Goal: Transaction & Acquisition: Purchase product/service

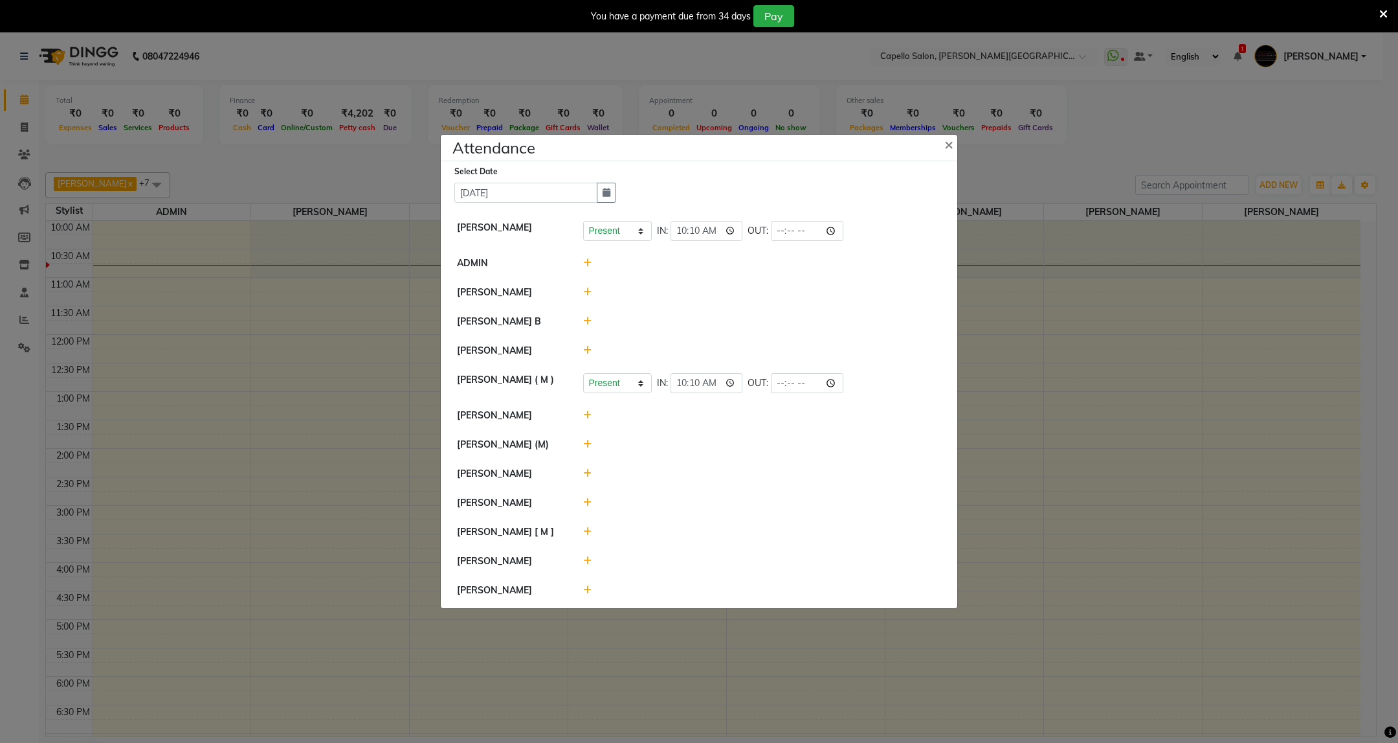
click at [587, 320] on icon at bounding box center [587, 321] width 8 height 9
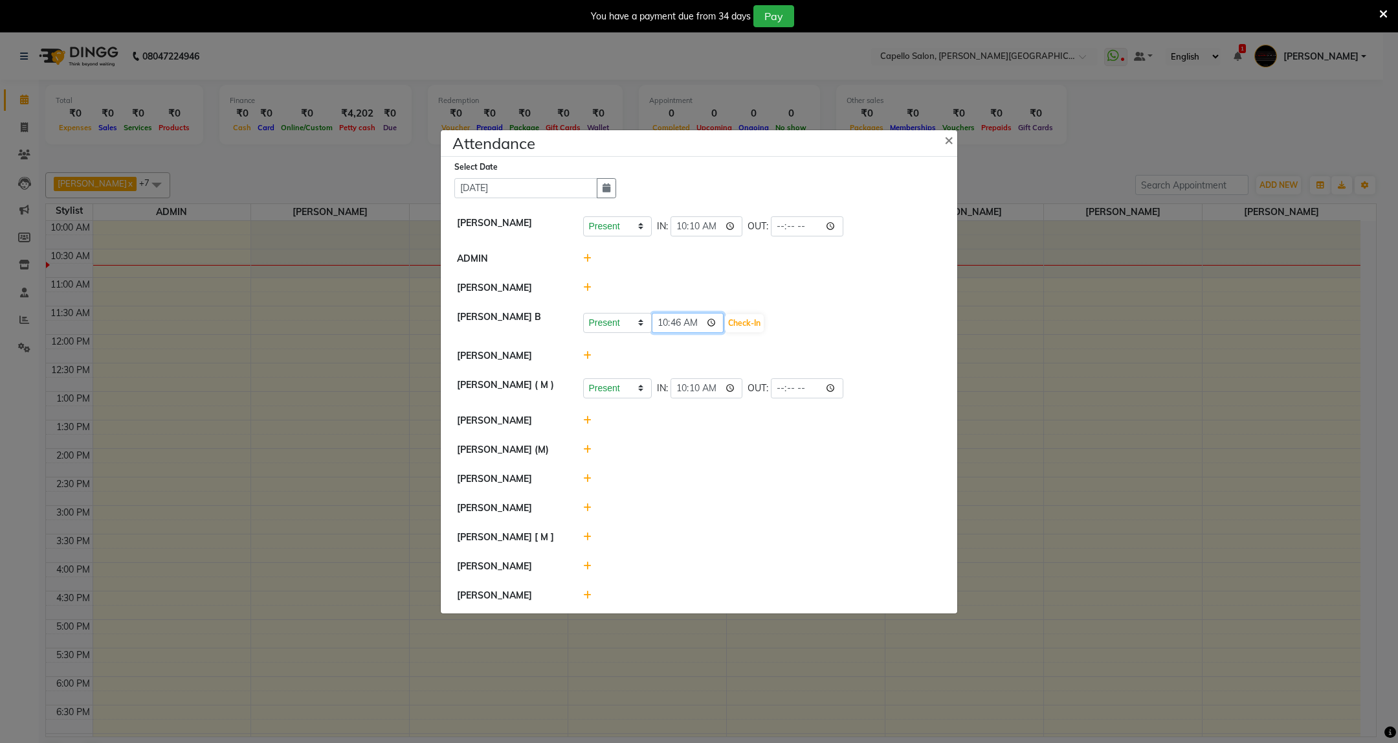
click at [682, 322] on input "10:46" at bounding box center [688, 323] width 73 height 20
type input "10:27"
click at [752, 323] on button "Check-In" at bounding box center [744, 323] width 39 height 18
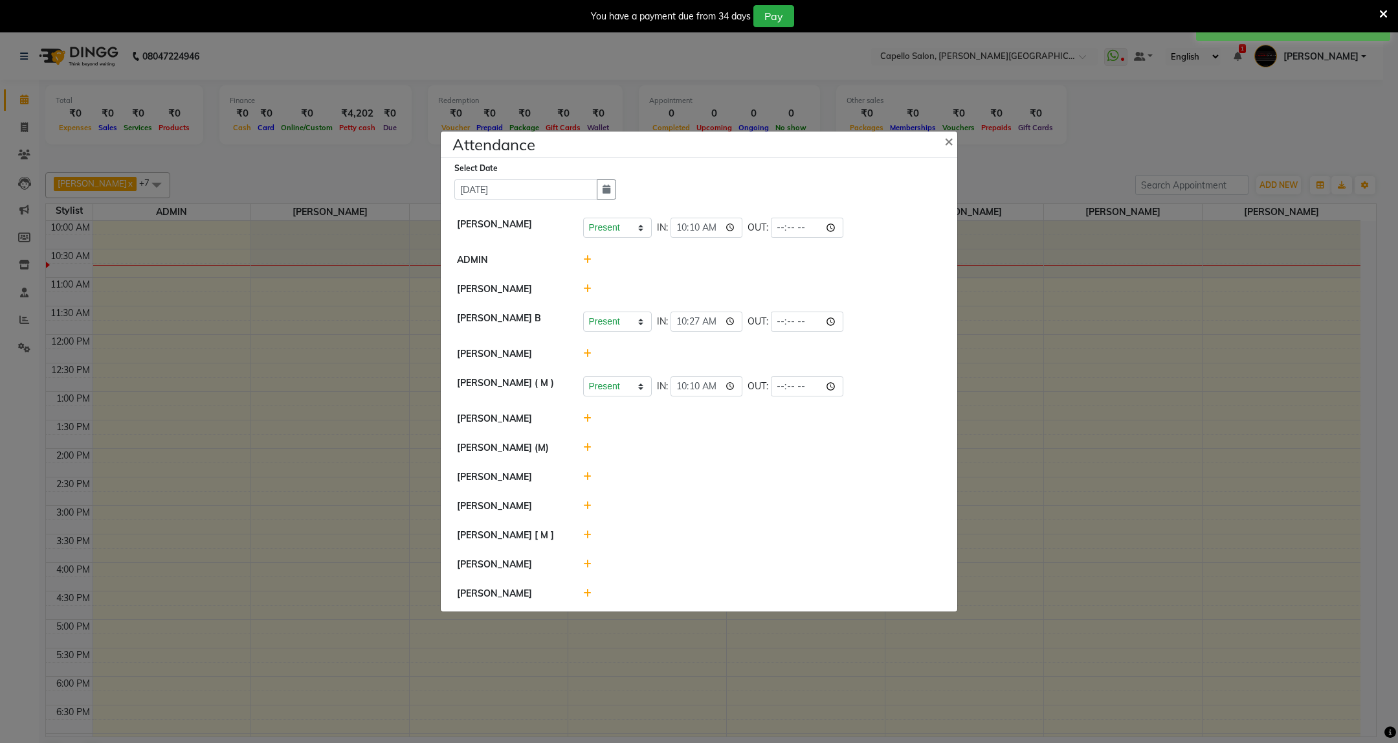
click at [589, 503] on icon at bounding box center [587, 505] width 8 height 9
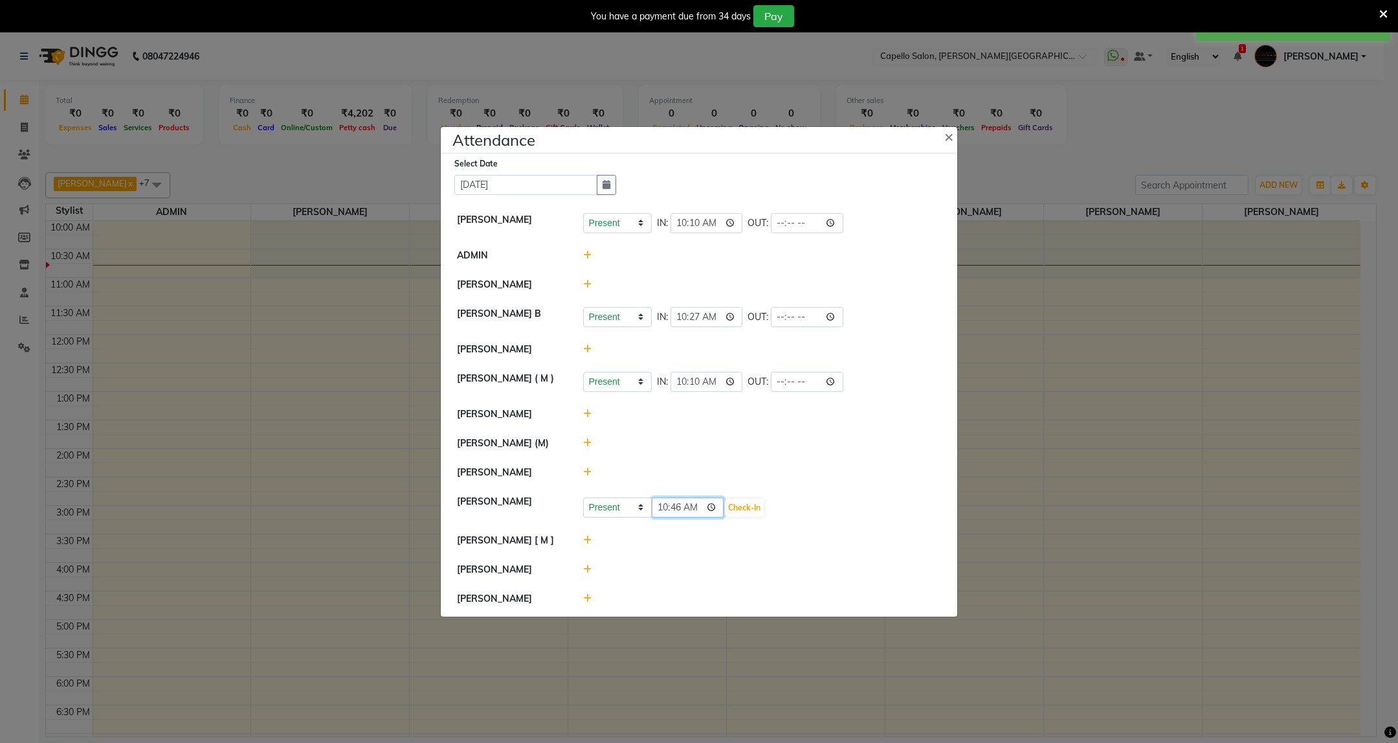
click at [678, 507] on input "10:46" at bounding box center [688, 507] width 73 height 20
type input "10:34"
click at [764, 510] on button "Check-In" at bounding box center [744, 508] width 39 height 18
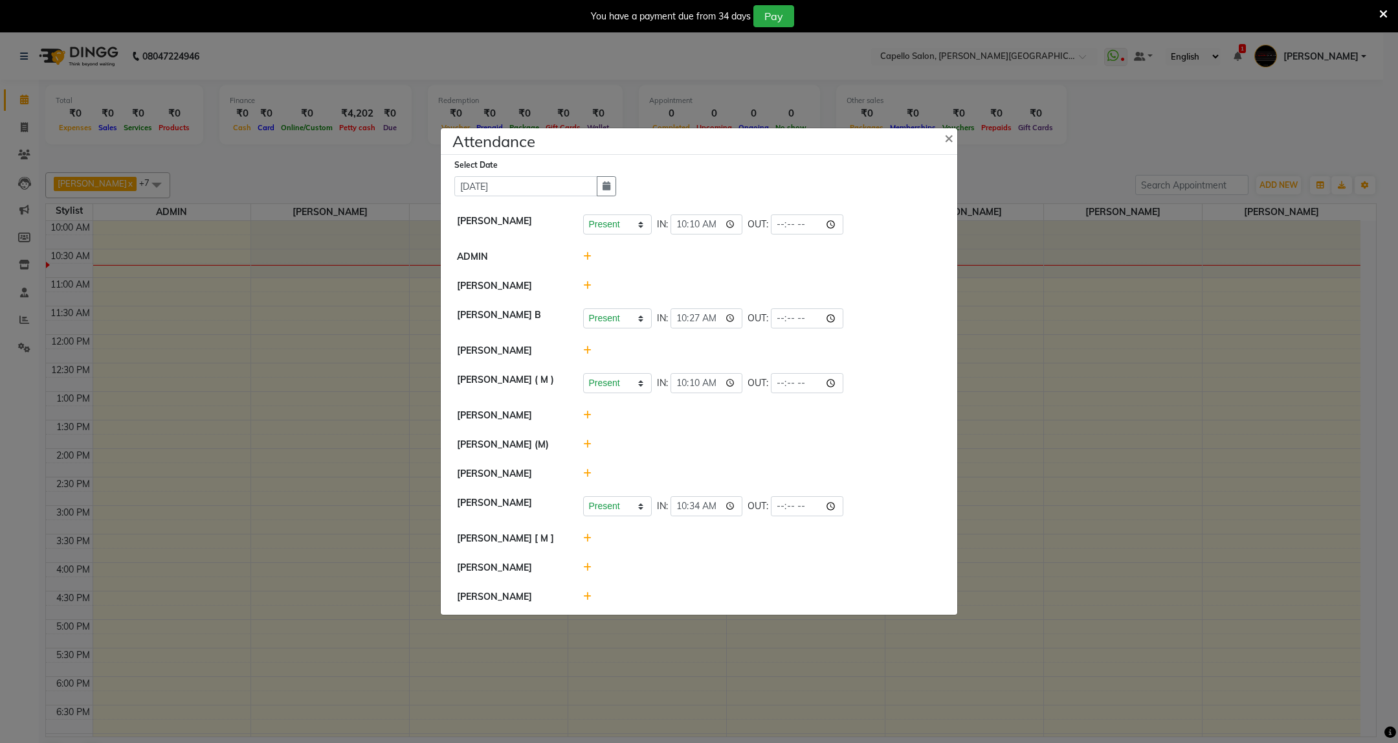
click at [585, 474] on icon at bounding box center [587, 473] width 8 height 9
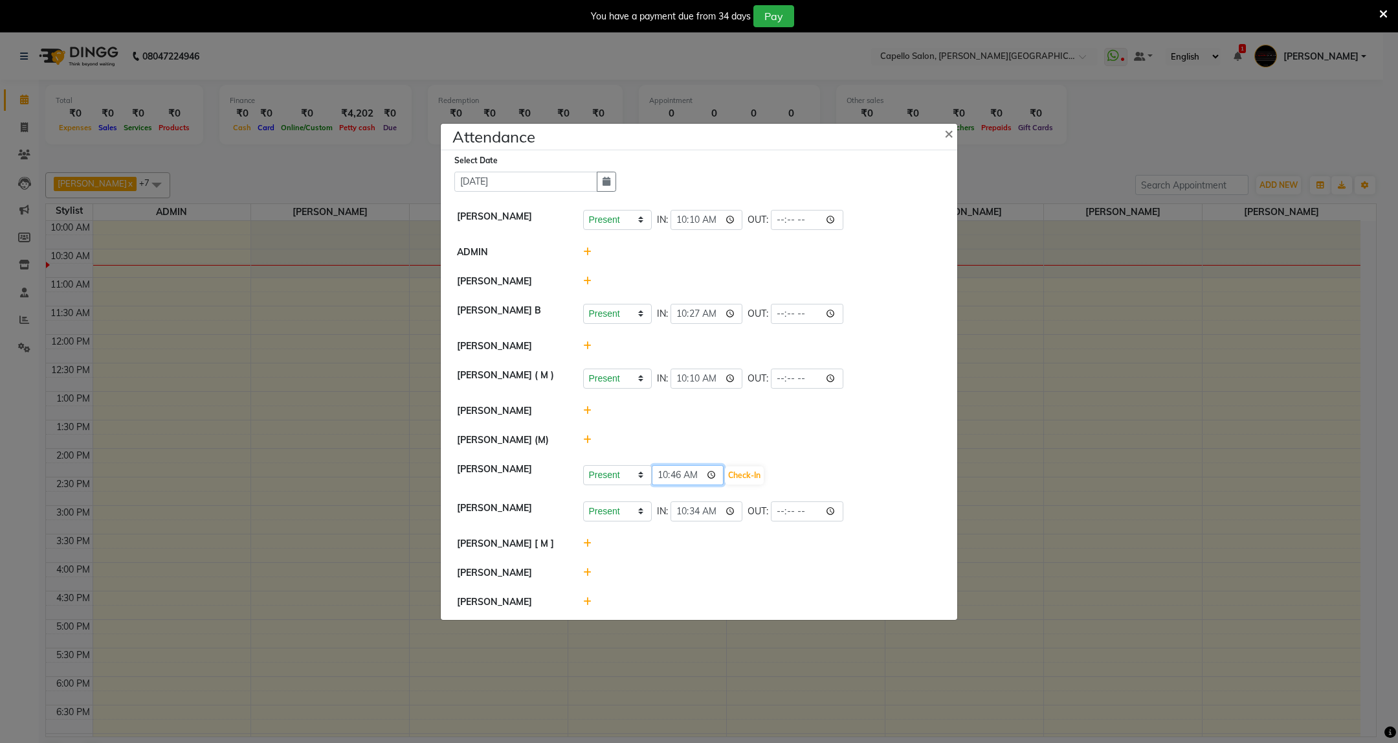
click at [678, 477] on input "10:46" at bounding box center [688, 475] width 73 height 20
type input "10:34"
click at [745, 475] on button "Check-In" at bounding box center [744, 475] width 39 height 18
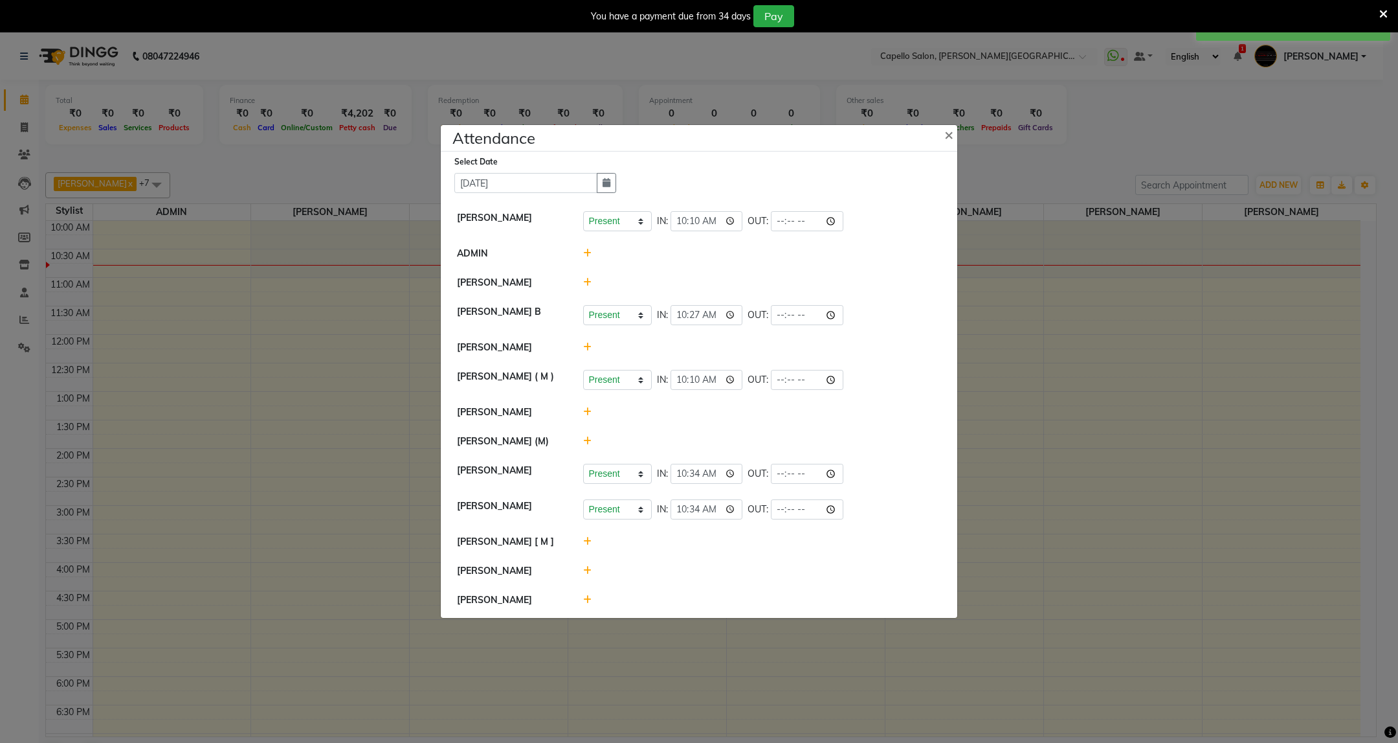
click at [579, 407] on div at bounding box center [763, 412] width 378 height 14
click at [585, 408] on icon at bounding box center [587, 411] width 8 height 9
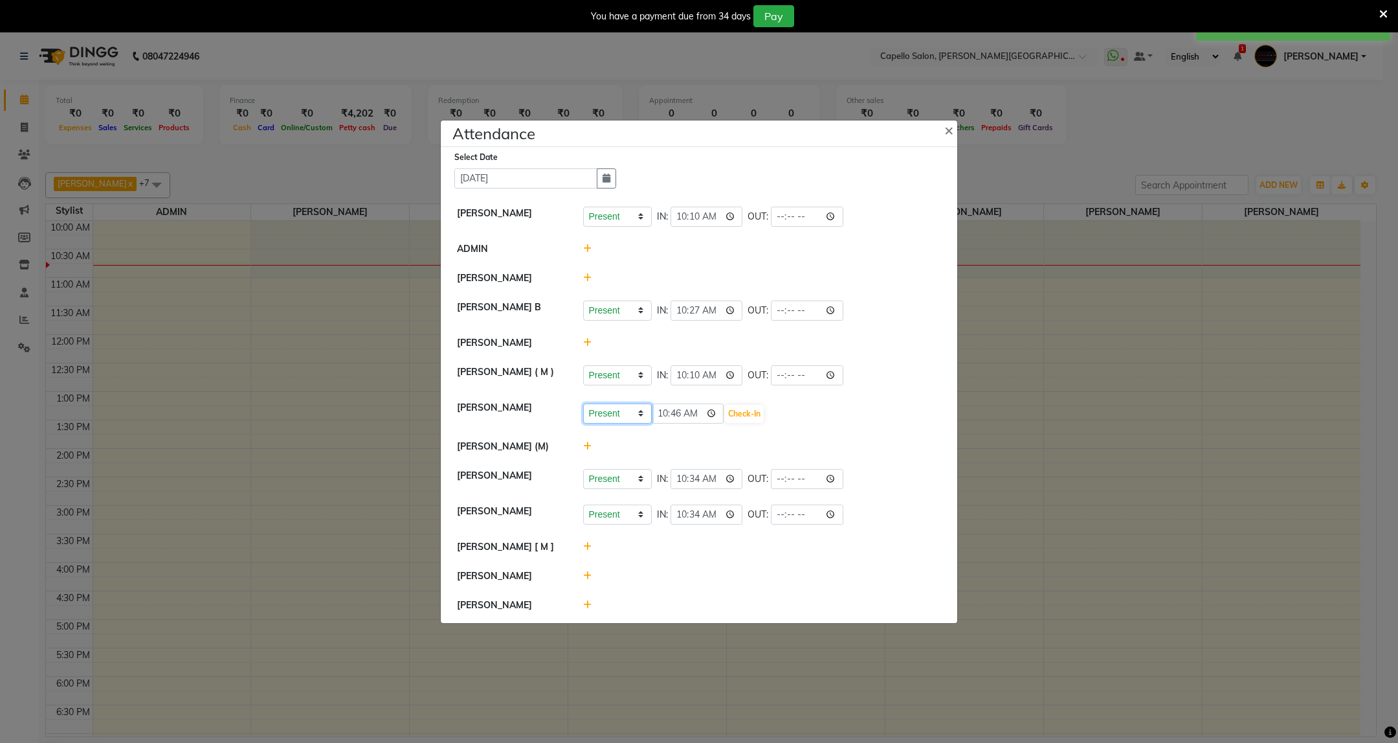
click at [632, 412] on select "Present Absent Late Half Day Weekly Off" at bounding box center [617, 413] width 69 height 20
select select "W"
click at [583, 403] on select "Present Absent Late Half Day Weekly Off" at bounding box center [617, 413] width 69 height 20
click at [661, 410] on button "Save" at bounding box center [665, 414] width 25 height 18
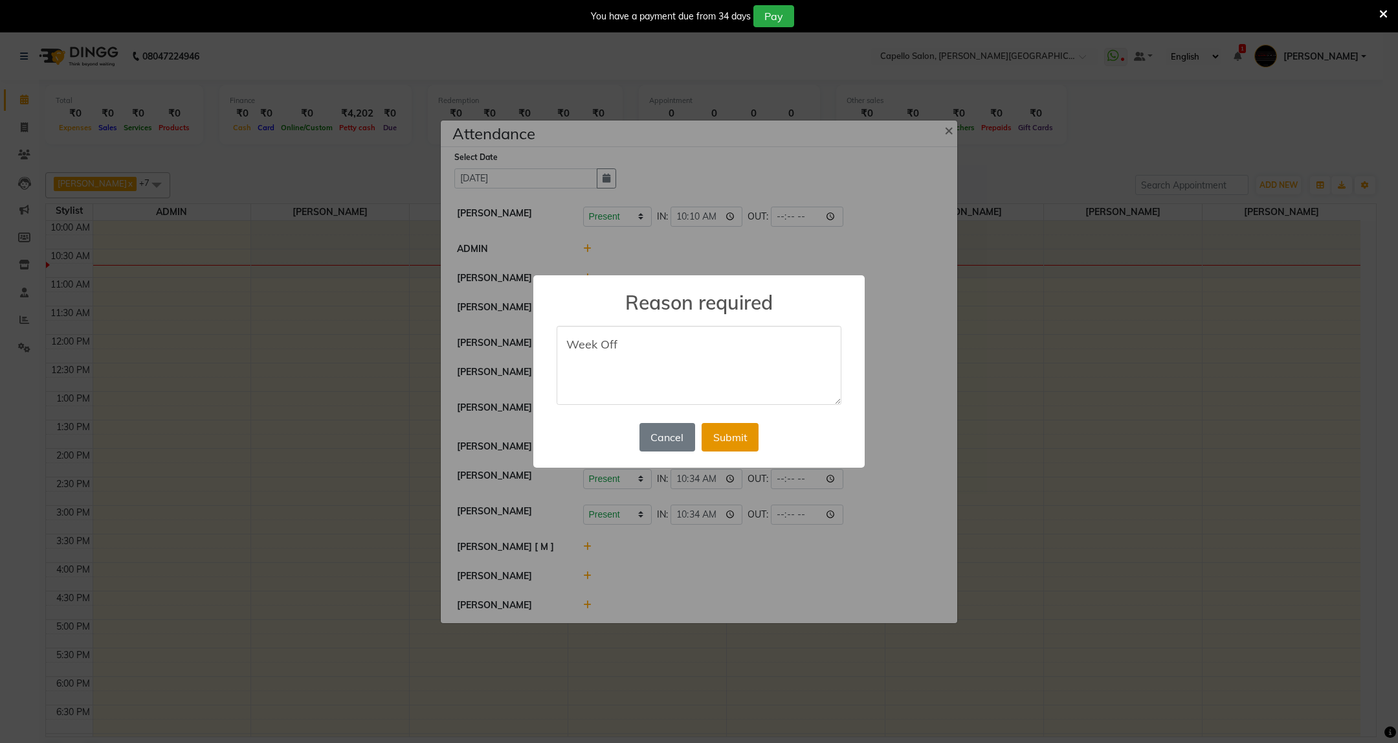
type textarea "Week Off"
click at [735, 436] on button "Submit" at bounding box center [730, 437] width 57 height 28
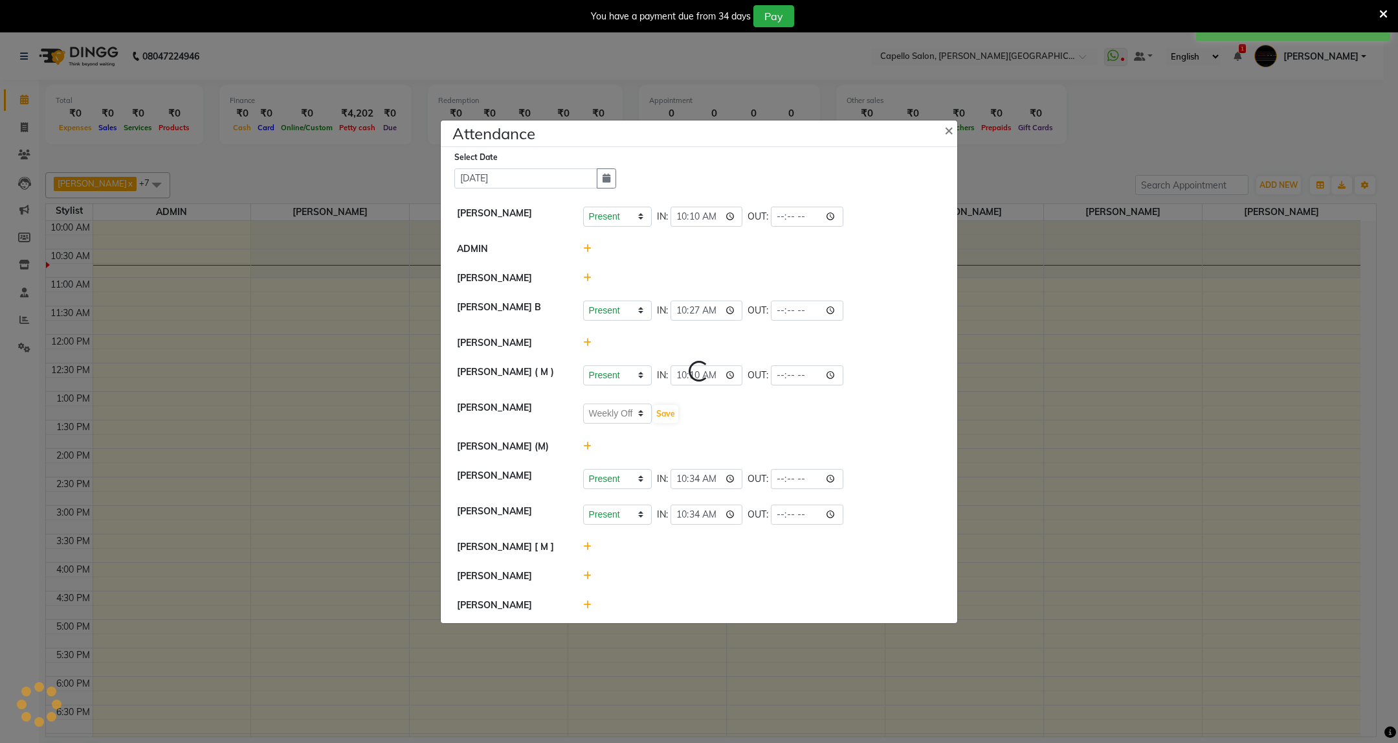
select select "W"
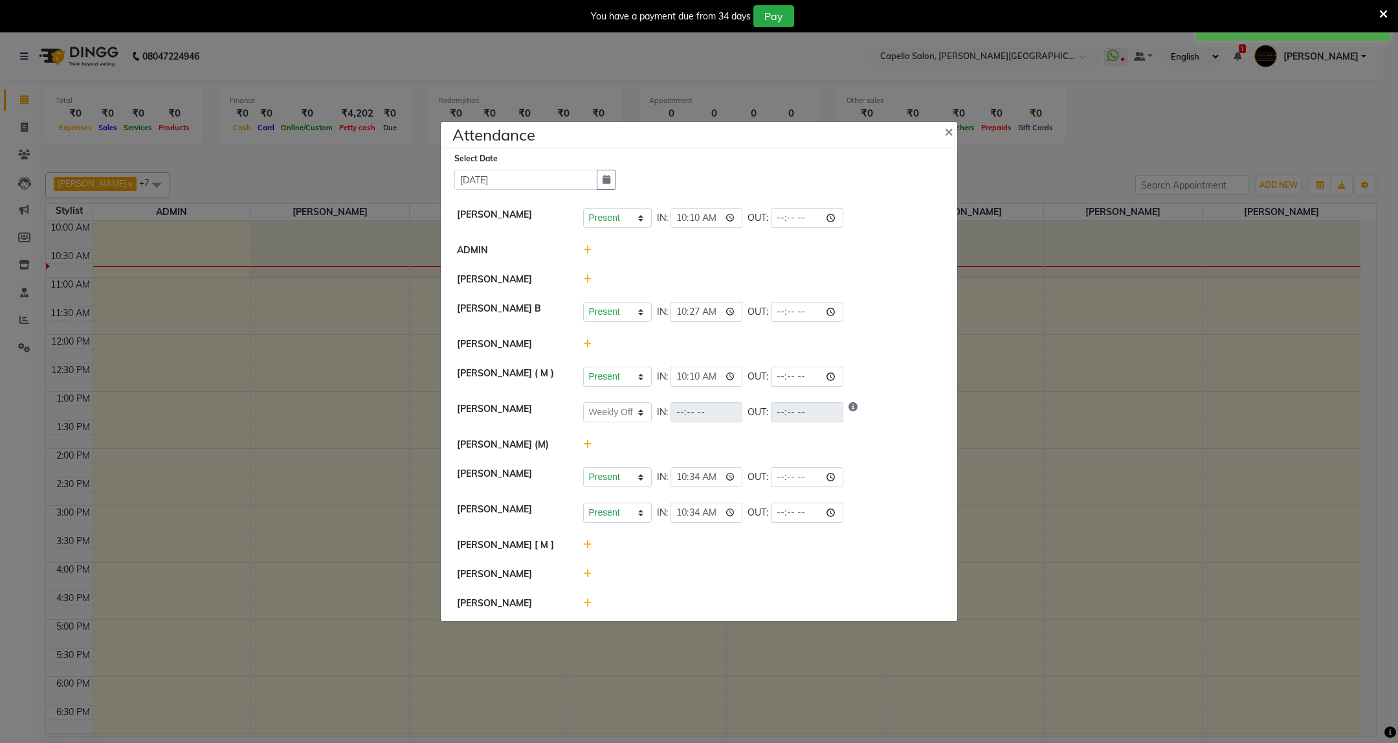
click at [585, 447] on icon at bounding box center [587, 444] width 8 height 9
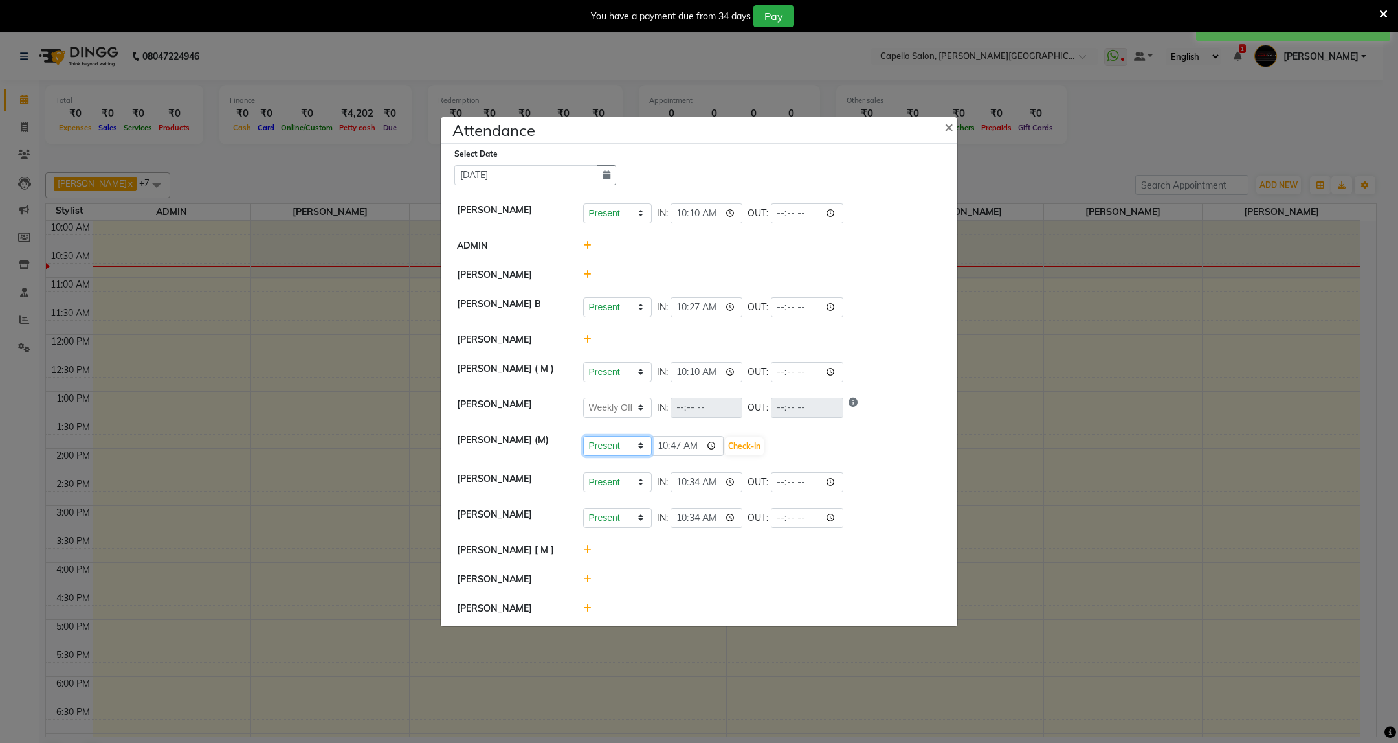
click at [618, 445] on select "Present Absent Late Half Day Weekly Off" at bounding box center [617, 446] width 69 height 20
select select "A"
click at [583, 436] on select "Present Absent Late Half Day Weekly Off" at bounding box center [617, 446] width 69 height 20
click at [679, 447] on button "Save" at bounding box center [665, 446] width 25 height 18
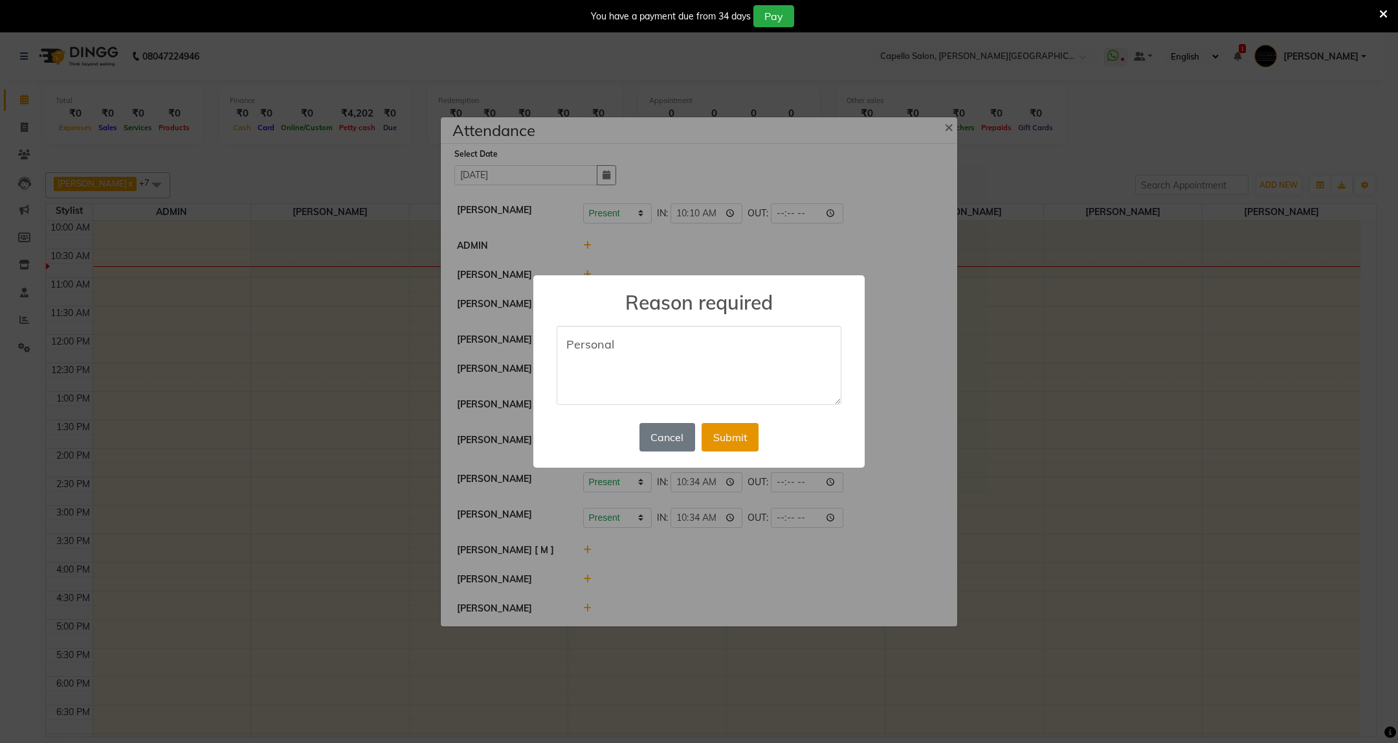
type textarea "Personal"
click at [719, 439] on button "Submit" at bounding box center [730, 437] width 57 height 28
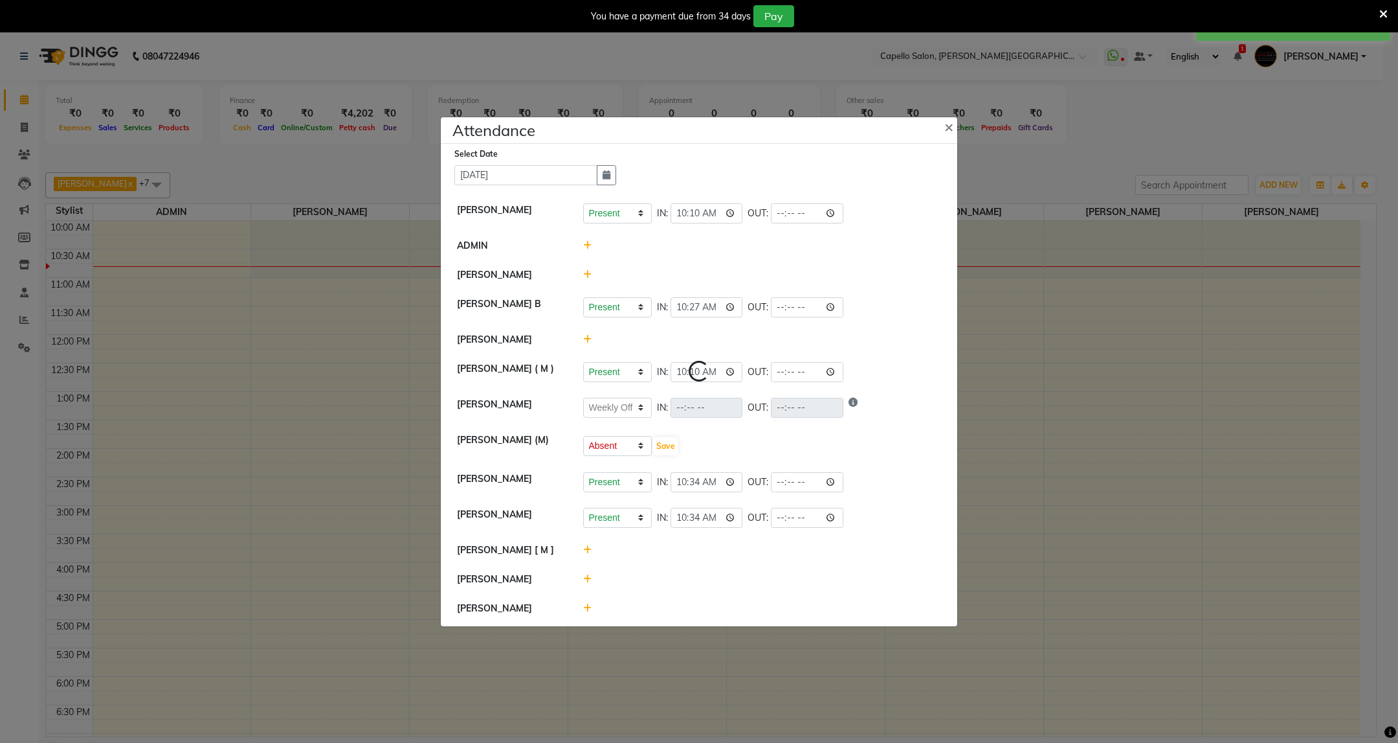
select select "W"
select select "A"
click at [1382, 10] on icon at bounding box center [1384, 14] width 8 height 12
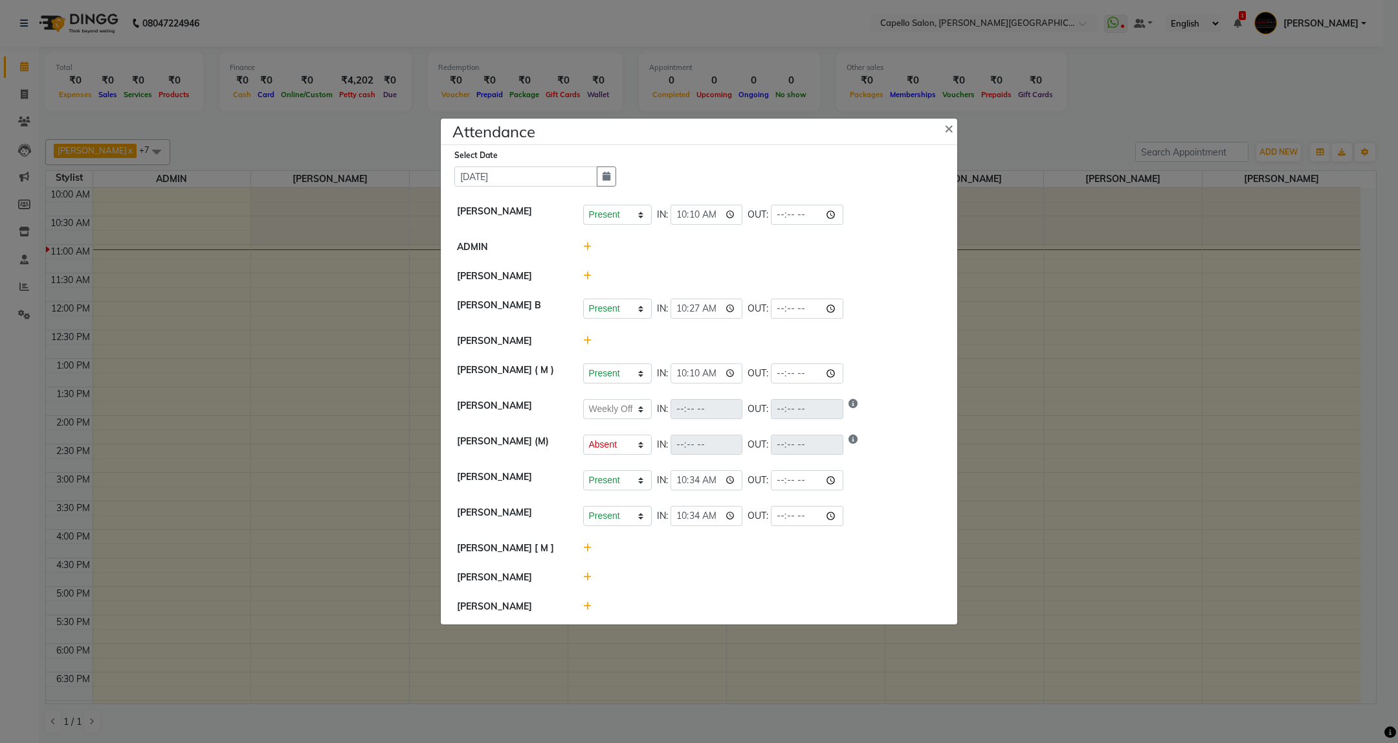
click at [585, 581] on icon at bounding box center [587, 576] width 8 height 9
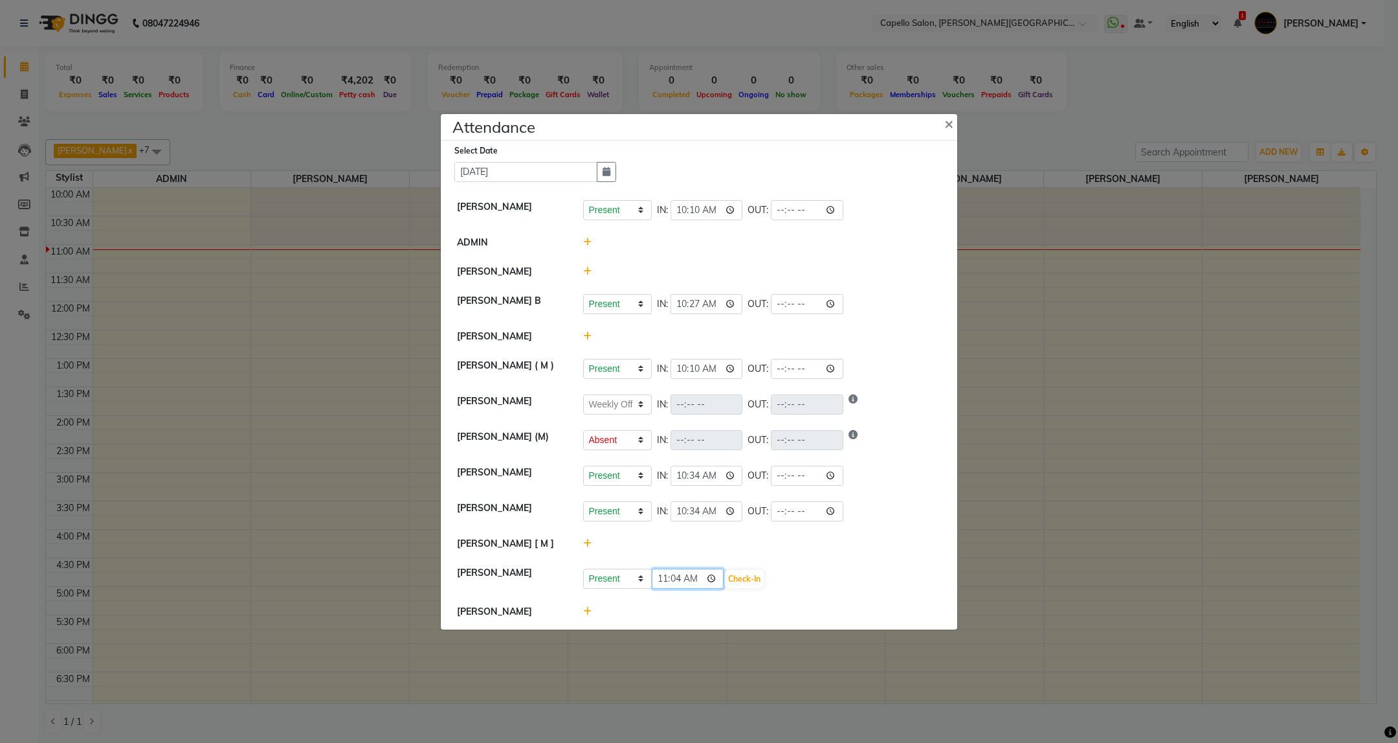
click at [655, 579] on input "11:04" at bounding box center [688, 578] width 73 height 20
type input "10:54"
click at [752, 577] on button "Check-In" at bounding box center [744, 579] width 39 height 18
select select "W"
select select "A"
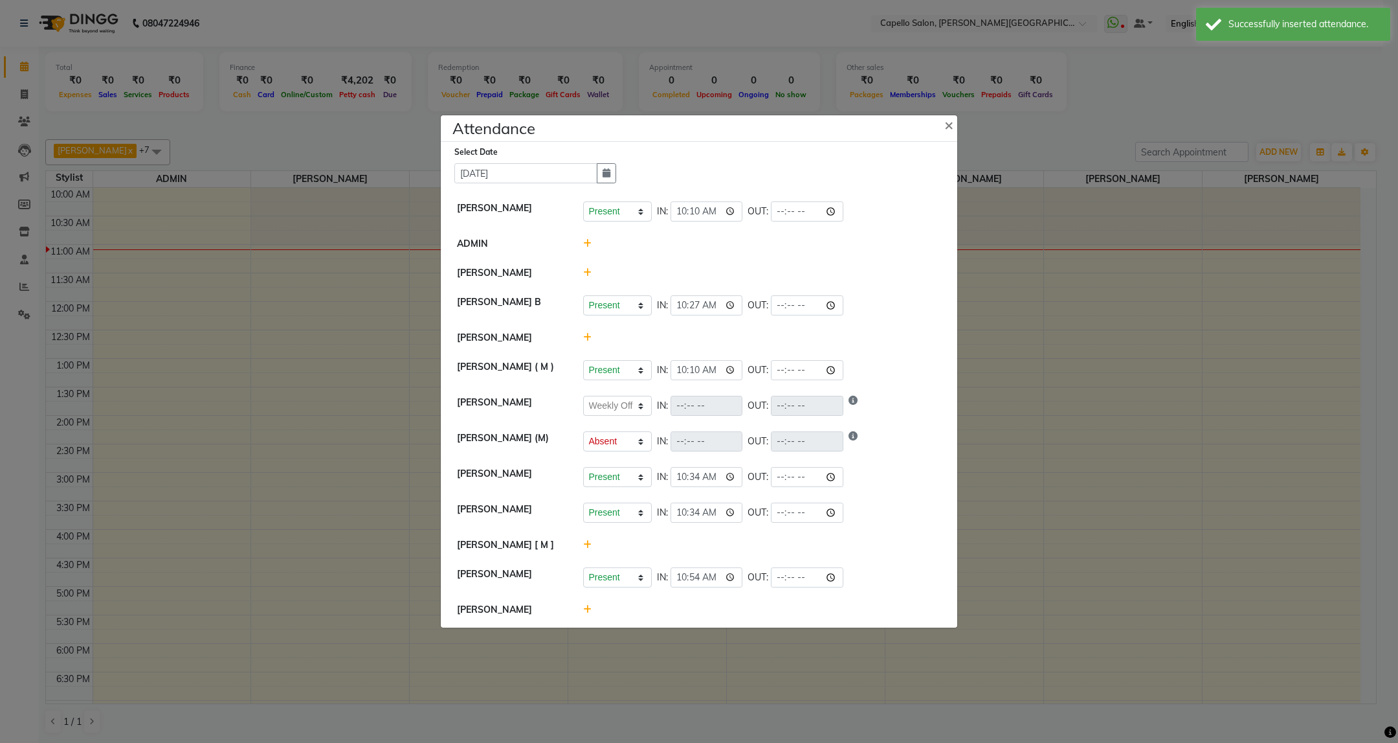
click at [585, 268] on icon at bounding box center [587, 272] width 8 height 9
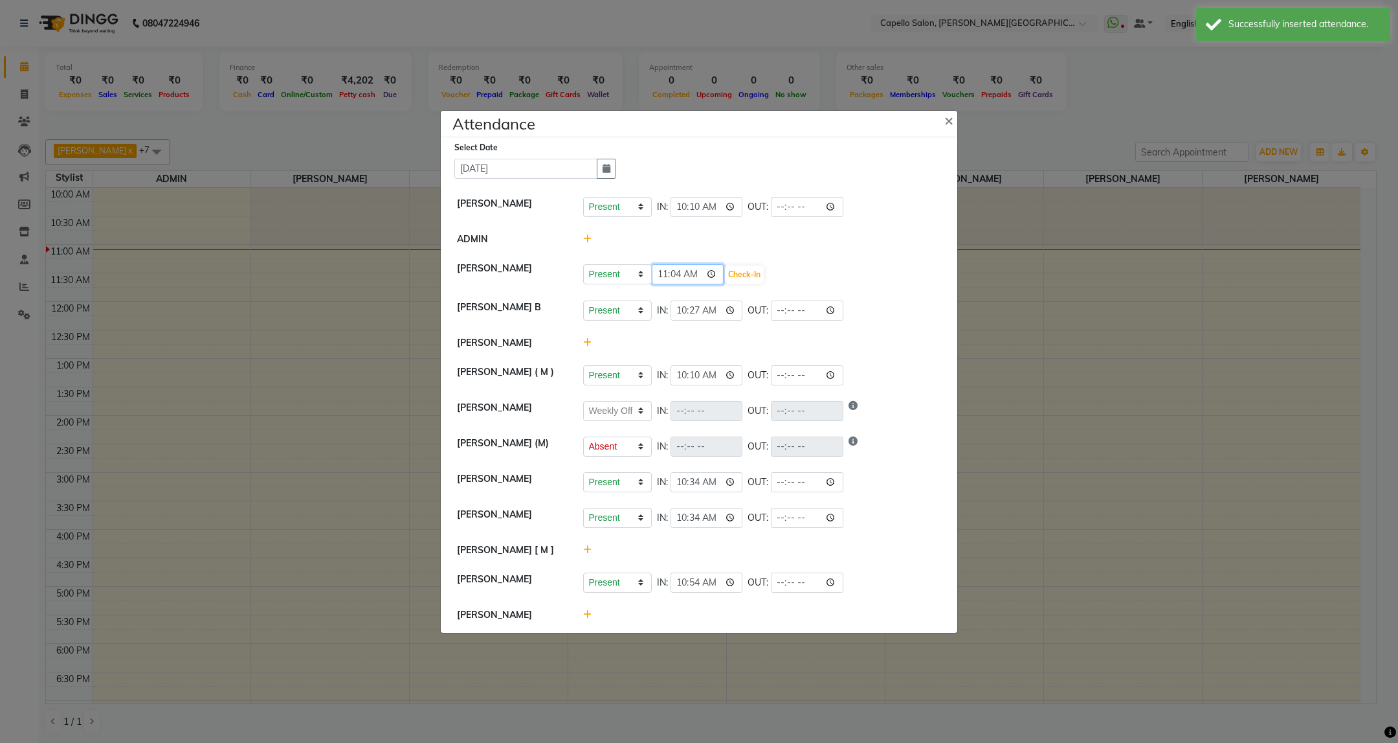
click at [675, 273] on input "11:04" at bounding box center [688, 274] width 73 height 20
type input "11:01"
click at [747, 269] on button "Check-In" at bounding box center [744, 274] width 39 height 18
select select "W"
select select "A"
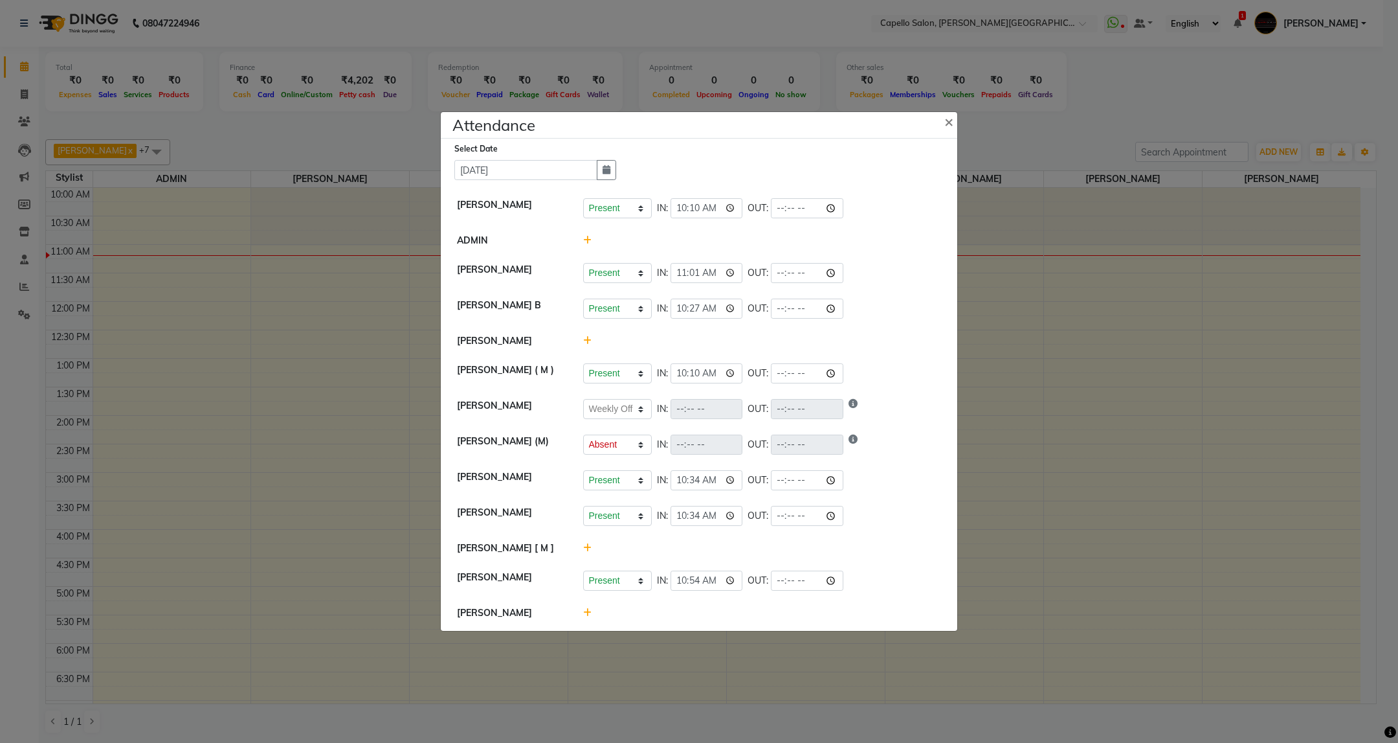
click at [792, 742] on html "08047224946 Select Location × Capello Salon, Trimurti Nagar WhatsApp Status ✕ S…" at bounding box center [699, 371] width 1398 height 743
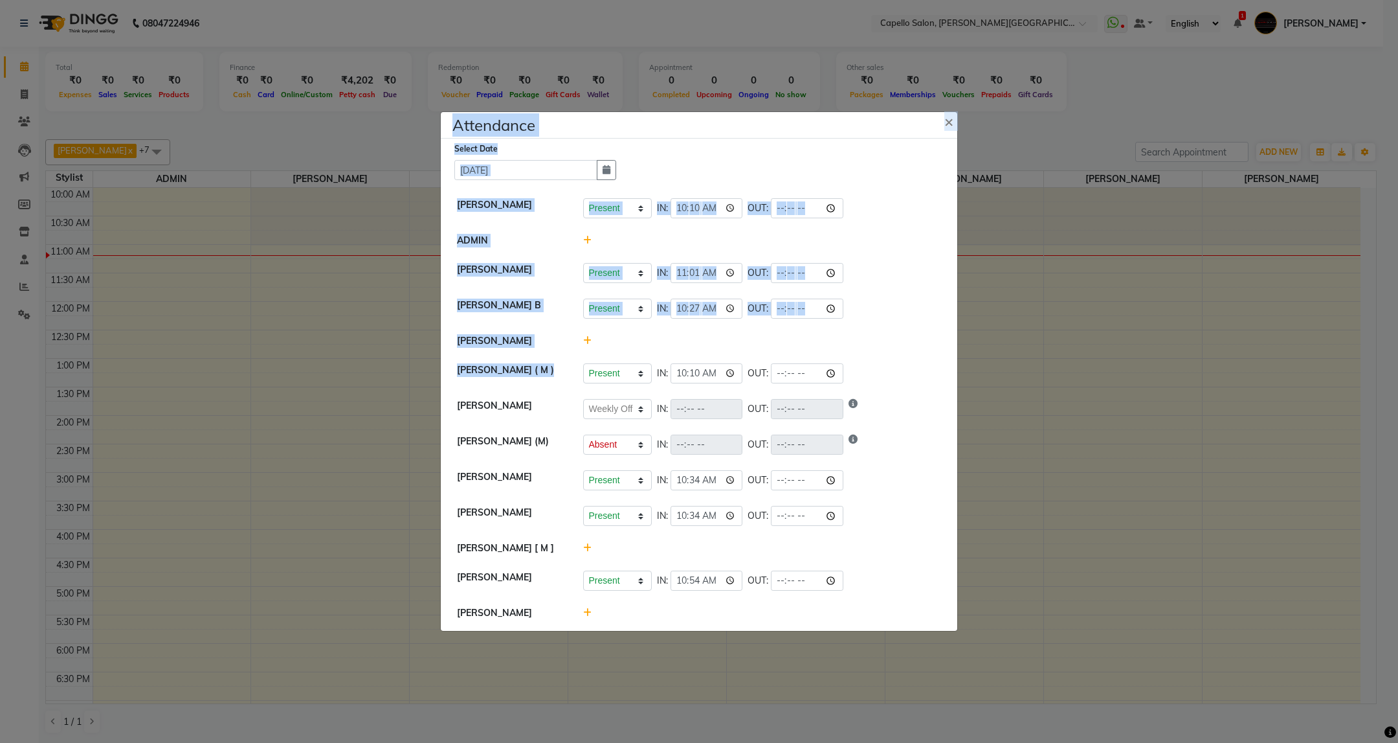
click at [712, 150] on div "Select Date 04-09-2025" at bounding box center [705, 161] width 500 height 38
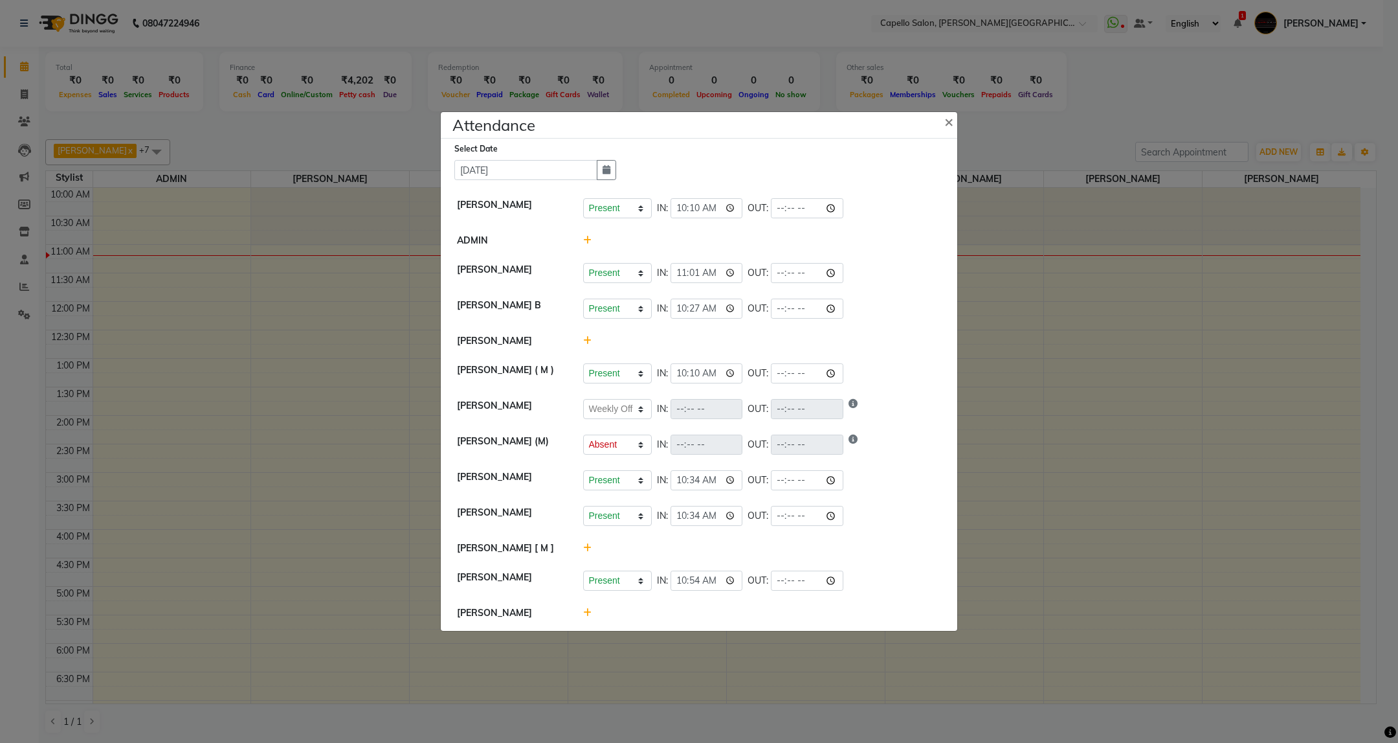
click at [589, 344] on icon at bounding box center [587, 340] width 8 height 9
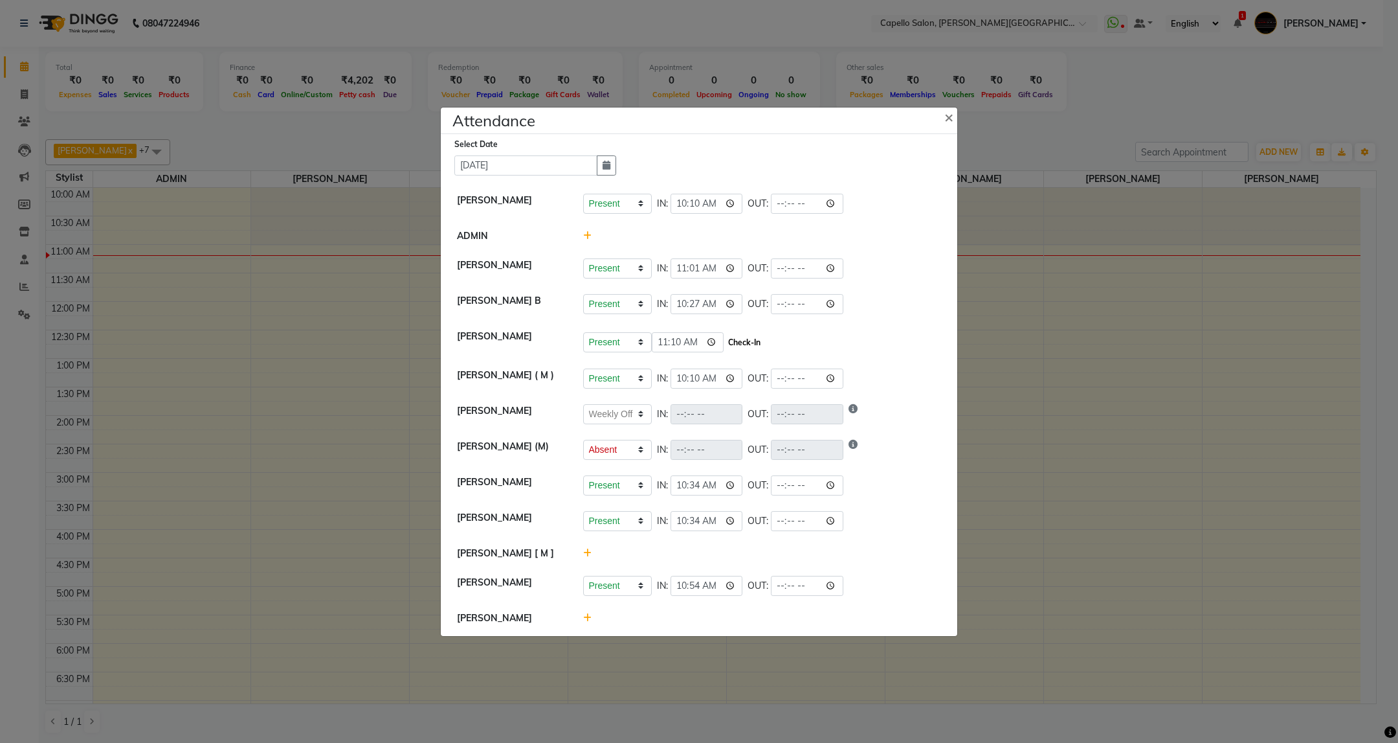
click at [752, 336] on button "Check-In" at bounding box center [744, 342] width 39 height 18
select select "W"
select select "A"
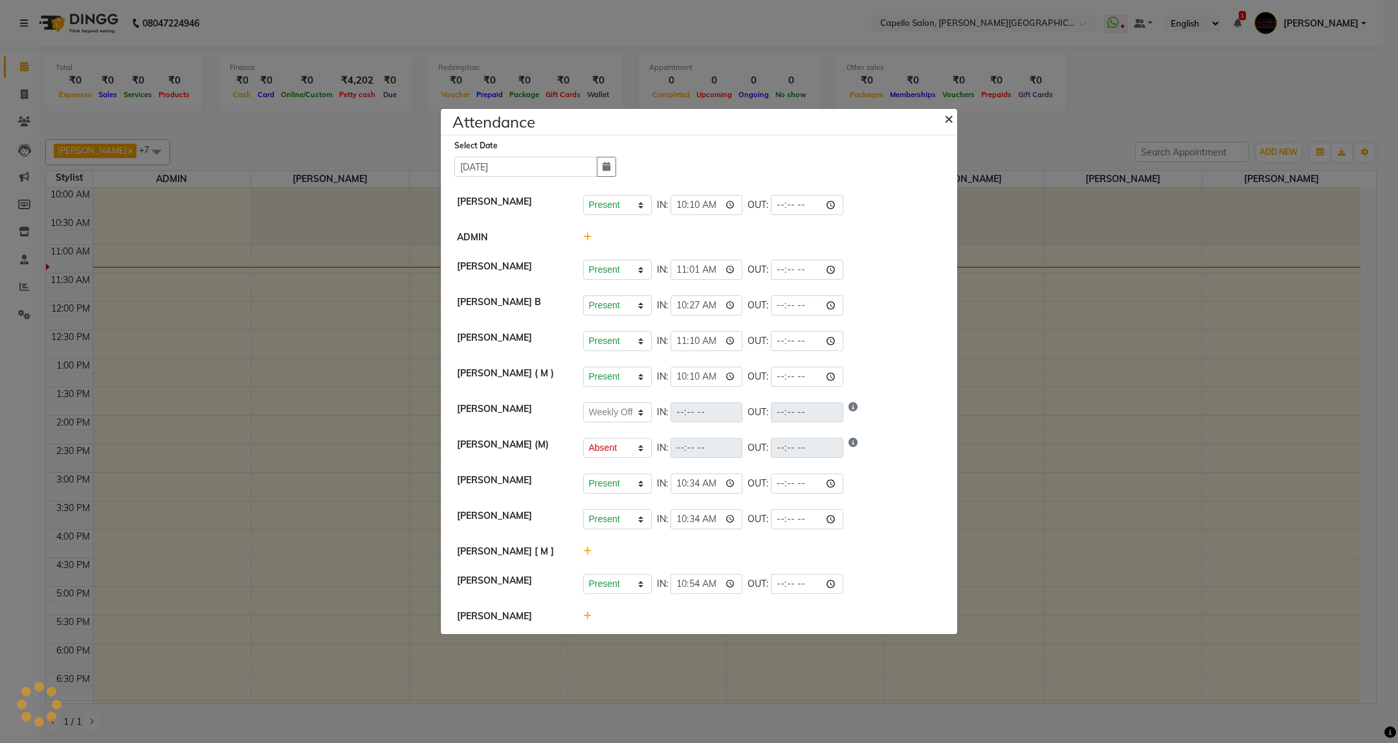
click at [948, 115] on span "×" at bounding box center [949, 117] width 9 height 19
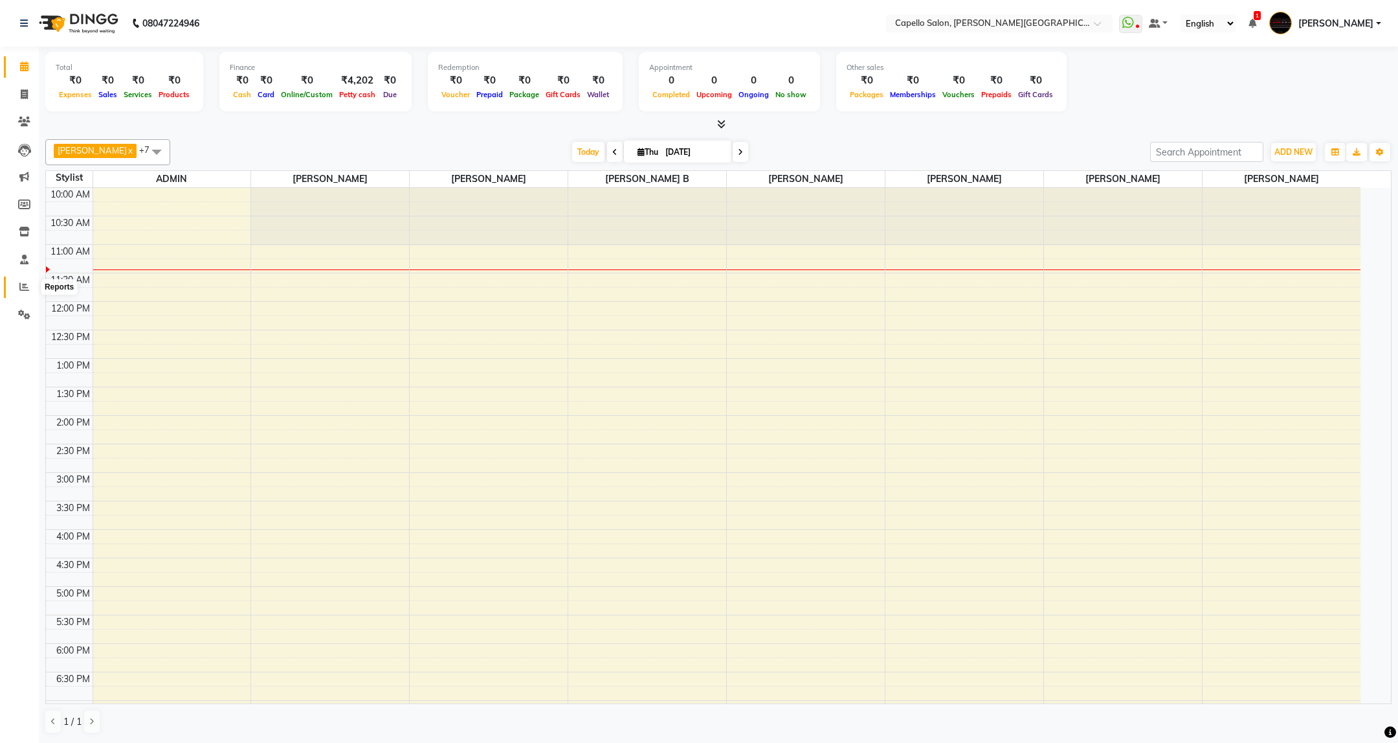
click at [22, 288] on icon at bounding box center [24, 287] width 10 height 10
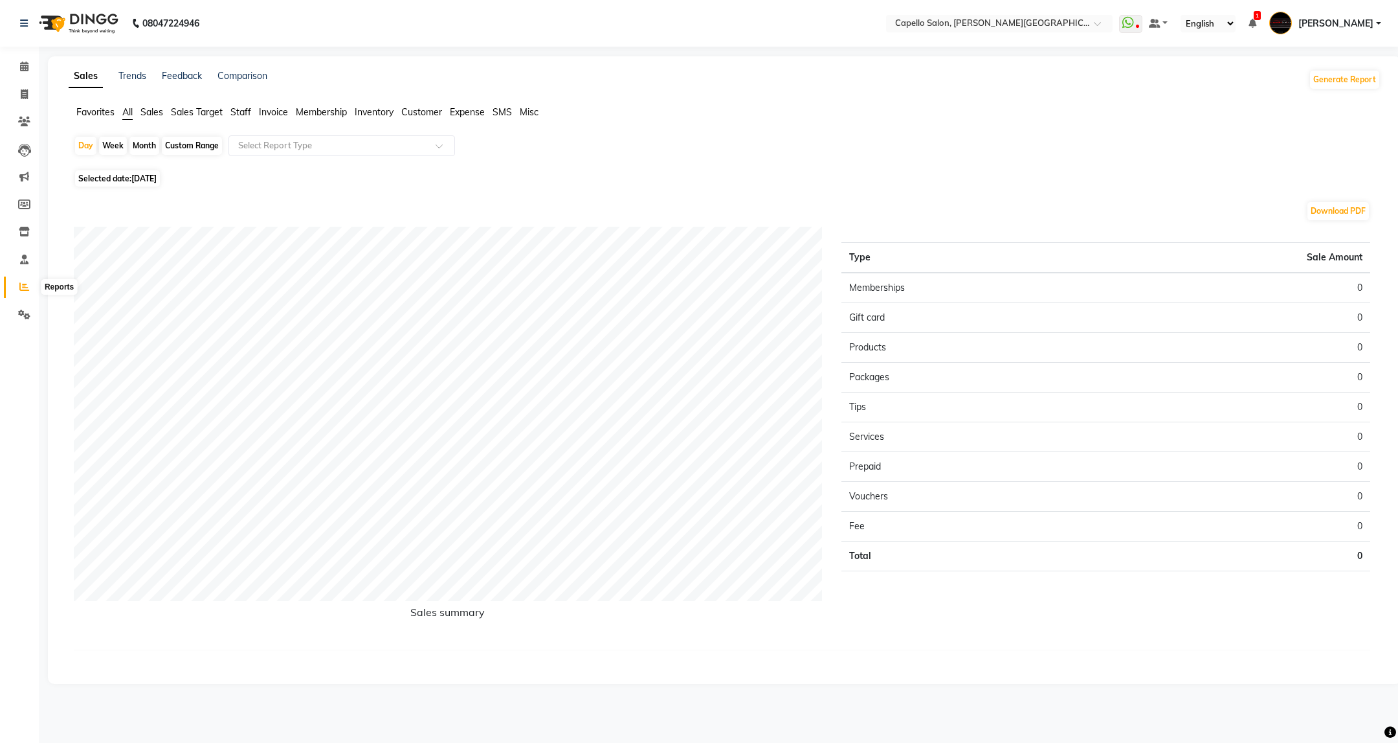
click at [23, 292] on span at bounding box center [24, 287] width 23 height 15
click at [241, 109] on span "Staff" at bounding box center [240, 112] width 21 height 12
click at [360, 152] on input "text" at bounding box center [329, 145] width 186 height 13
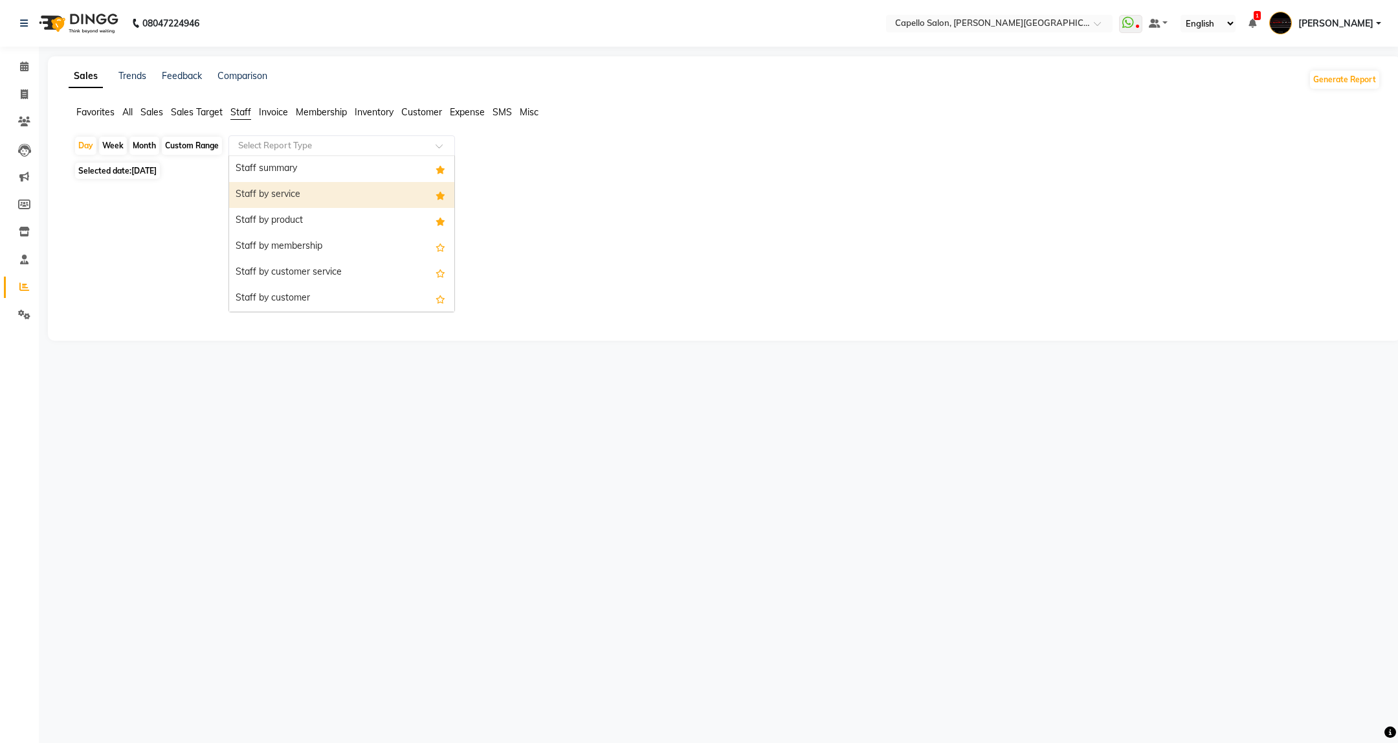
click at [352, 197] on div "Staff by service" at bounding box center [341, 195] width 225 height 26
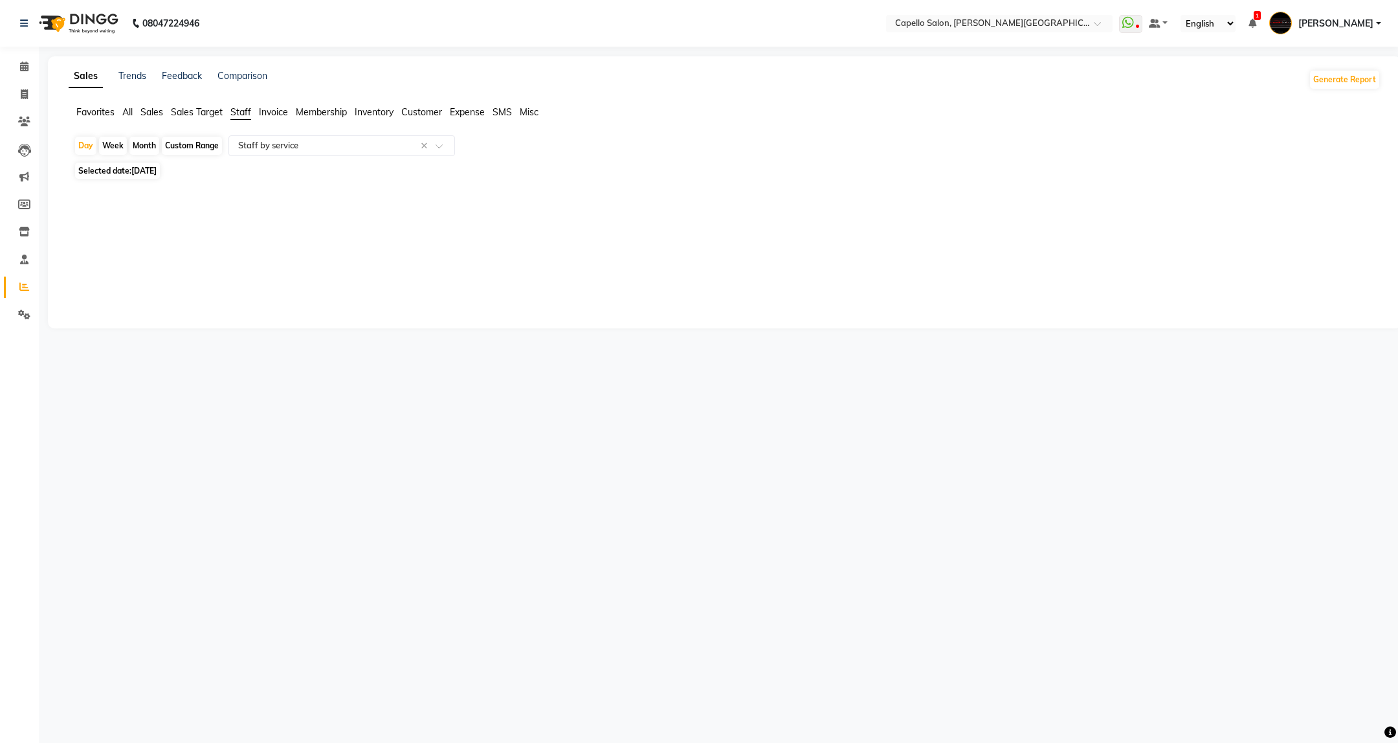
click at [128, 173] on span "Selected date: 04-09-2025" at bounding box center [117, 171] width 85 height 16
select select "9"
select select "2025"
click at [130, 233] on span "3" at bounding box center [123, 238] width 21 height 21
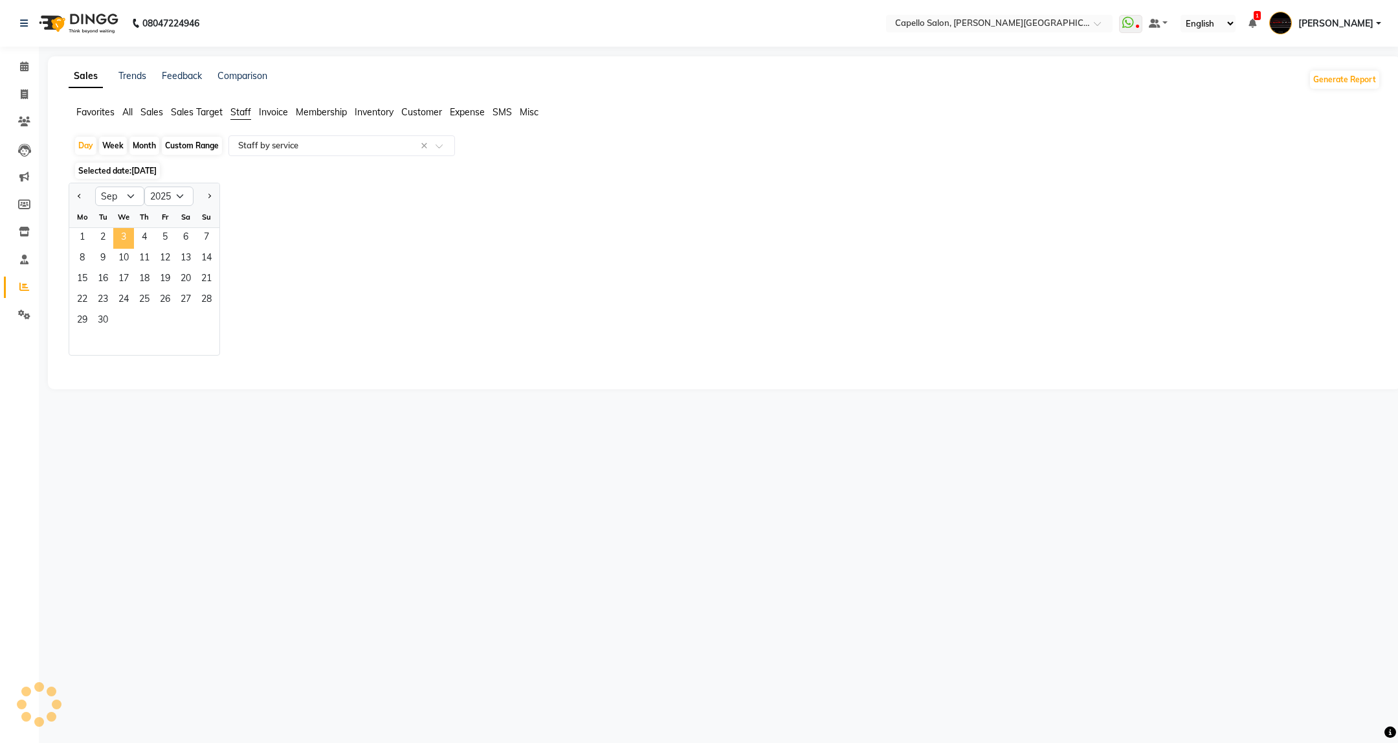
select select "full_report"
select select "csv"
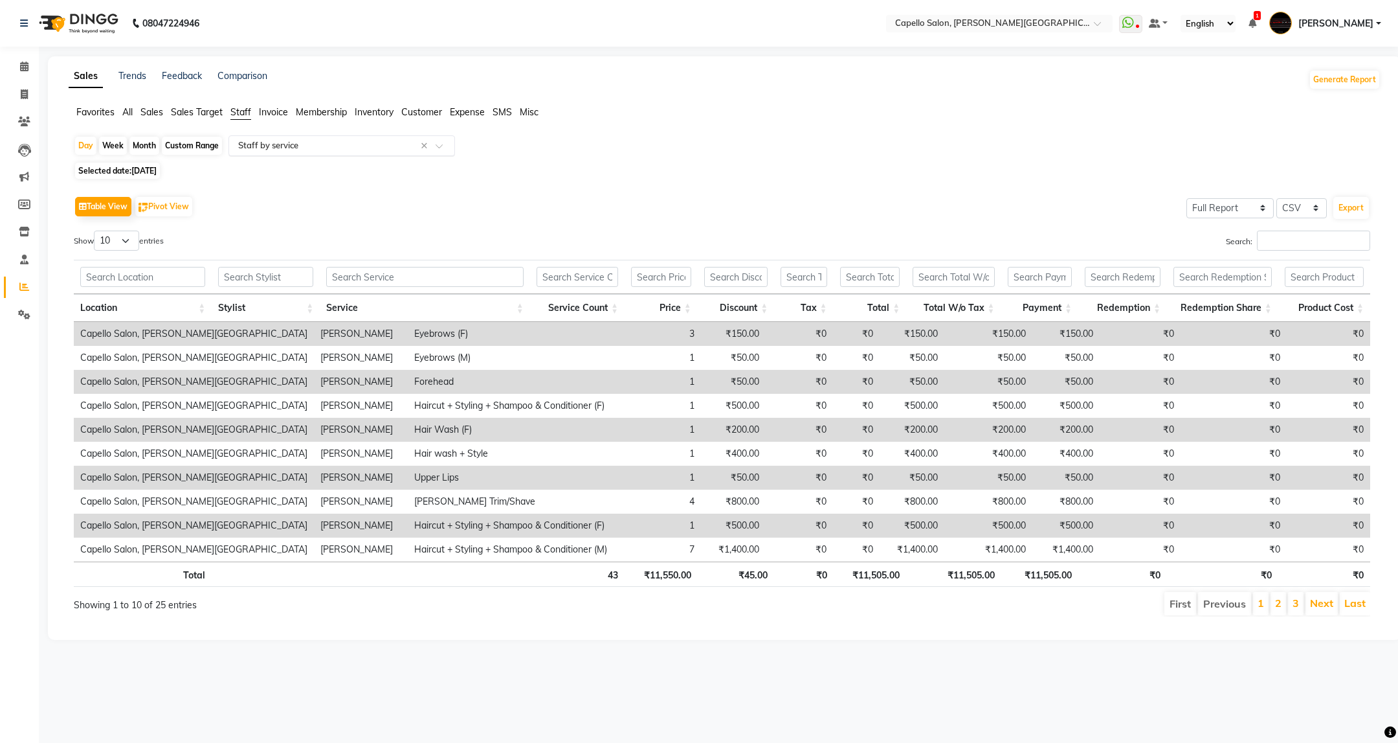
click at [300, 144] on input "text" at bounding box center [329, 145] width 186 height 13
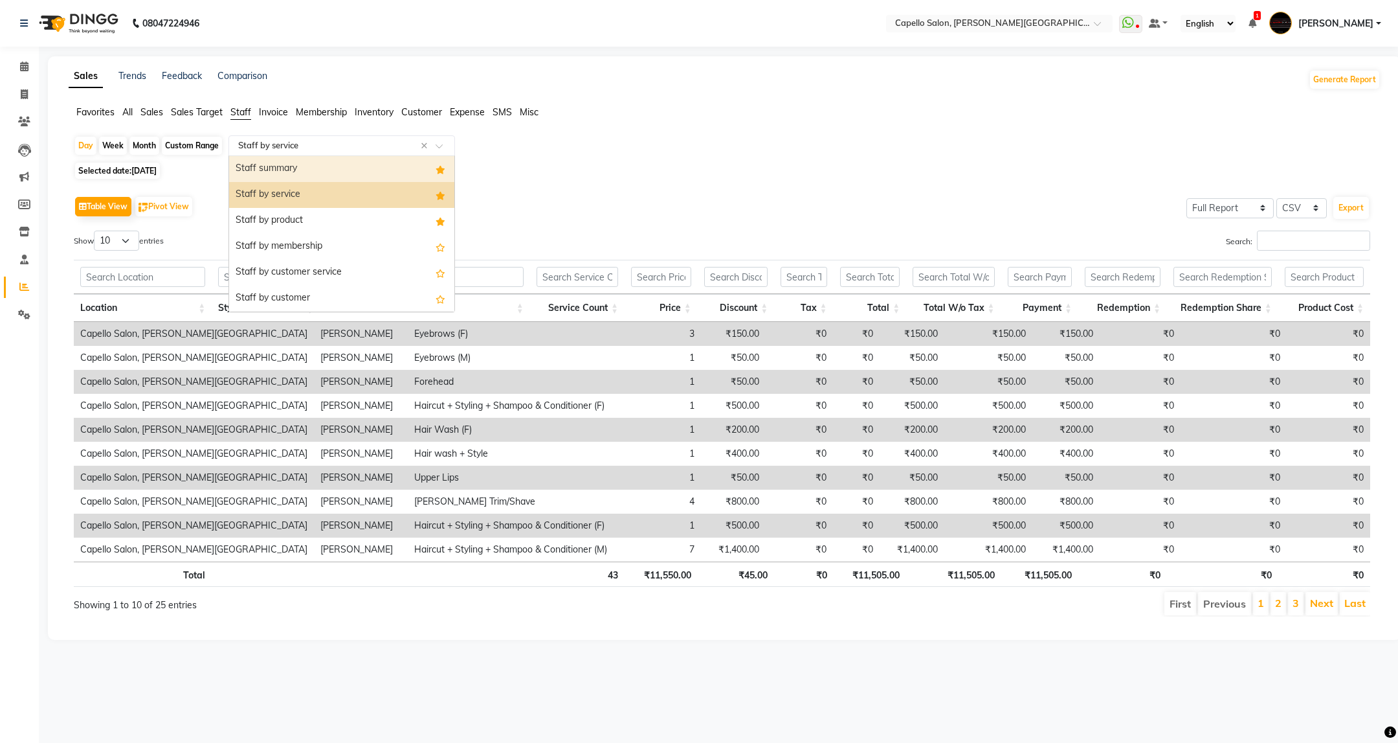
click at [300, 162] on div "Staff summary" at bounding box center [341, 169] width 225 height 26
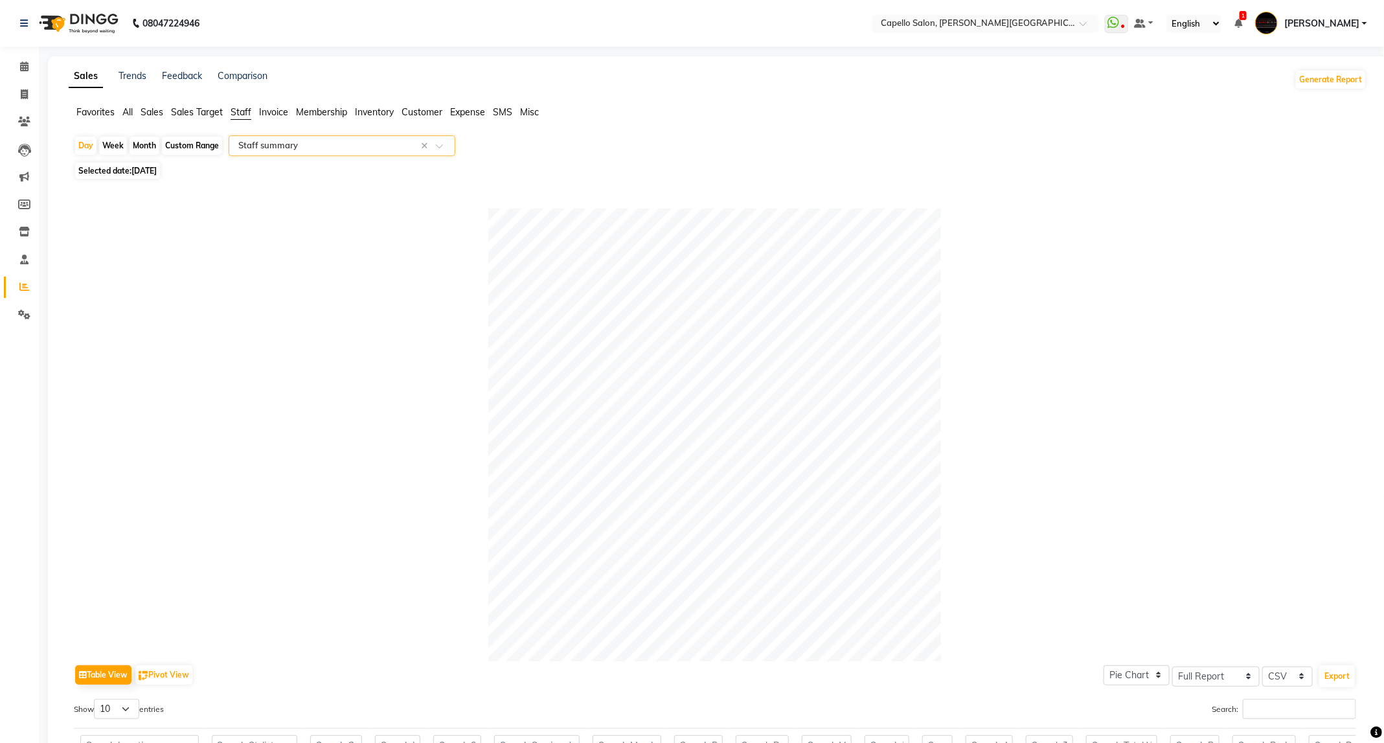
click at [241, 137] on div "Select Report Type × Staff summary ×" at bounding box center [342, 145] width 227 height 21
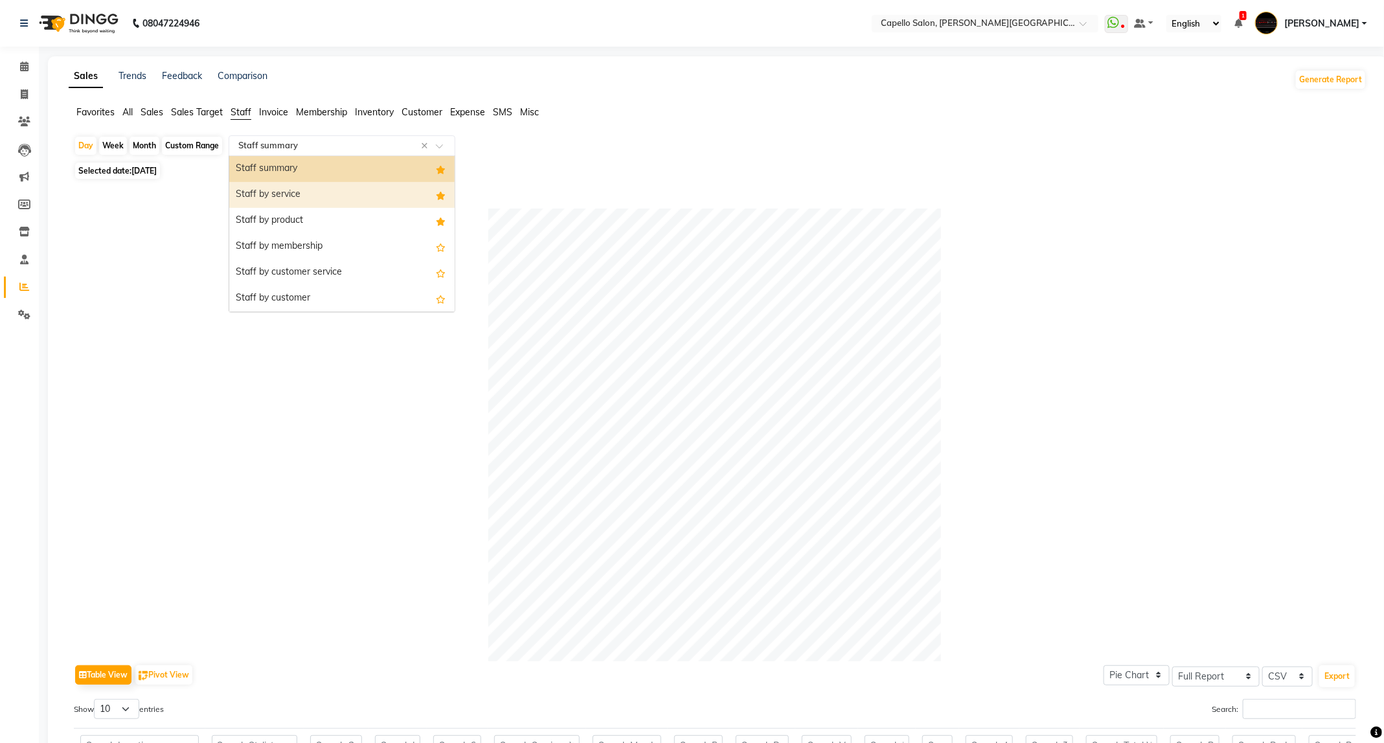
click at [269, 202] on div "Staff by service" at bounding box center [341, 195] width 225 height 26
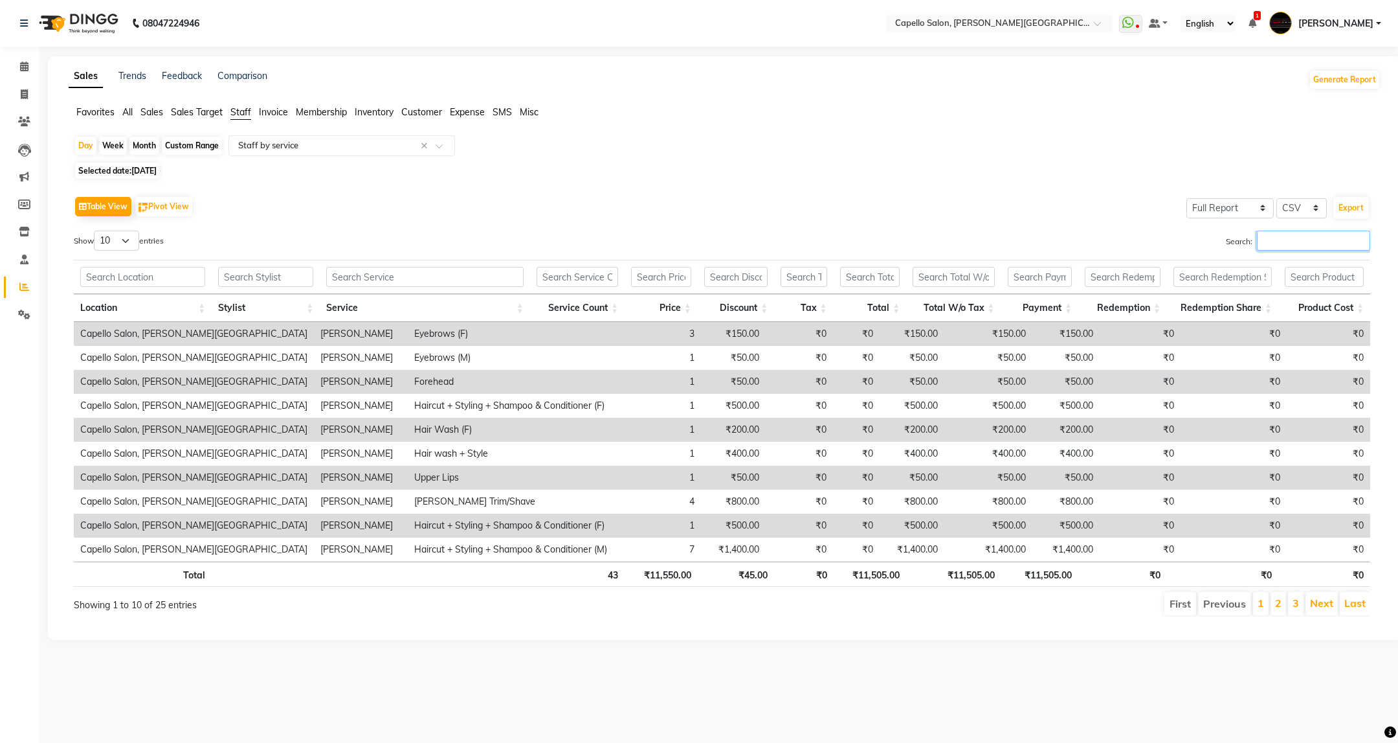
click at [1279, 245] on input "Search:" at bounding box center [1313, 240] width 113 height 20
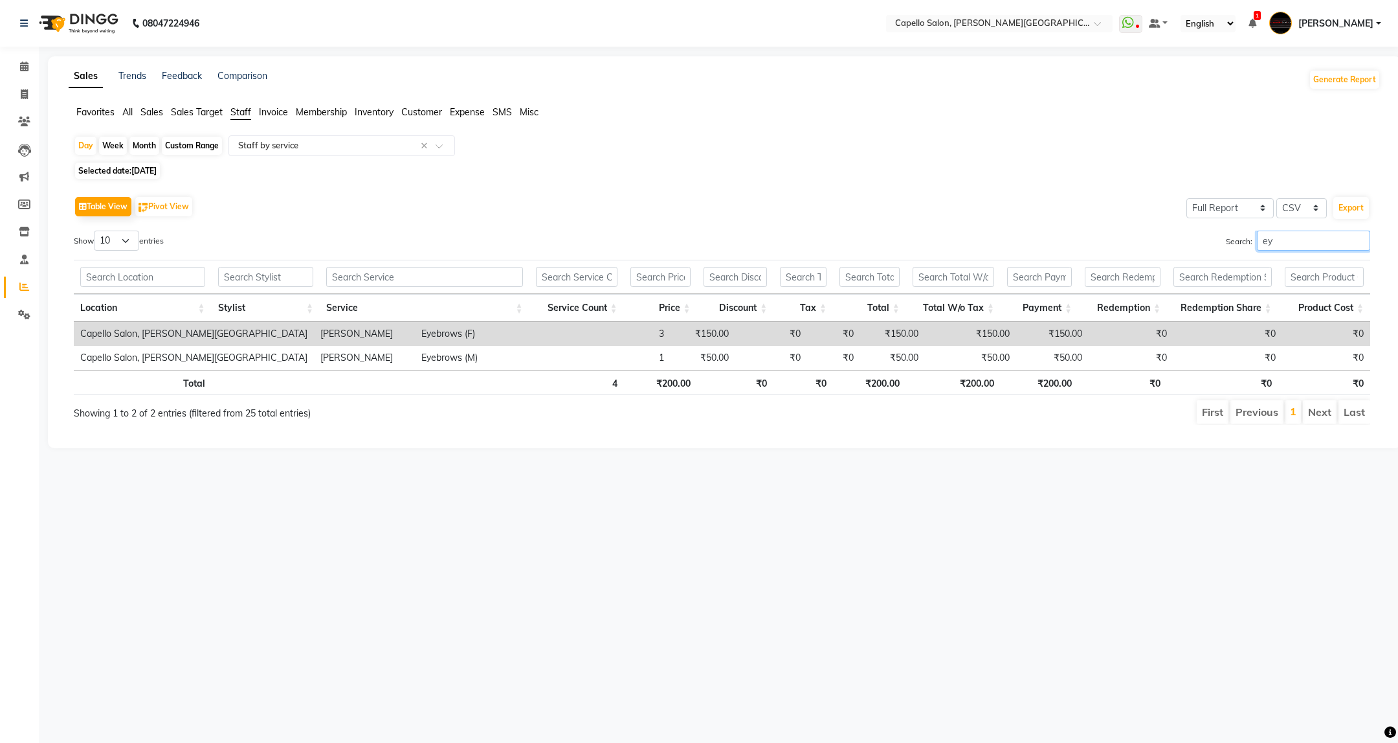
type input "e"
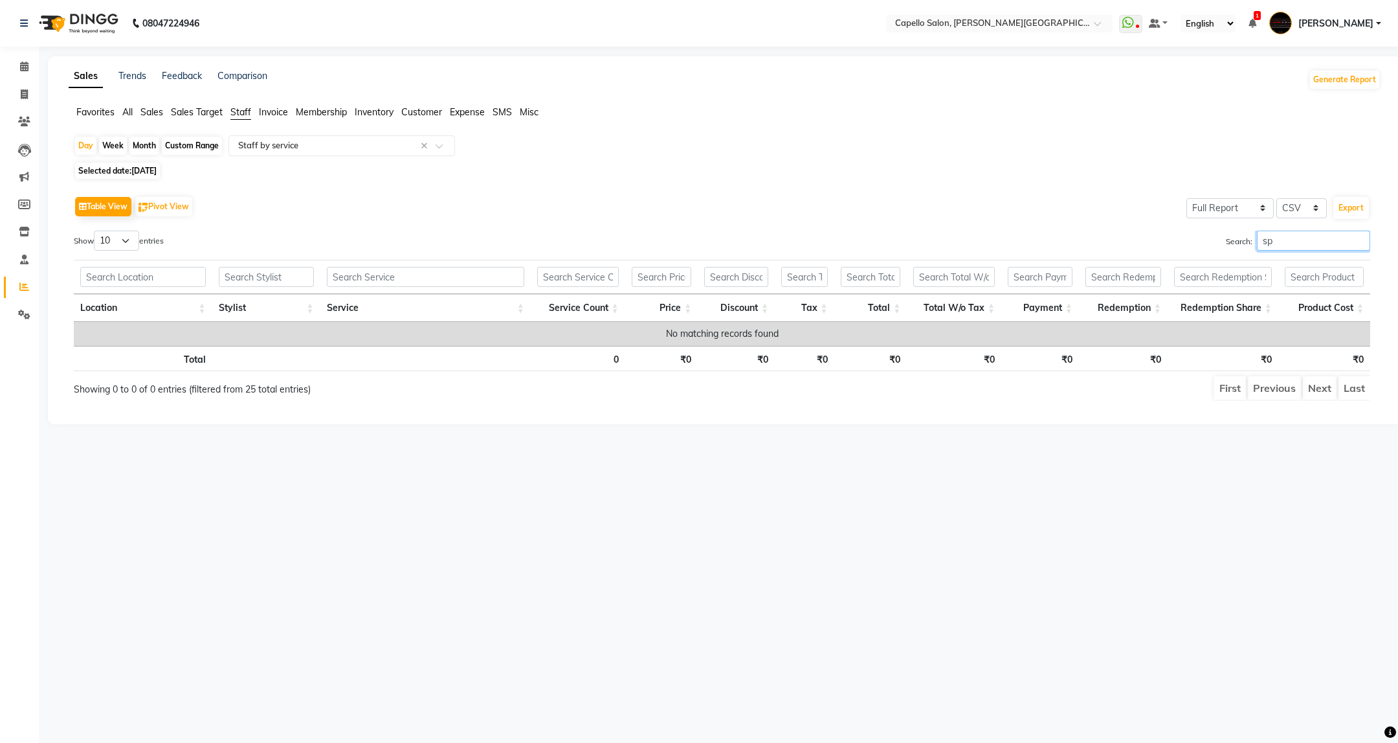
type input "s"
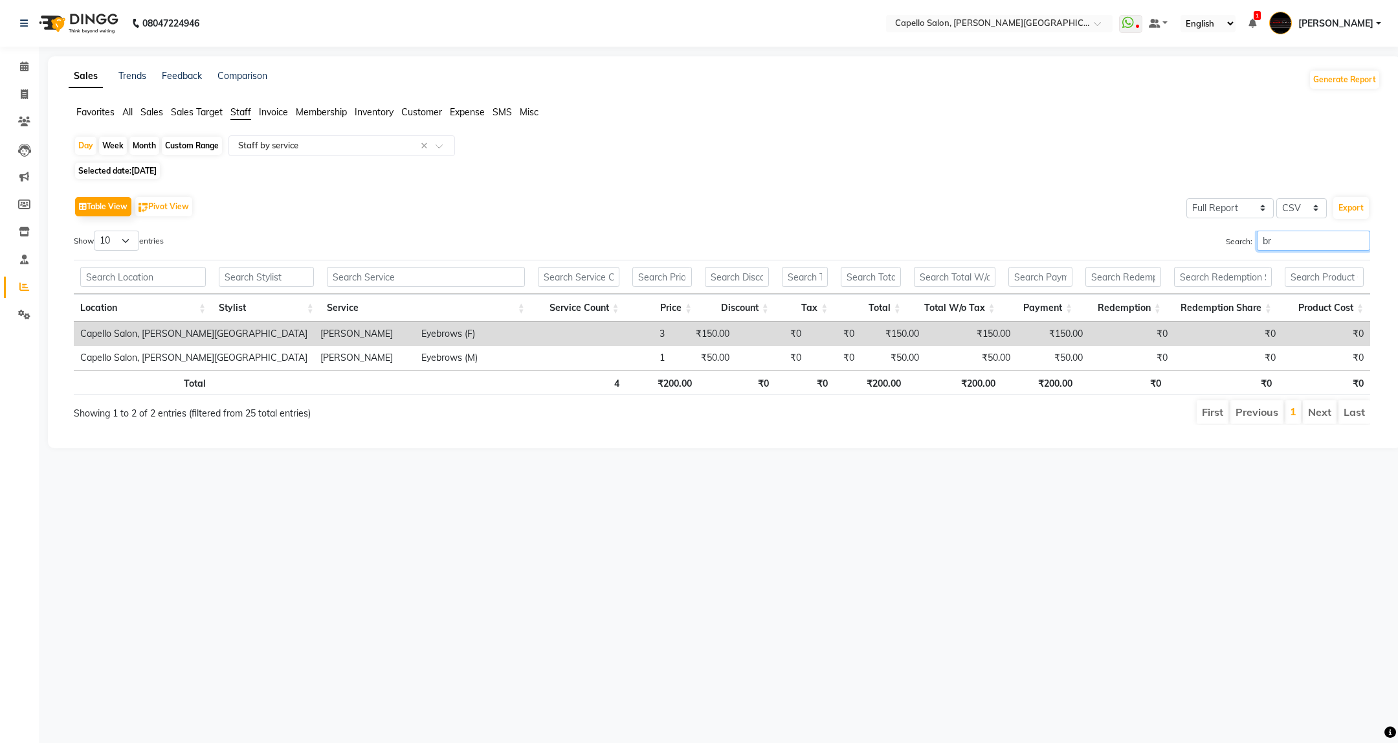
type input "b"
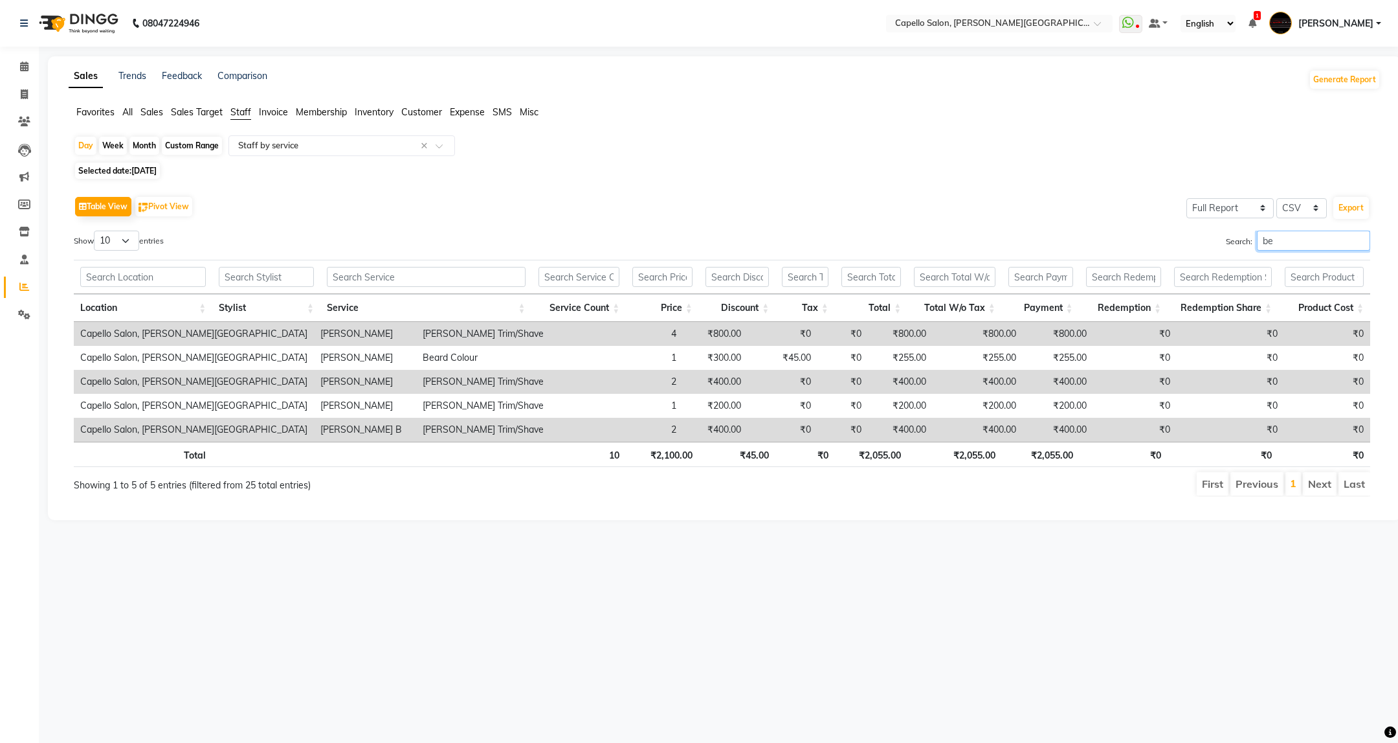
type input "b"
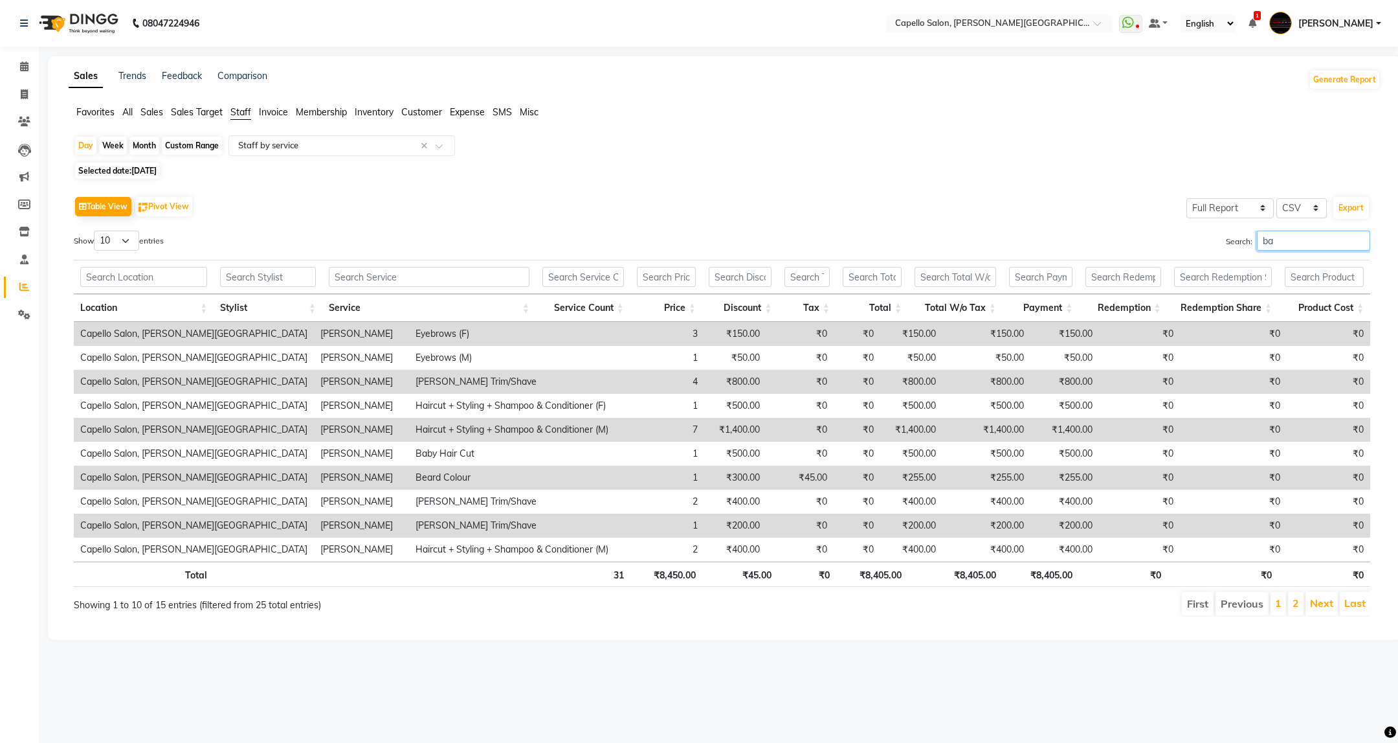
type input "b"
click at [123, 243] on select "10 25 50 100" at bounding box center [116, 240] width 45 height 20
select select "50"
click at [96, 231] on select "10 25 50 100" at bounding box center [116, 240] width 45 height 20
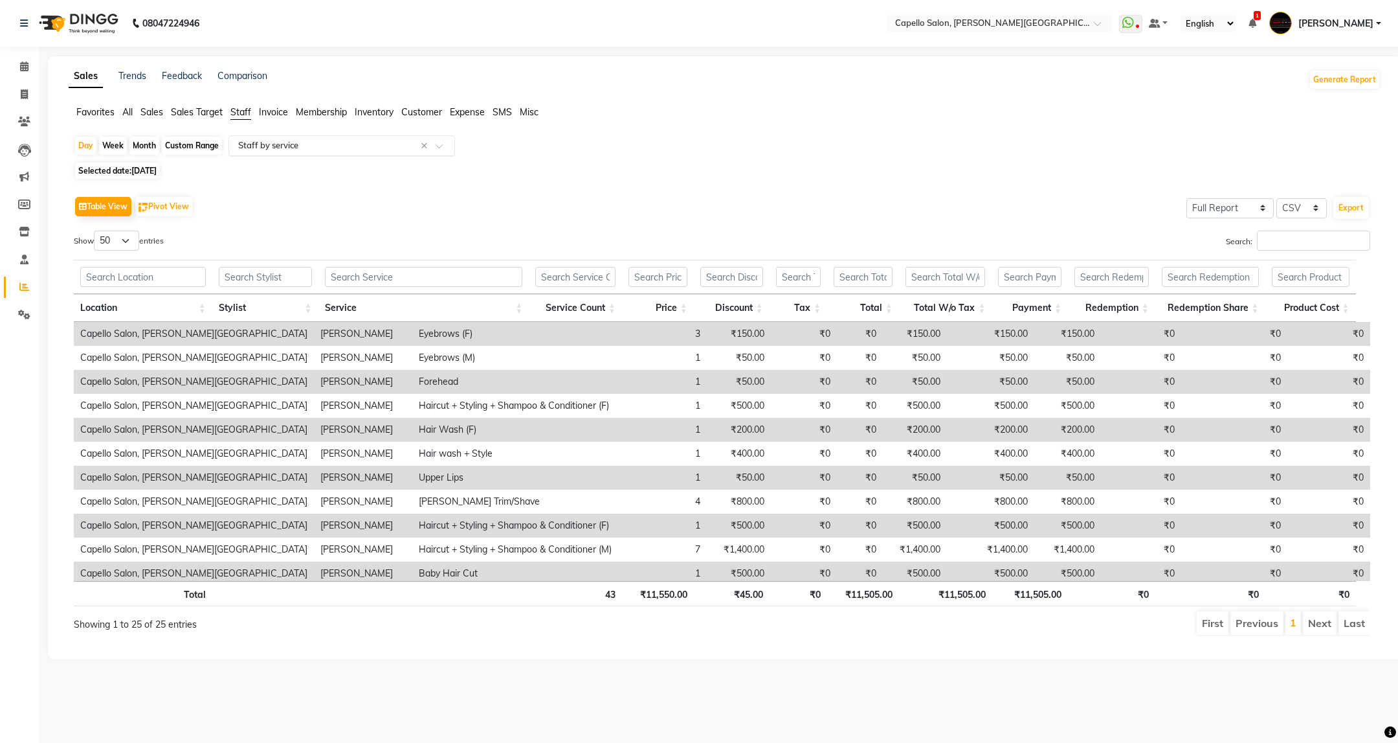
click at [348, 140] on input "text" at bounding box center [329, 145] width 186 height 13
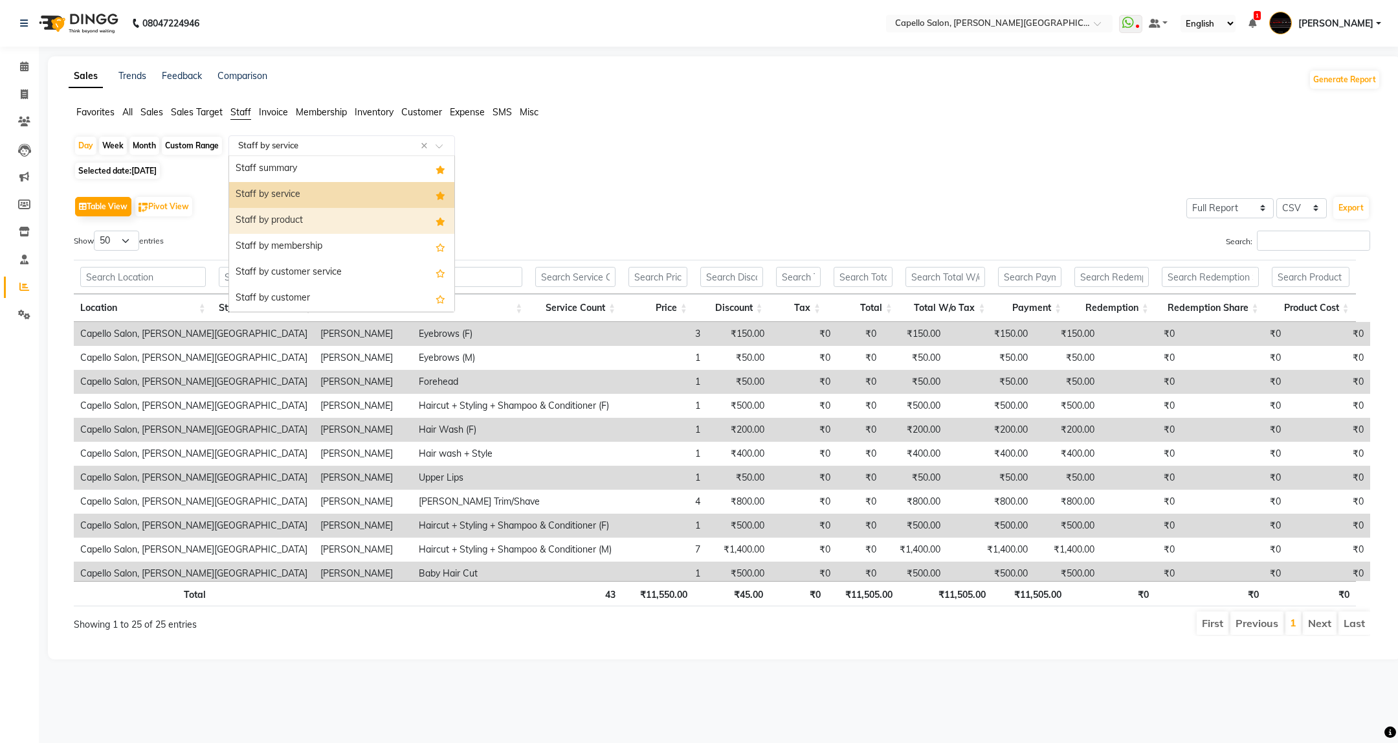
click at [348, 218] on div "Staff by product" at bounding box center [341, 221] width 225 height 26
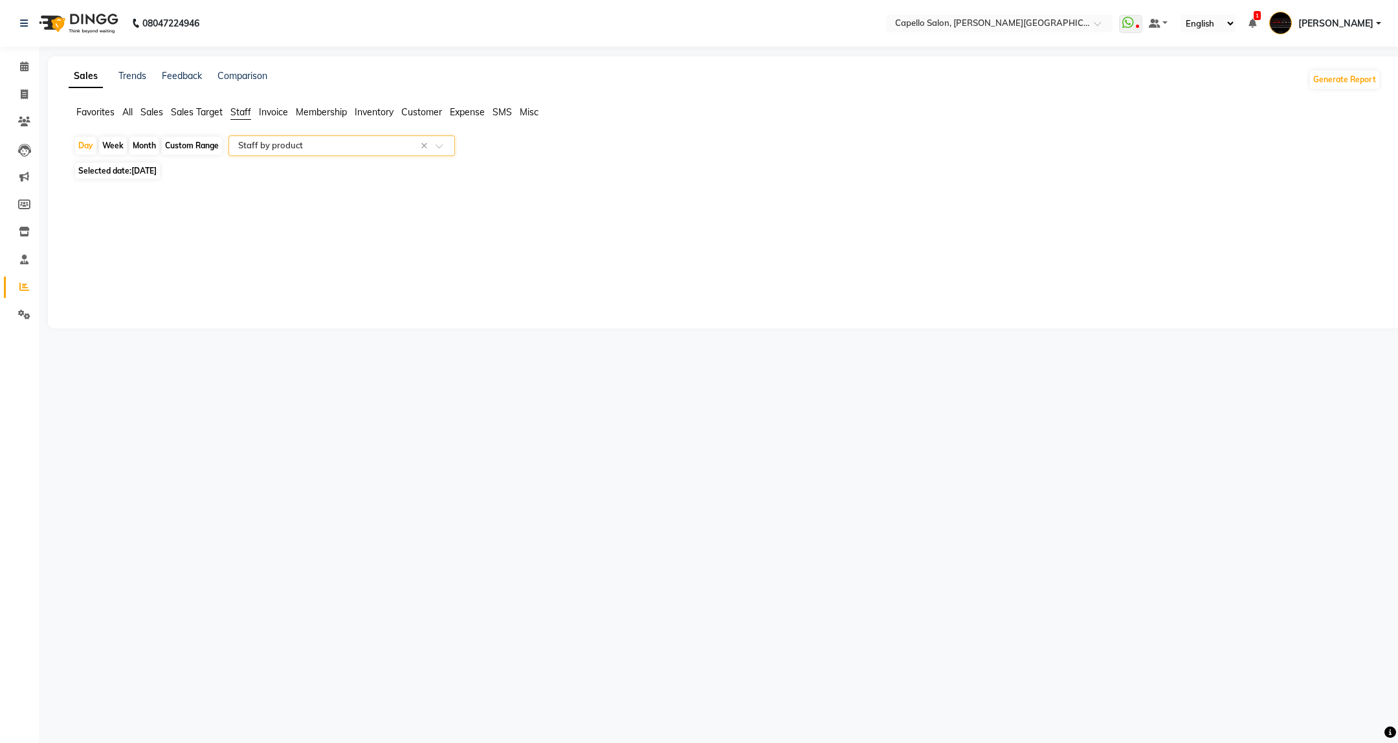
click at [106, 167] on span "Selected date: 03-09-2025" at bounding box center [117, 171] width 85 height 16
select select "9"
select select "2025"
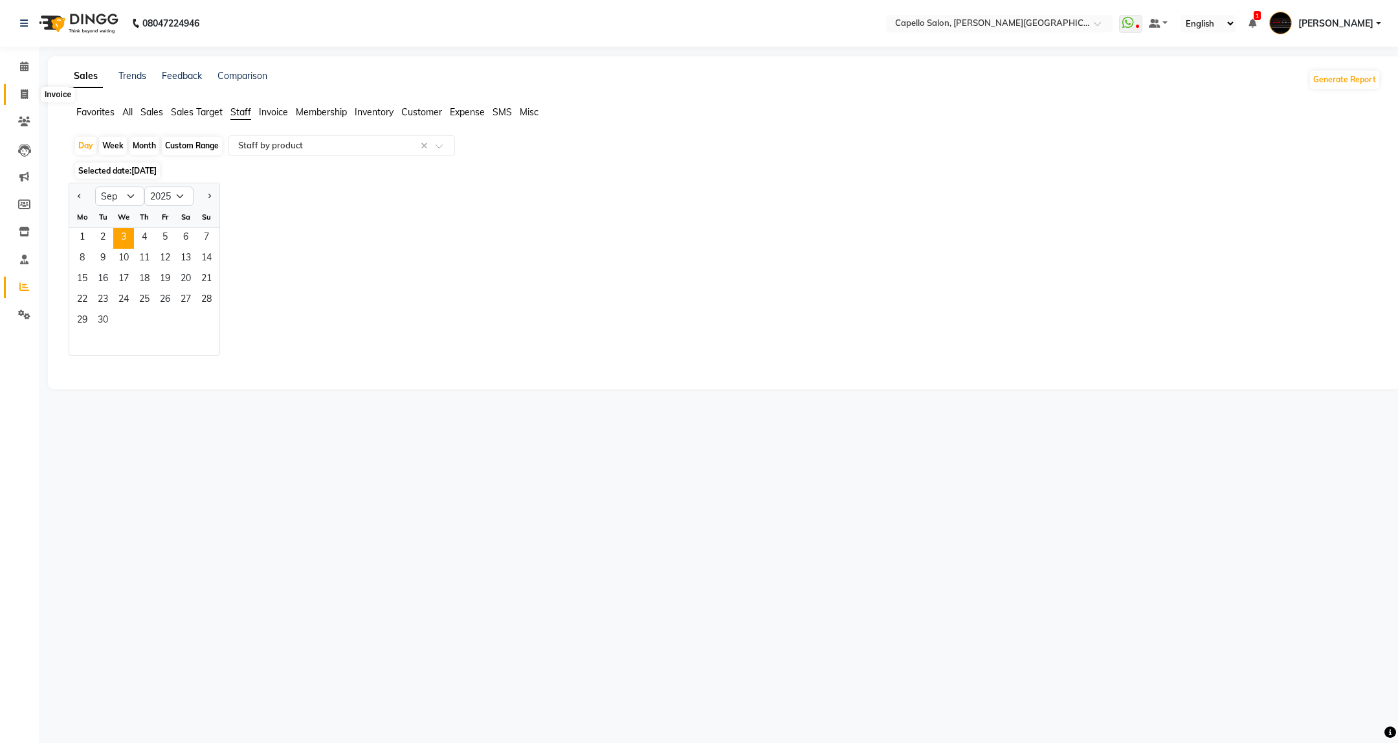
click at [17, 99] on span at bounding box center [24, 94] width 23 height 15
select select "service"
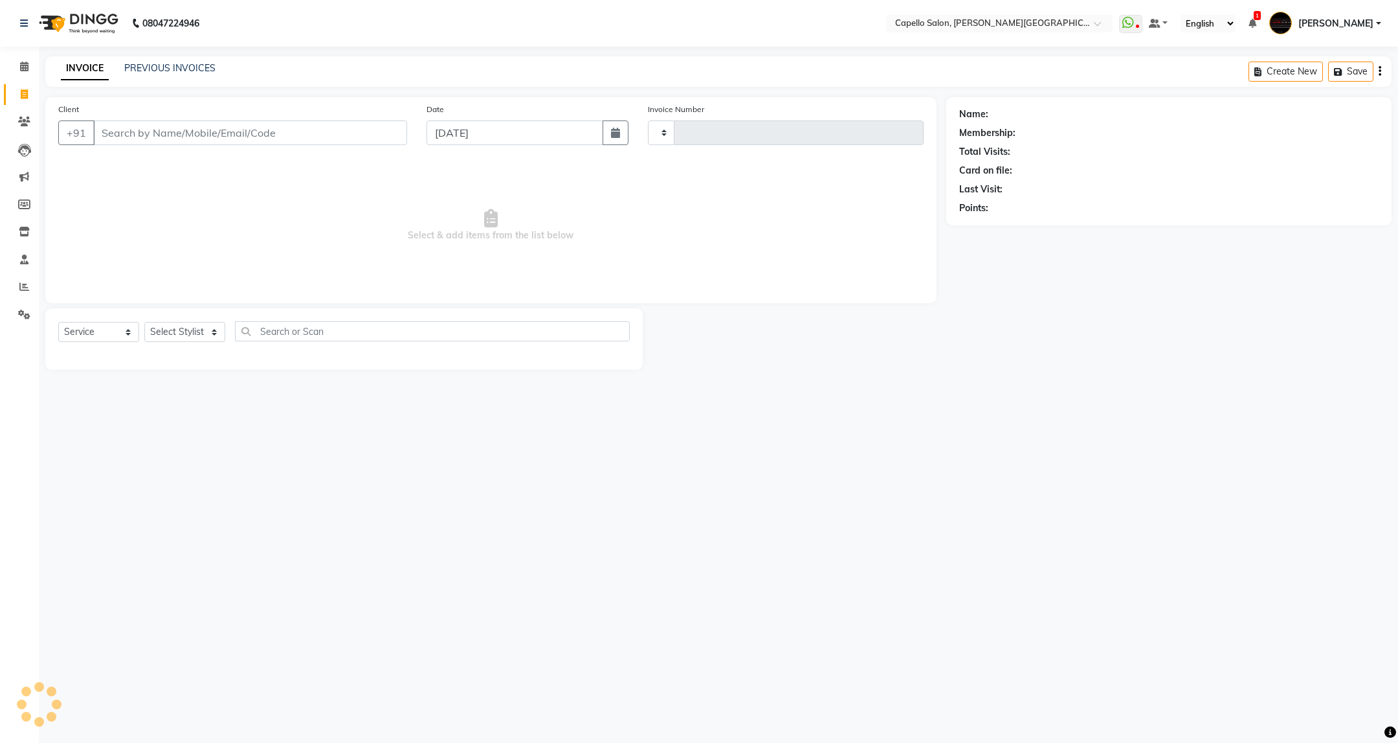
type input "3437"
select select "811"
click at [201, 336] on select "Select Stylist ADMIN ANKUSH B Capello Trimurti Dushyant barsagade Kristee Raut …" at bounding box center [184, 332] width 81 height 20
select select "40170"
click at [144, 322] on select "Select Stylist ADMIN ANKUSH B Capello Trimurti Dushyant barsagade Kristee Raut …" at bounding box center [184, 332] width 81 height 20
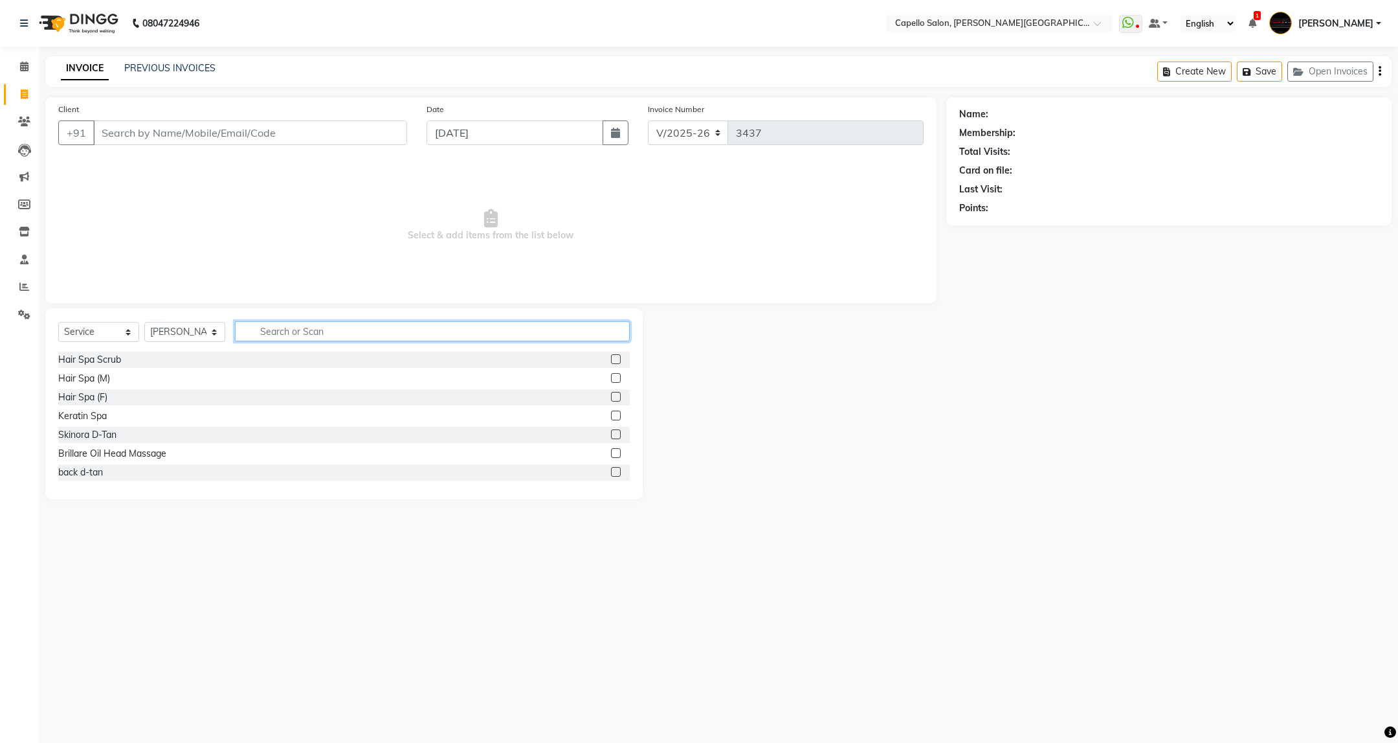
click at [357, 328] on input "text" at bounding box center [432, 331] width 394 height 20
type input "cut"
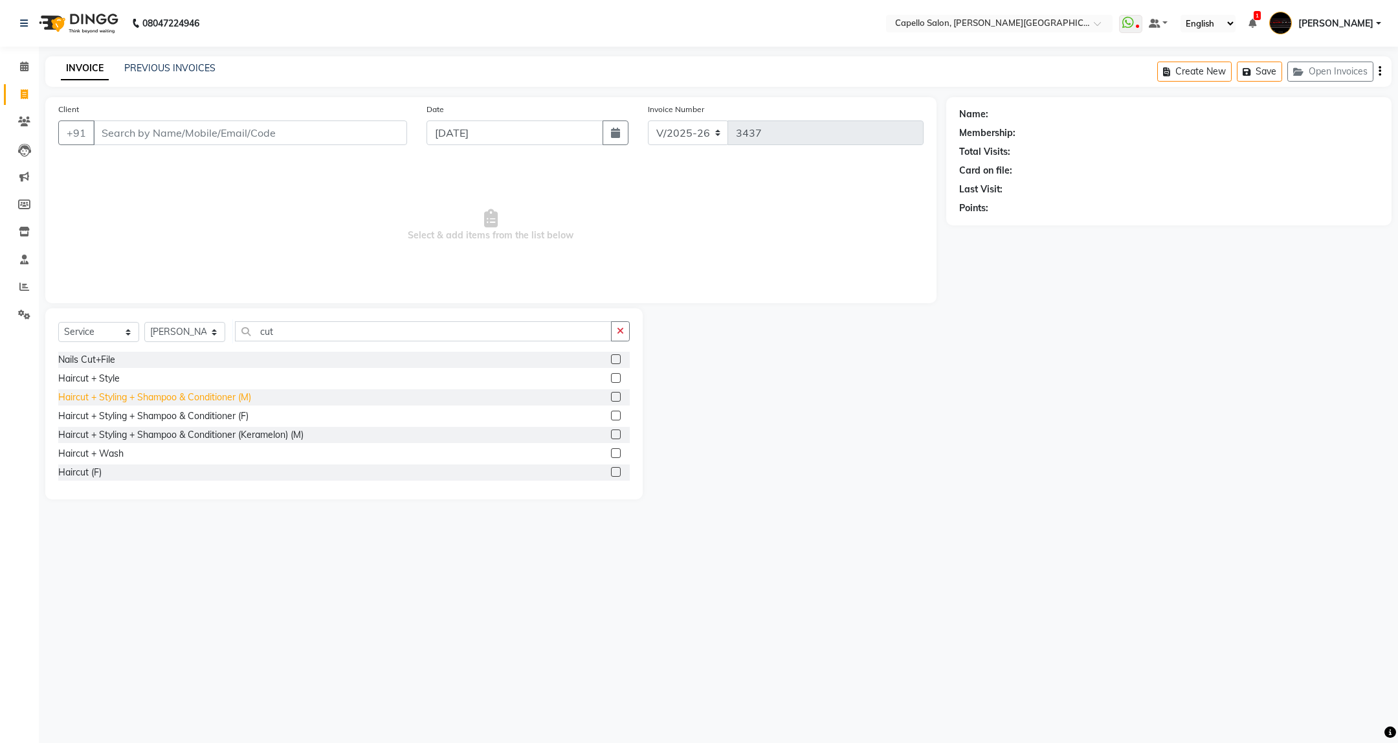
click at [229, 400] on div "Haircut + Styling + Shampoo & Conditioner (M)" at bounding box center [154, 397] width 193 height 14
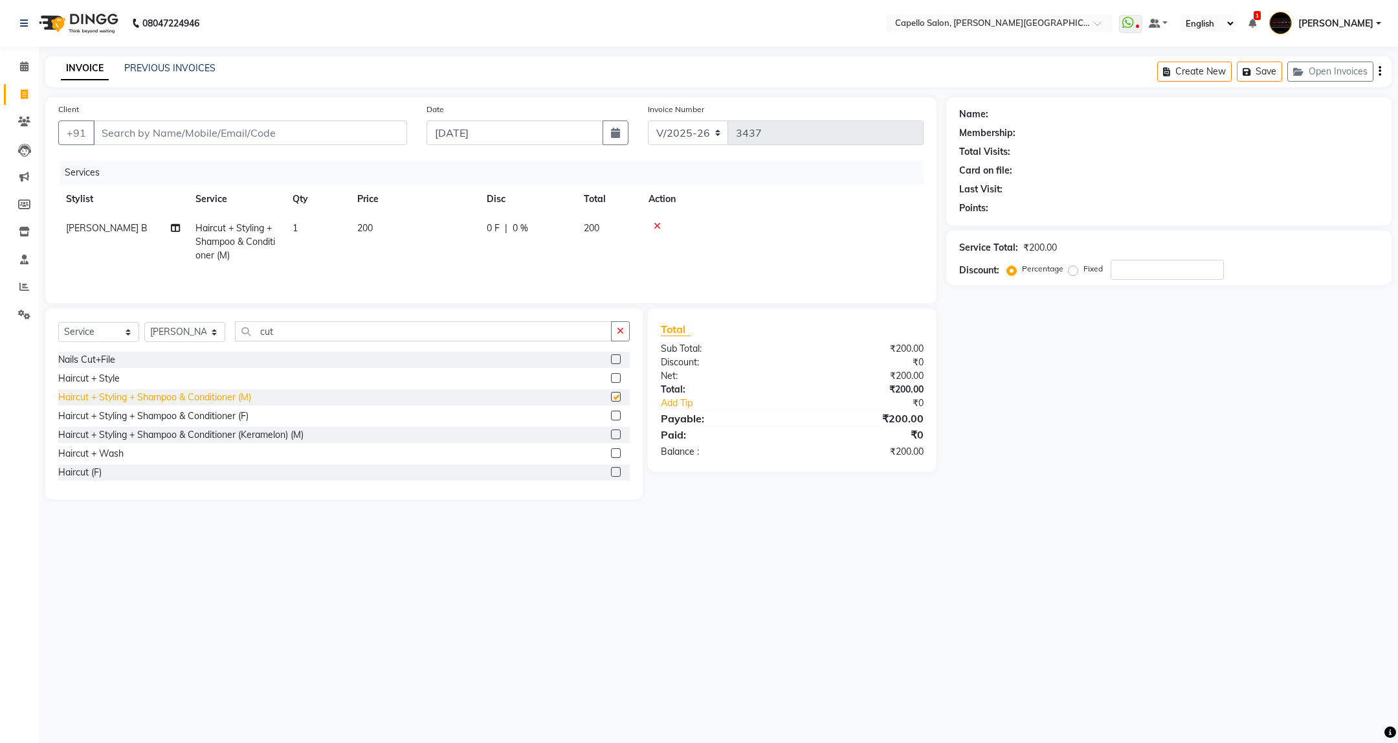
checkbox input "false"
click at [300, 341] on input "cut" at bounding box center [423, 331] width 376 height 20
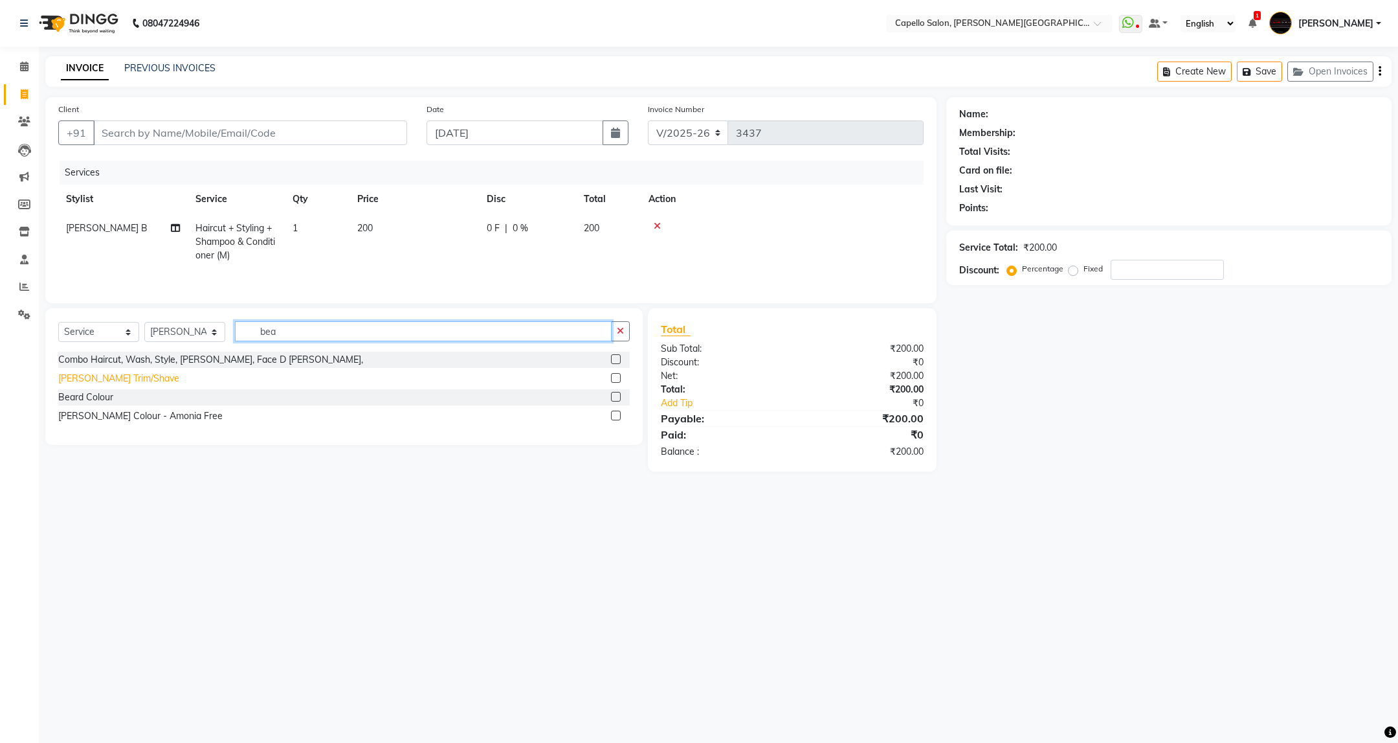
type input "bea"
click at [117, 381] on div "[PERSON_NAME] Trim/Shave" at bounding box center [118, 379] width 121 height 14
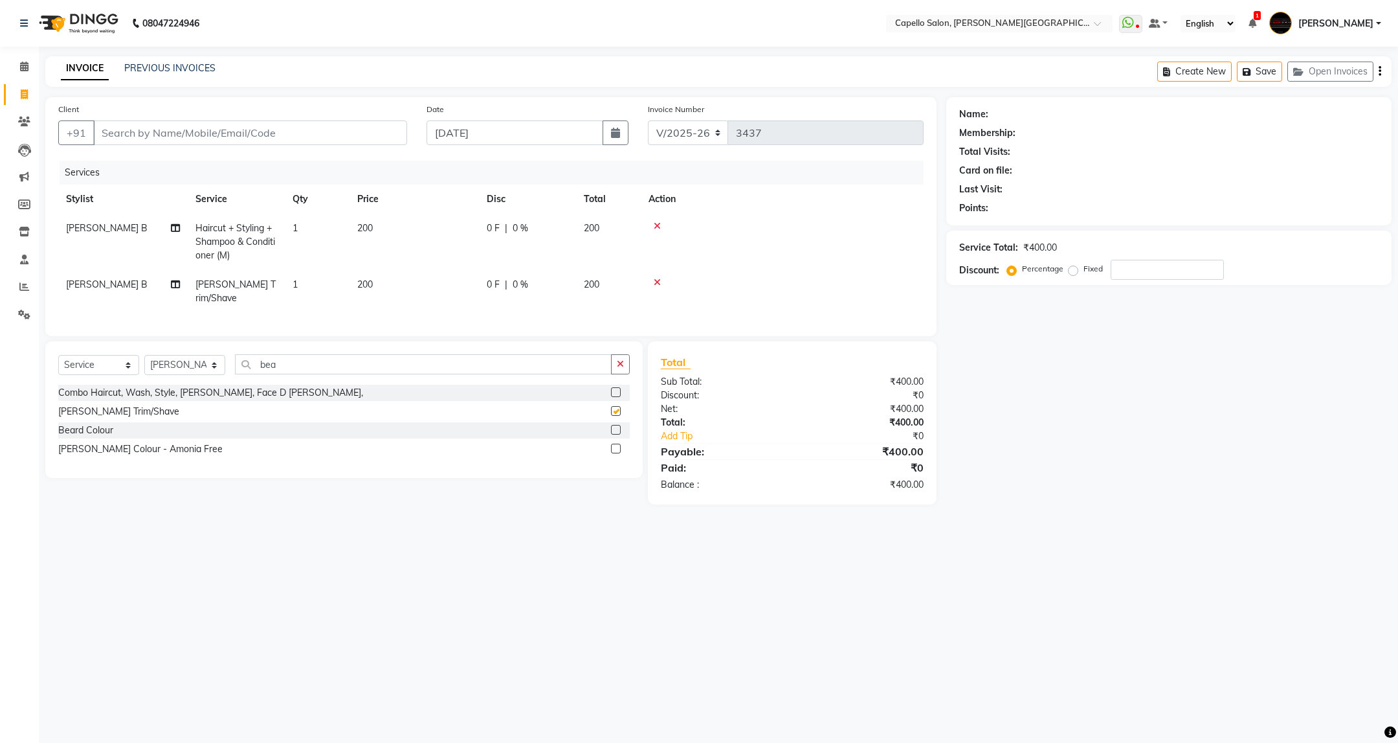
checkbox input "false"
click at [280, 134] on input "Client" at bounding box center [250, 132] width 314 height 25
type input "9"
type input "0"
type input "9158263936"
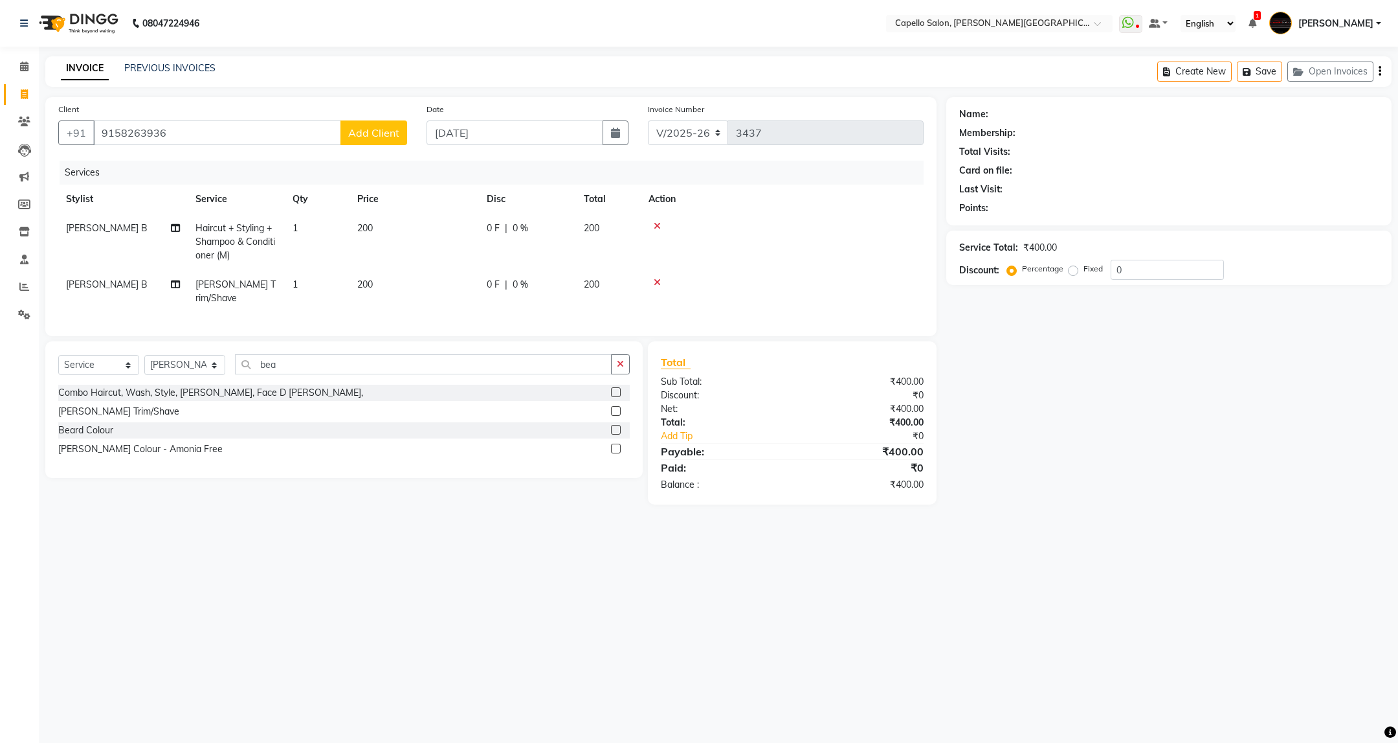
click at [355, 134] on span "Add Client" at bounding box center [373, 132] width 51 height 13
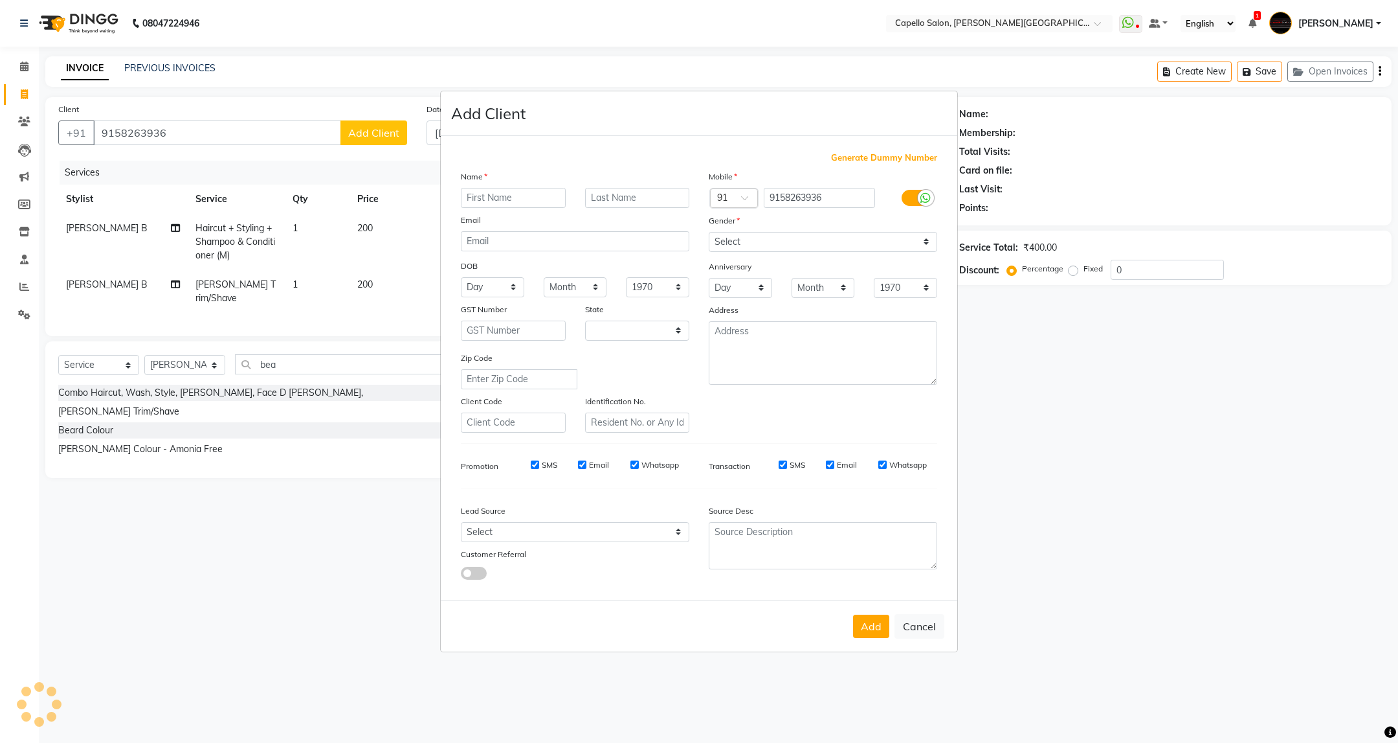
select select "22"
type input "Mayank"
type input "Tiwari"
click at [864, 245] on select "Select Male Female Other Prefer Not To Say" at bounding box center [823, 242] width 229 height 20
select select "male"
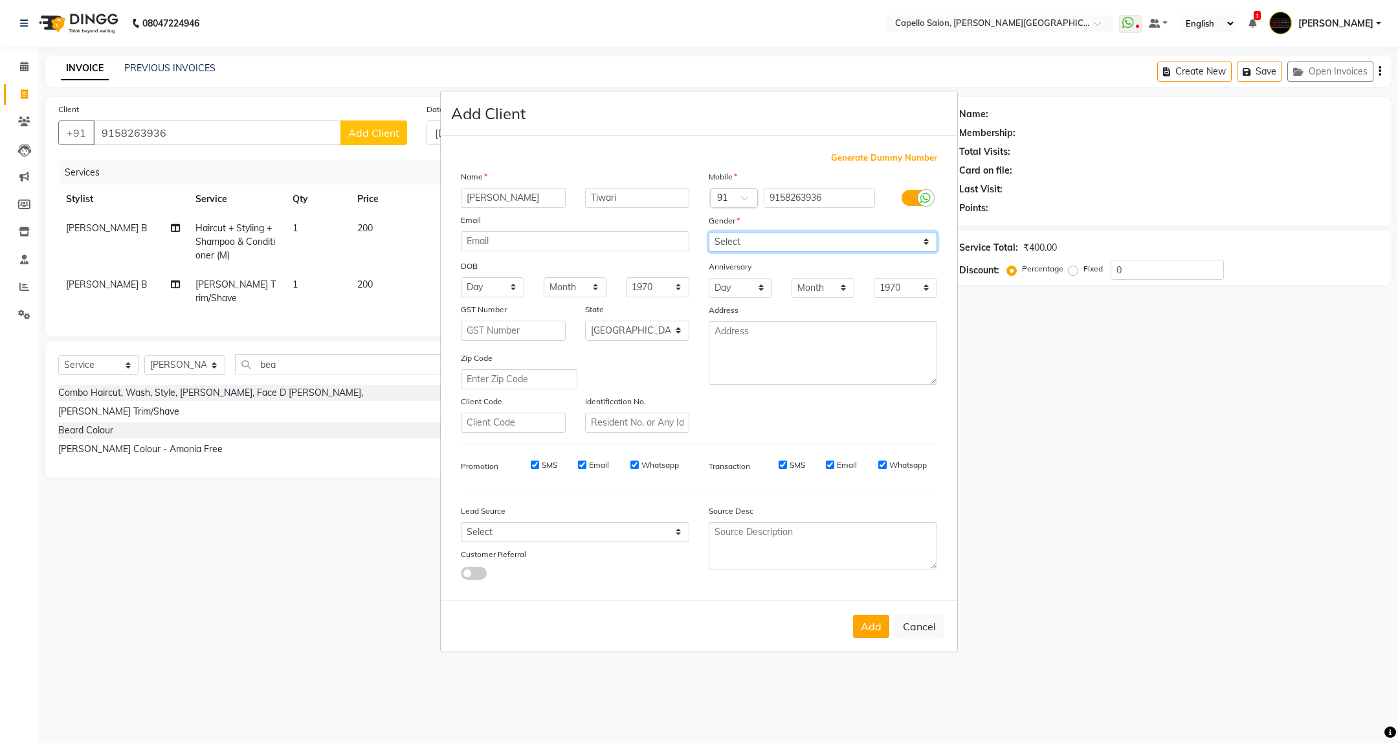
click at [709, 232] on select "Select Male Female Other Prefer Not To Say" at bounding box center [823, 242] width 229 height 20
click at [860, 626] on button "Add" at bounding box center [871, 625] width 36 height 23
select select
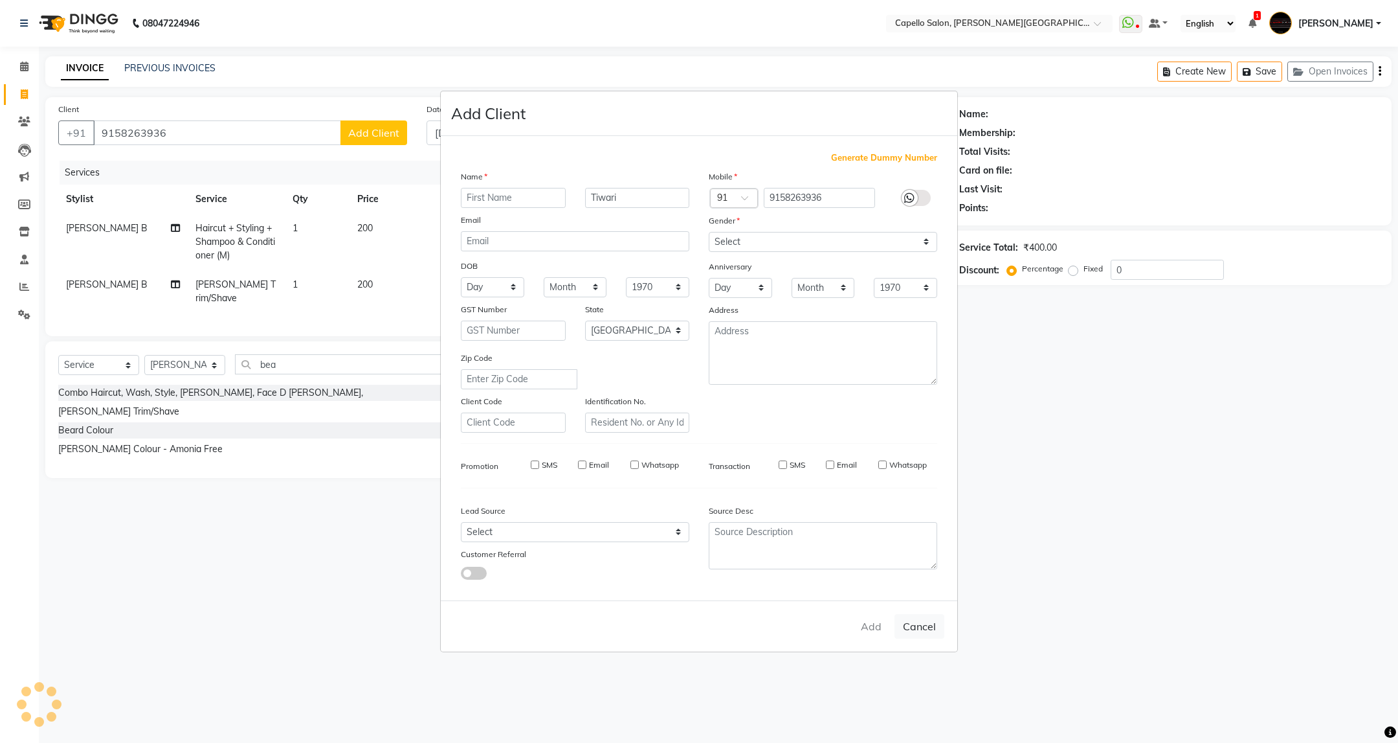
select select "null"
select select
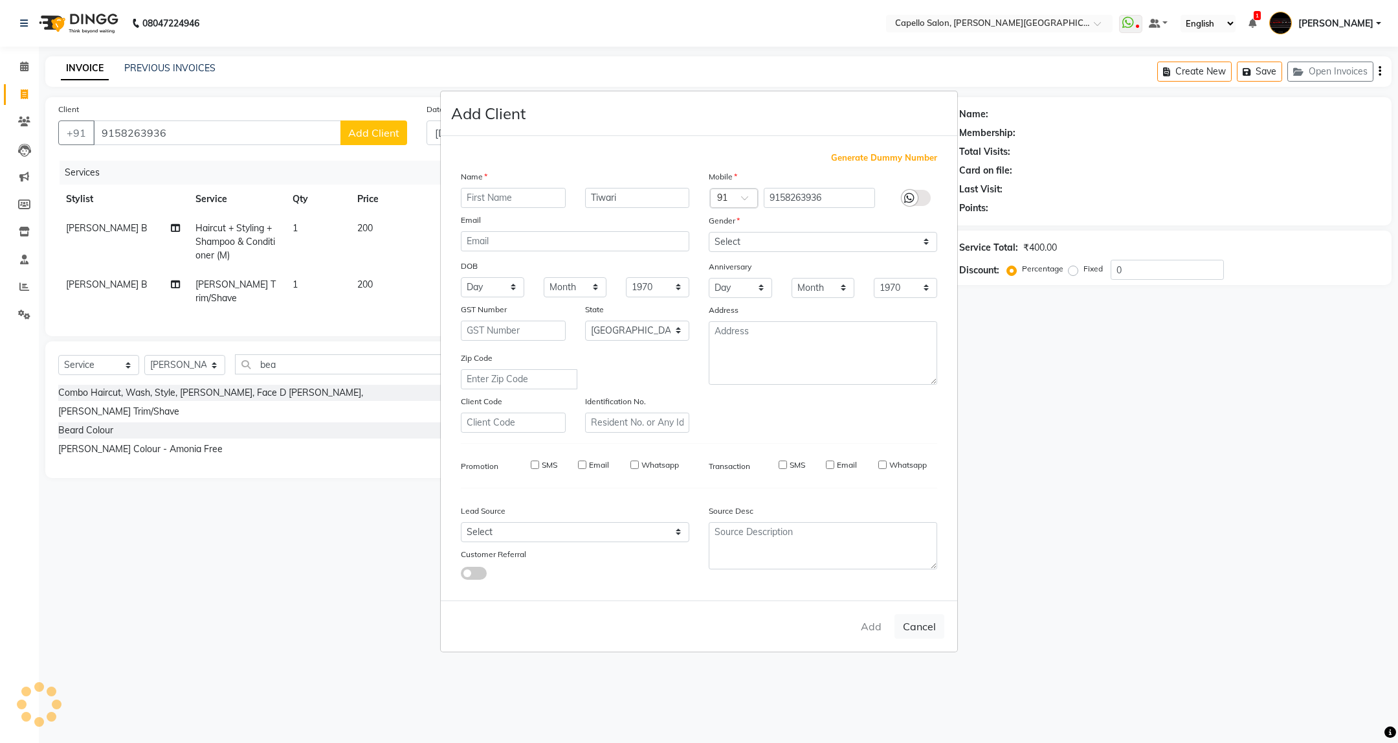
checkbox input "false"
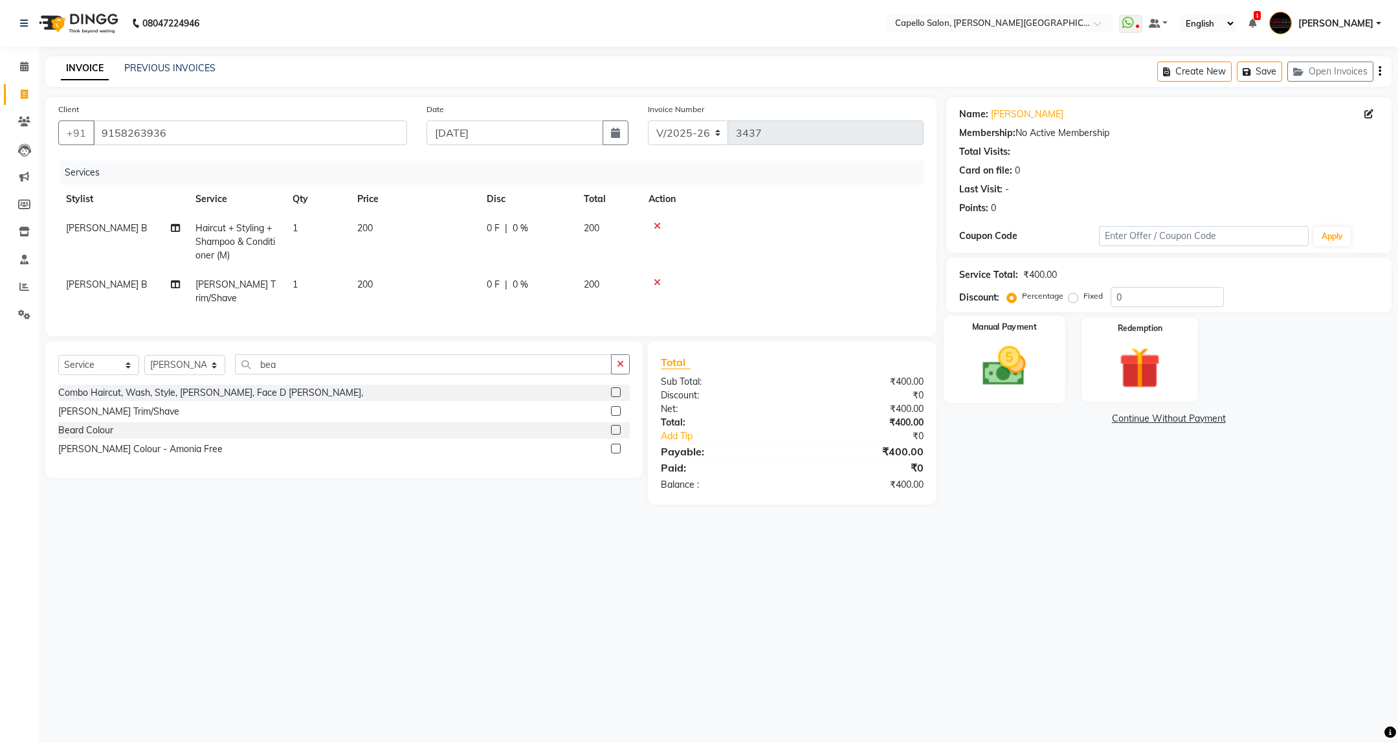
click at [1010, 348] on img at bounding box center [1004, 366] width 71 height 50
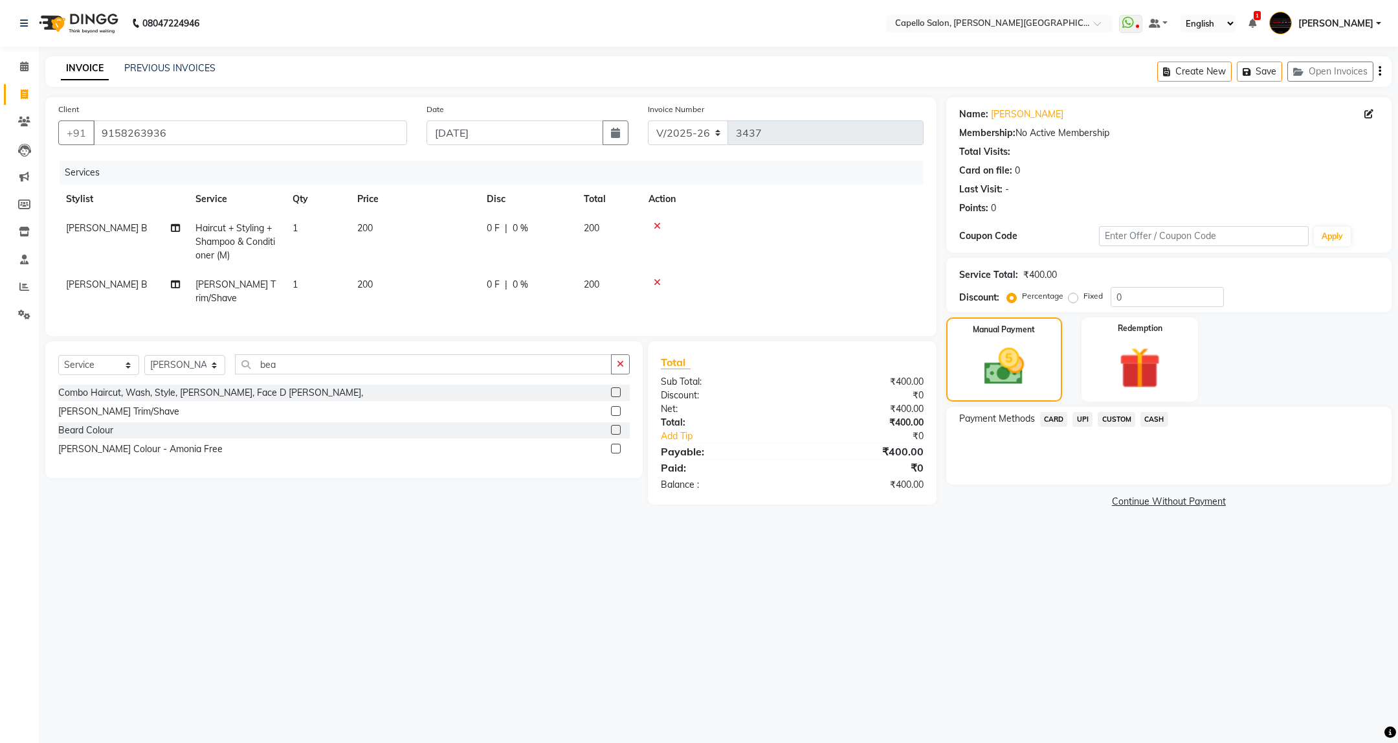
click at [1082, 420] on span "UPI" at bounding box center [1083, 419] width 20 height 15
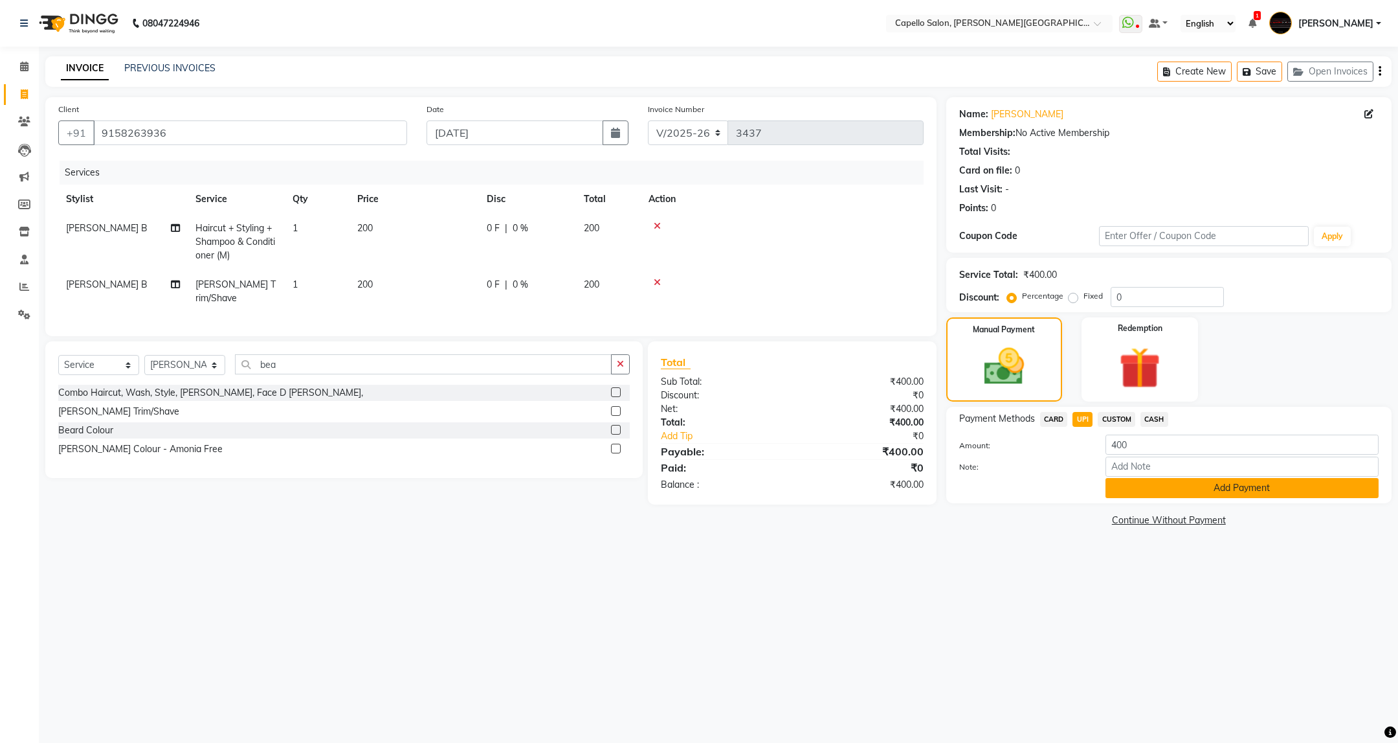
click at [1147, 488] on button "Add Payment" at bounding box center [1242, 488] width 273 height 20
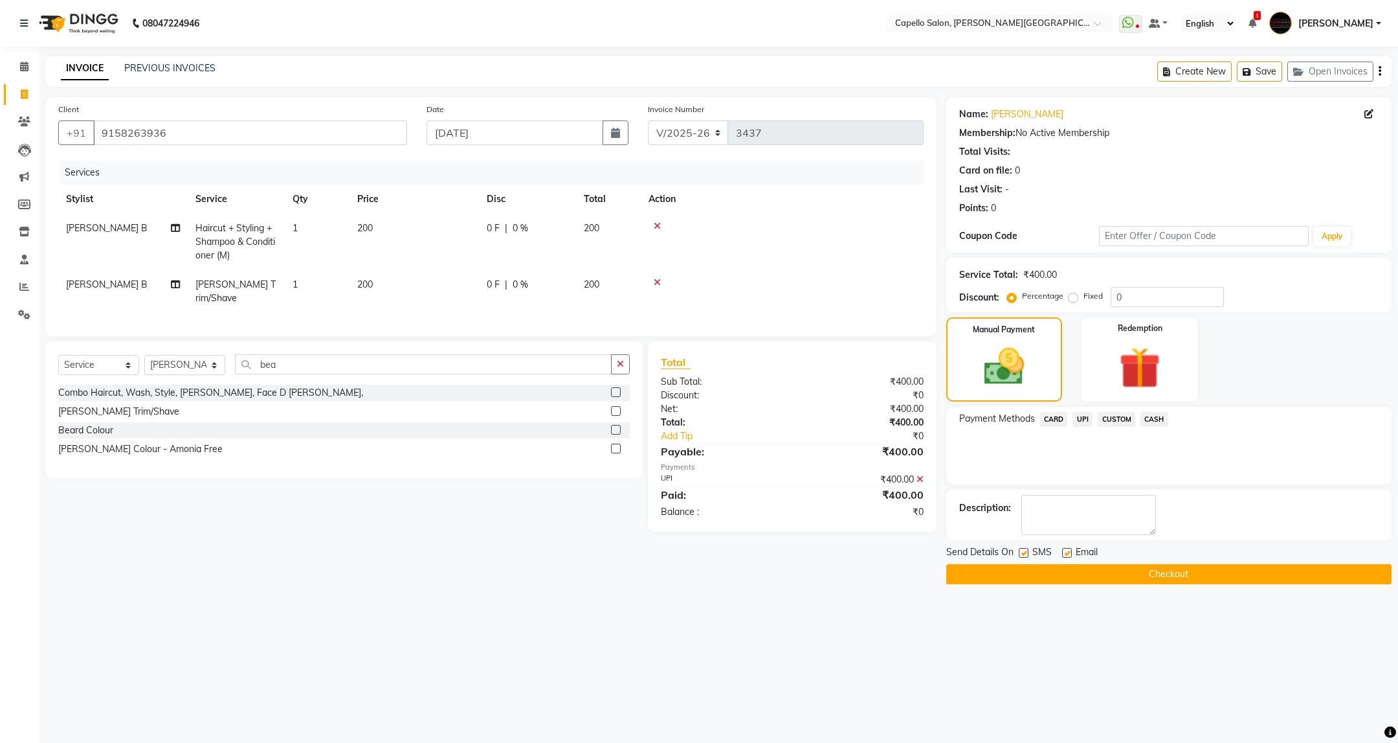
click at [1146, 574] on button "Checkout" at bounding box center [1169, 574] width 445 height 20
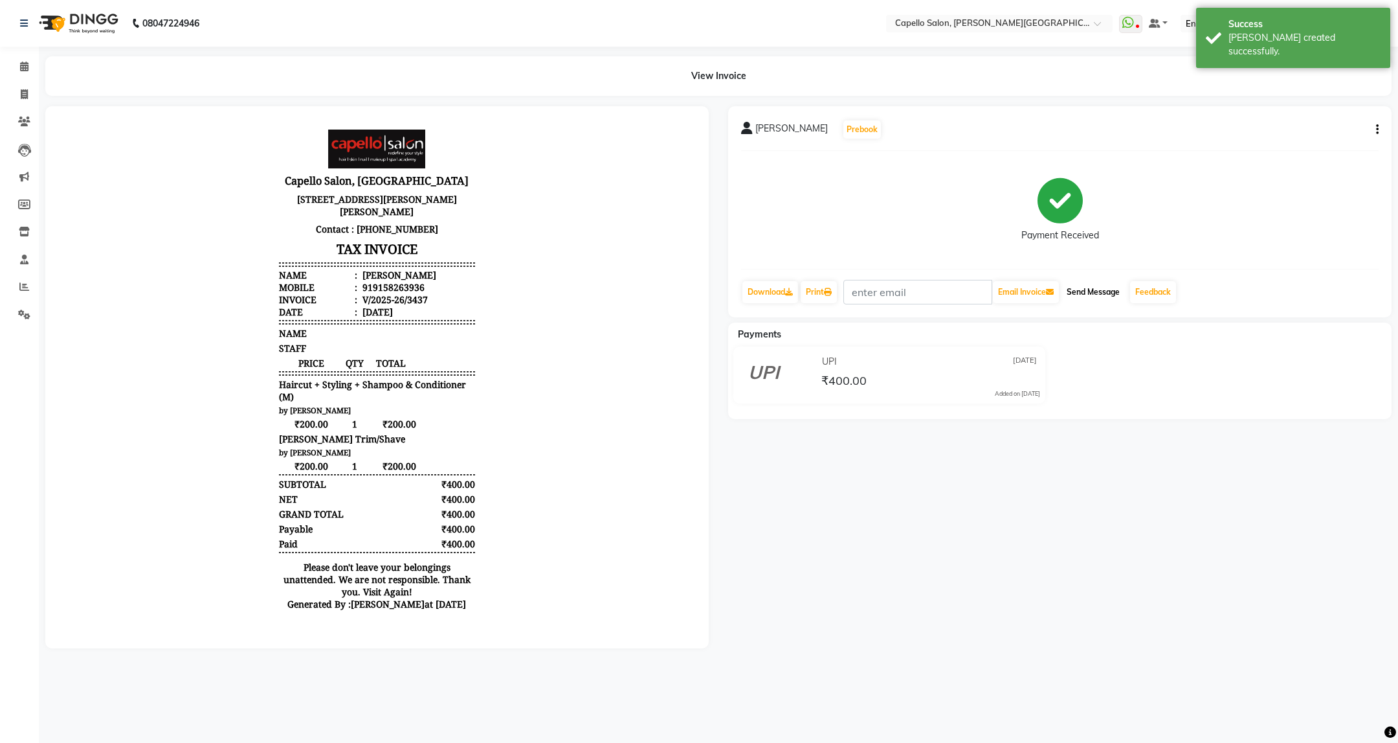
click at [1082, 293] on button "Send Message" at bounding box center [1093, 292] width 63 height 22
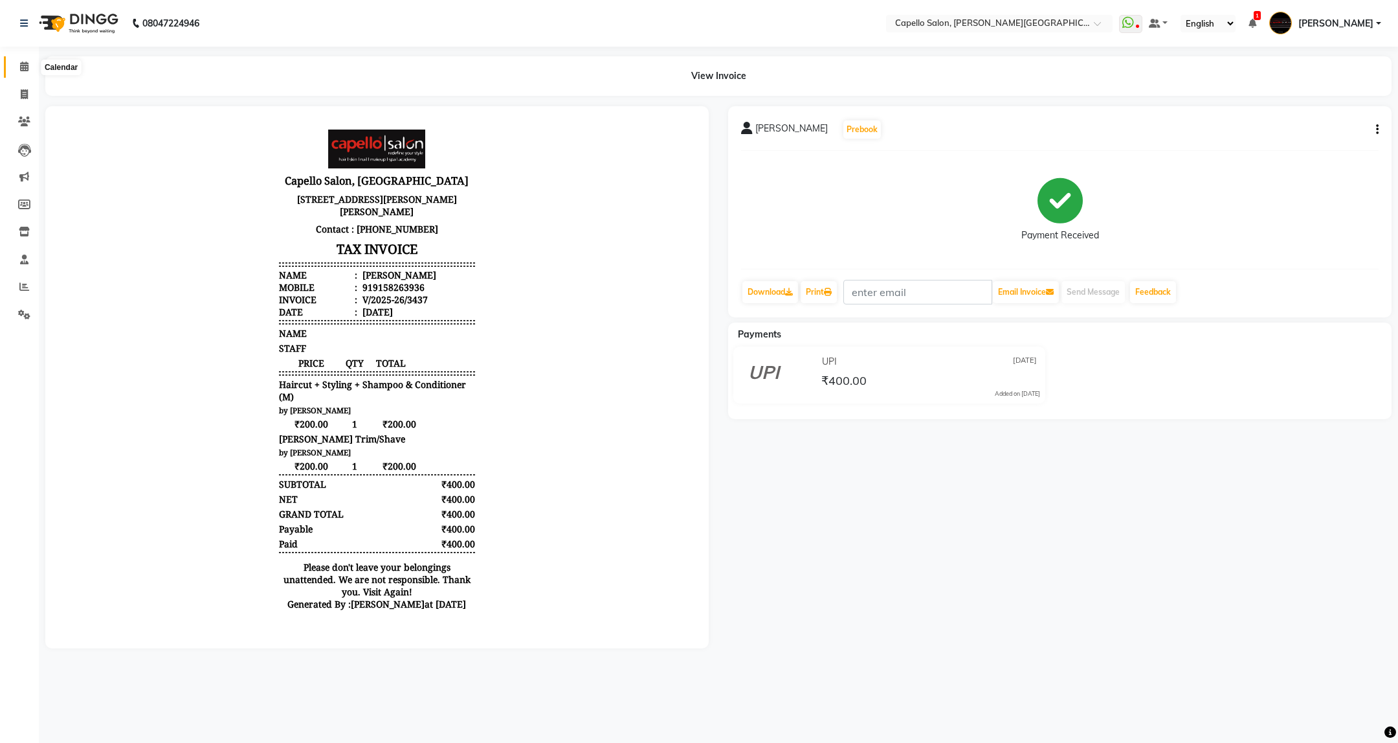
click at [28, 69] on icon at bounding box center [24, 67] width 8 height 10
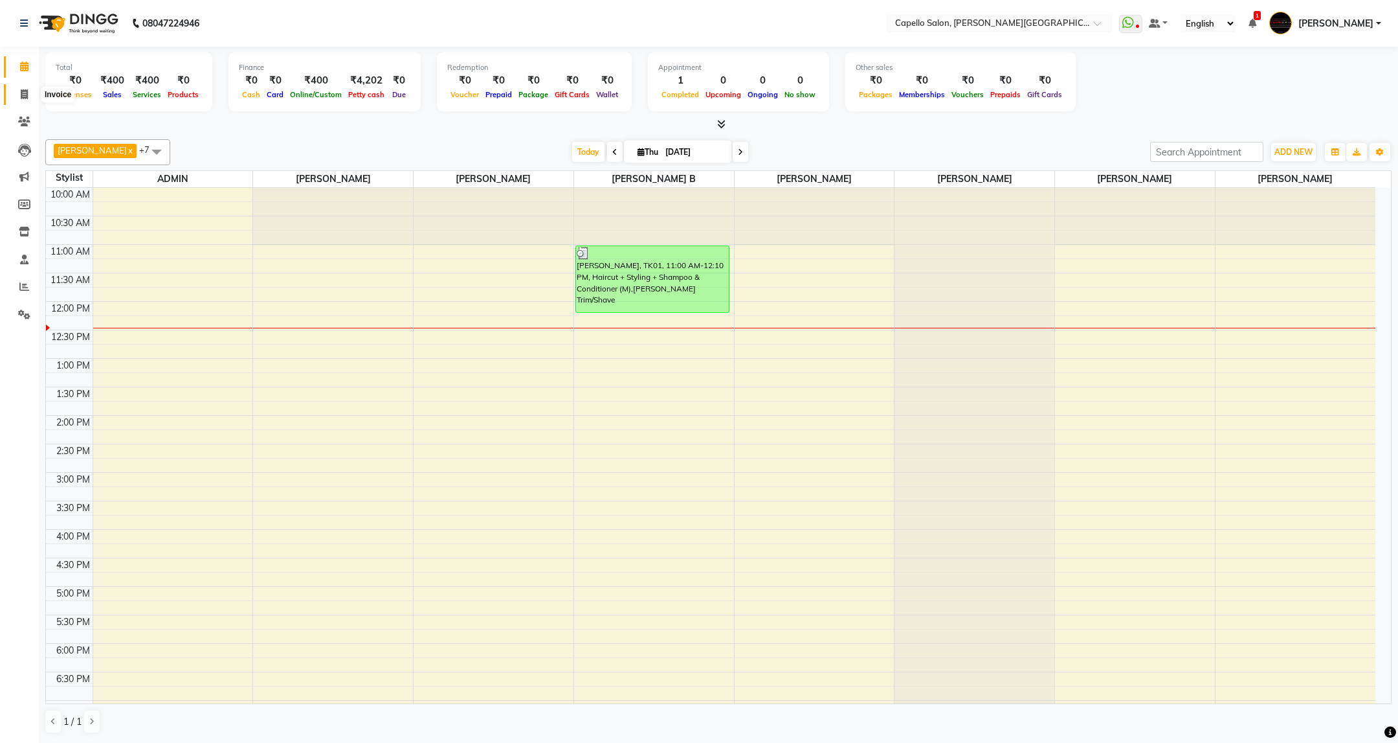
click at [21, 90] on icon at bounding box center [24, 94] width 7 height 10
select select "service"
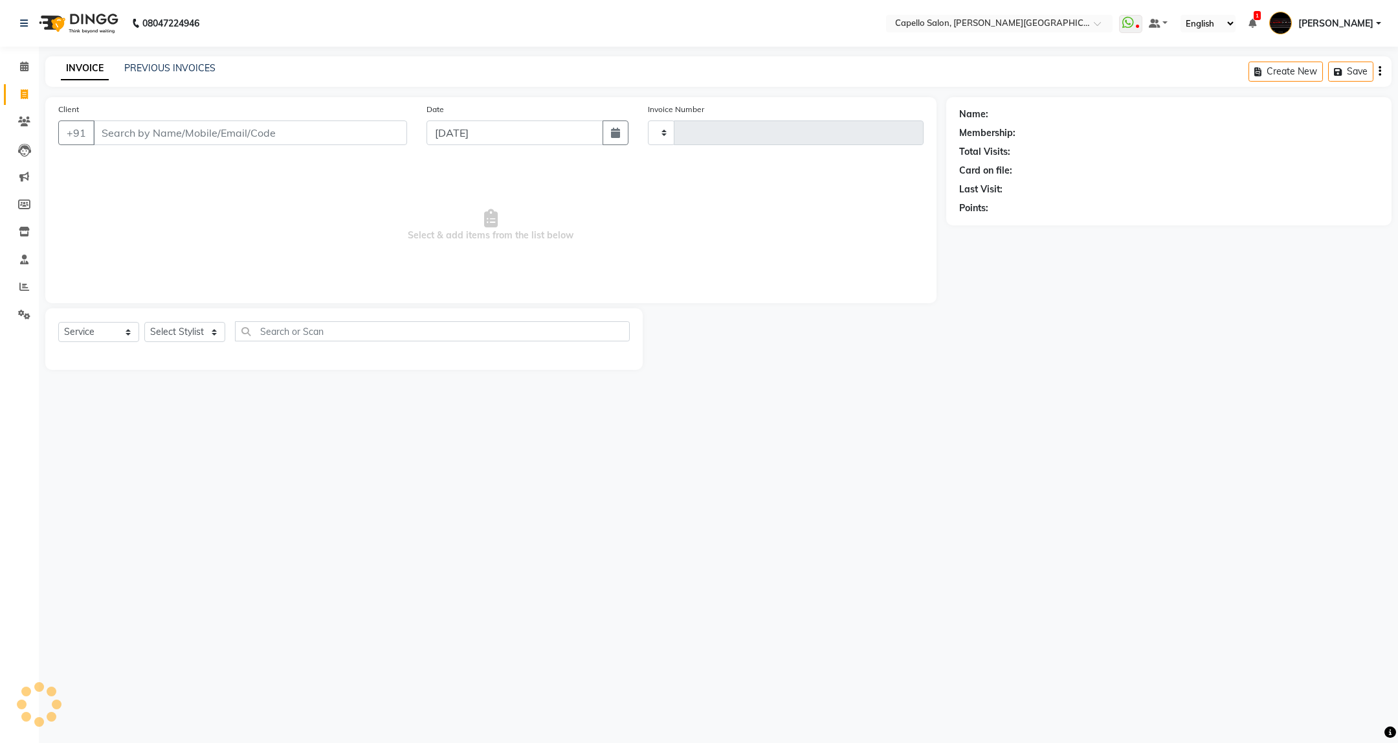
type input "3440"
select select "811"
click at [193, 342] on select "Select Stylist" at bounding box center [184, 332] width 81 height 20
select select "35878"
click at [144, 322] on select "Select Stylist ADMIN ANKUSH B Capello Trimurti Dushyant barsagade Kristee Raut …" at bounding box center [184, 332] width 81 height 20
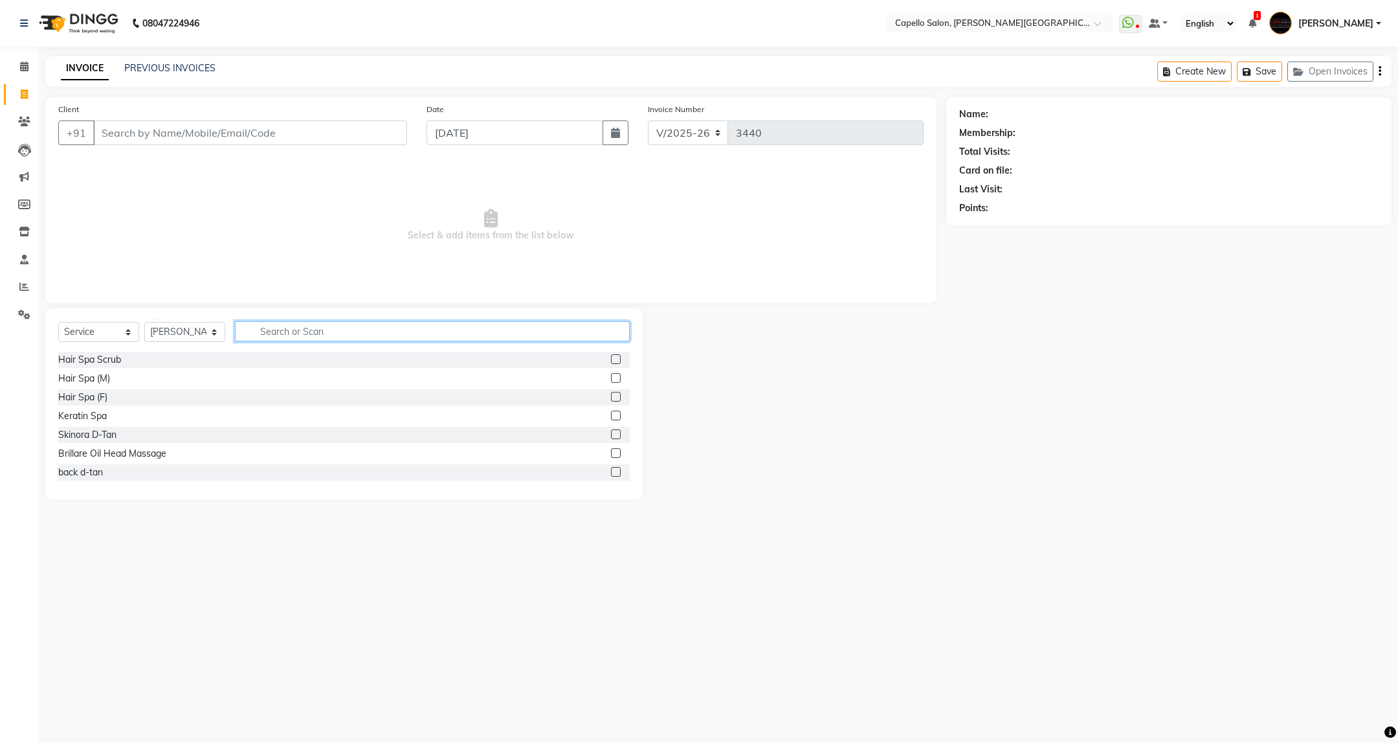
click at [320, 321] on input "text" at bounding box center [432, 331] width 394 height 20
type input "cut"
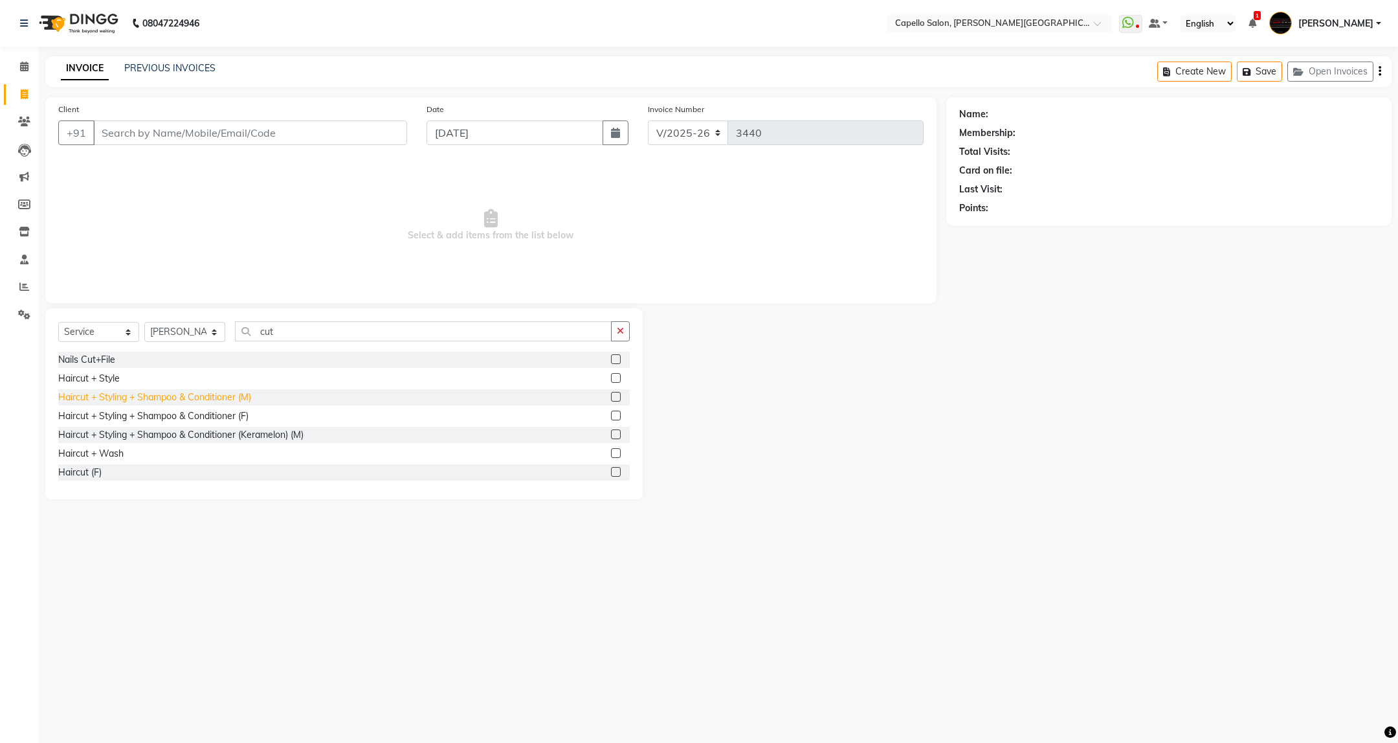
click at [245, 392] on div "Haircut + Styling + Shampoo & Conditioner (M)" at bounding box center [154, 397] width 193 height 14
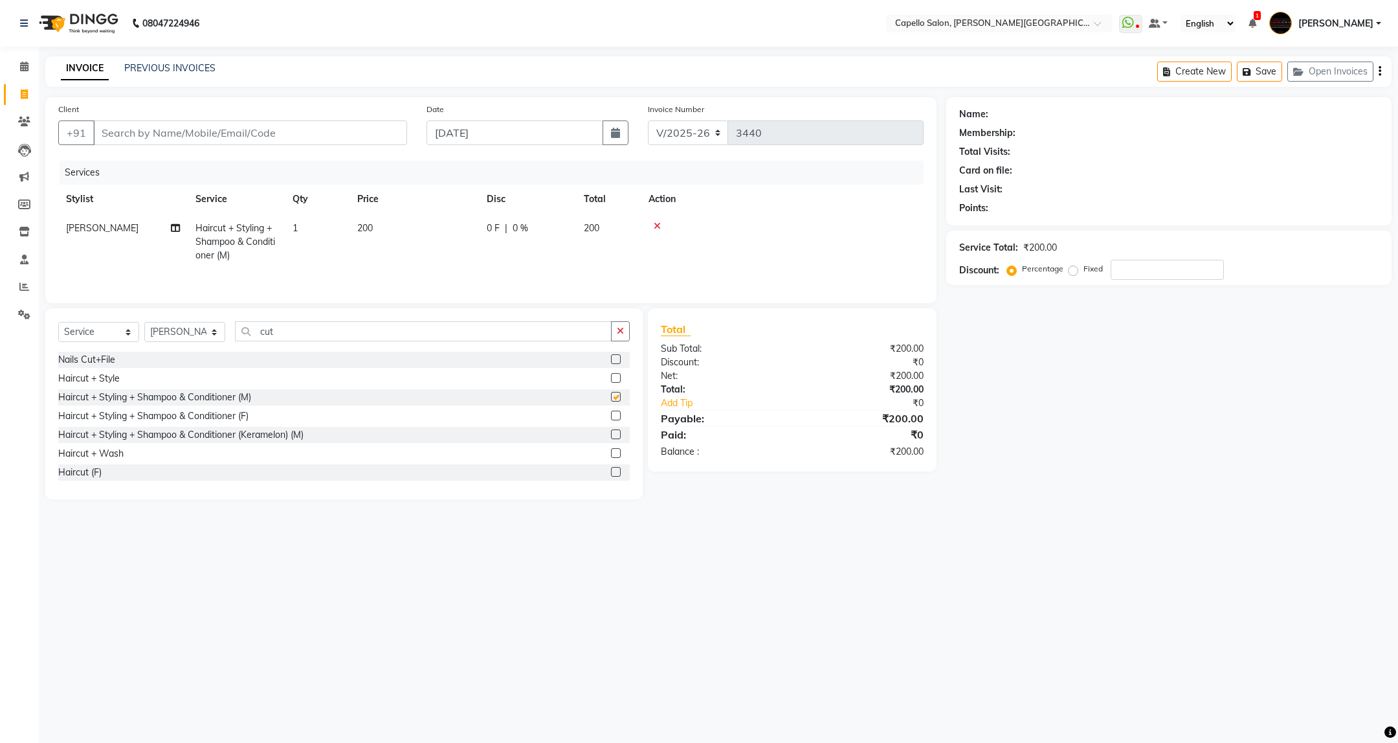
checkbox input "false"
click at [298, 336] on input "cut" at bounding box center [423, 331] width 376 height 20
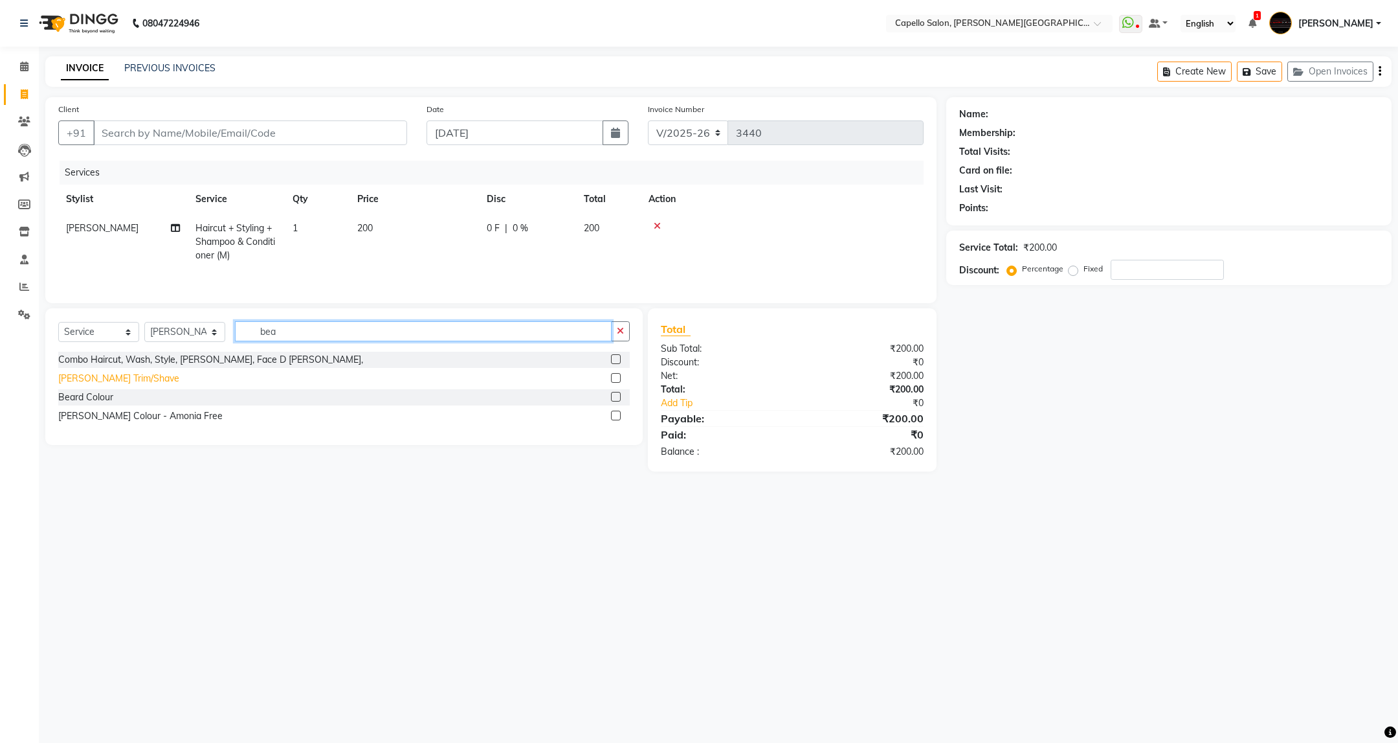
type input "bea"
click at [125, 385] on div "[PERSON_NAME] Trim/Shave" at bounding box center [118, 379] width 121 height 14
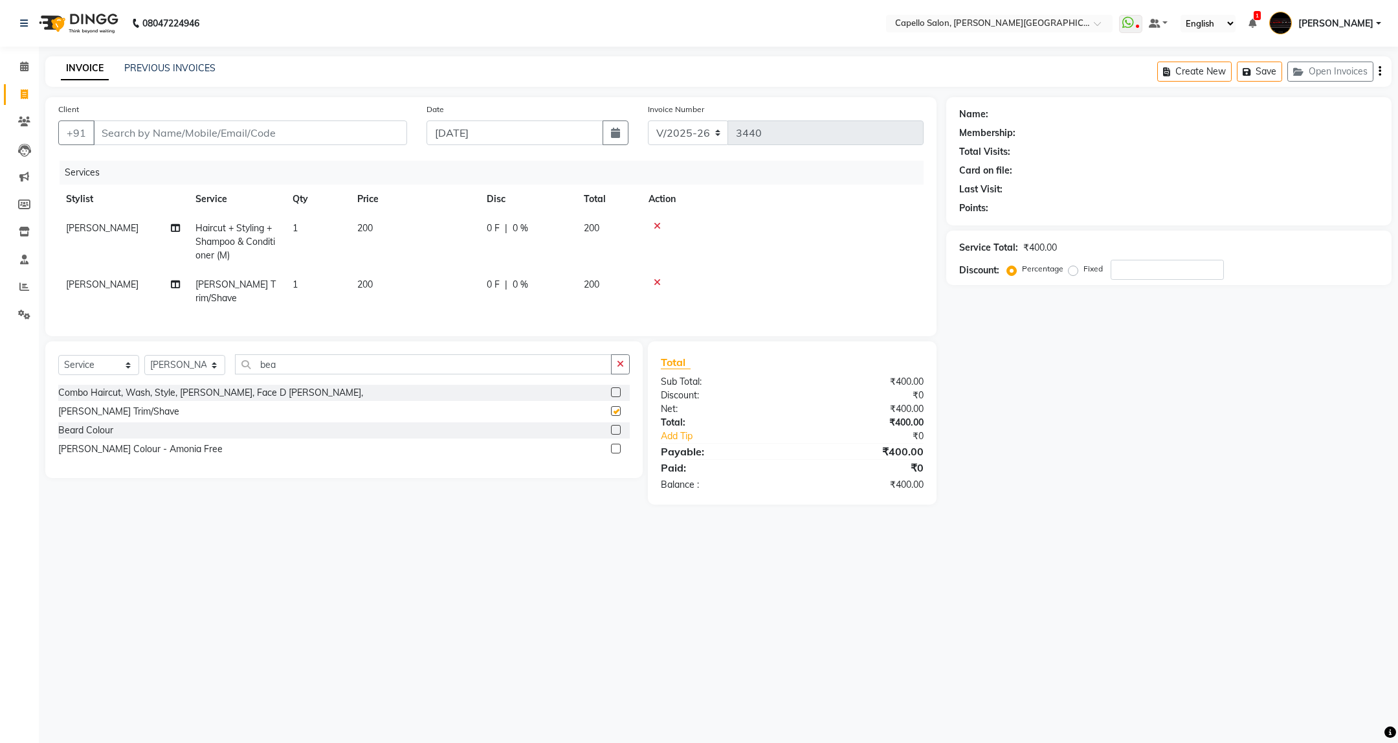
checkbox input "false"
click at [301, 140] on input "Client" at bounding box center [250, 132] width 314 height 25
type input "7"
type input "0"
type input "7249854172"
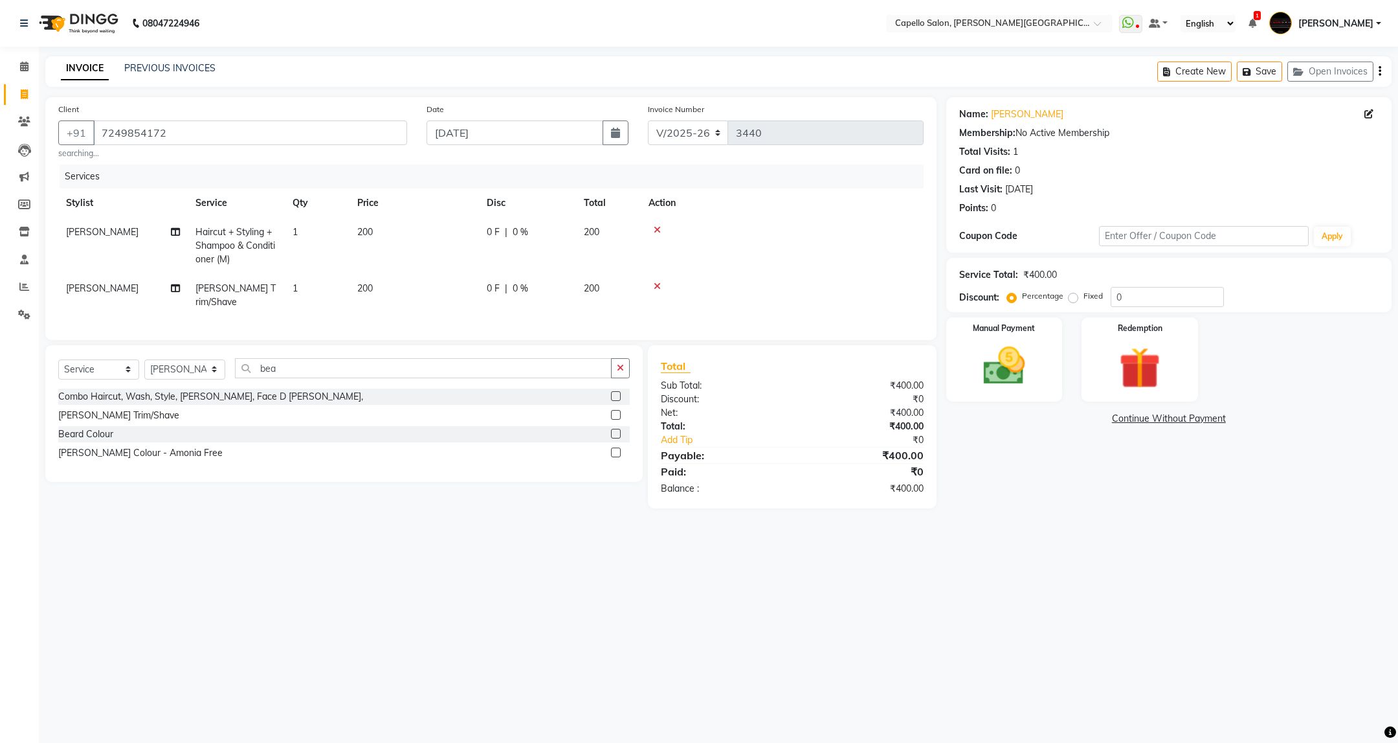
click at [1162, 506] on div "Name: Shashvat Umre Membership: No Active Membership Total Visits: 1 Card on fi…" at bounding box center [1174, 302] width 455 height 411
click at [982, 356] on img at bounding box center [1004, 366] width 71 height 50
click at [1162, 420] on span "CASH" at bounding box center [1155, 419] width 28 height 15
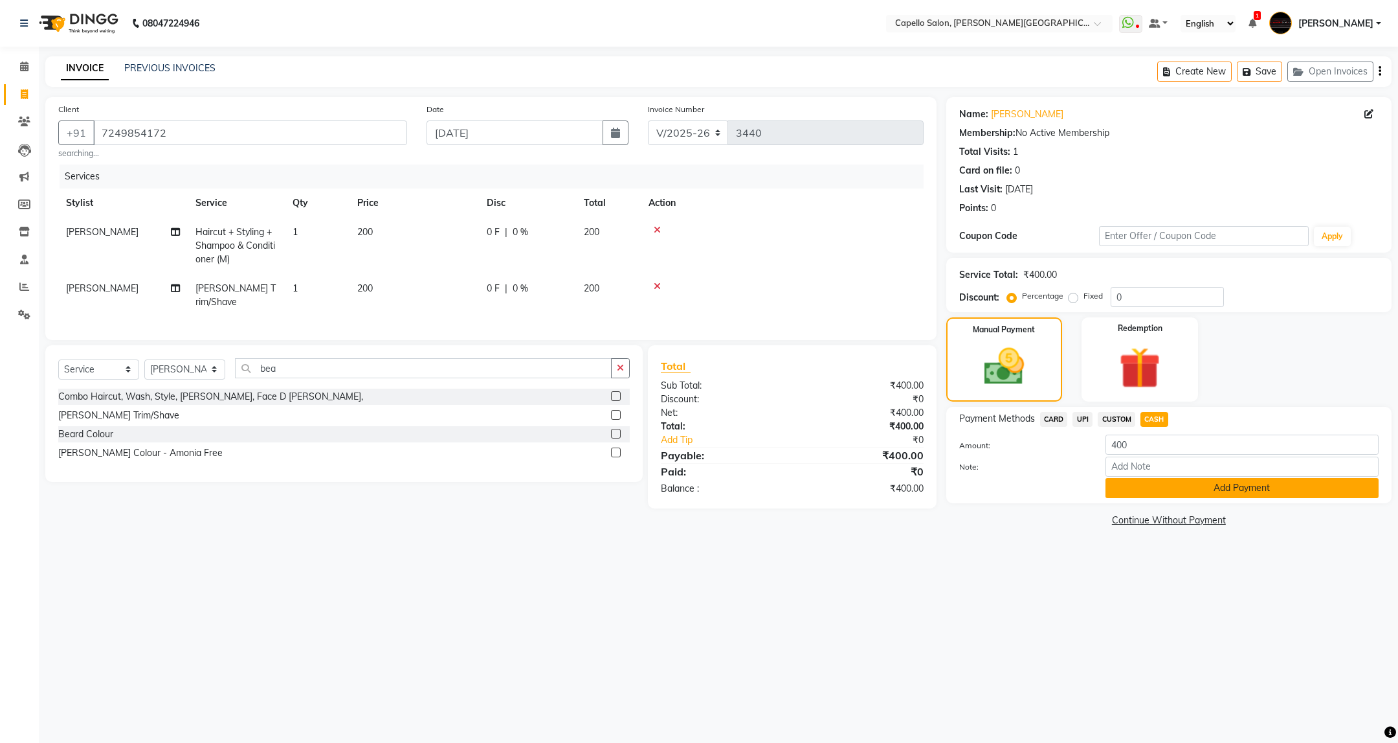
click at [1183, 480] on button "Add Payment" at bounding box center [1242, 488] width 273 height 20
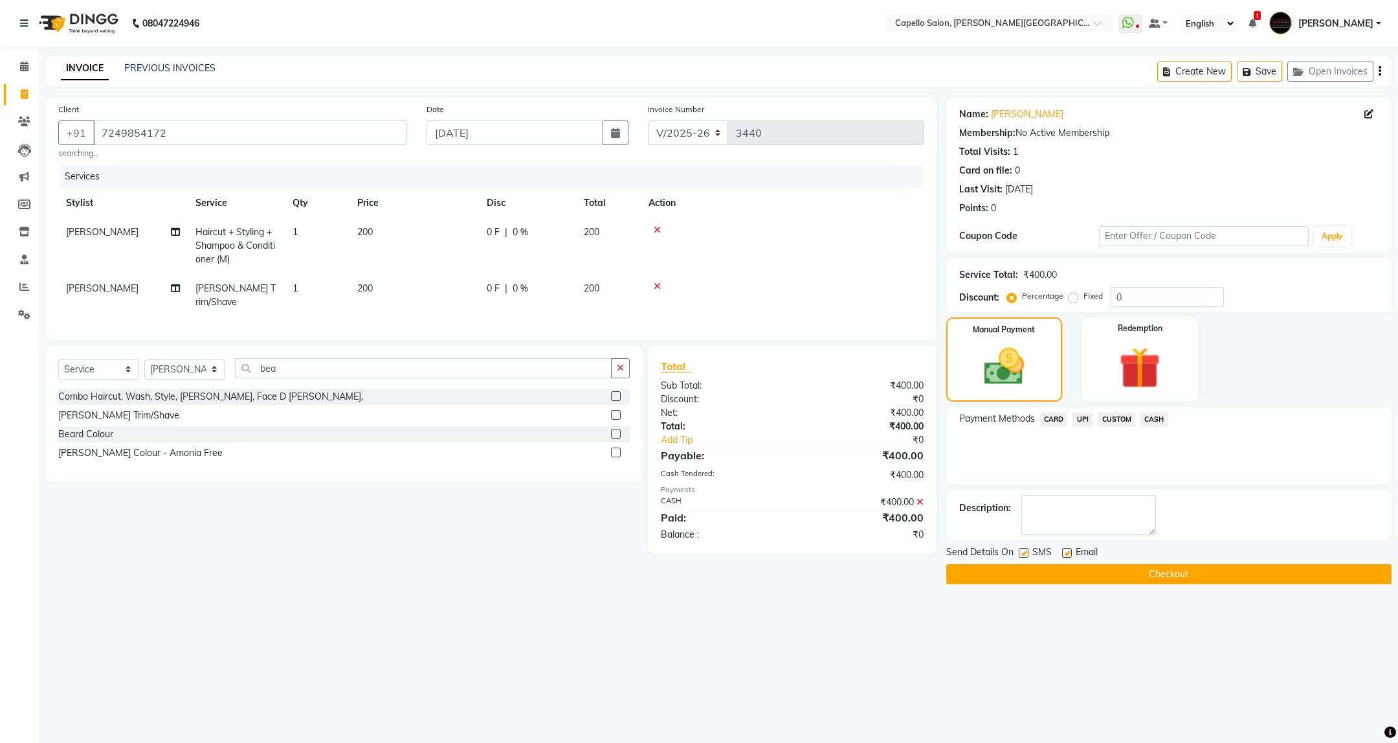
click at [1183, 575] on button "Checkout" at bounding box center [1169, 574] width 445 height 20
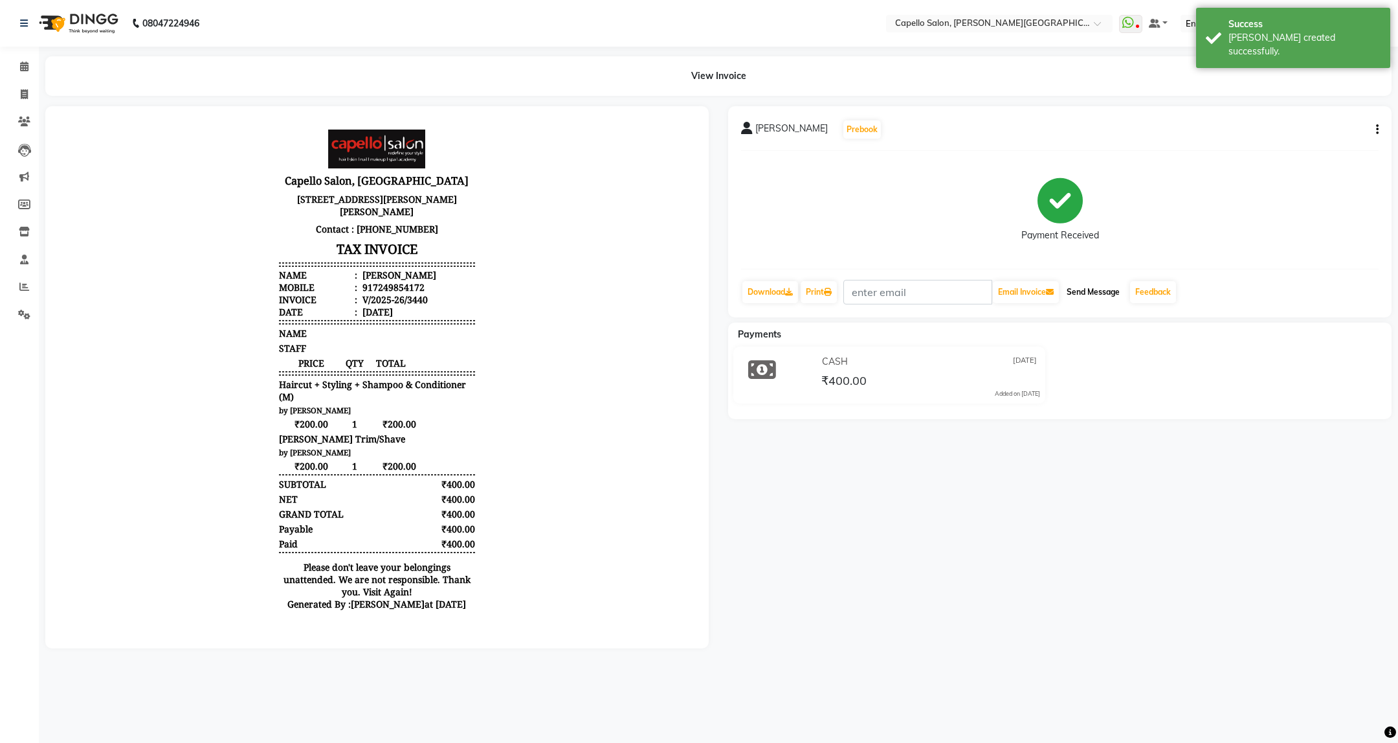
click at [1082, 301] on button "Send Message" at bounding box center [1093, 292] width 63 height 22
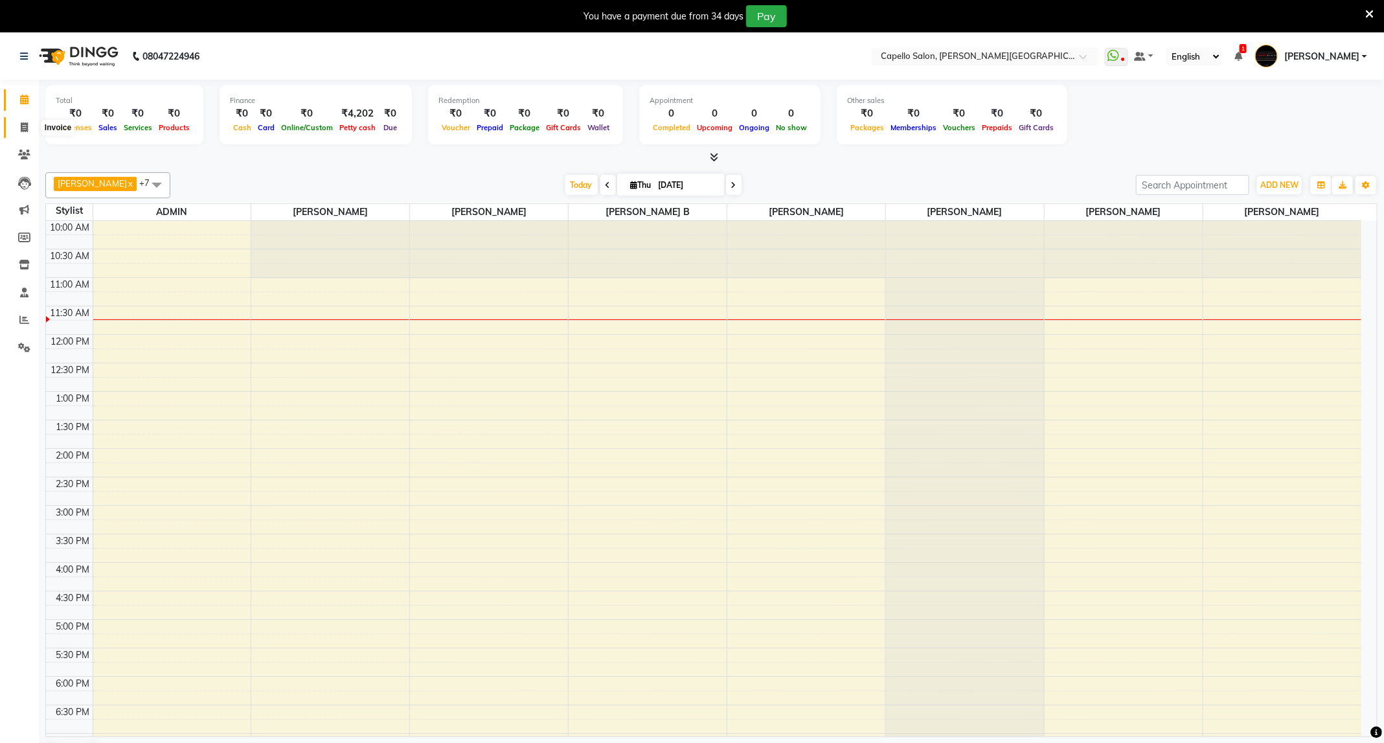
click at [26, 132] on span at bounding box center [24, 127] width 23 height 15
select select "service"
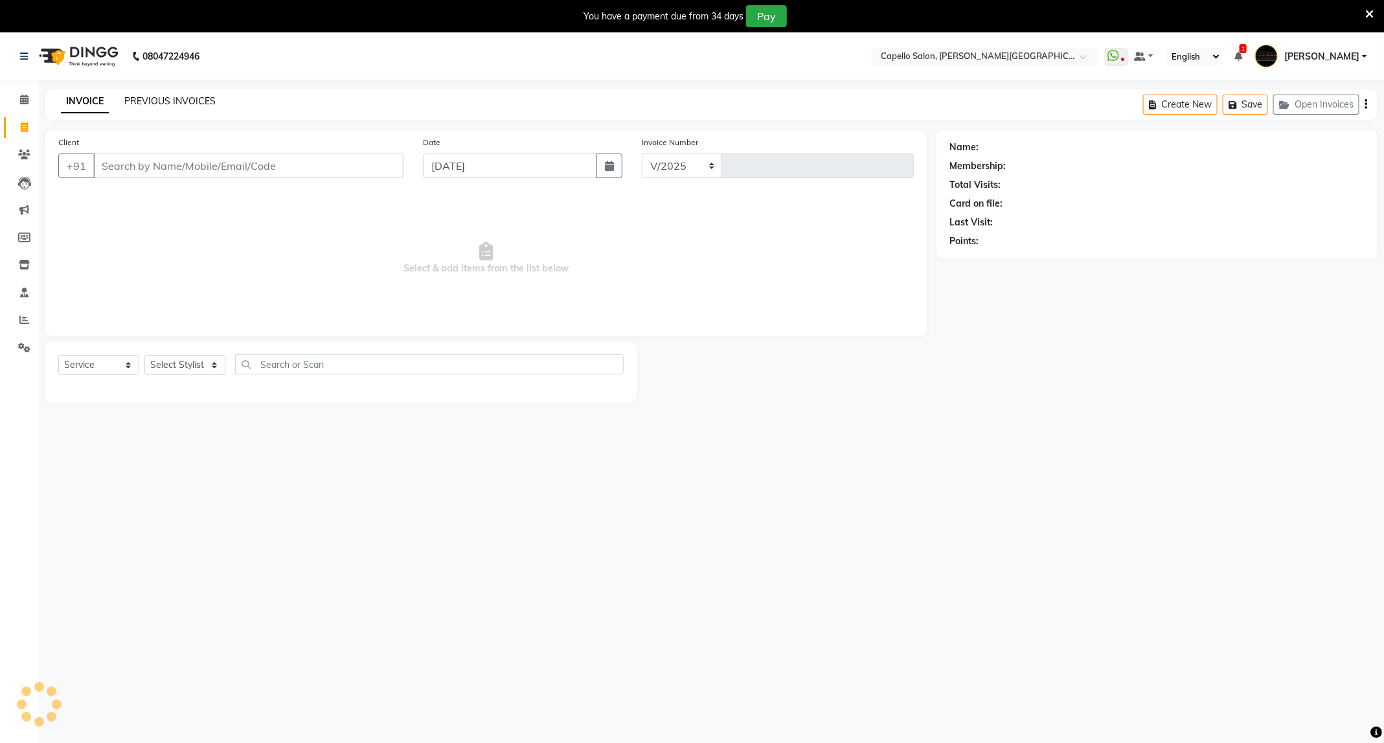
select select "811"
type input "3437"
click at [195, 102] on link "PREVIOUS INVOICES" at bounding box center [169, 101] width 91 height 12
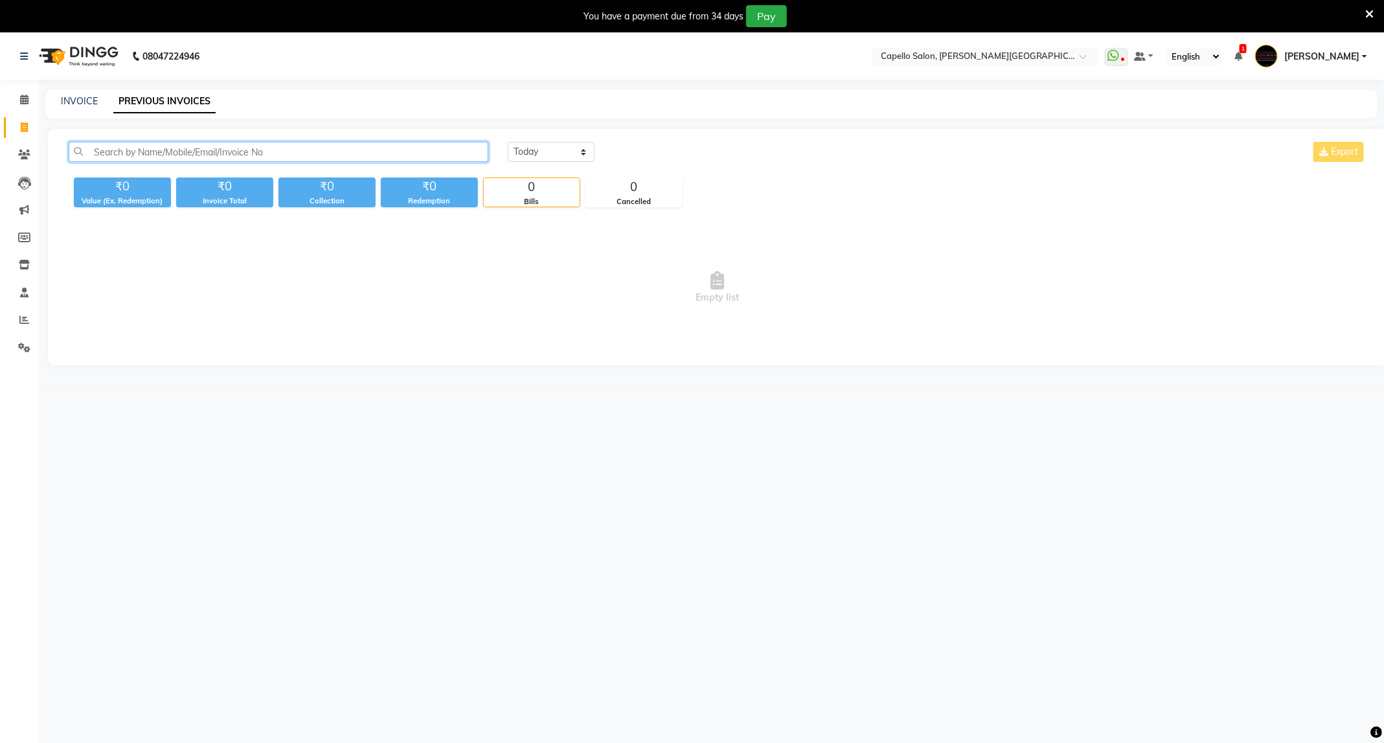
click at [341, 155] on input "text" at bounding box center [279, 152] width 420 height 20
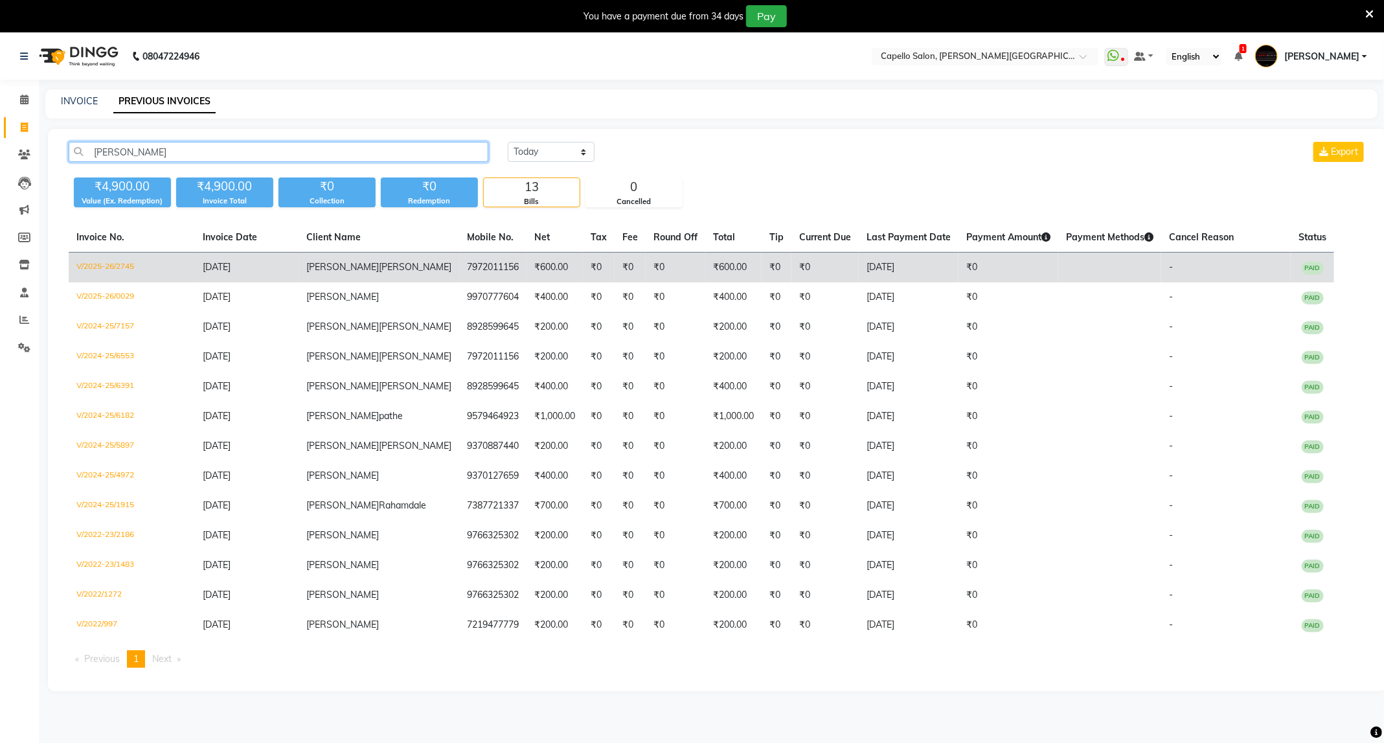
type input "parag"
click at [375, 271] on td "Parag Patel" at bounding box center [378, 268] width 161 height 30
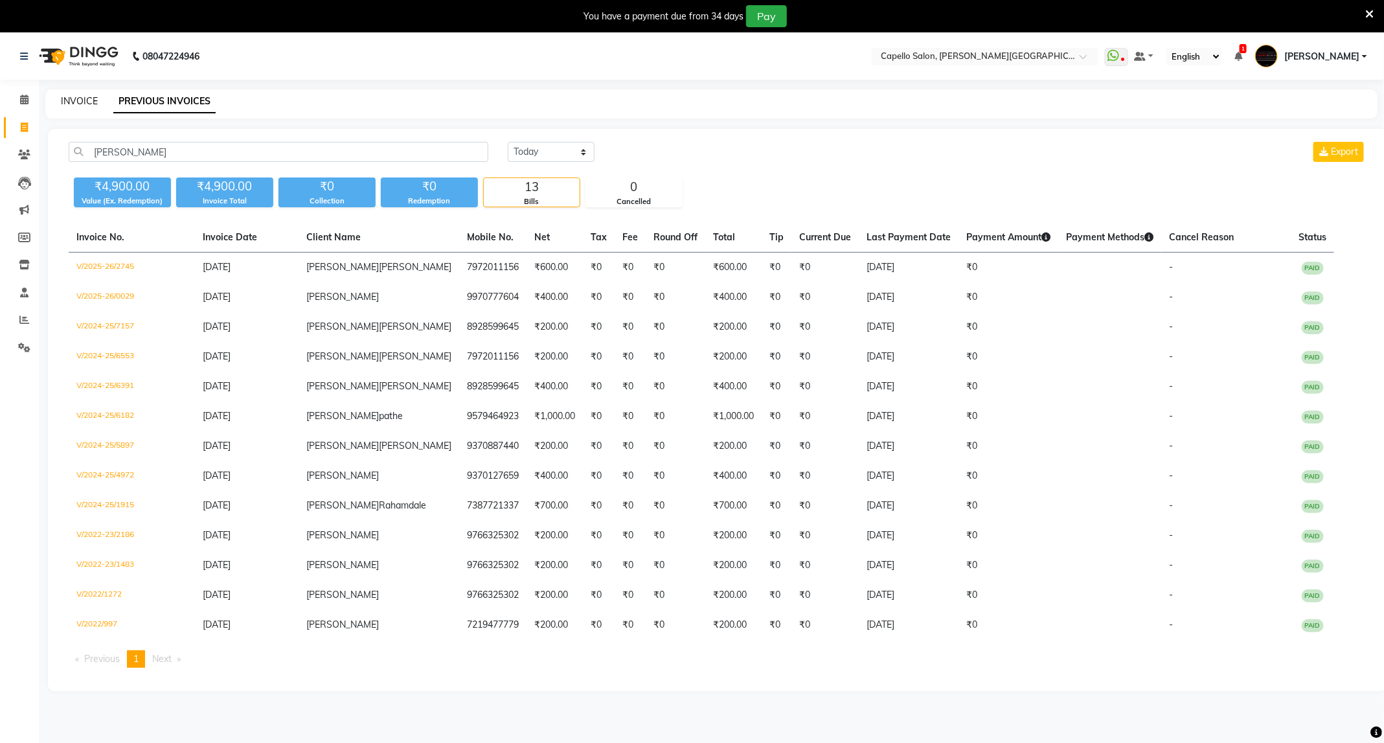
click at [69, 90] on div "INVOICE PREVIOUS INVOICES" at bounding box center [711, 103] width 1332 height 29
click at [73, 95] on link "INVOICE" at bounding box center [79, 101] width 37 height 12
select select "service"
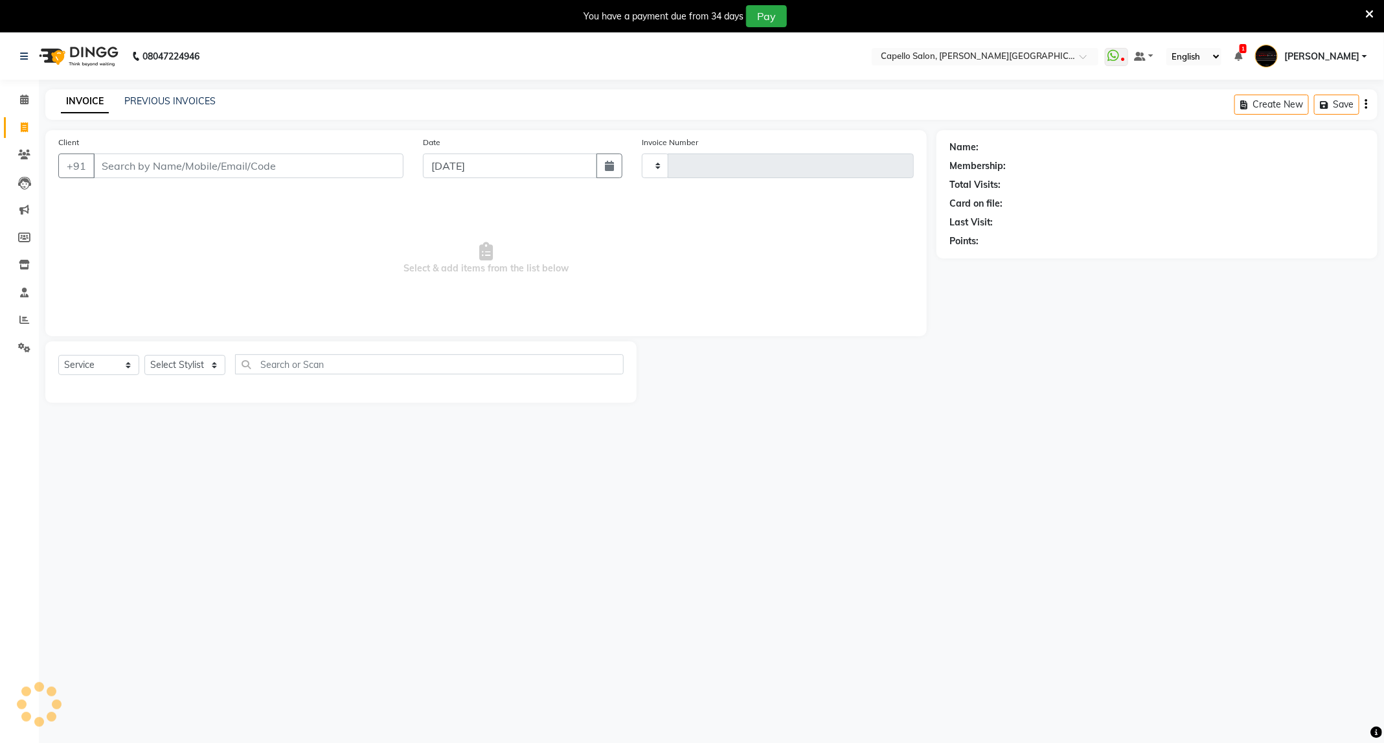
scroll to position [33, 0]
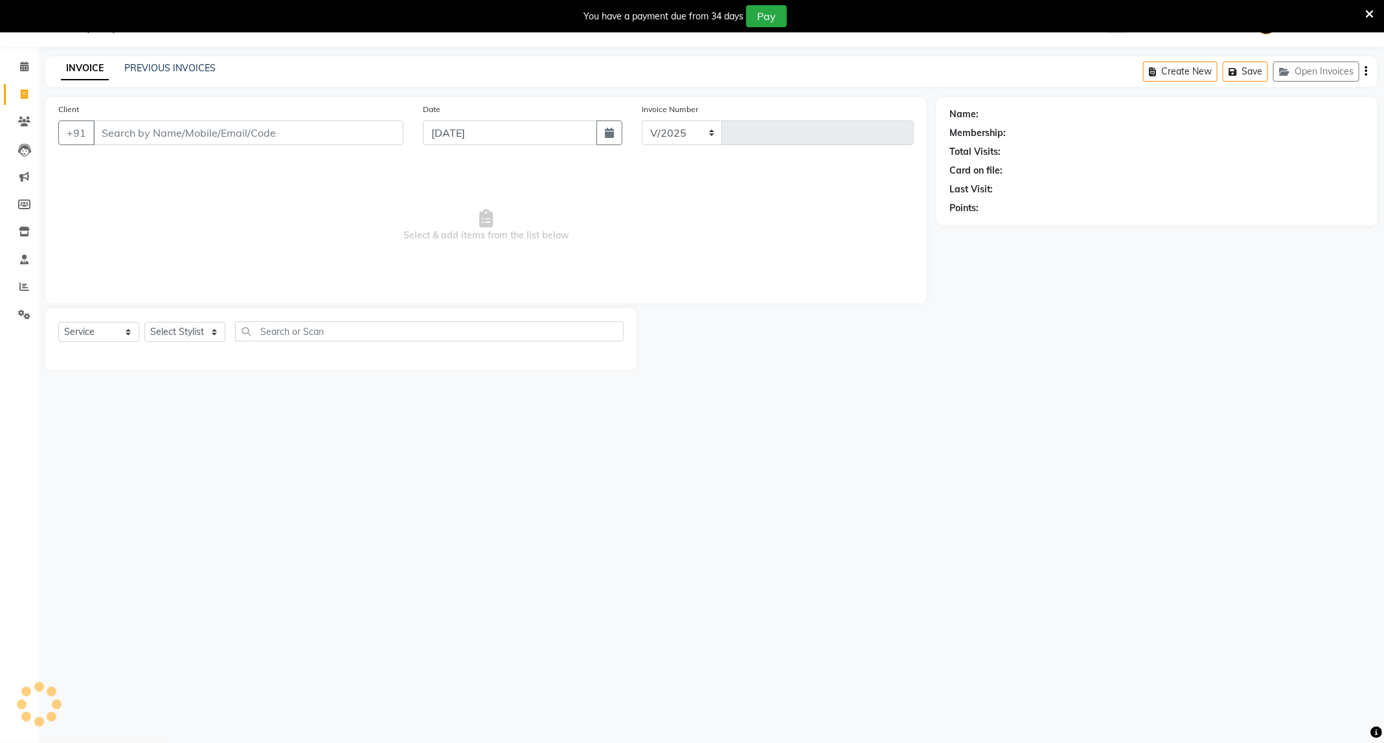
select select "811"
type input "3437"
click at [159, 67] on link "PREVIOUS INVOICES" at bounding box center [169, 68] width 91 height 12
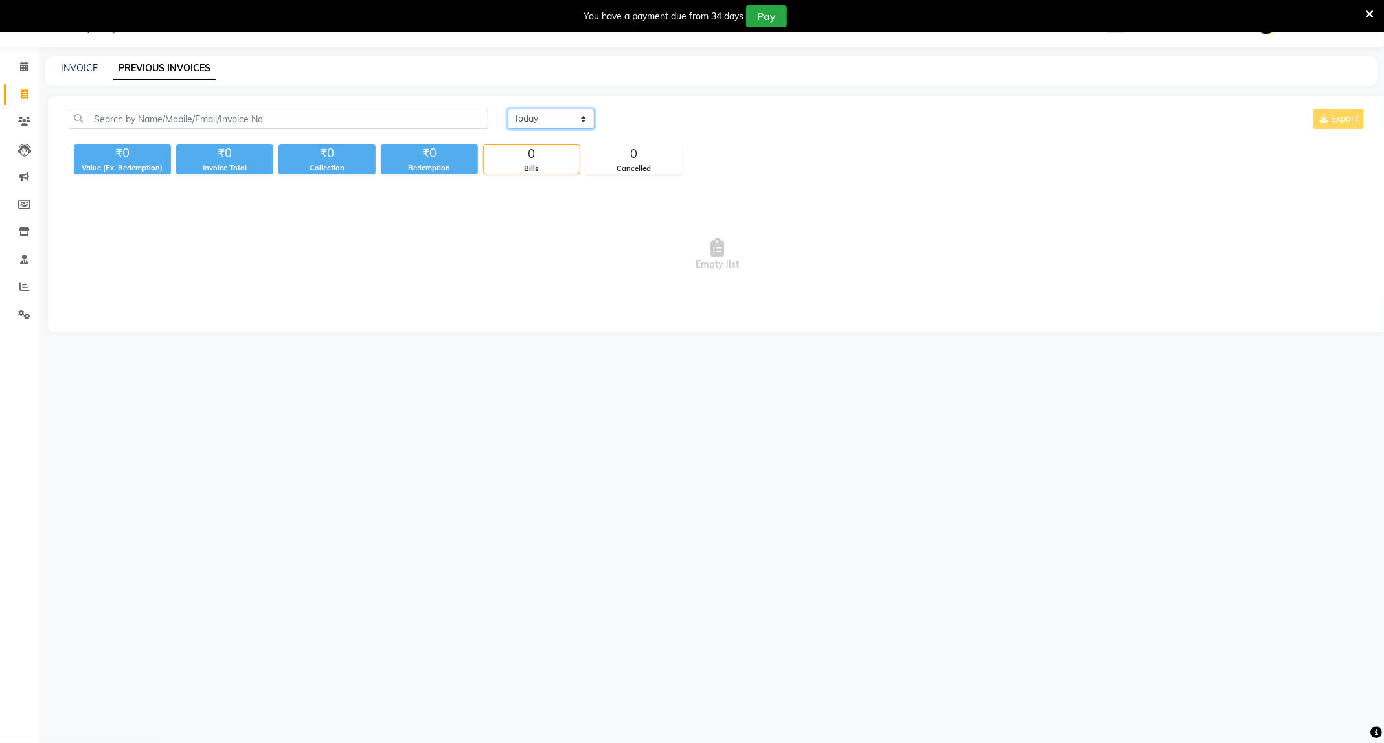
click at [554, 120] on select "Today Yesterday Custom Range" at bounding box center [551, 119] width 87 height 20
select select "range"
click at [508, 109] on select "Today Yesterday Custom Range" at bounding box center [551, 119] width 87 height 20
click at [695, 120] on input "[DATE]" at bounding box center [656, 119] width 91 height 18
select select "9"
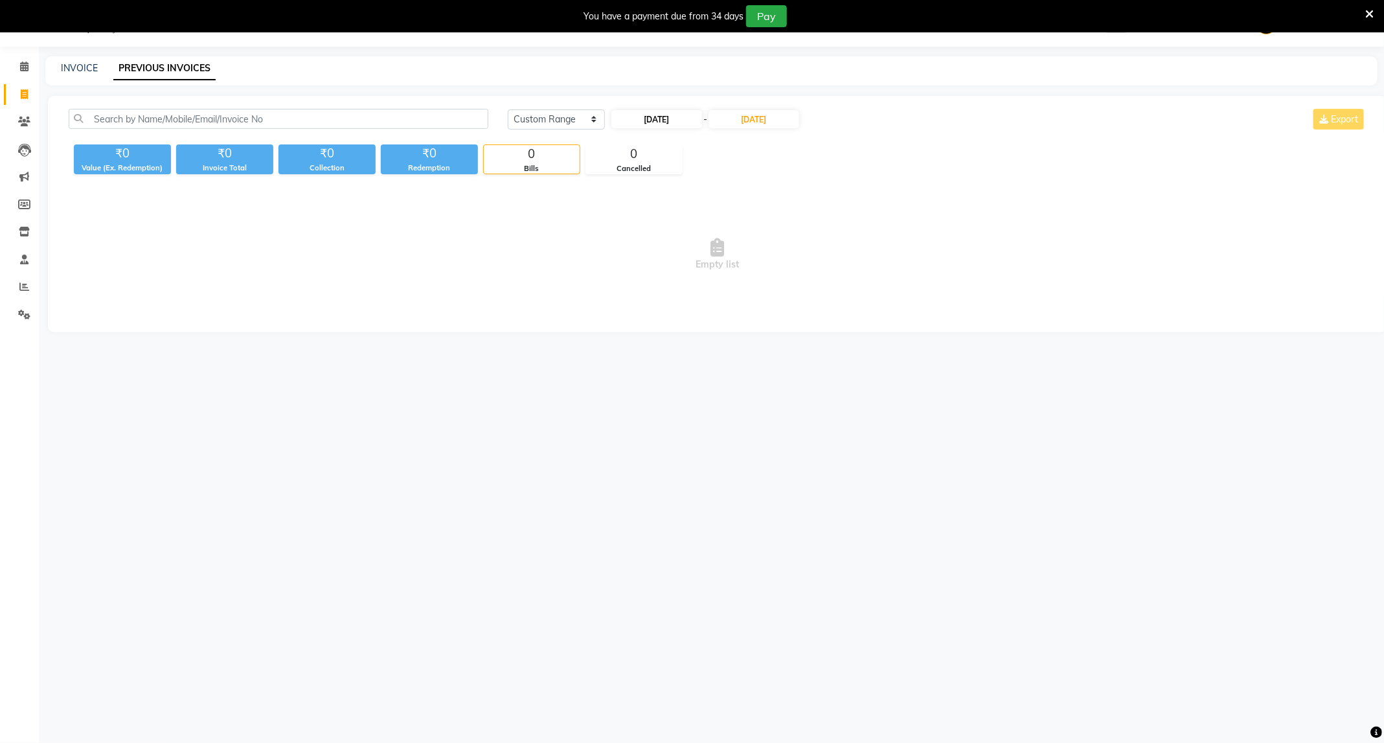
select select "2025"
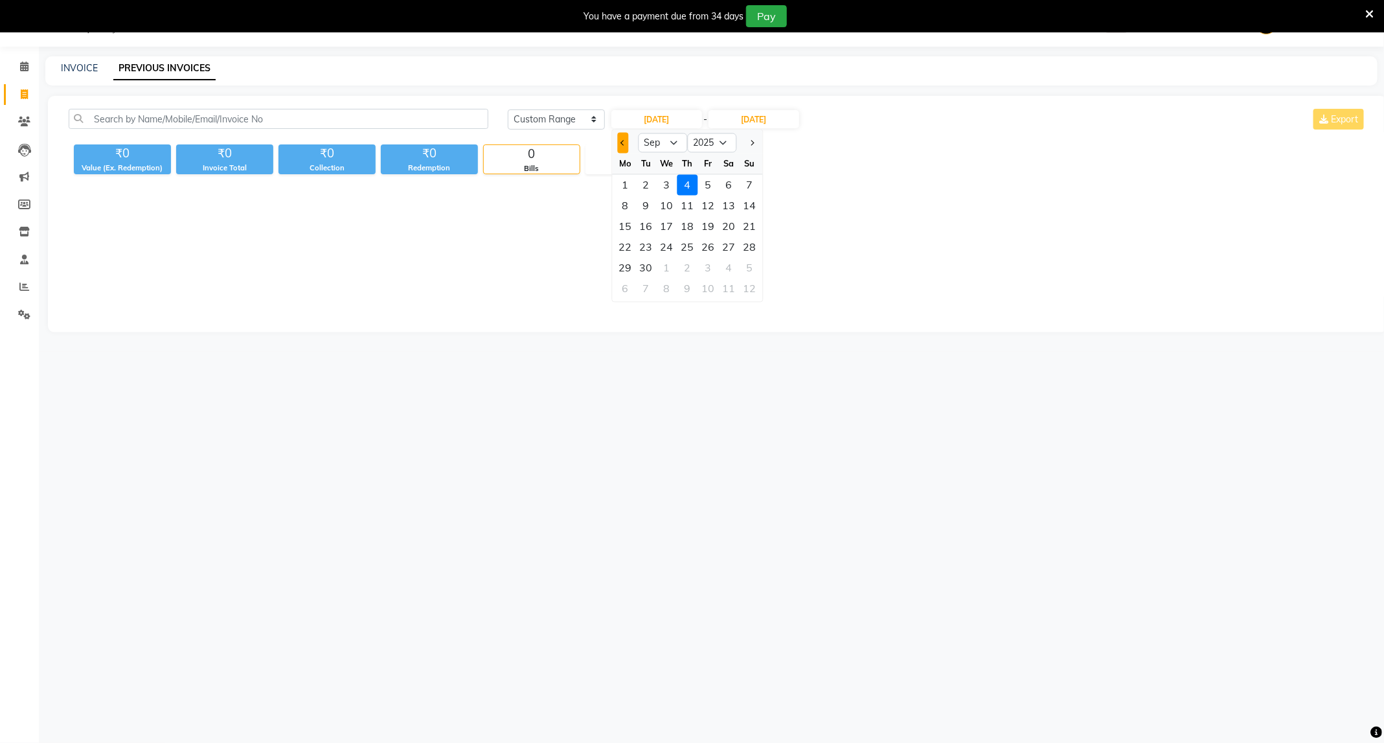
click at [625, 144] on button "Previous month" at bounding box center [623, 143] width 11 height 21
select select "8"
click at [715, 183] on div "1" at bounding box center [708, 185] width 21 height 21
type input "01-08-2025"
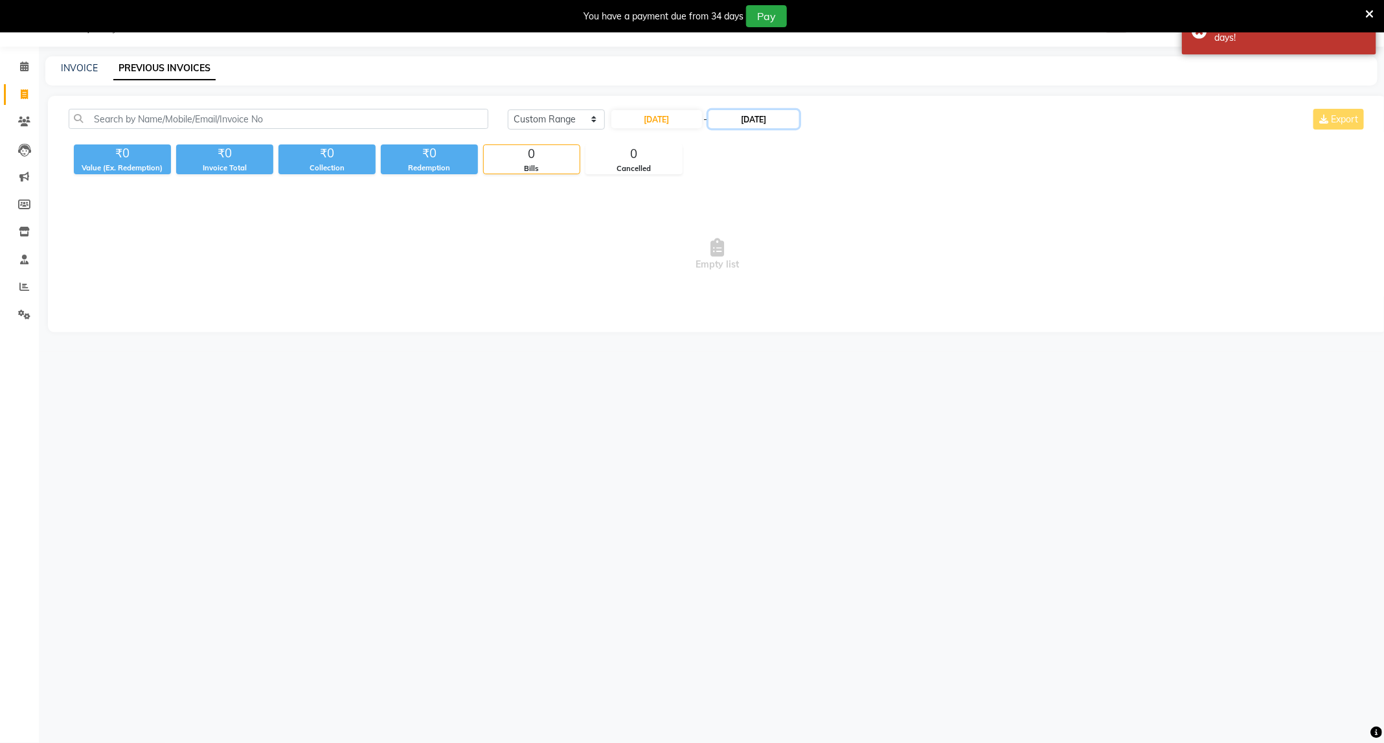
click at [748, 118] on input "[DATE]" at bounding box center [753, 119] width 91 height 18
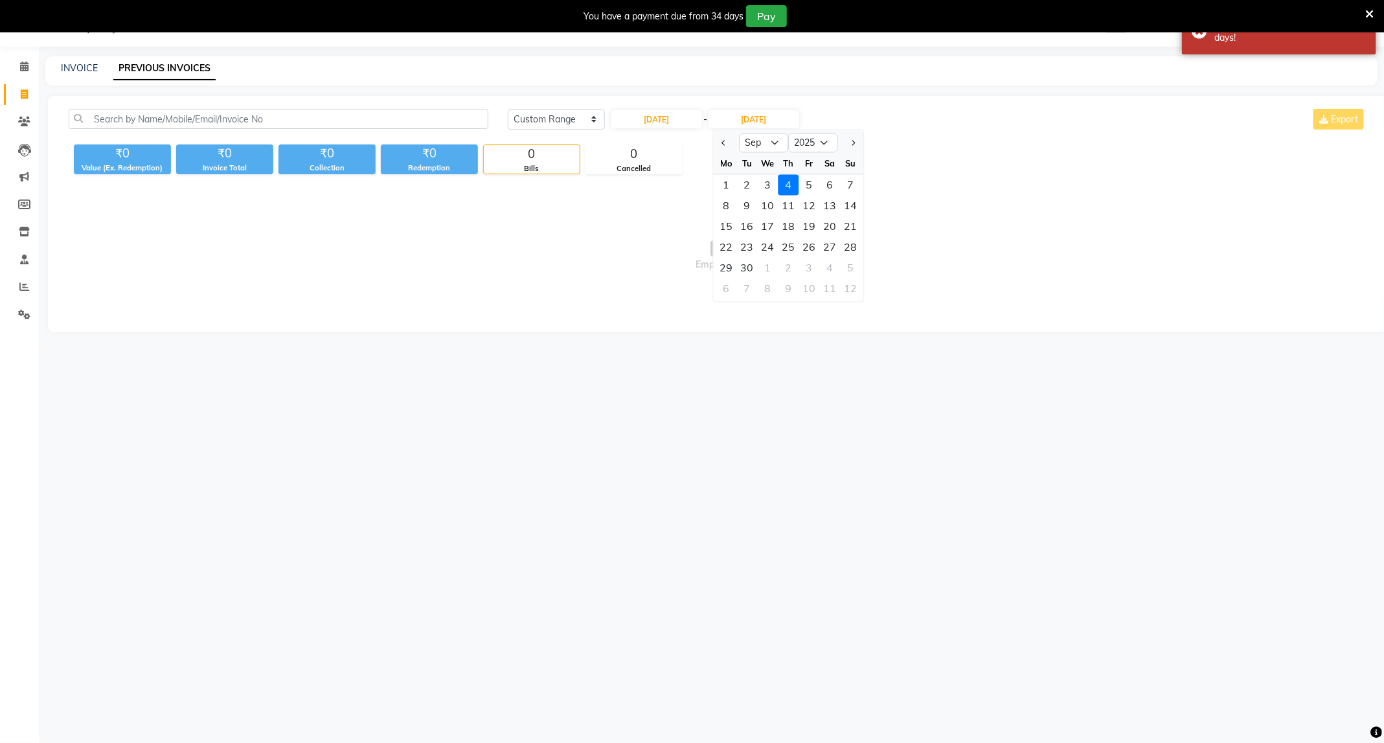
click at [715, 146] on div at bounding box center [726, 143] width 26 height 21
click at [719, 146] on button "Previous month" at bounding box center [724, 143] width 11 height 21
select select "8"
click at [847, 266] on div "31" at bounding box center [850, 268] width 21 height 21
type input "[DATE]"
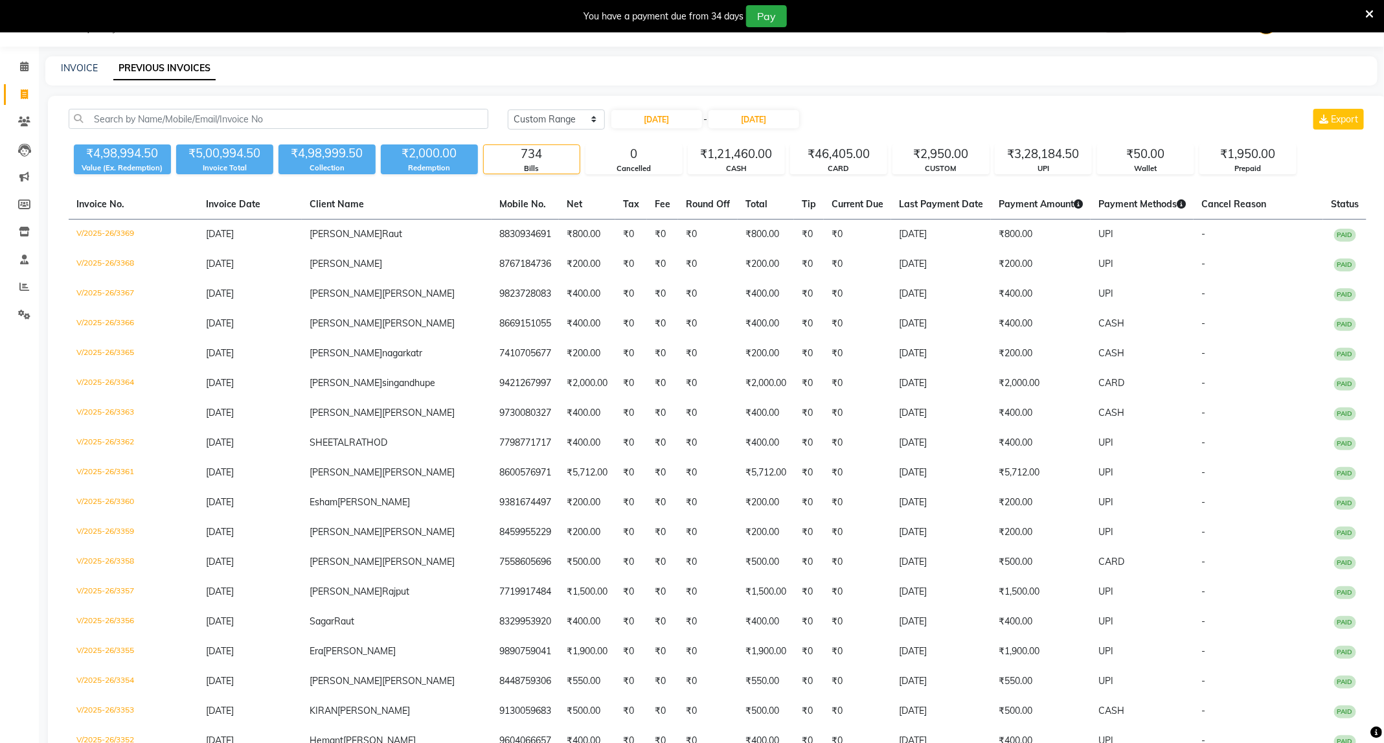
click at [1364, 6] on div "You have a payment due from 34 days Pay" at bounding box center [685, 16] width 1360 height 22
click at [1367, 6] on span at bounding box center [1369, 13] width 8 height 14
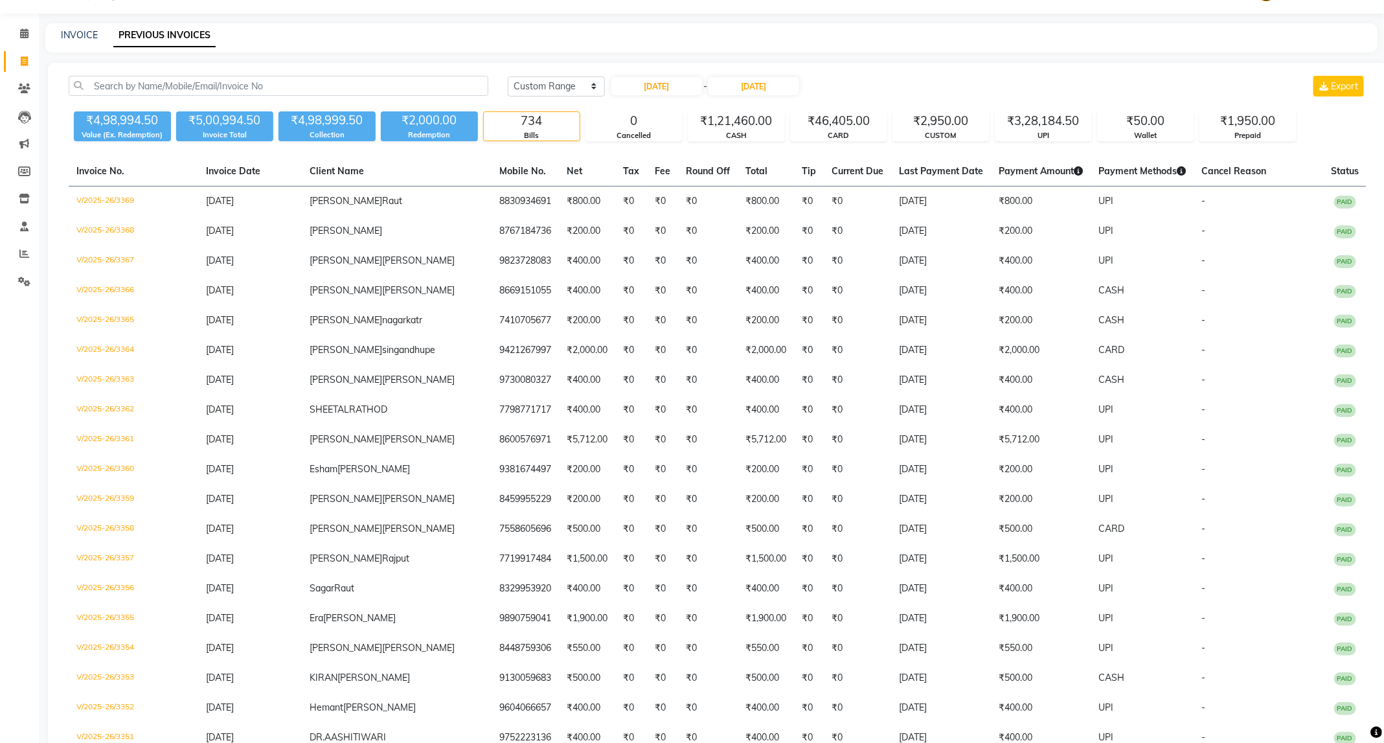
click at [62, 26] on div "INVOICE PREVIOUS INVOICES" at bounding box center [711, 37] width 1332 height 29
click at [68, 33] on link "INVOICE" at bounding box center [79, 35] width 37 height 12
select select "service"
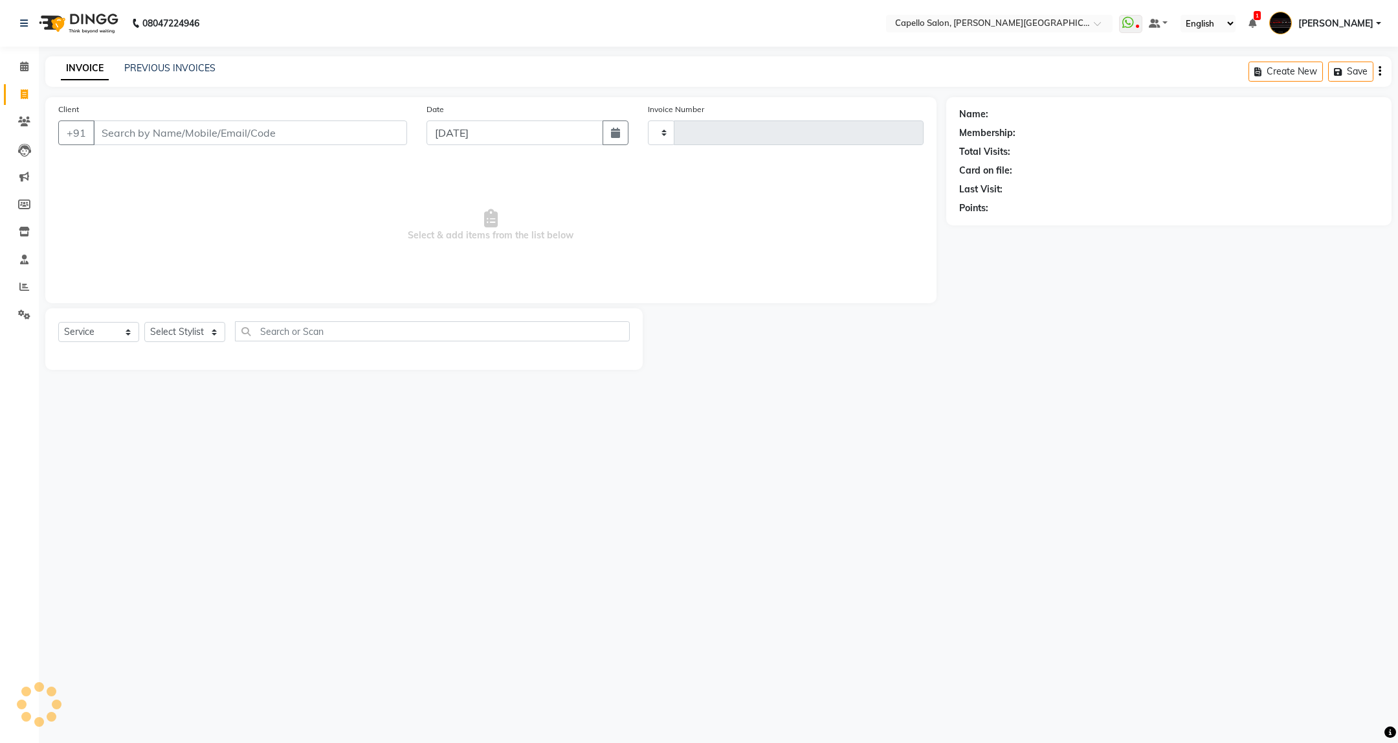
type input "3437"
select select "811"
click at [208, 325] on select "Select Stylist" at bounding box center [184, 332] width 81 height 20
click at [194, 336] on select "Select Stylist ADMIN ANKUSH B Capello Trimurti Dushyant barsagade Kristee Raut …" at bounding box center [184, 332] width 81 height 20
select select "84517"
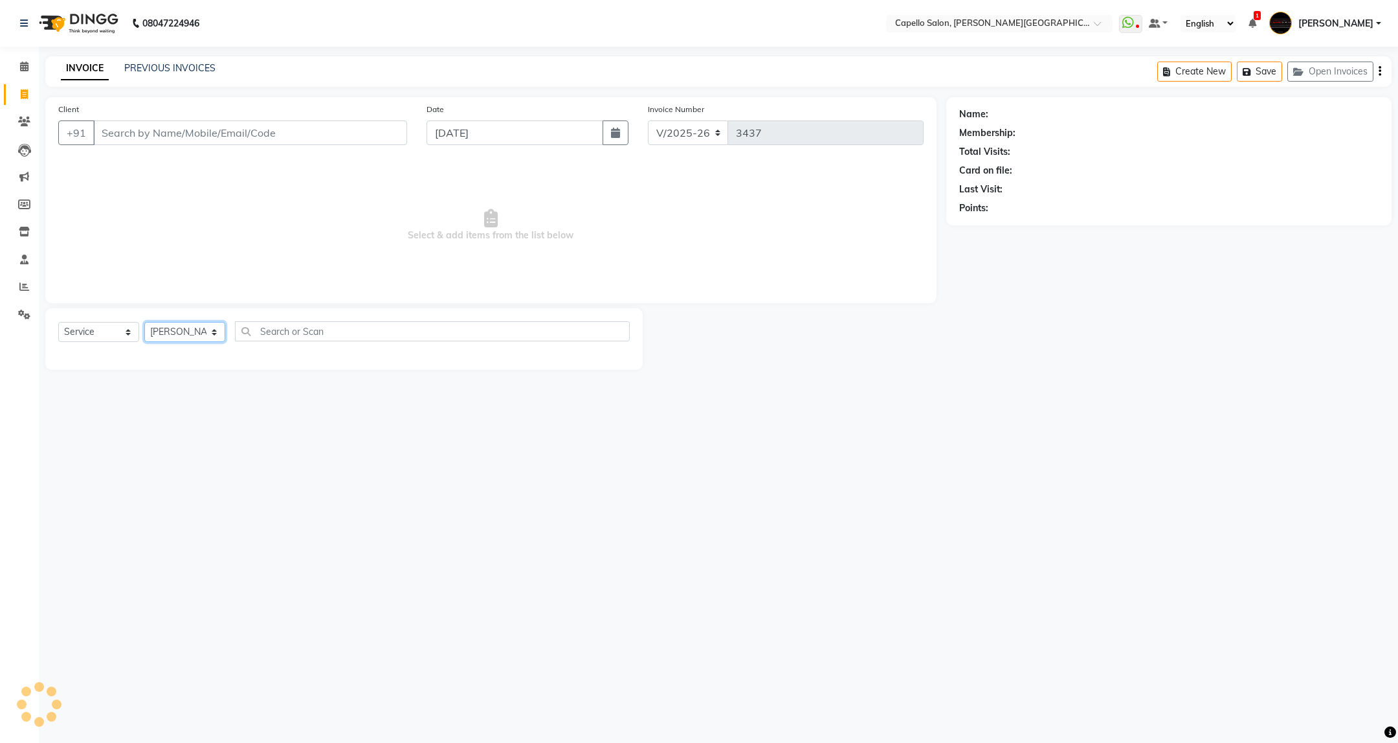
click at [144, 322] on select "Select Stylist ADMIN ANKUSH B Capello Trimurti Dushyant barsagade Kristee Raut …" at bounding box center [184, 332] width 81 height 20
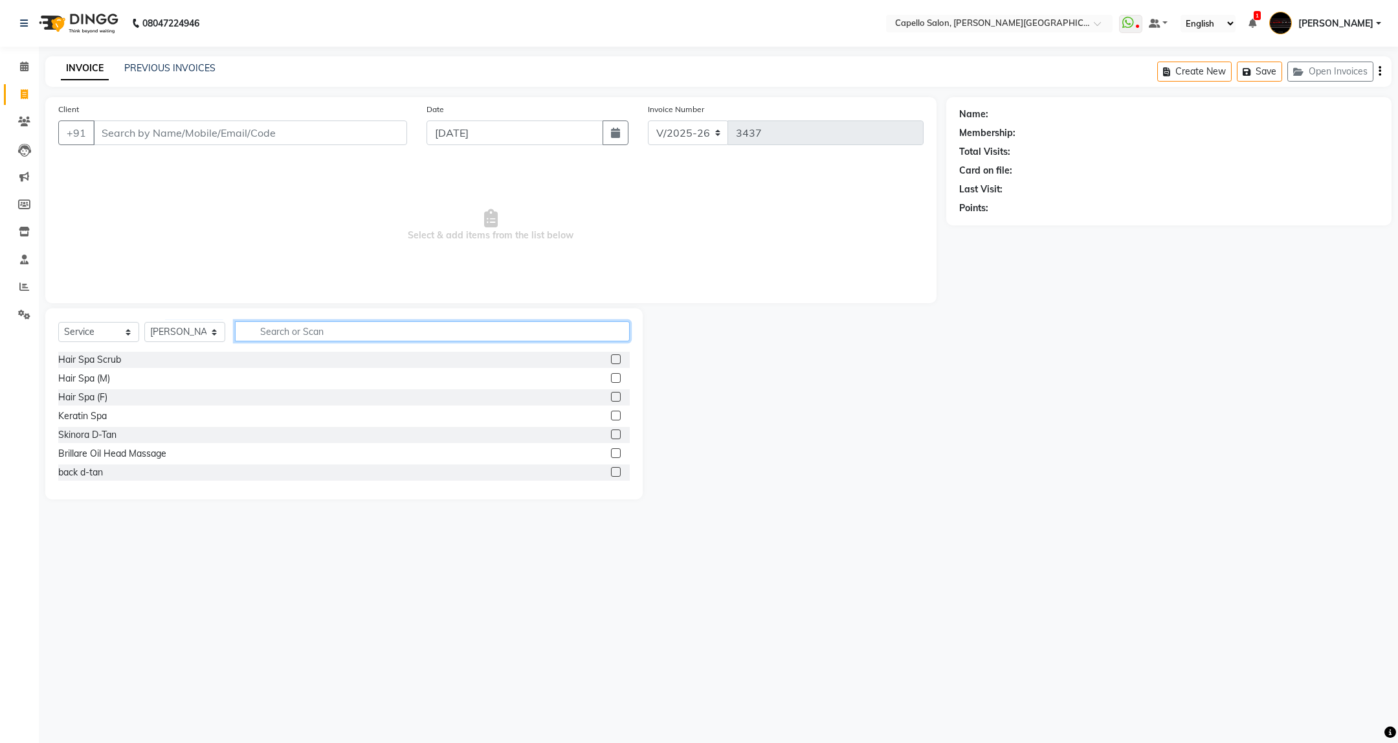
click at [329, 329] on input "text" at bounding box center [432, 331] width 394 height 20
type input "cut"
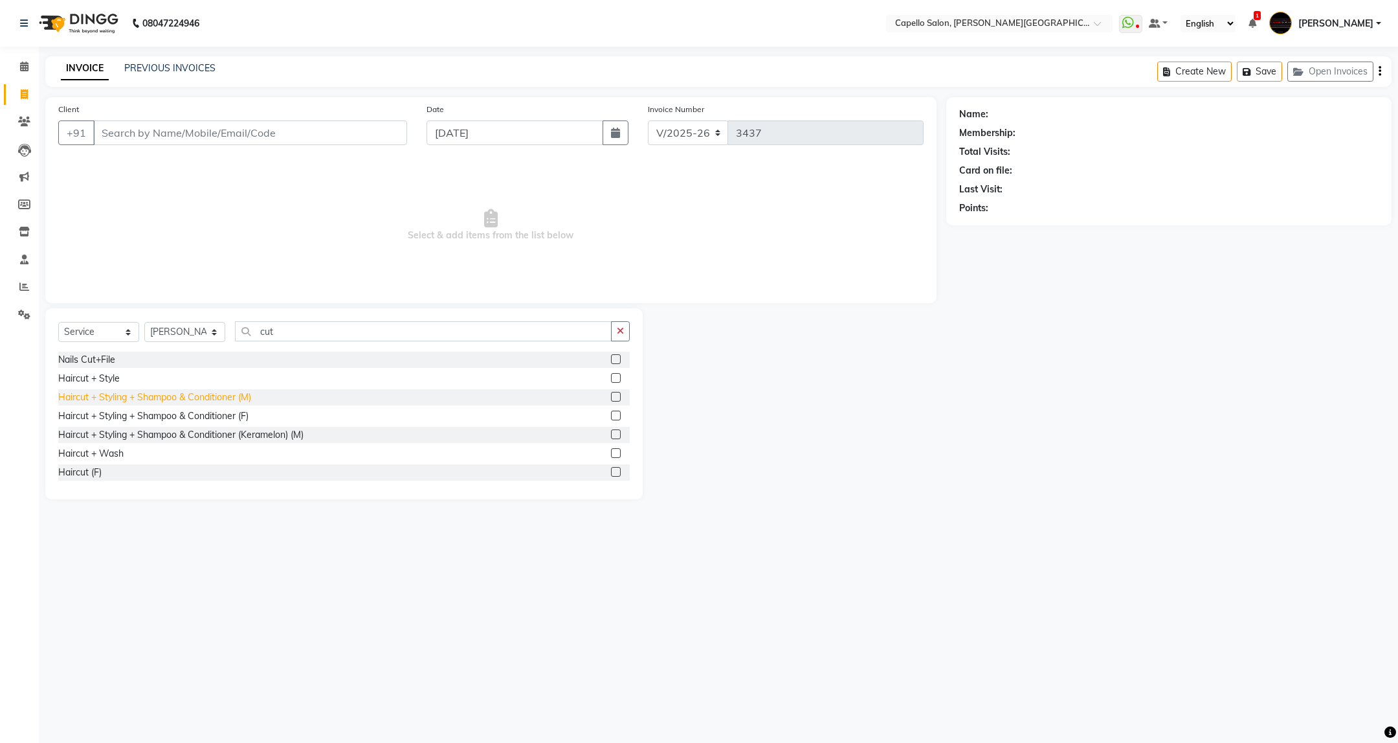
click at [245, 394] on div "Haircut + Styling + Shampoo & Conditioner (M)" at bounding box center [154, 397] width 193 height 14
checkbox input "false"
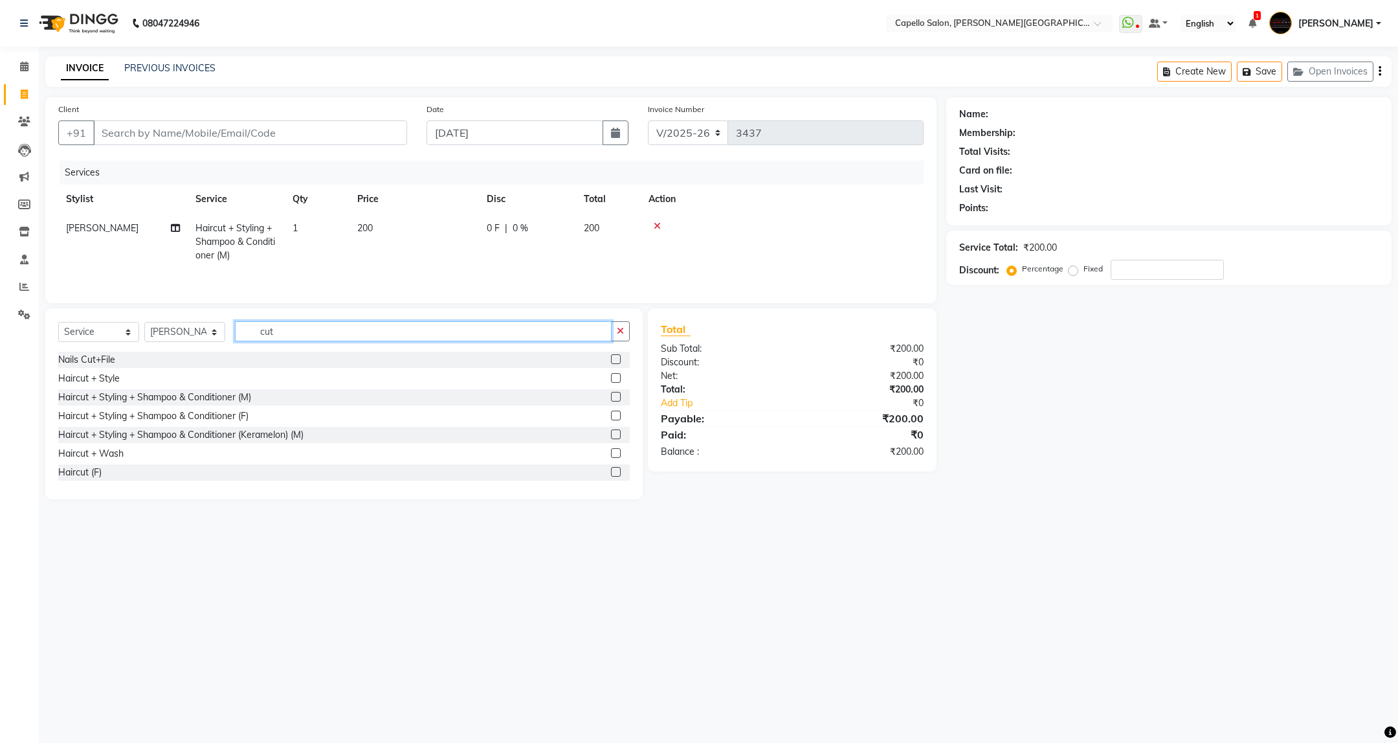
click at [290, 336] on input "cut" at bounding box center [423, 331] width 376 height 20
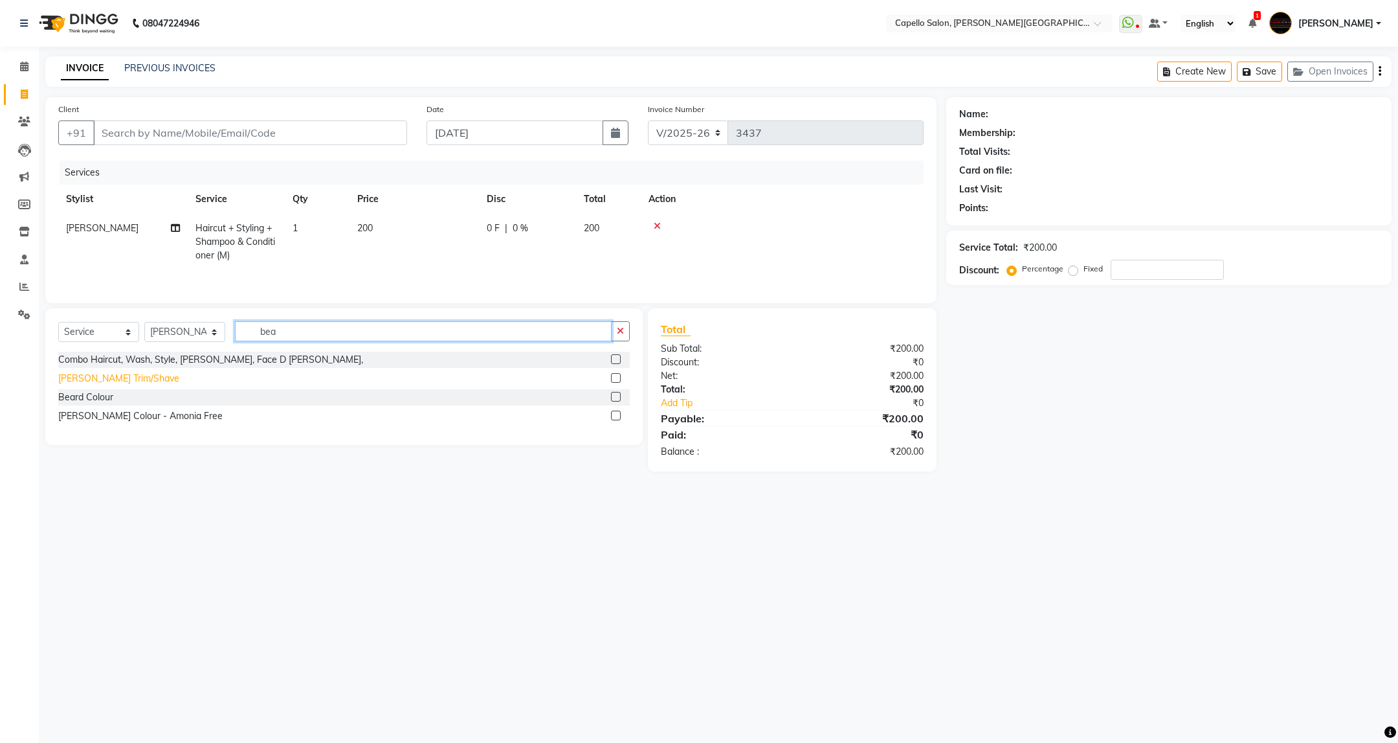
type input "bea"
click at [126, 383] on div "[PERSON_NAME] Trim/Shave" at bounding box center [118, 379] width 121 height 14
checkbox input "false"
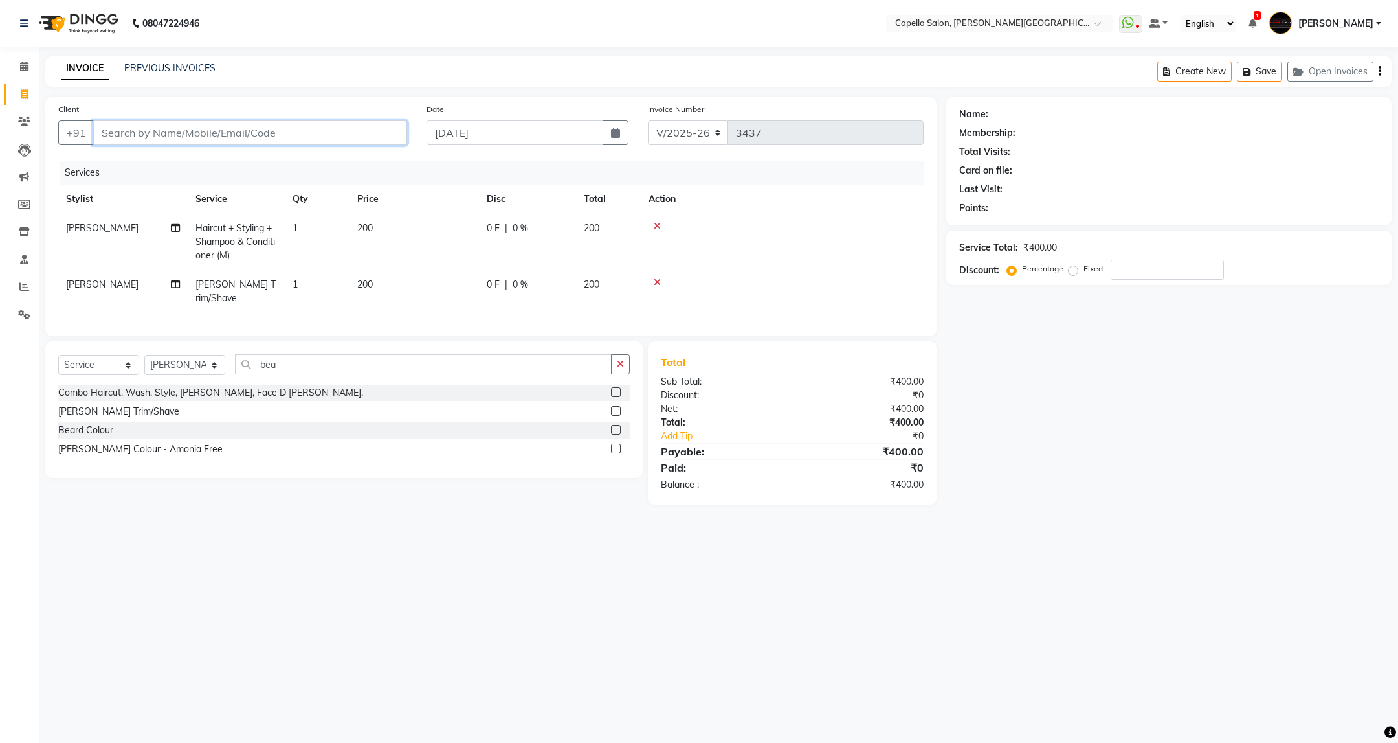
click at [324, 127] on input "Client" at bounding box center [250, 132] width 314 height 25
type input "8"
type input "0"
type input "8805331661"
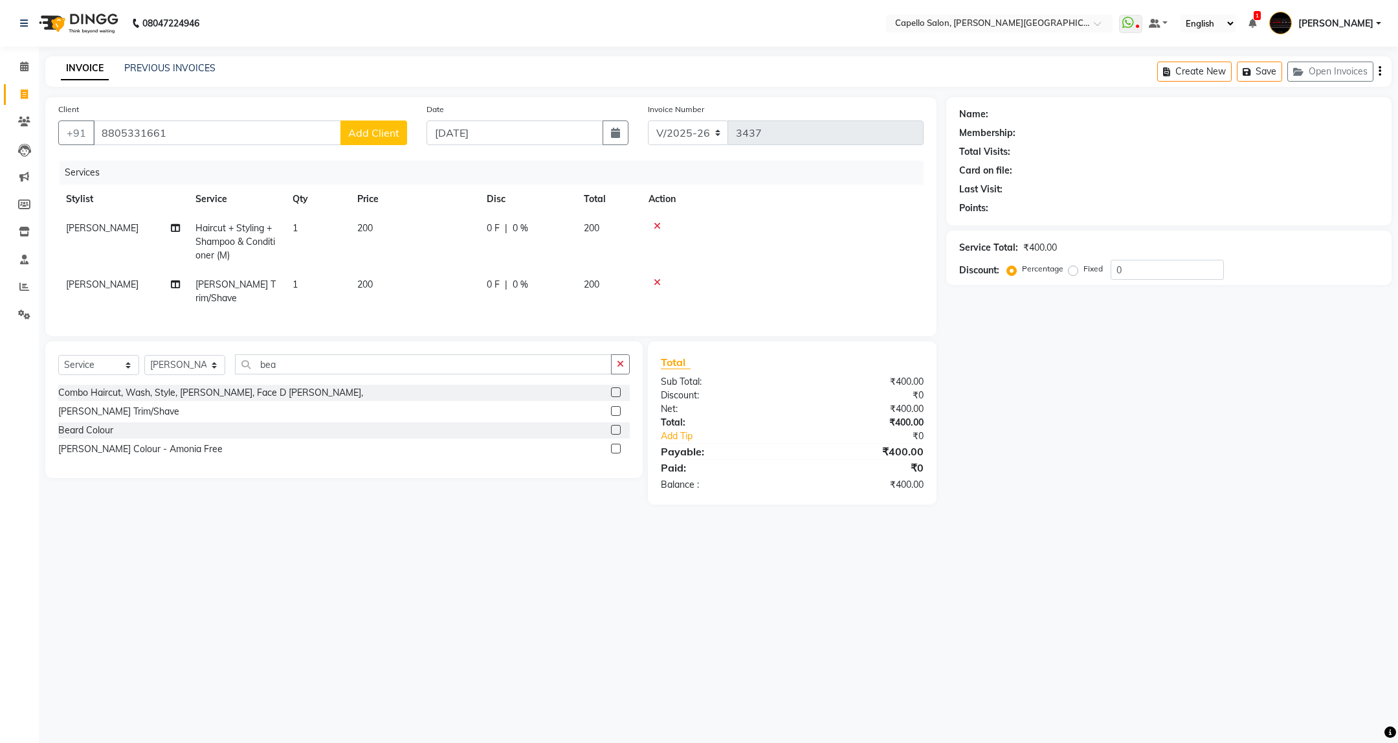
click at [365, 132] on span "Add Client" at bounding box center [373, 132] width 51 height 13
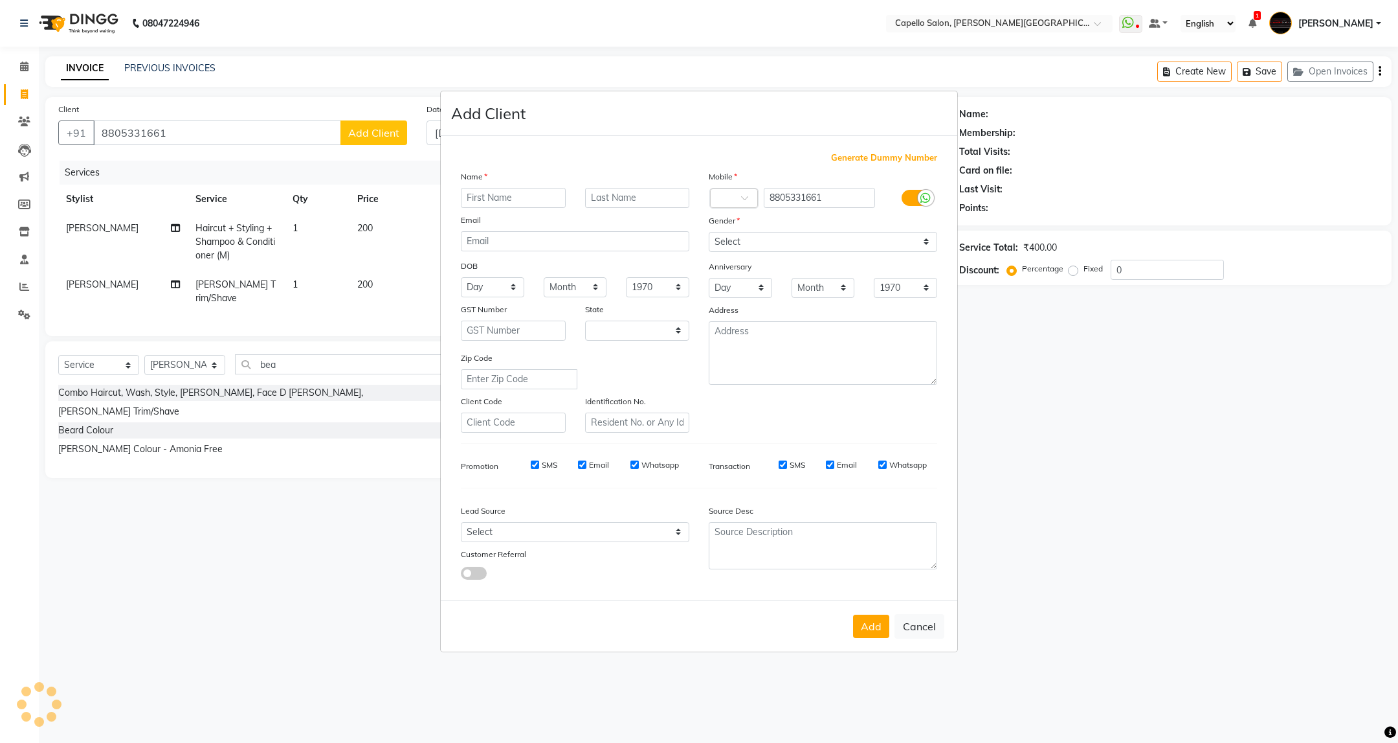
select select "22"
type input "Ankesh"
type input "Hingole"
drag, startPoint x: 839, startPoint y: 236, endPoint x: 837, endPoint y: 251, distance: 15.7
click at [839, 236] on select "Select Male Female Other Prefer Not To Say" at bounding box center [823, 242] width 229 height 20
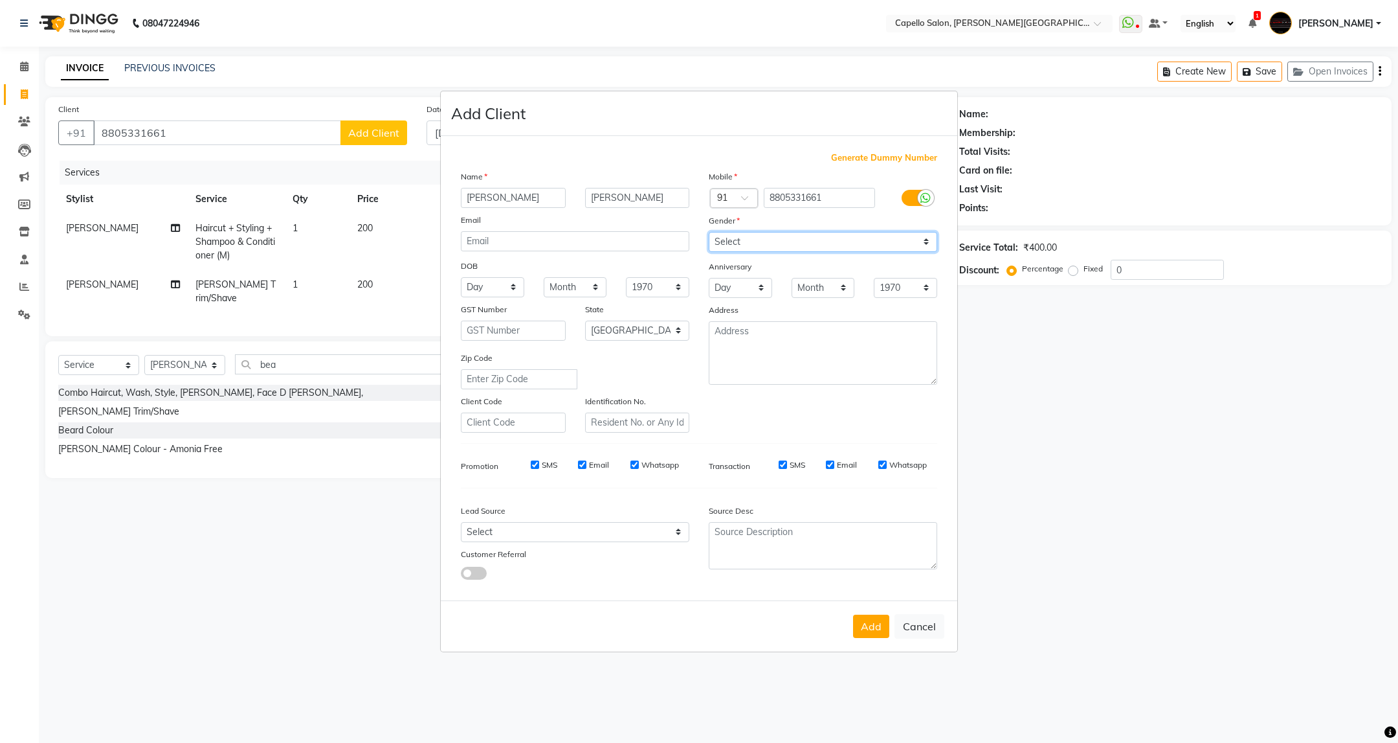
select select "male"
click at [709, 232] on select "Select Male Female Other Prefer Not To Say" at bounding box center [823, 242] width 229 height 20
click at [865, 618] on button "Add" at bounding box center [871, 625] width 36 height 23
select select
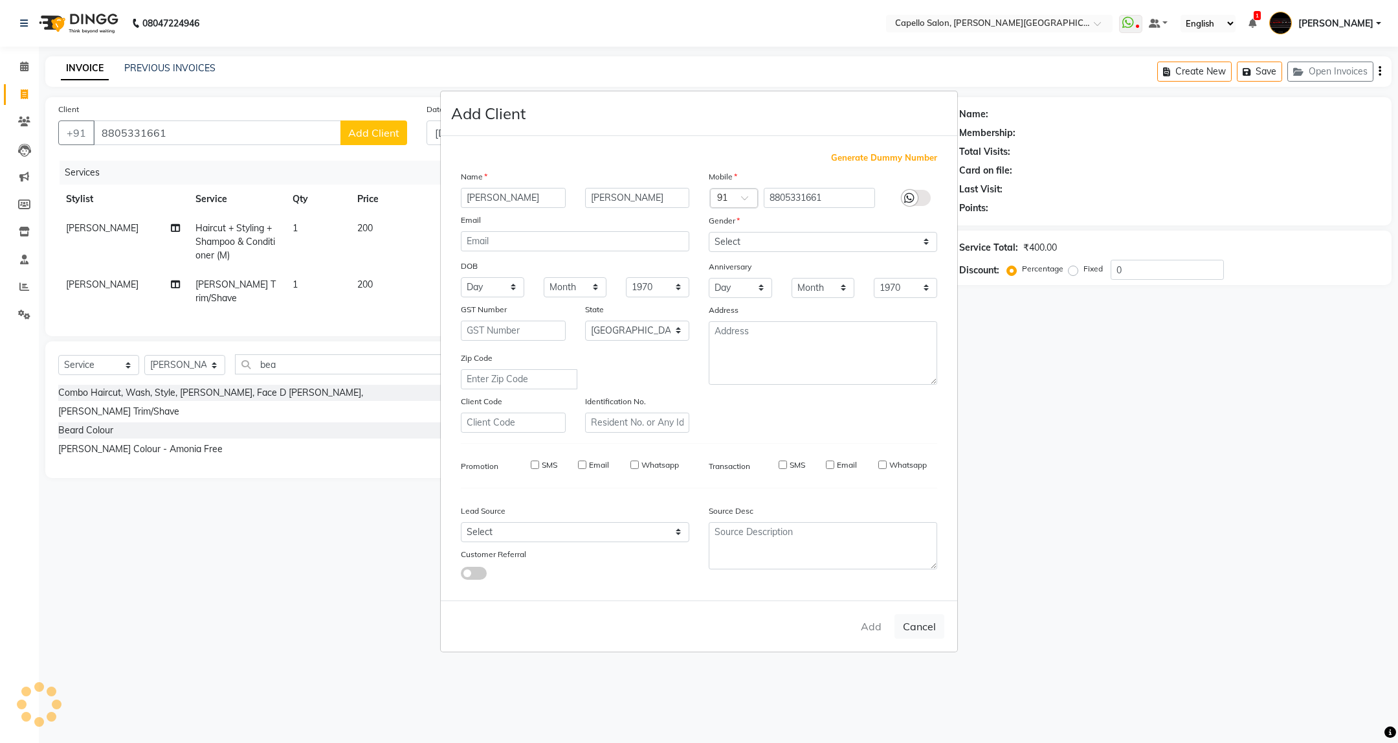
select select
select select "null"
select select
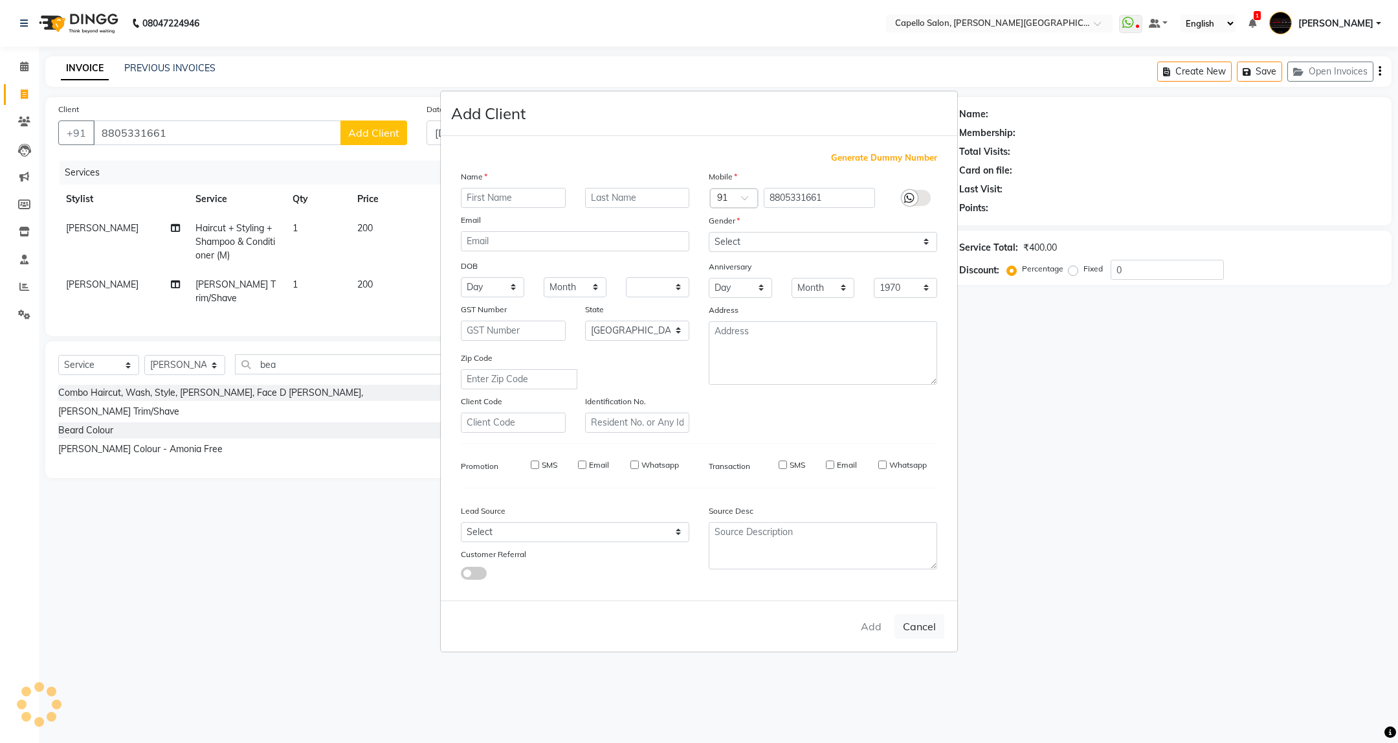
select select
checkbox input "false"
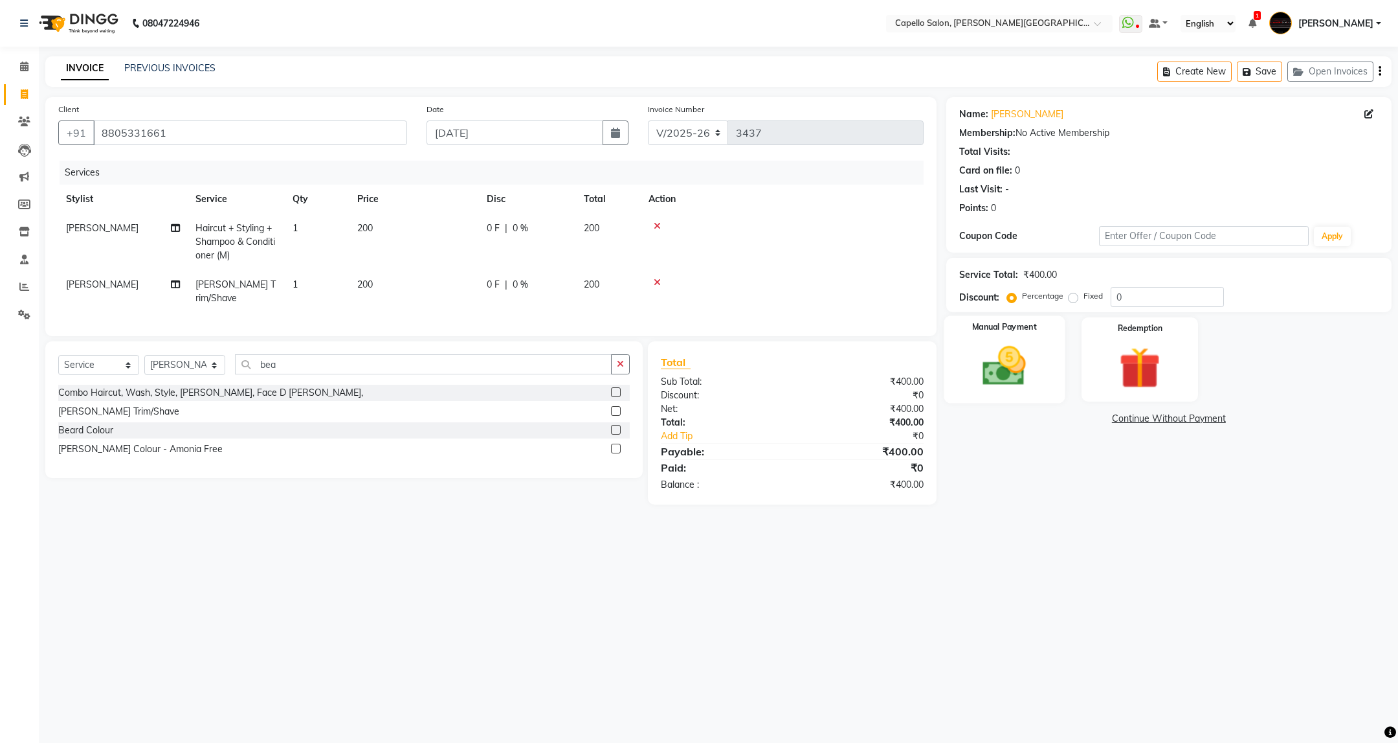
click at [995, 348] on img at bounding box center [1004, 366] width 71 height 50
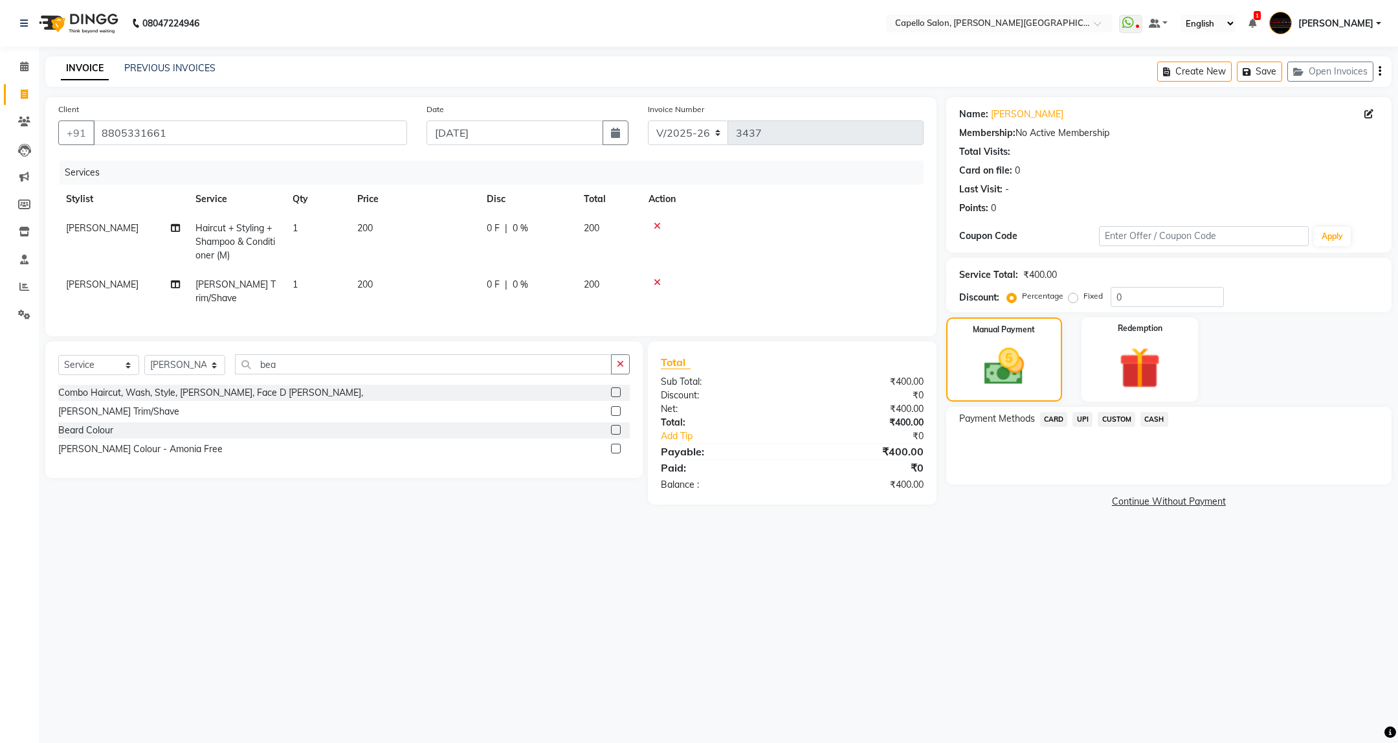
click at [1081, 416] on span "UPI" at bounding box center [1083, 419] width 20 height 15
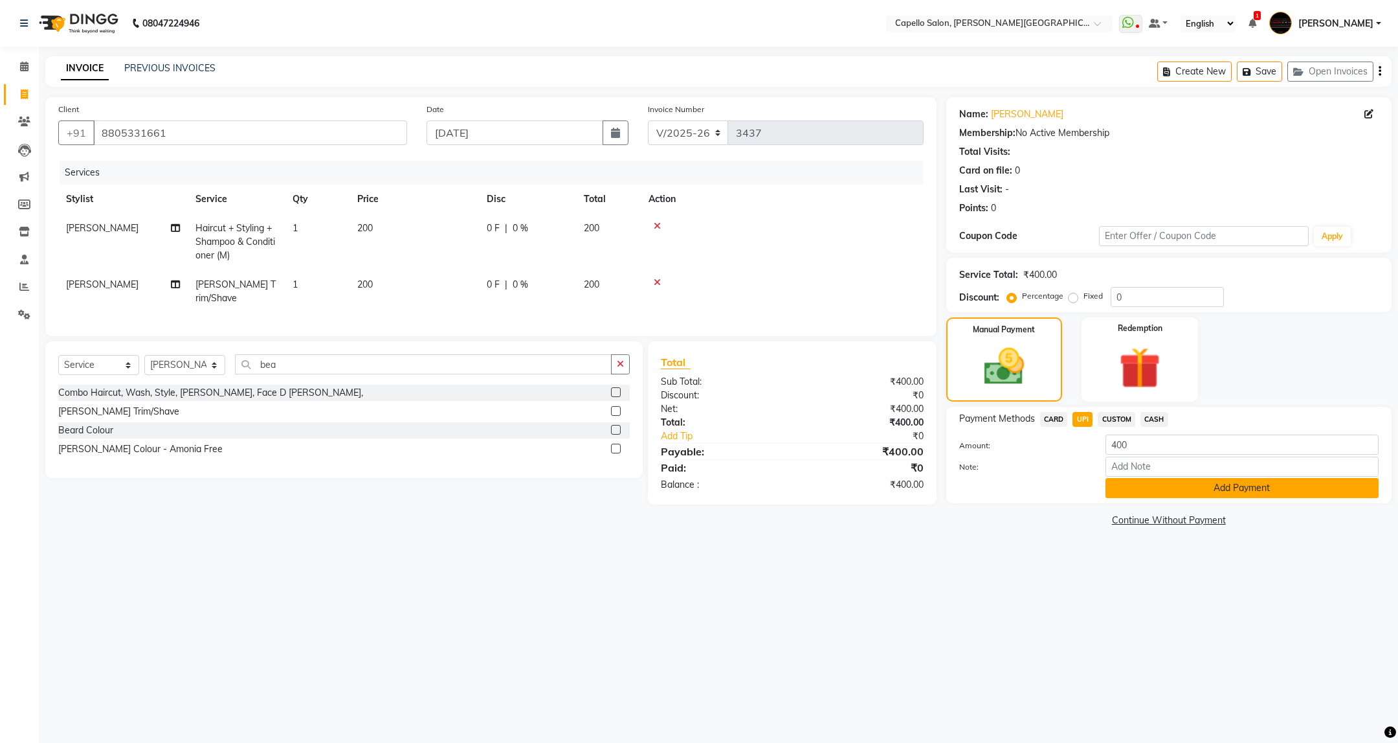
click at [1143, 488] on button "Add Payment" at bounding box center [1242, 488] width 273 height 20
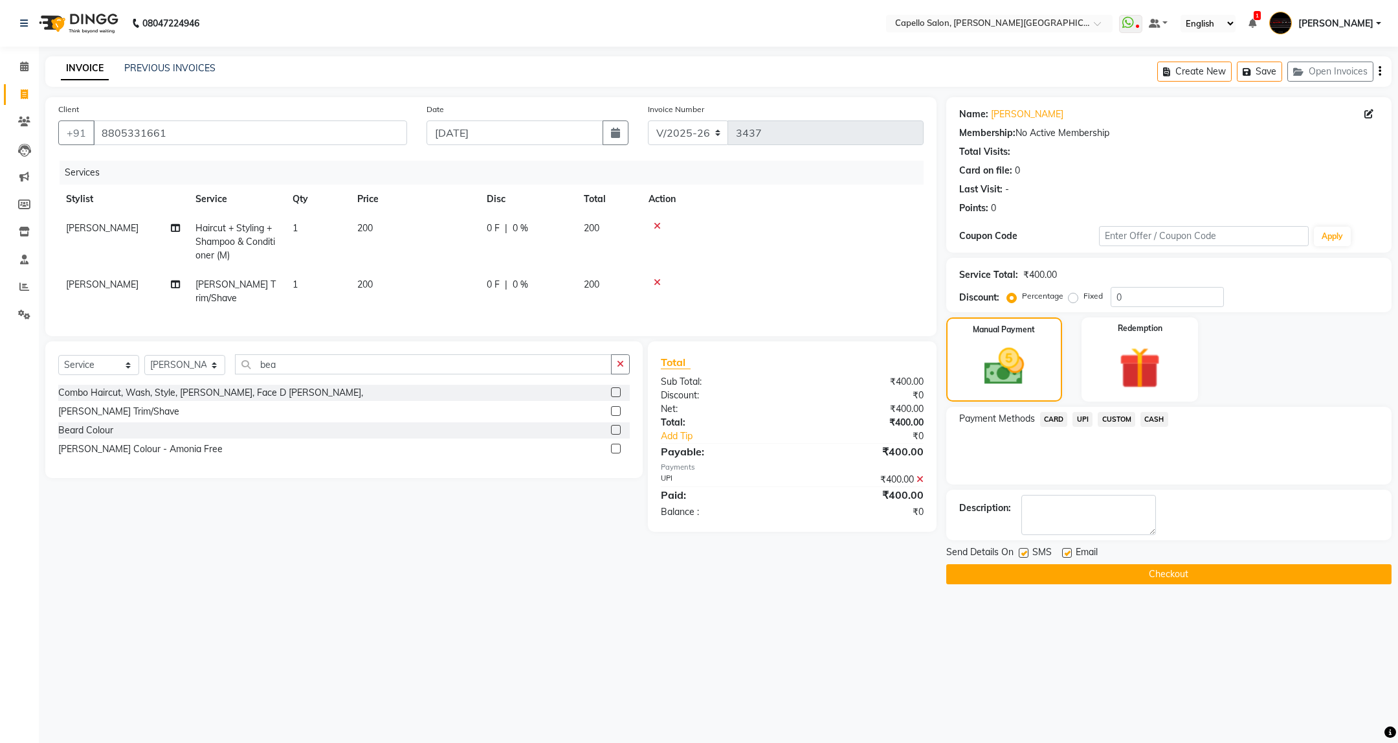
click at [1147, 576] on button "Checkout" at bounding box center [1169, 574] width 445 height 20
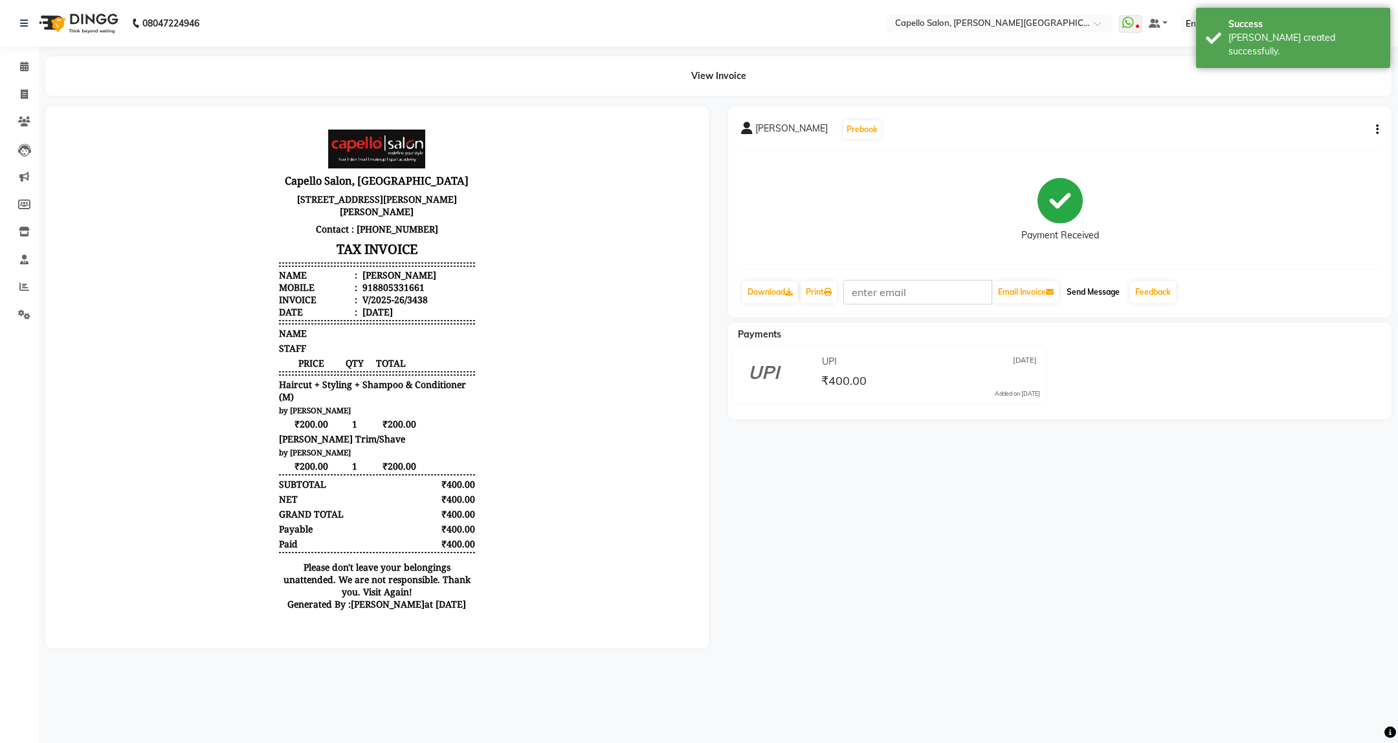
click at [1095, 297] on button "Send Message" at bounding box center [1093, 292] width 63 height 22
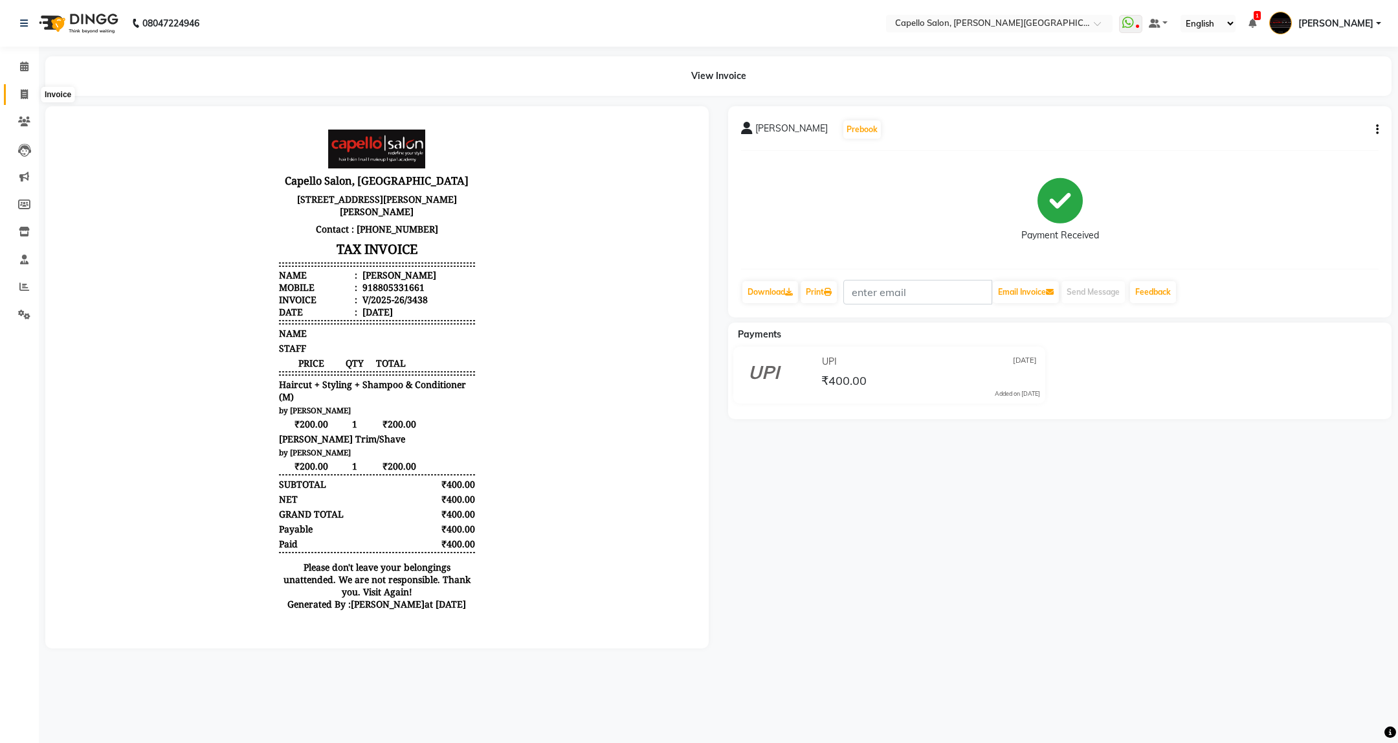
click at [26, 92] on icon at bounding box center [24, 94] width 7 height 10
select select "service"
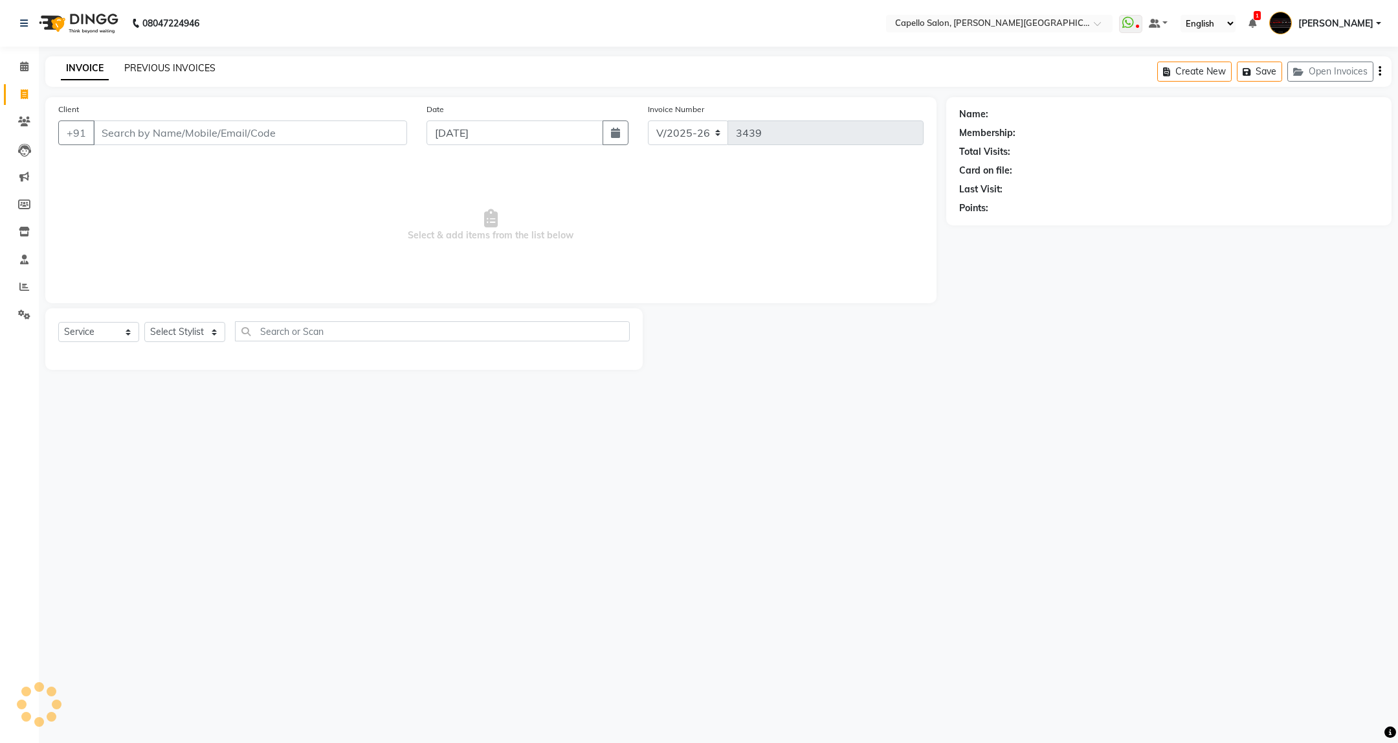
click at [163, 70] on link "PREVIOUS INVOICES" at bounding box center [169, 68] width 91 height 12
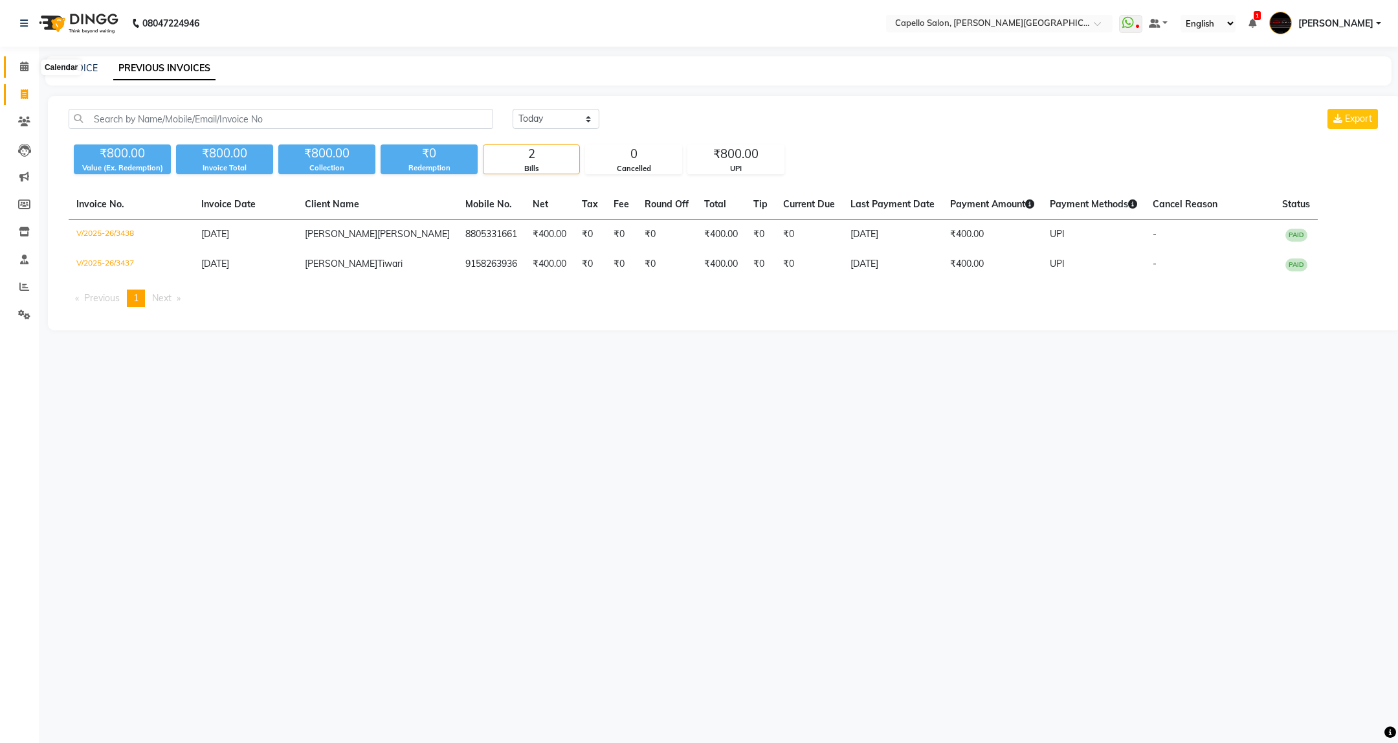
click at [20, 69] on icon at bounding box center [24, 67] width 8 height 10
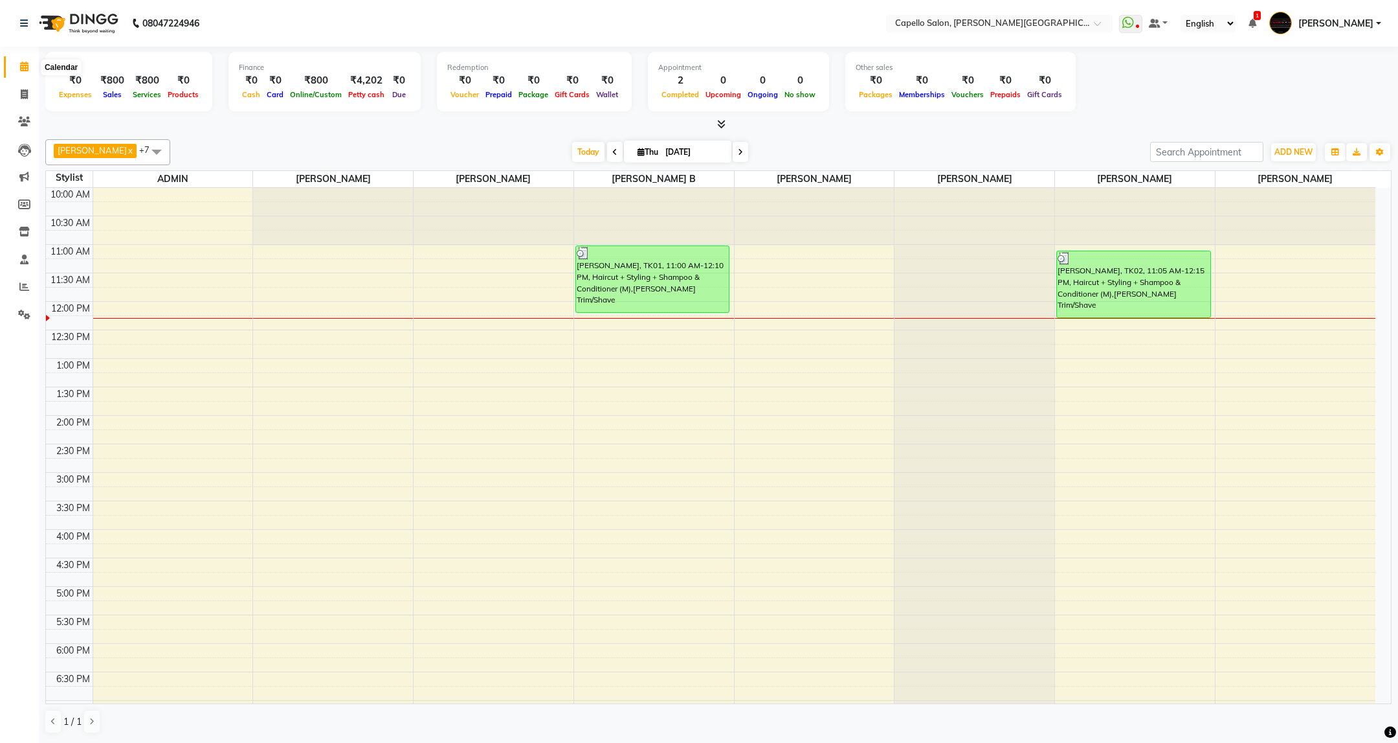
click at [16, 60] on span at bounding box center [24, 67] width 23 height 15
click at [22, 317] on icon at bounding box center [24, 314] width 12 height 10
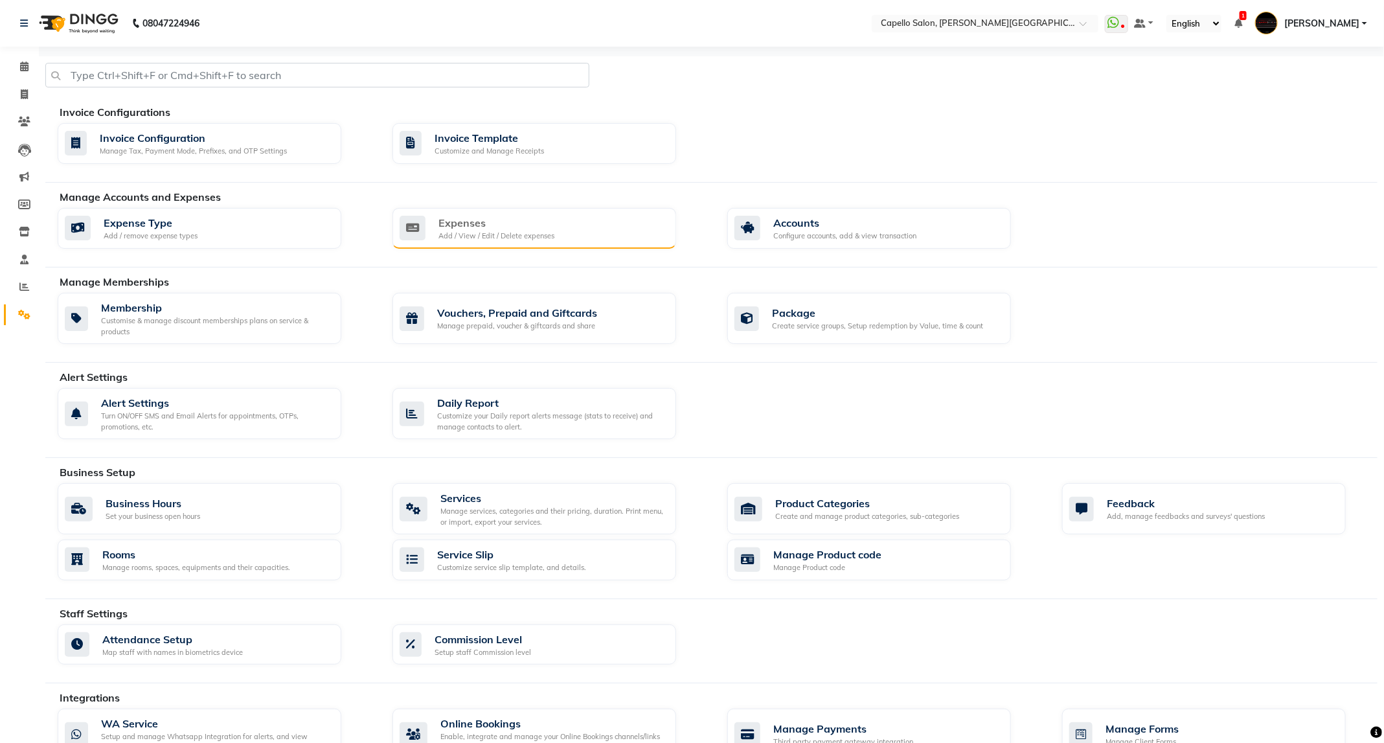
click at [561, 243] on div "Expenses Add / View / Edit / Delete expenses" at bounding box center [534, 228] width 284 height 41
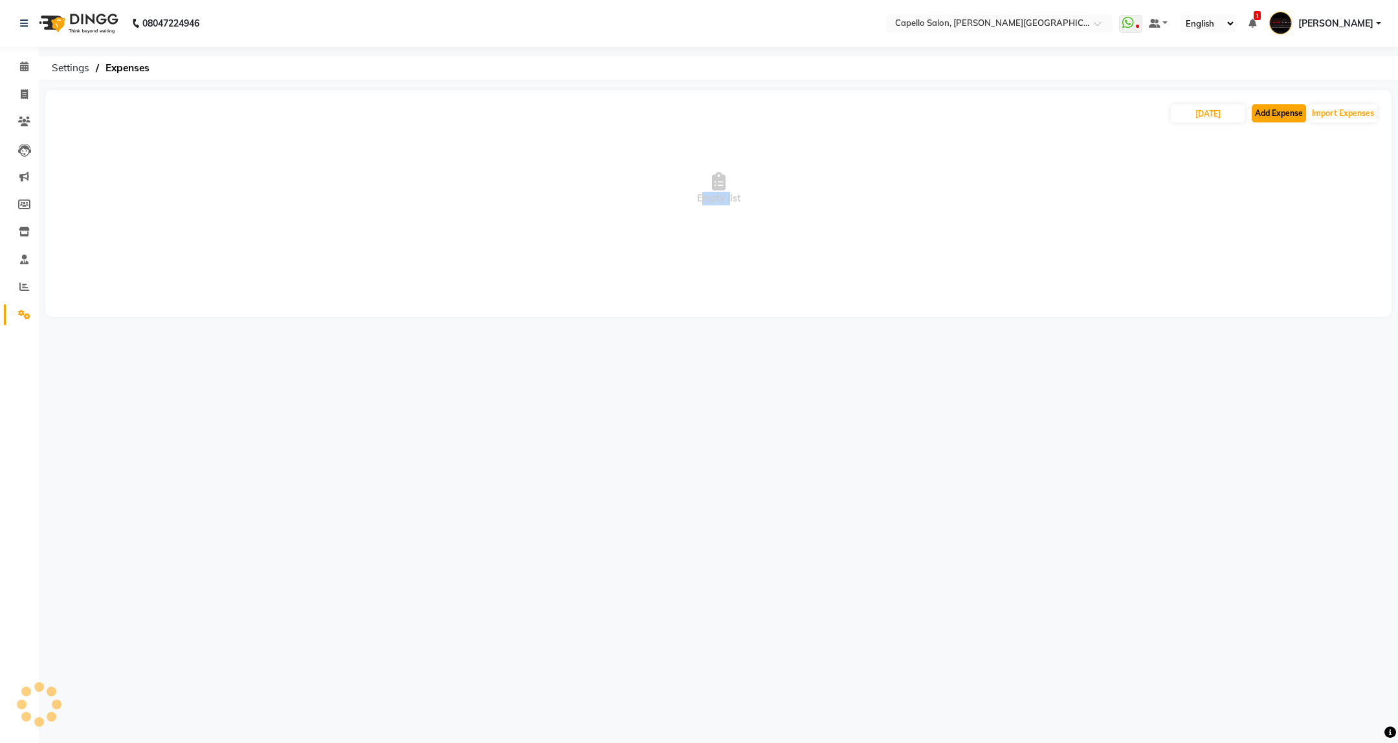
click at [1280, 111] on button "Add Expense" at bounding box center [1279, 113] width 54 height 18
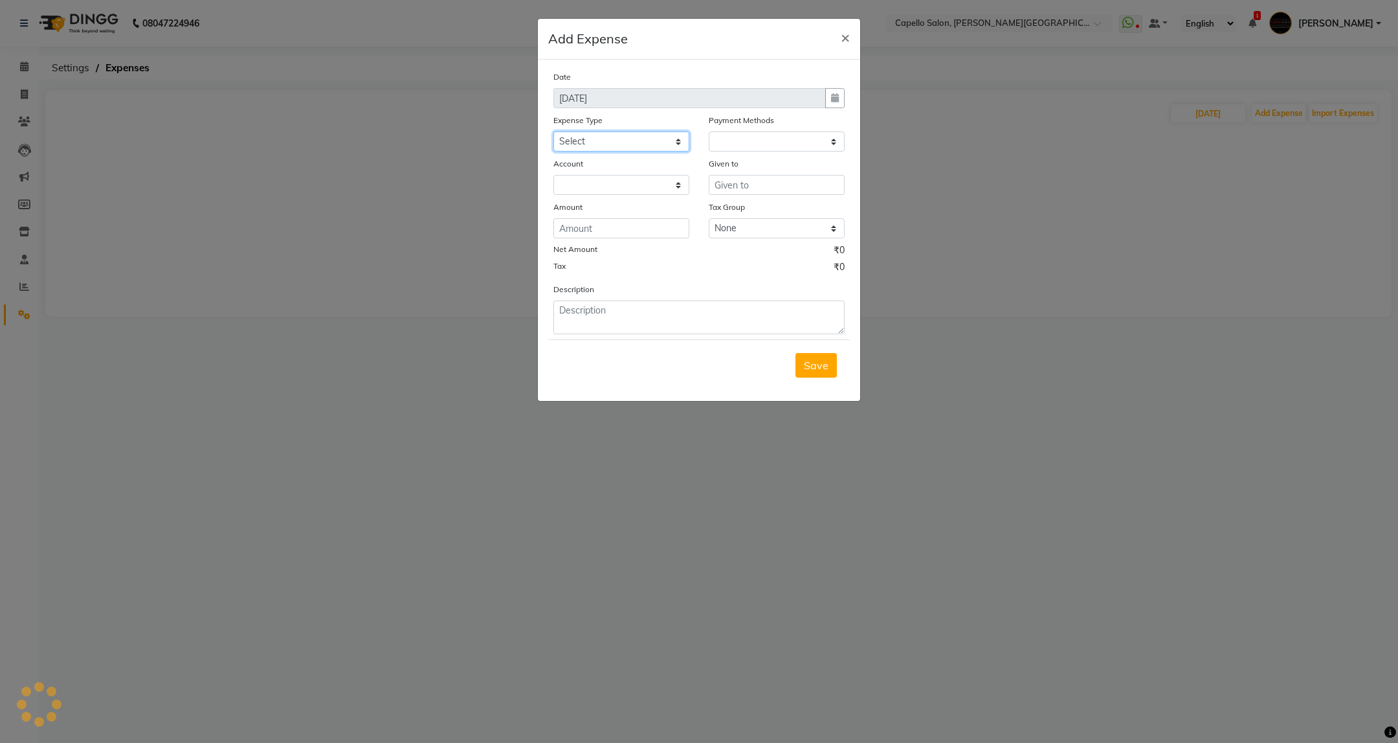
select select "1"
select select "2530"
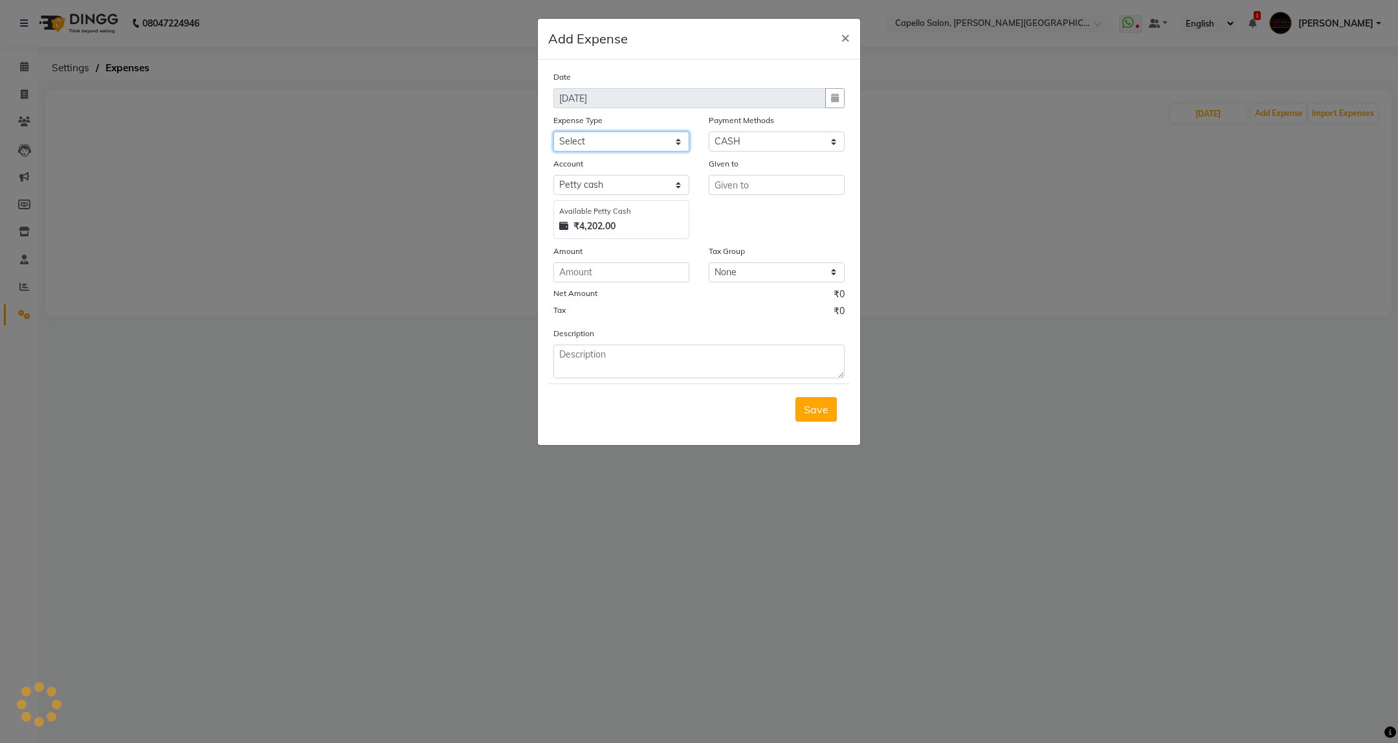
click at [667, 148] on select "Select Advance Salary Annual Lift Maintenance Charges BUILDING MAINTANANCE EXP …" at bounding box center [622, 141] width 136 height 20
select select "2583"
click at [554, 131] on select "Select Advance Salary Annual Lift Maintenance Charges BUILDING MAINTANANCE EXP …" at bounding box center [622, 141] width 136 height 20
click at [785, 187] on input "text" at bounding box center [777, 185] width 136 height 20
type input "Sandip Sir (Auditor)"
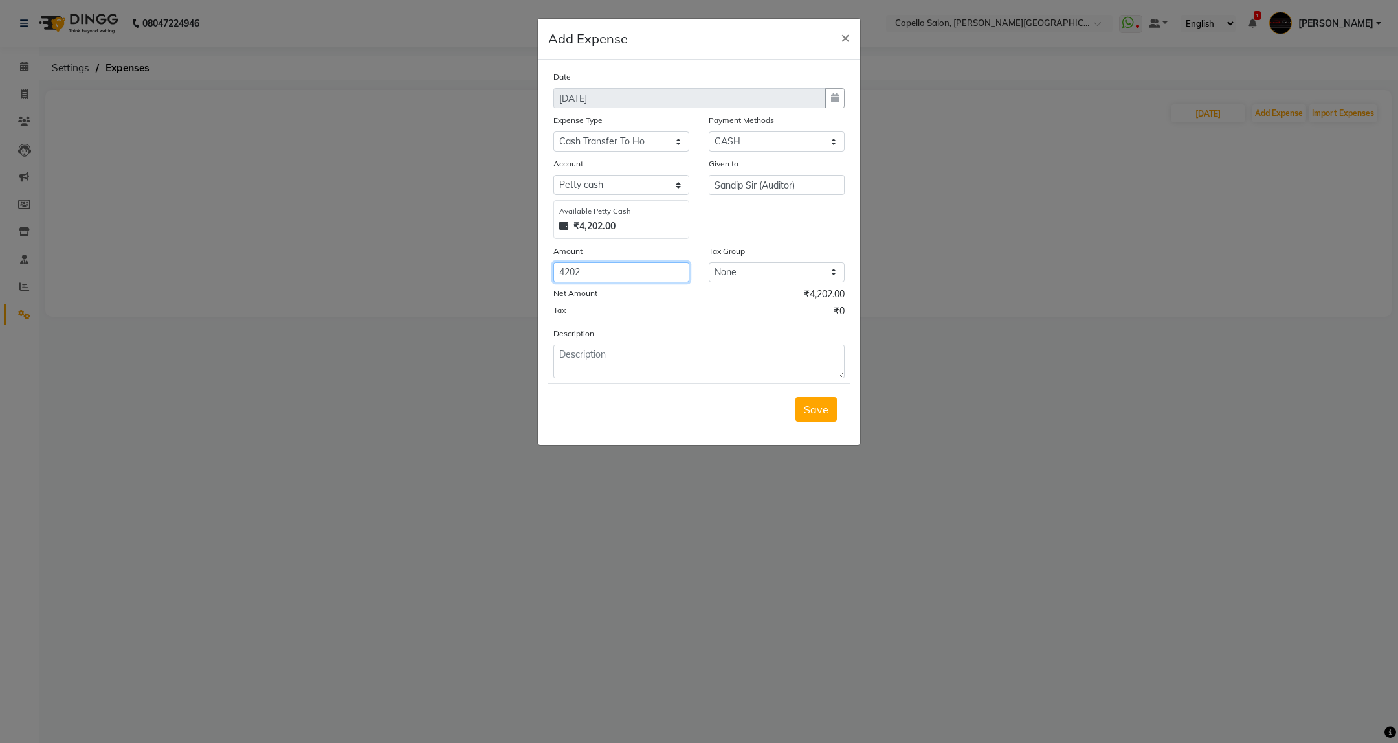
type input "4202"
paste textarea "Cash Handover 4202/- to Sandip Sir (Auditor) till 03 Sept., 25"
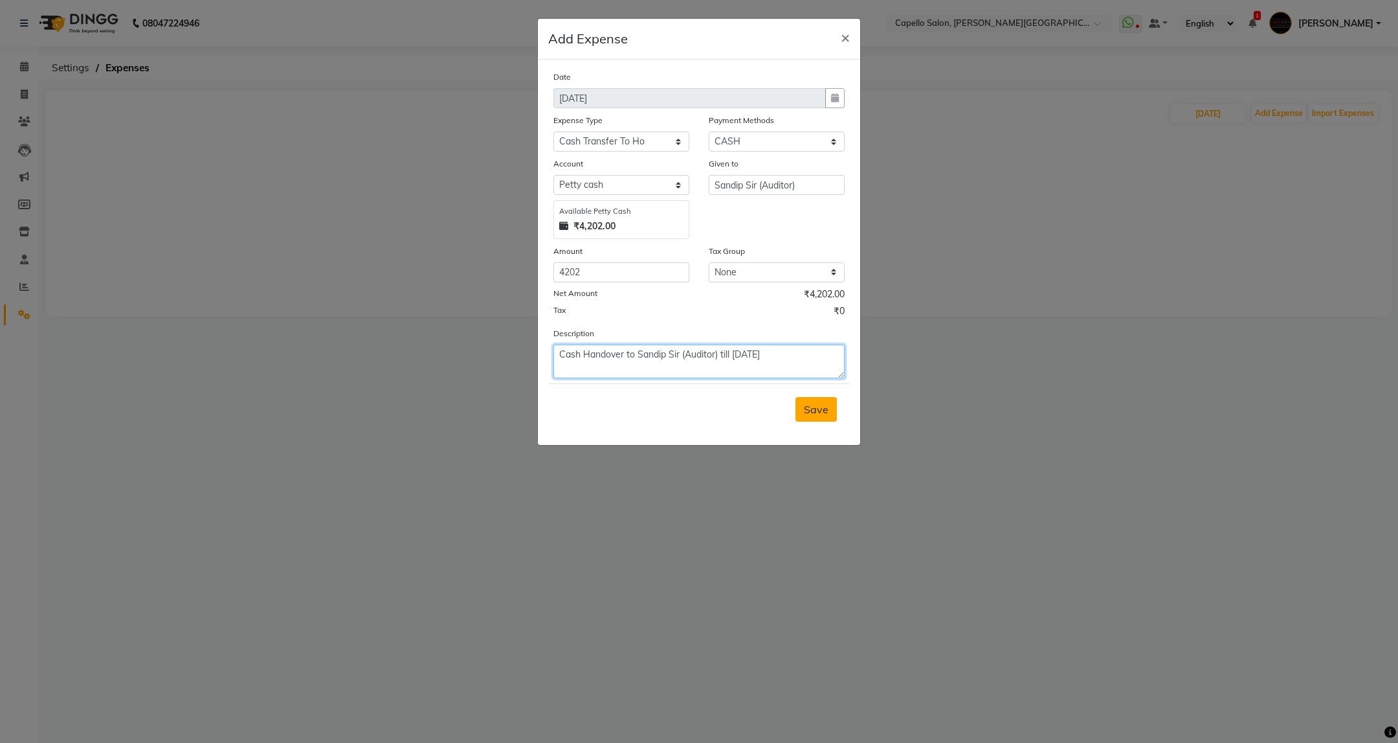
type textarea "Cash Handover to Sandip Sir (Auditor) till 03 Sept., 25"
click at [824, 410] on span "Save" at bounding box center [816, 409] width 25 height 13
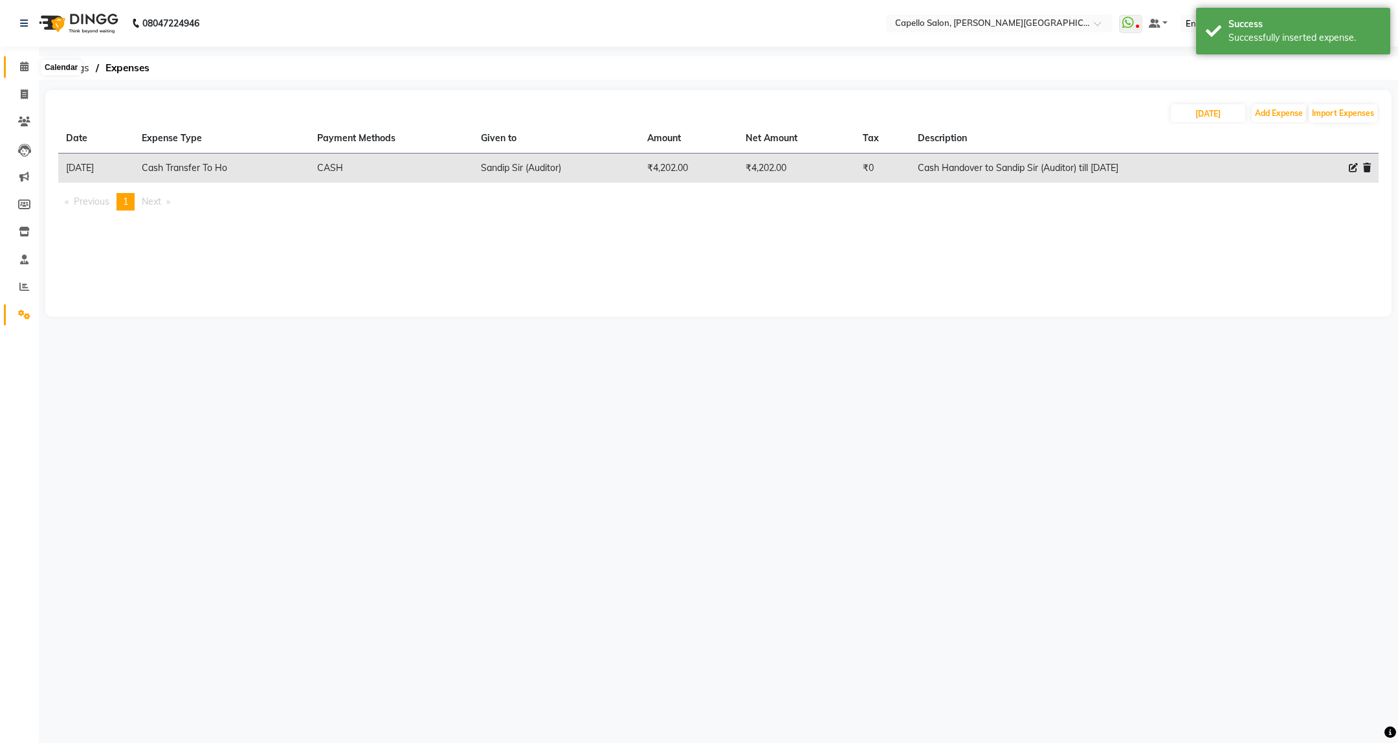
click at [20, 63] on icon at bounding box center [24, 67] width 8 height 10
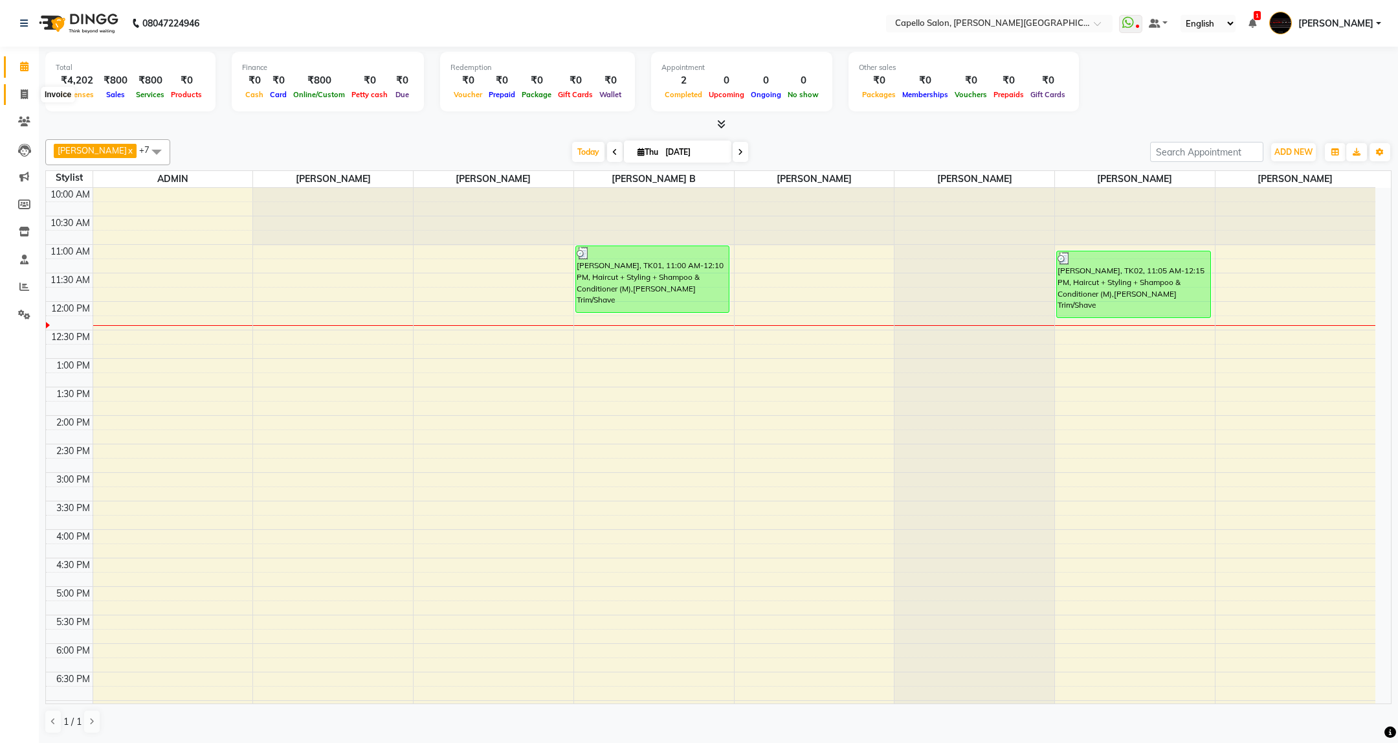
click at [25, 89] on icon at bounding box center [24, 94] width 7 height 10
select select "811"
select select "service"
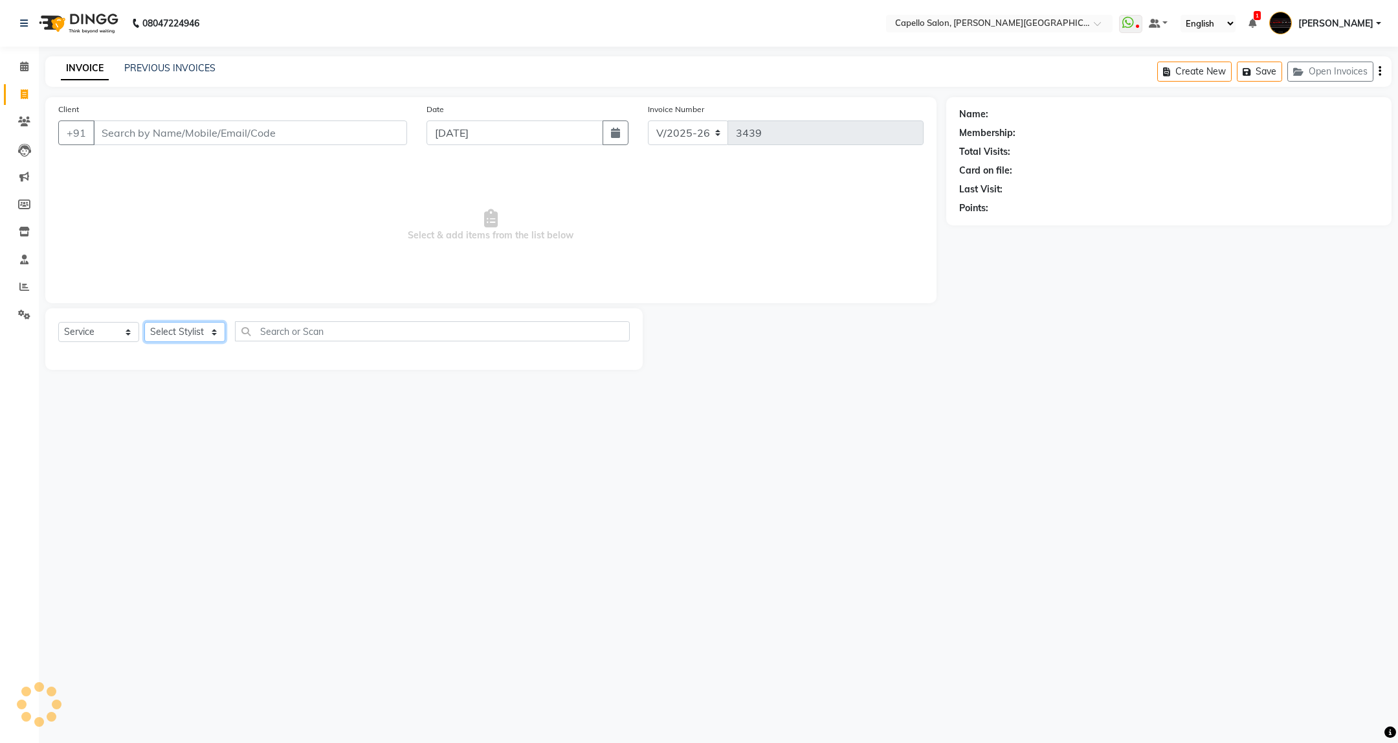
click at [200, 329] on select "Select Stylist" at bounding box center [184, 332] width 81 height 20
select select "80421"
click at [144, 322] on select "Select Stylist ADMIN ANKUSH B Capello Trimurti Dushyant barsagade Kristee Raut …" at bounding box center [184, 332] width 81 height 20
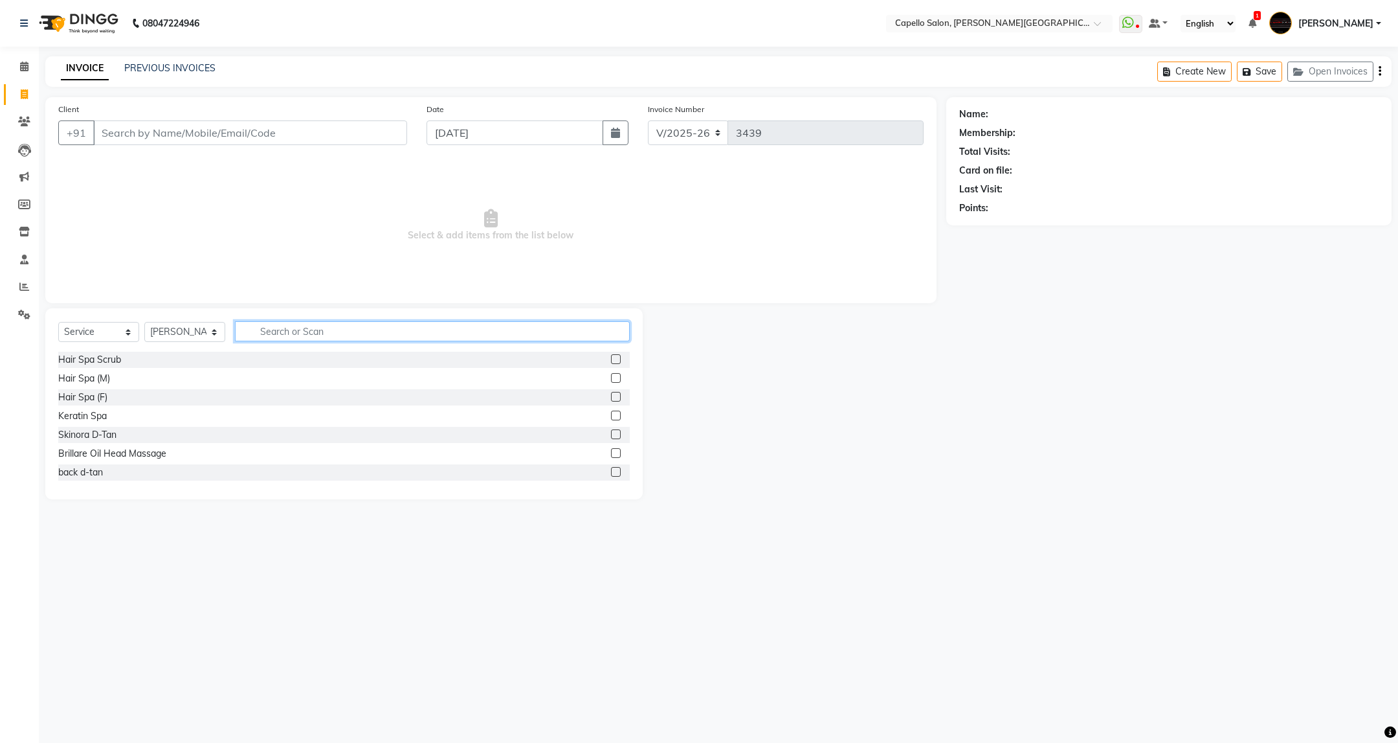
click at [303, 334] on input "text" at bounding box center [432, 331] width 394 height 20
type input "spa"
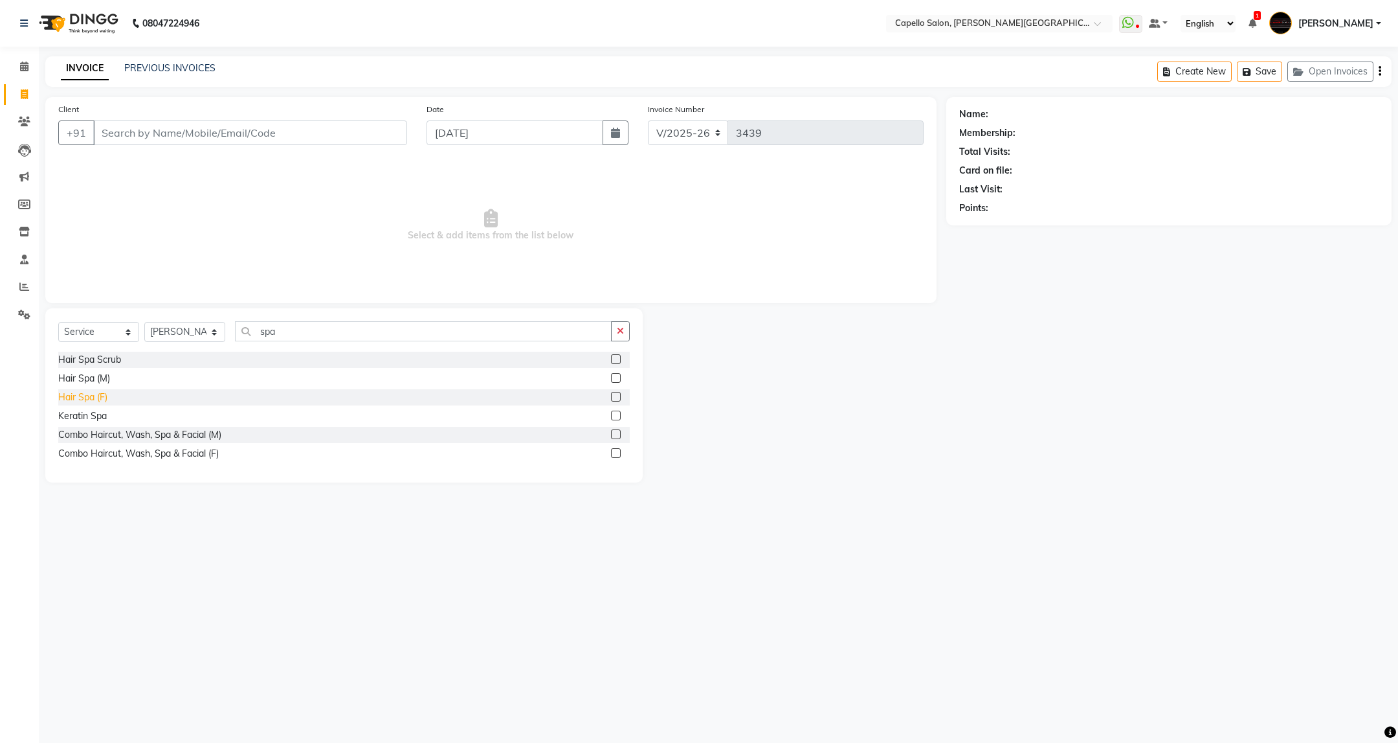
click at [85, 397] on div "Hair Spa (F)" at bounding box center [82, 397] width 49 height 14
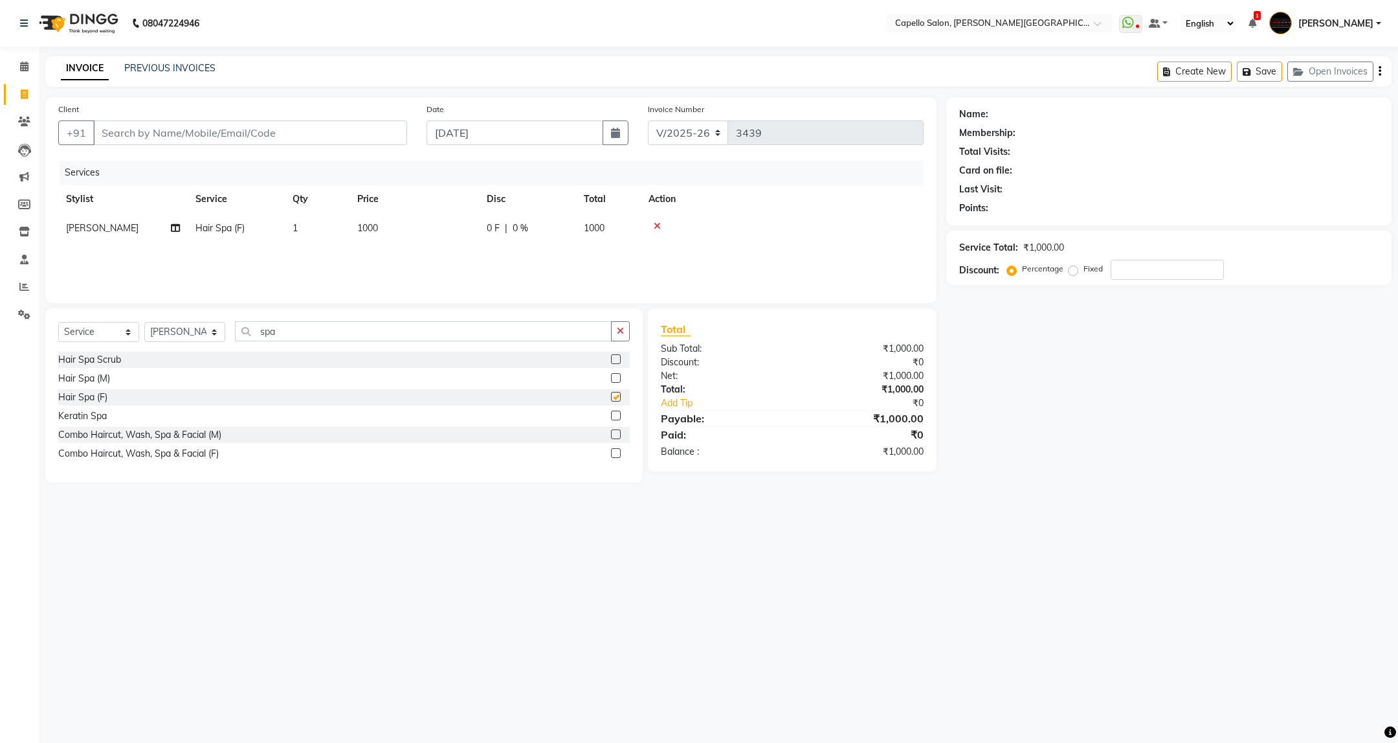
checkbox input "false"
click at [385, 216] on td "1000" at bounding box center [414, 228] width 129 height 29
select select "80421"
drag, startPoint x: 451, startPoint y: 236, endPoint x: 372, endPoint y: 254, distance: 81.8
click at [372, 254] on tr "ADMIN ANKUSH B Capello Trimurti Dushyant barsagade Kristee Raut (M) Naresh Khai…" at bounding box center [491, 238] width 866 height 49
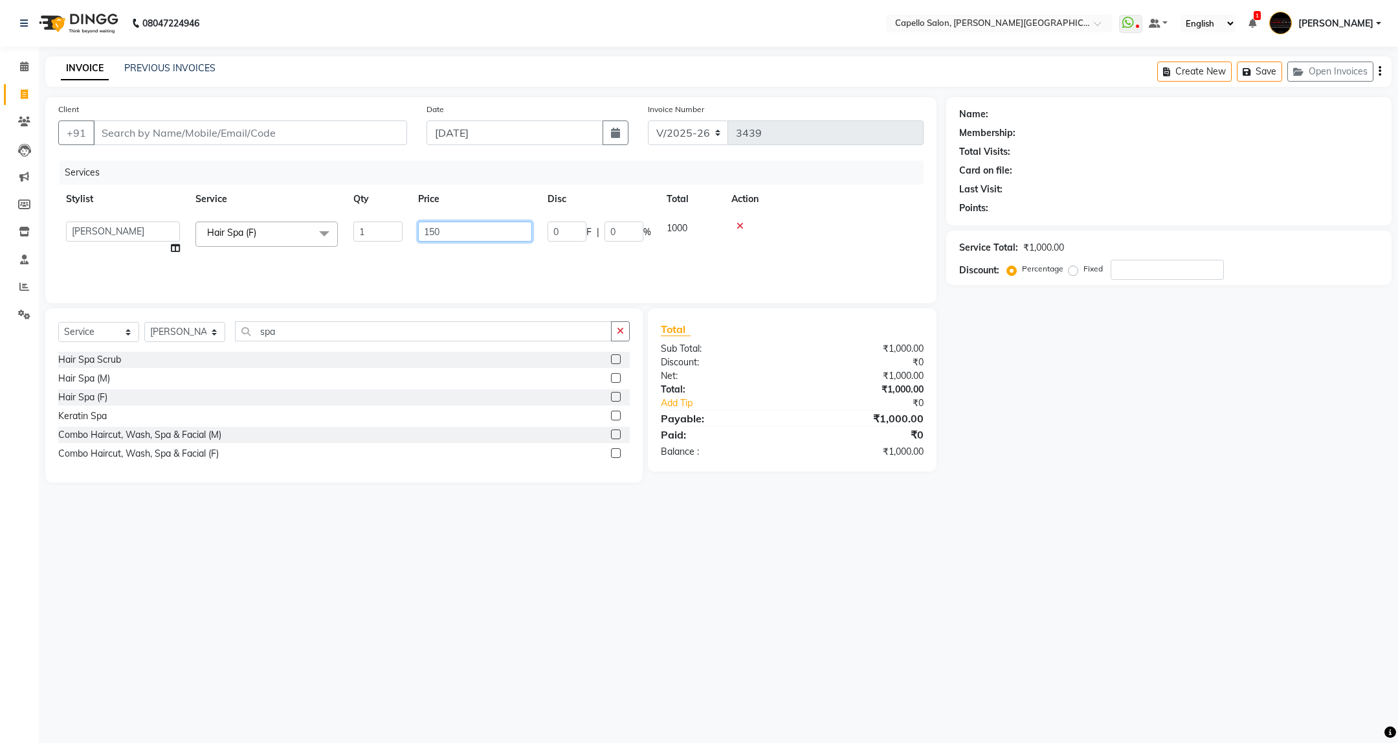
type input "1500"
click at [229, 128] on input "Client" at bounding box center [250, 132] width 314 height 25
type input "9"
type input "0"
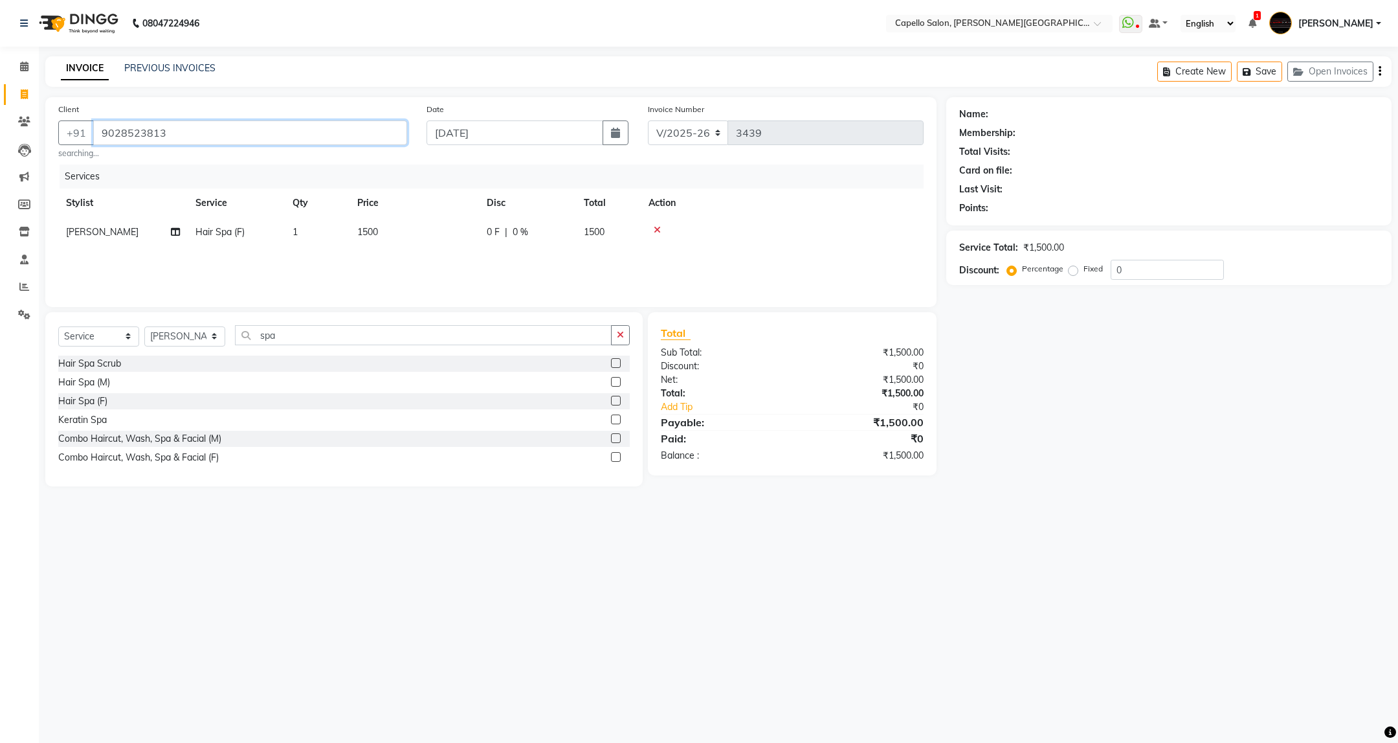
type input "9028523813"
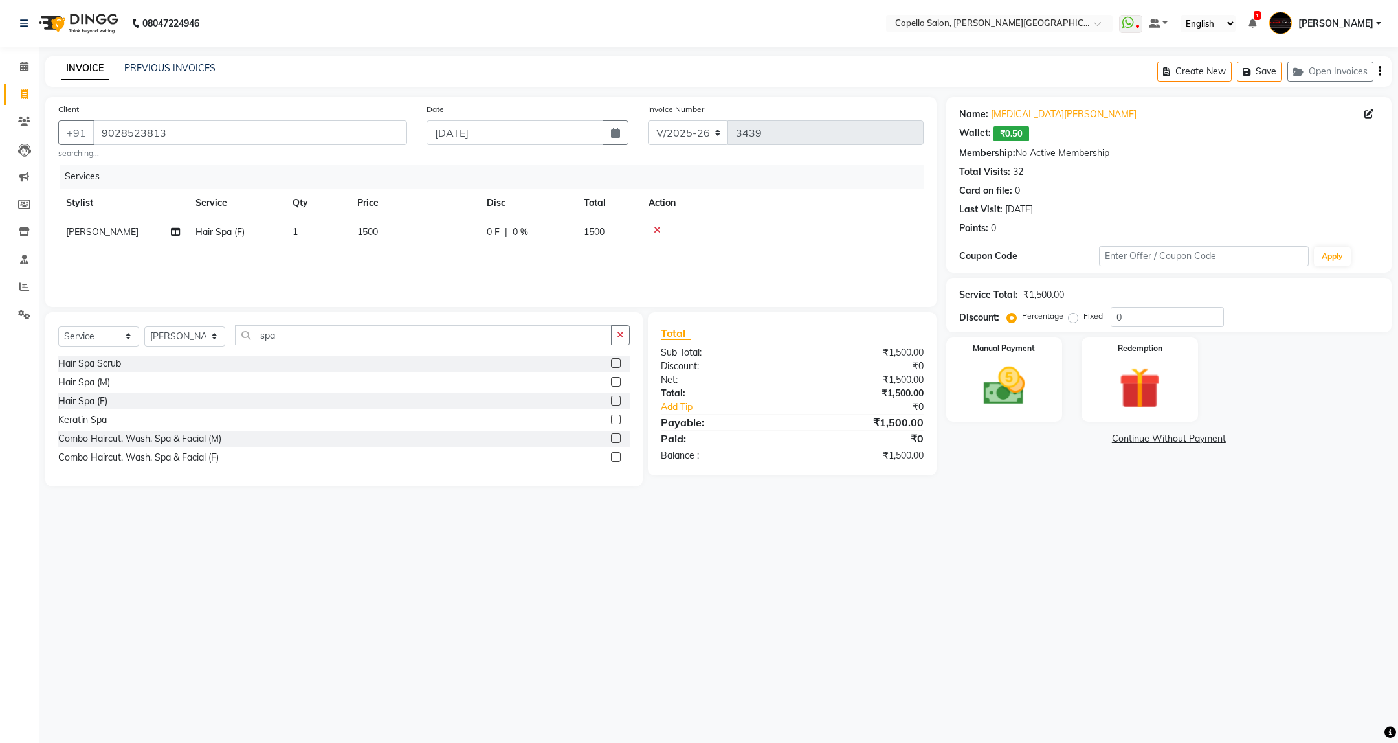
click at [897, 576] on div "08047224946 Select Location × Capello Salon, Trimurti Nagar WhatsApp Status ✕ S…" at bounding box center [699, 371] width 1398 height 743
click at [1006, 408] on img at bounding box center [1004, 386] width 71 height 50
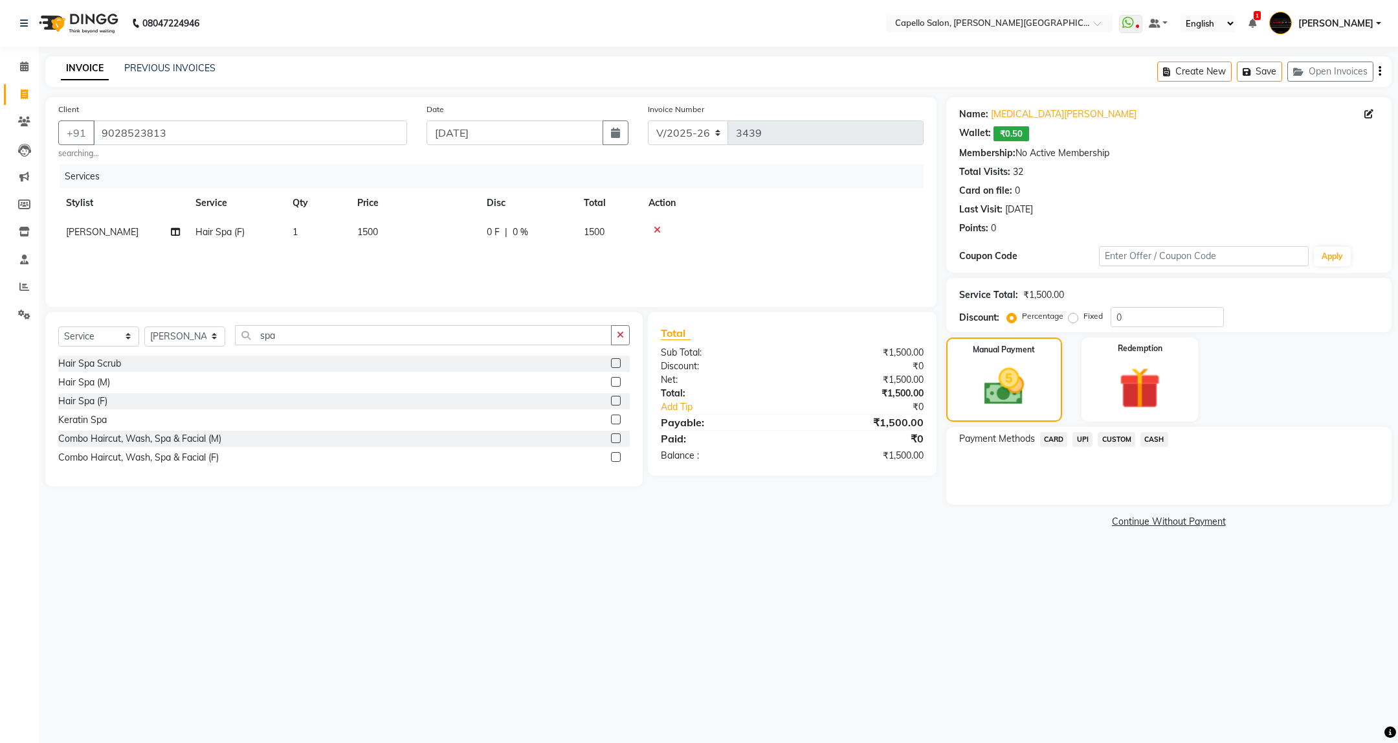
click at [1083, 438] on span "UPI" at bounding box center [1083, 439] width 20 height 15
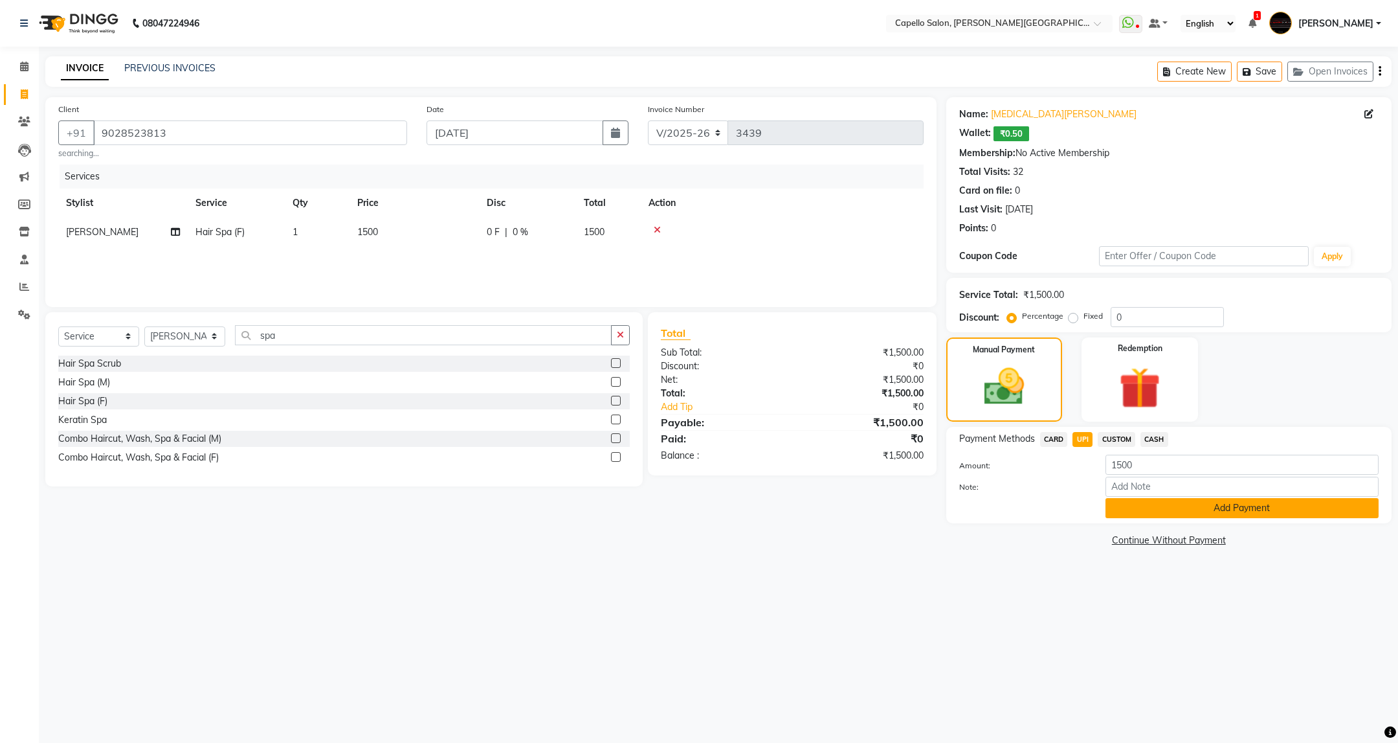
click at [1140, 509] on button "Add Payment" at bounding box center [1242, 508] width 273 height 20
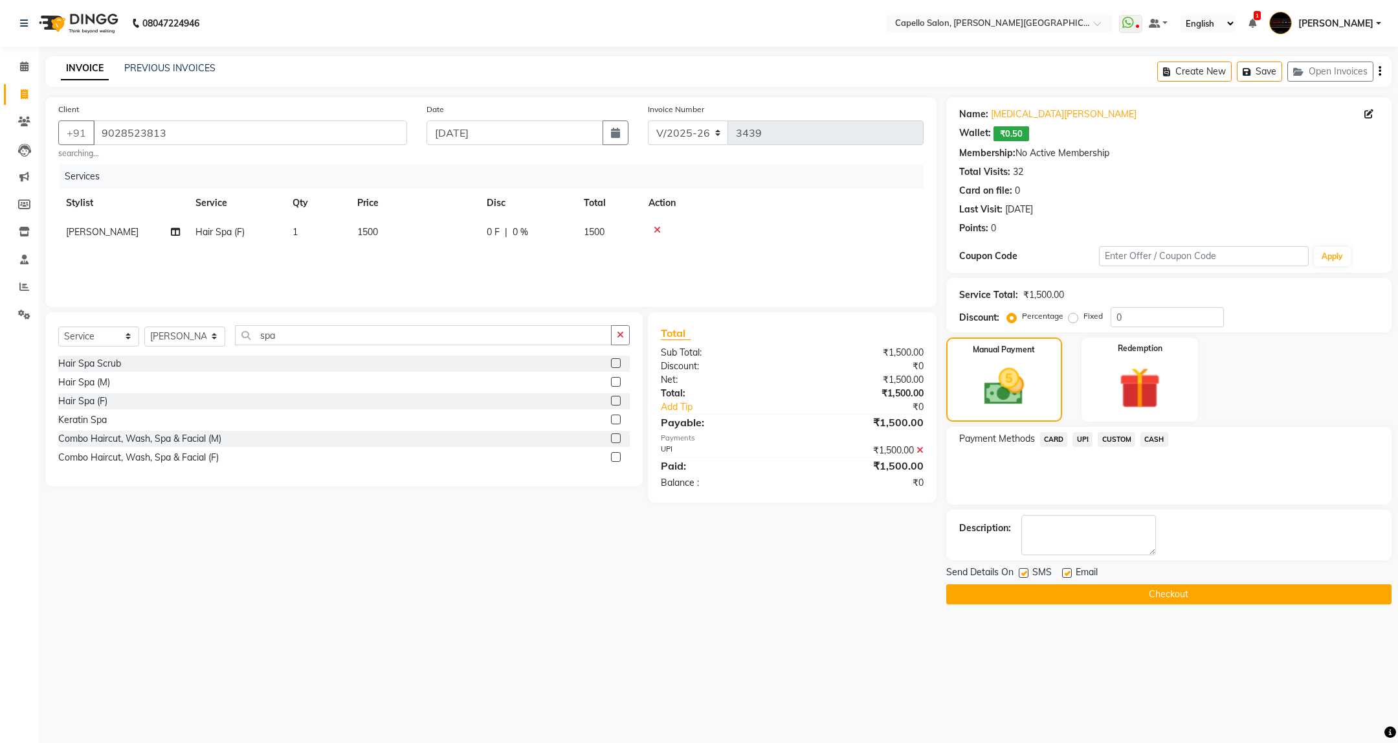
click at [1140, 596] on button "Checkout" at bounding box center [1169, 594] width 445 height 20
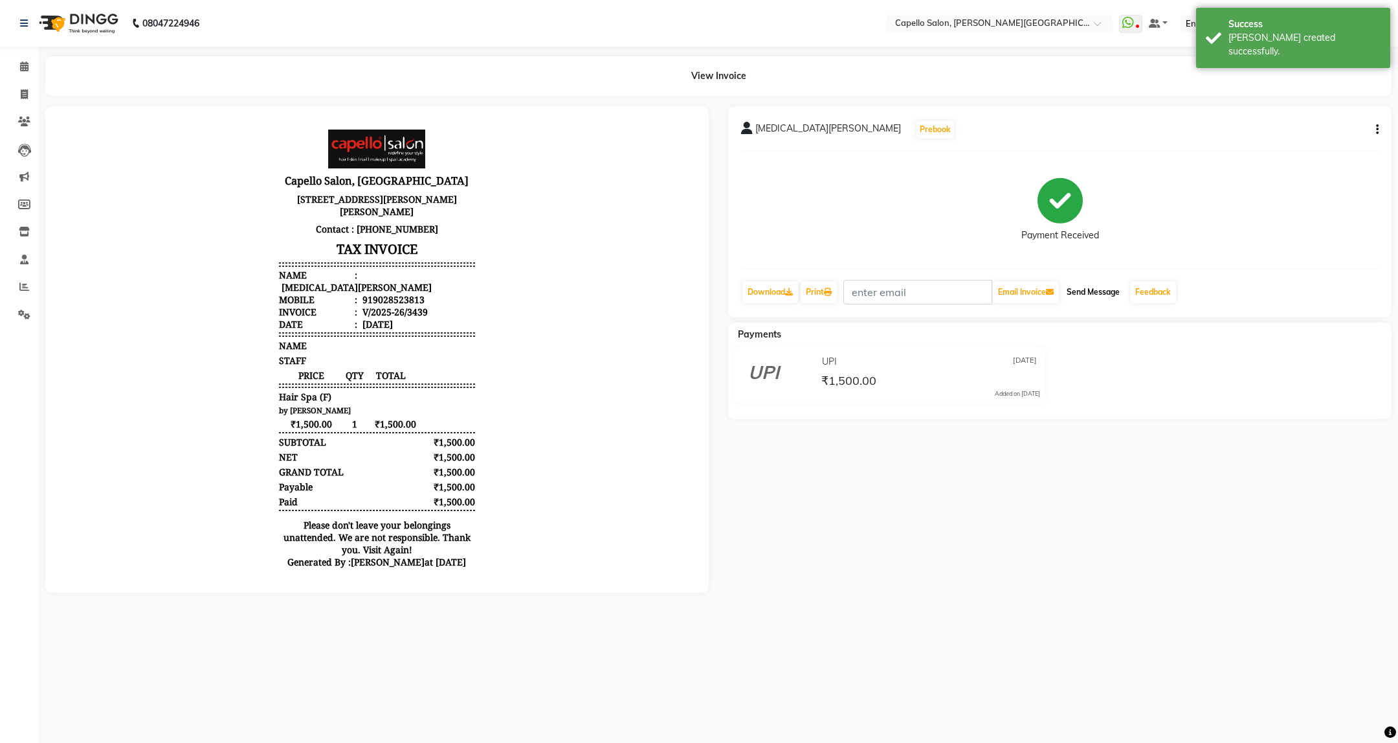
click at [1084, 284] on button "Send Message" at bounding box center [1093, 292] width 63 height 22
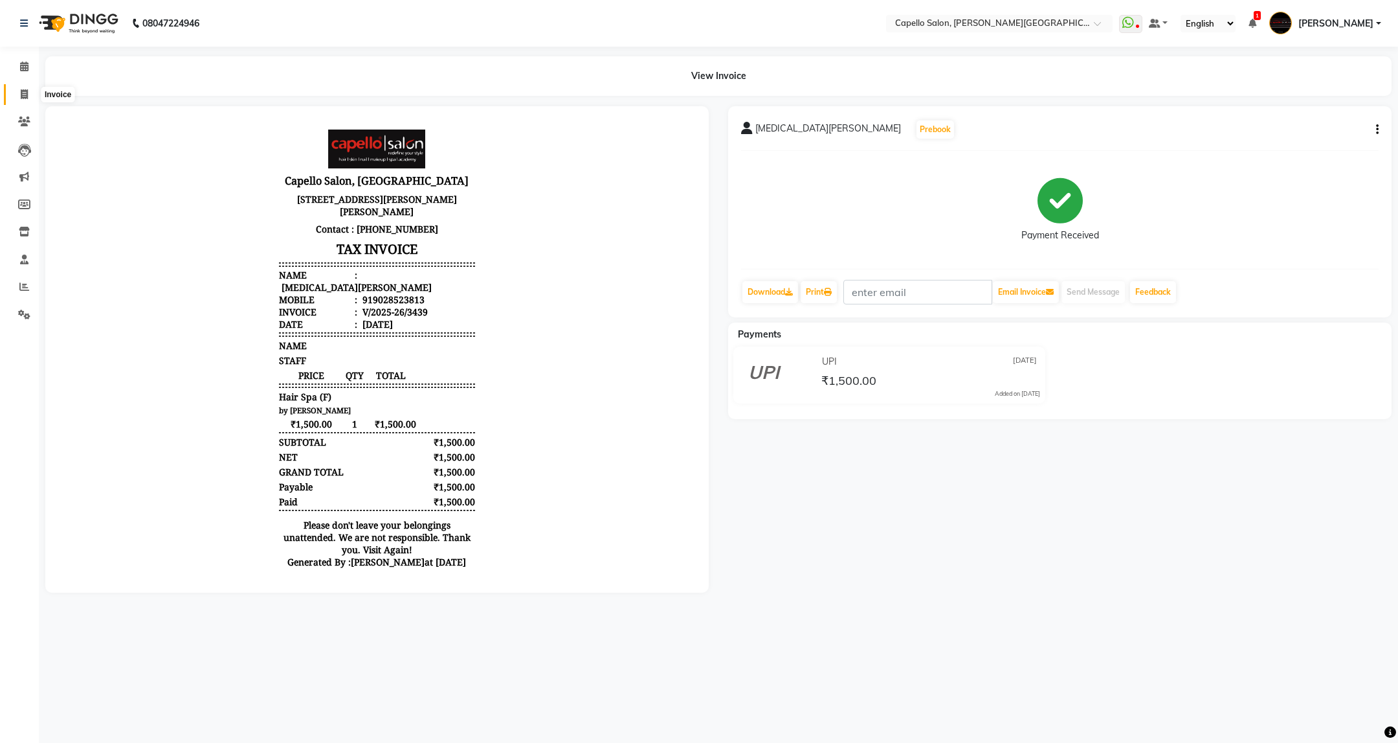
click at [33, 97] on span at bounding box center [24, 94] width 23 height 15
select select "service"
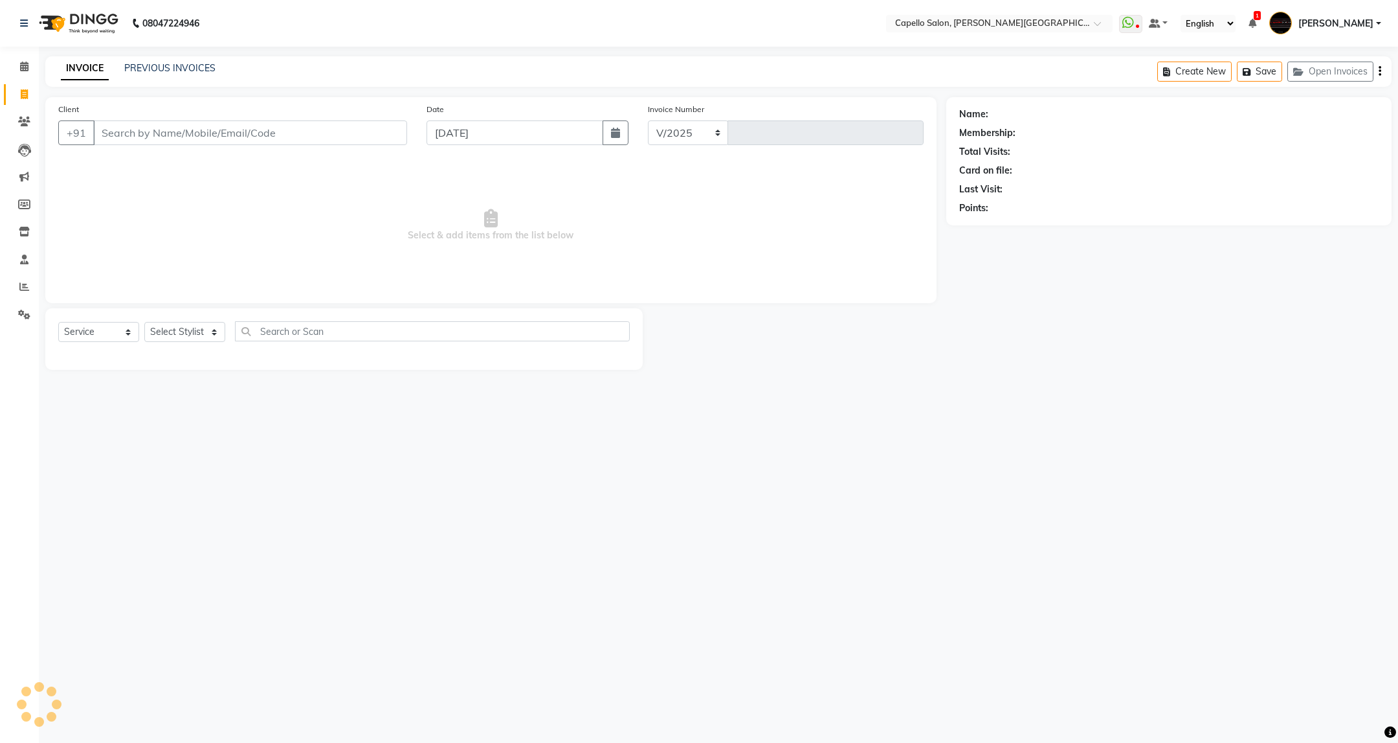
select select "811"
type input "3440"
click at [216, 330] on select "Select Stylist" at bounding box center [184, 332] width 81 height 20
select select "75888"
click at [144, 322] on select "Select Stylist ADMIN ANKUSH B Capello Trimurti Dushyant barsagade Kristee Raut …" at bounding box center [184, 332] width 81 height 20
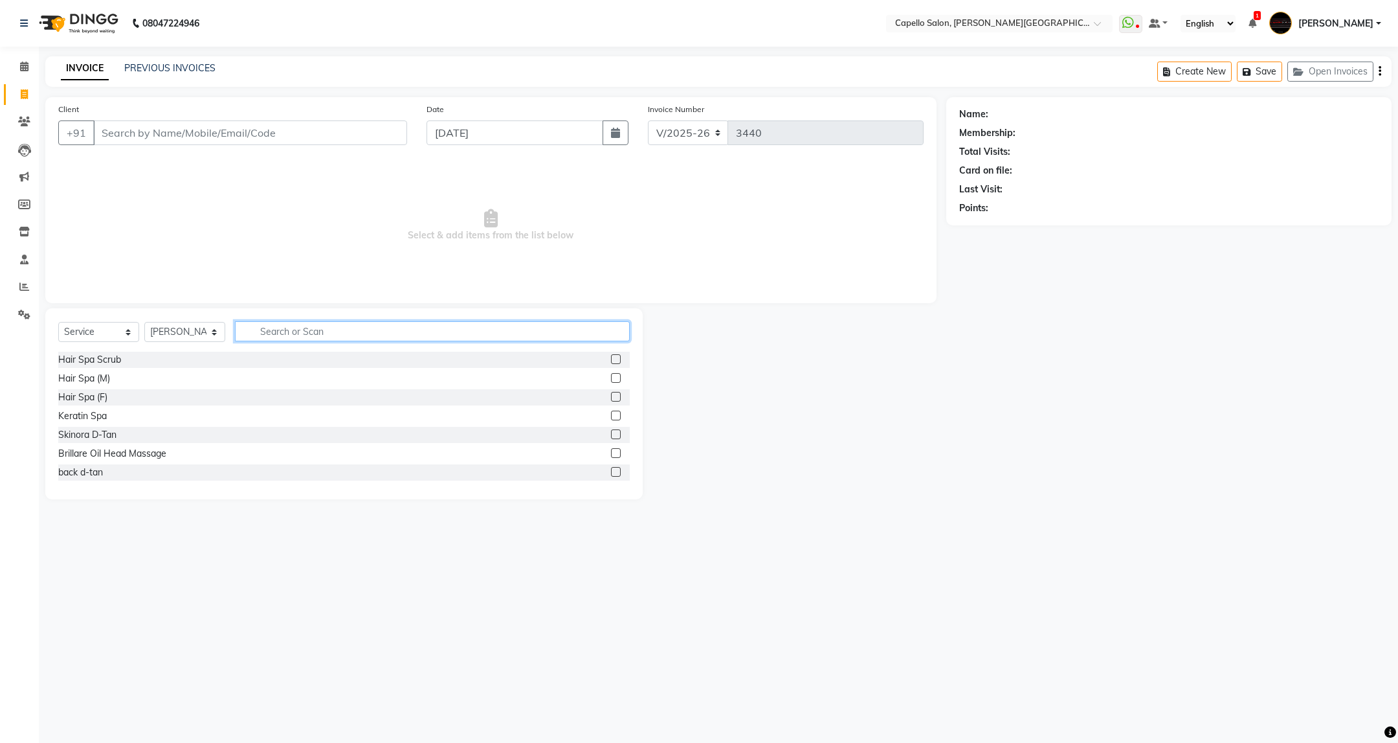
click at [329, 331] on input "text" at bounding box center [432, 331] width 394 height 20
type input "w"
type input "eye"
click at [86, 377] on div "Eyebrows (F)" at bounding box center [85, 379] width 54 height 14
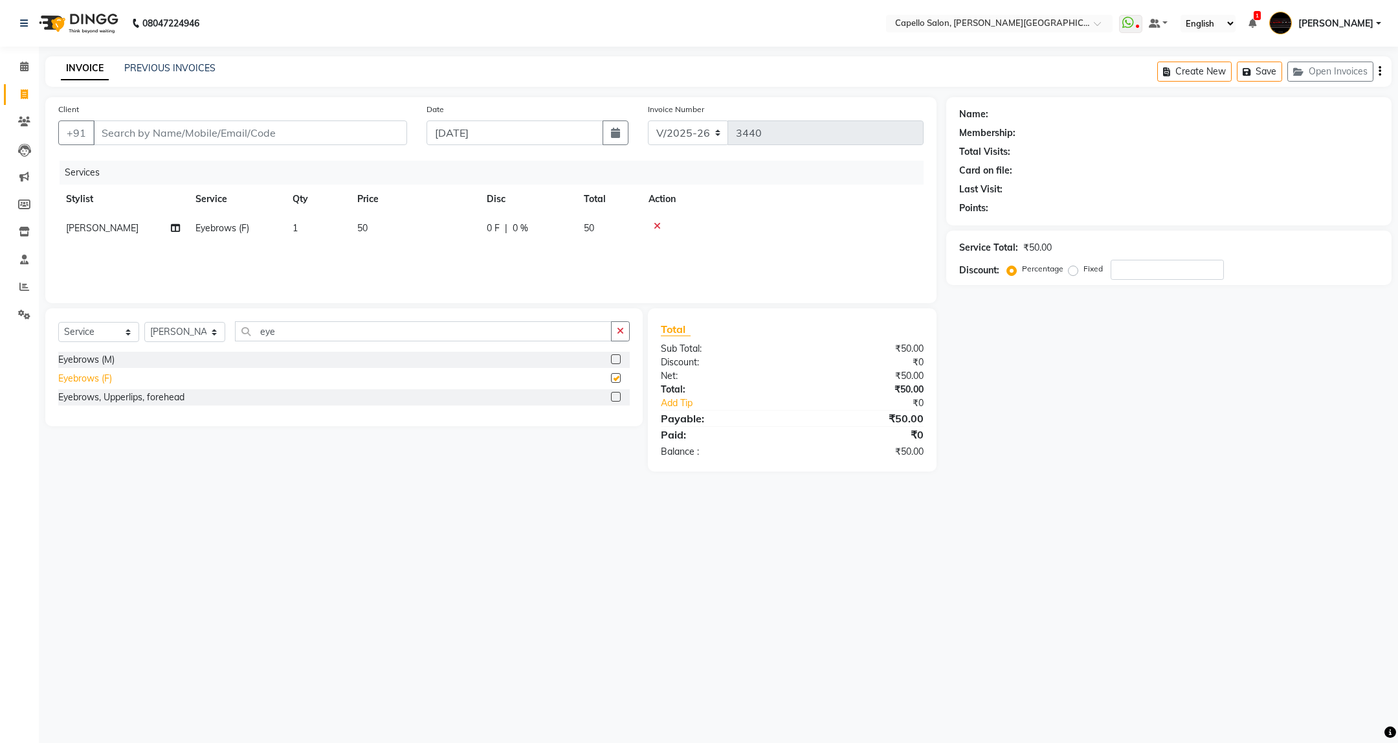
checkbox input "false"
drag, startPoint x: 313, startPoint y: 333, endPoint x: 224, endPoint y: 381, distance: 101.4
click at [224, 381] on div "Select Service Product Membership Package Voucher Prepaid Gift Card Select Styl…" at bounding box center [344, 367] width 598 height 118
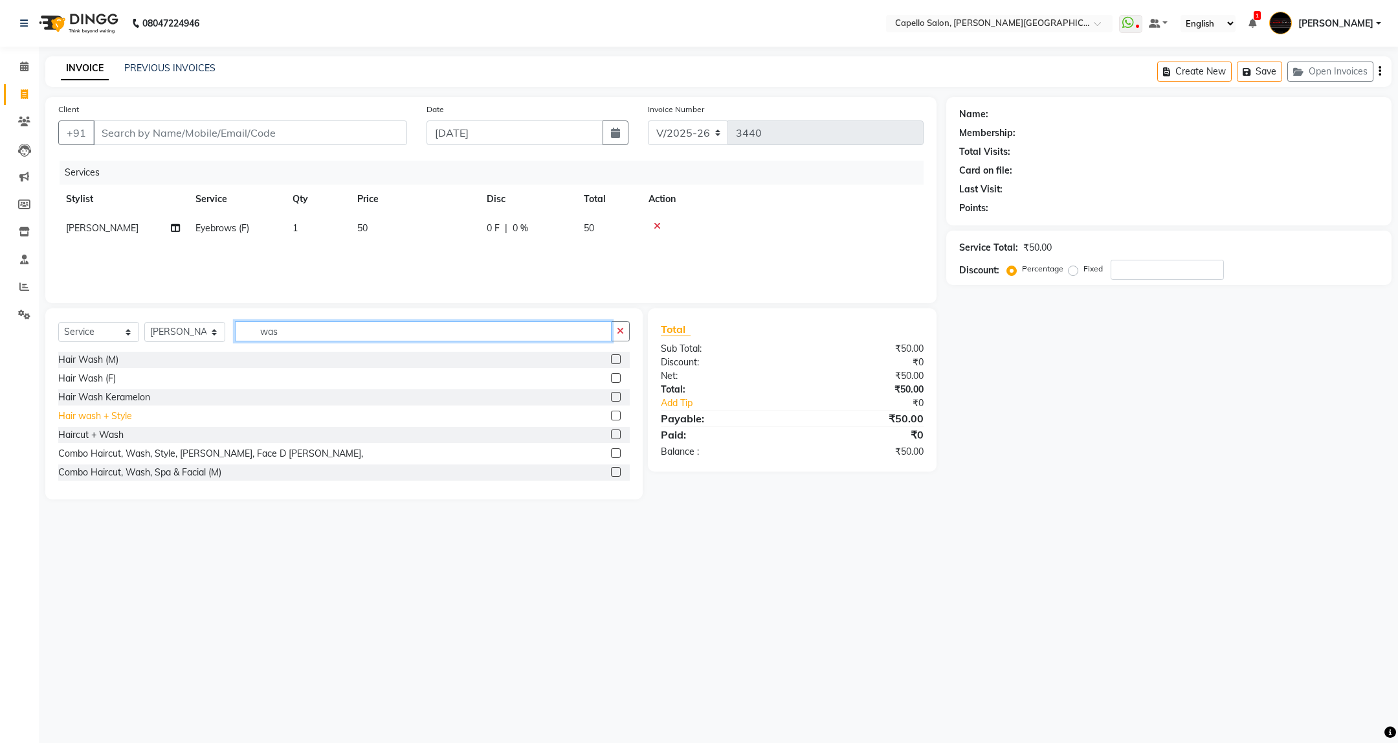
type input "was"
click at [127, 414] on div "Hair wash + Style" at bounding box center [95, 416] width 74 height 14
checkbox input "false"
click at [293, 134] on input "Client" at bounding box center [250, 132] width 314 height 25
click at [317, 341] on input "was" at bounding box center [423, 331] width 376 height 20
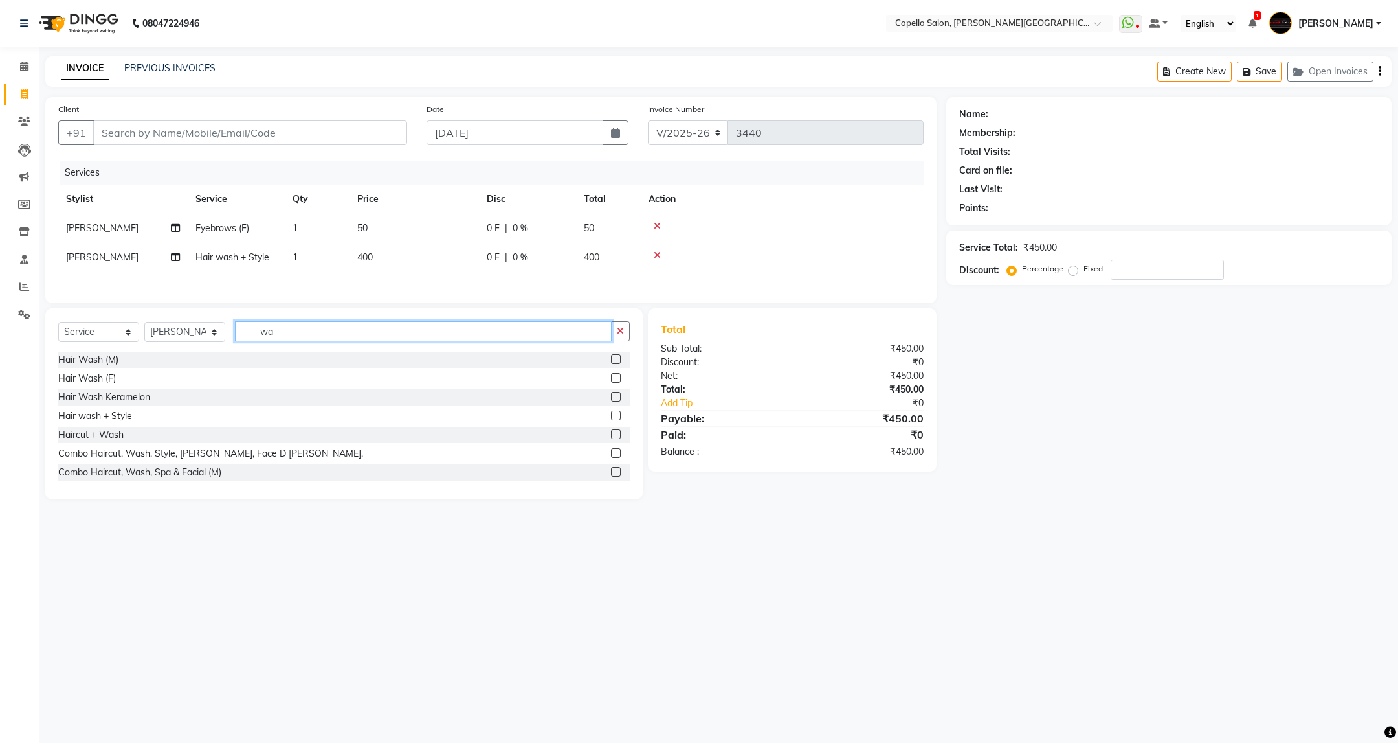
type input "w"
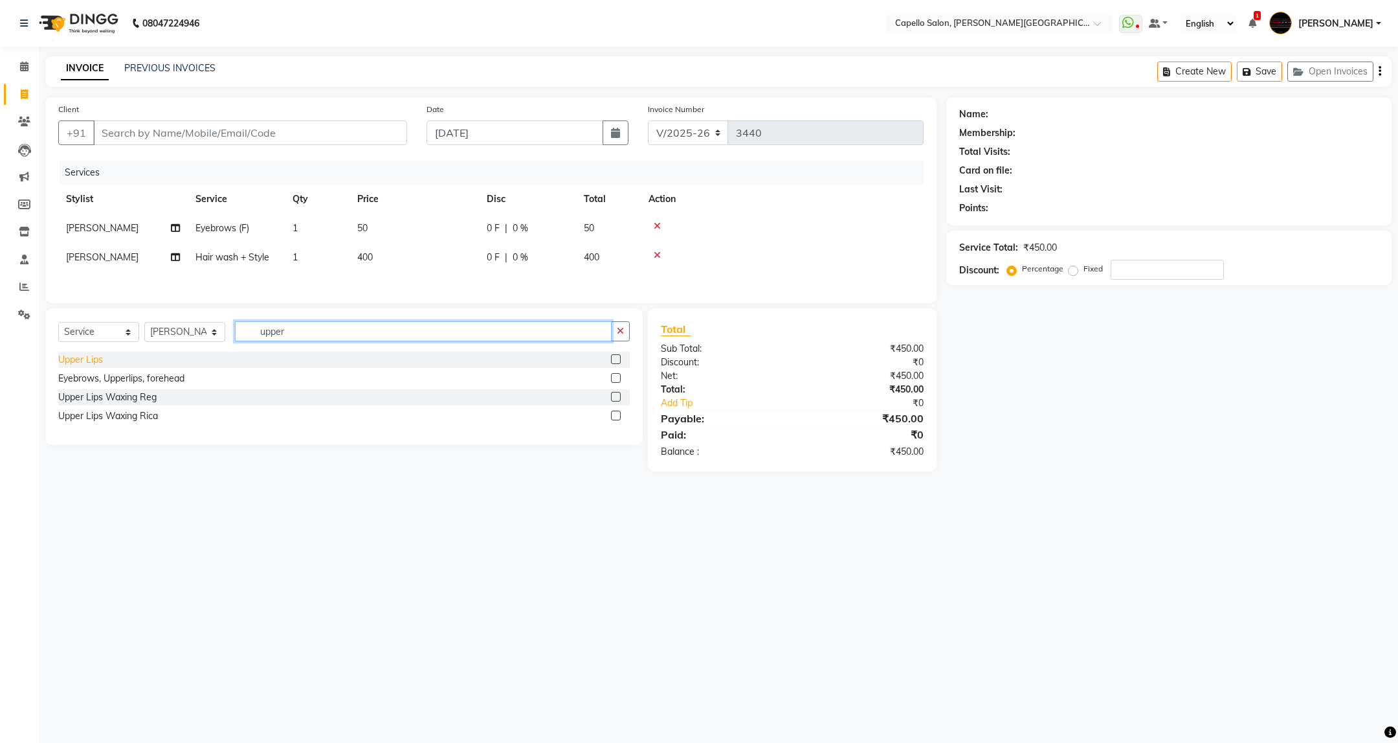
type input "upper"
click at [89, 366] on div "Upper Lips" at bounding box center [80, 360] width 45 height 14
checkbox input "false"
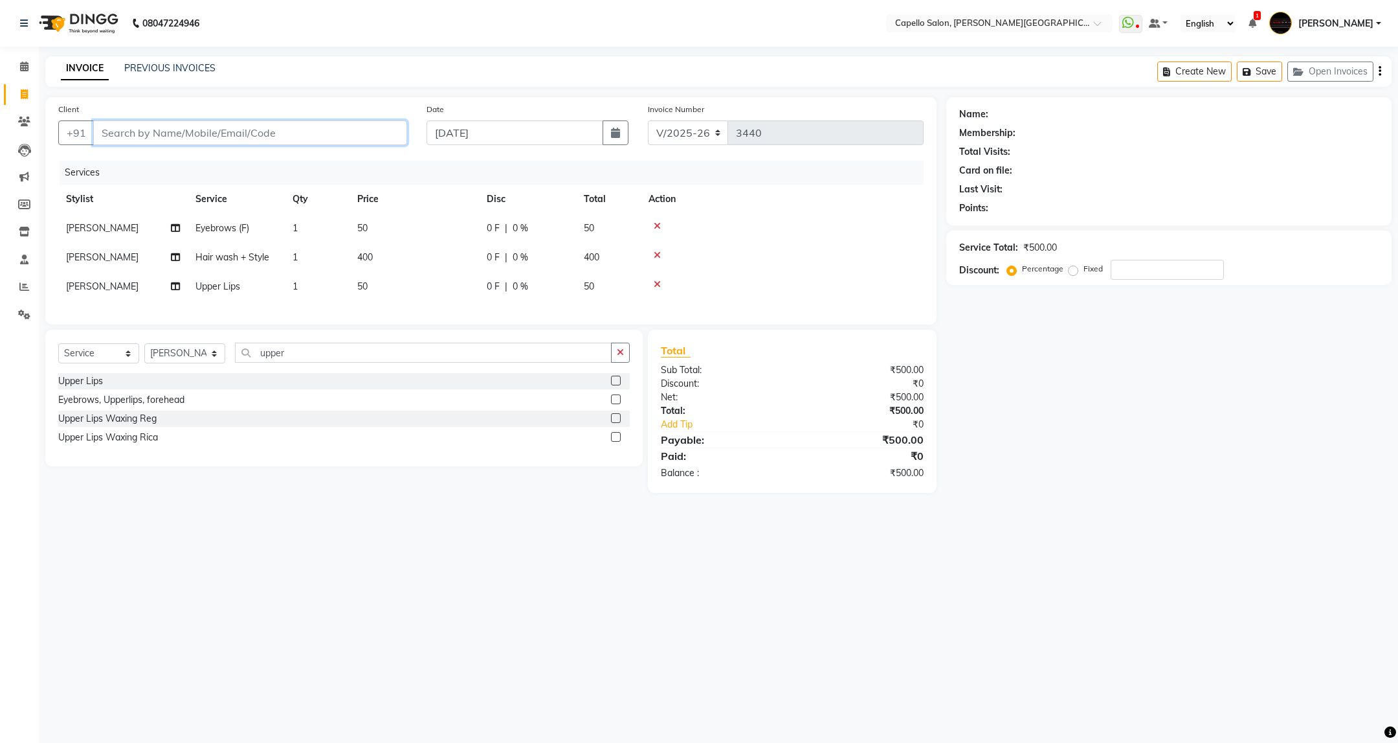
click at [239, 125] on input "Client" at bounding box center [250, 132] width 314 height 25
type input "7"
type input "0"
type input "7378782567"
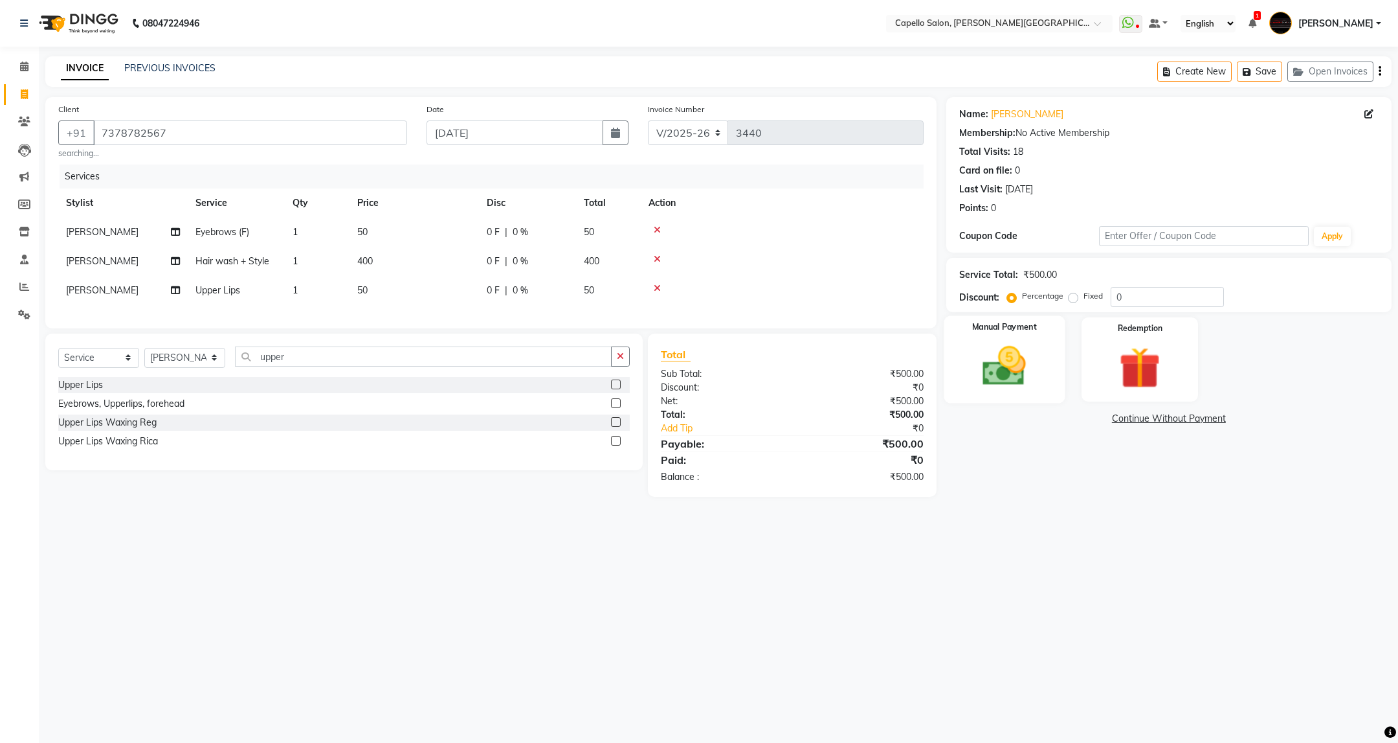
click at [1028, 369] on img at bounding box center [1004, 366] width 71 height 50
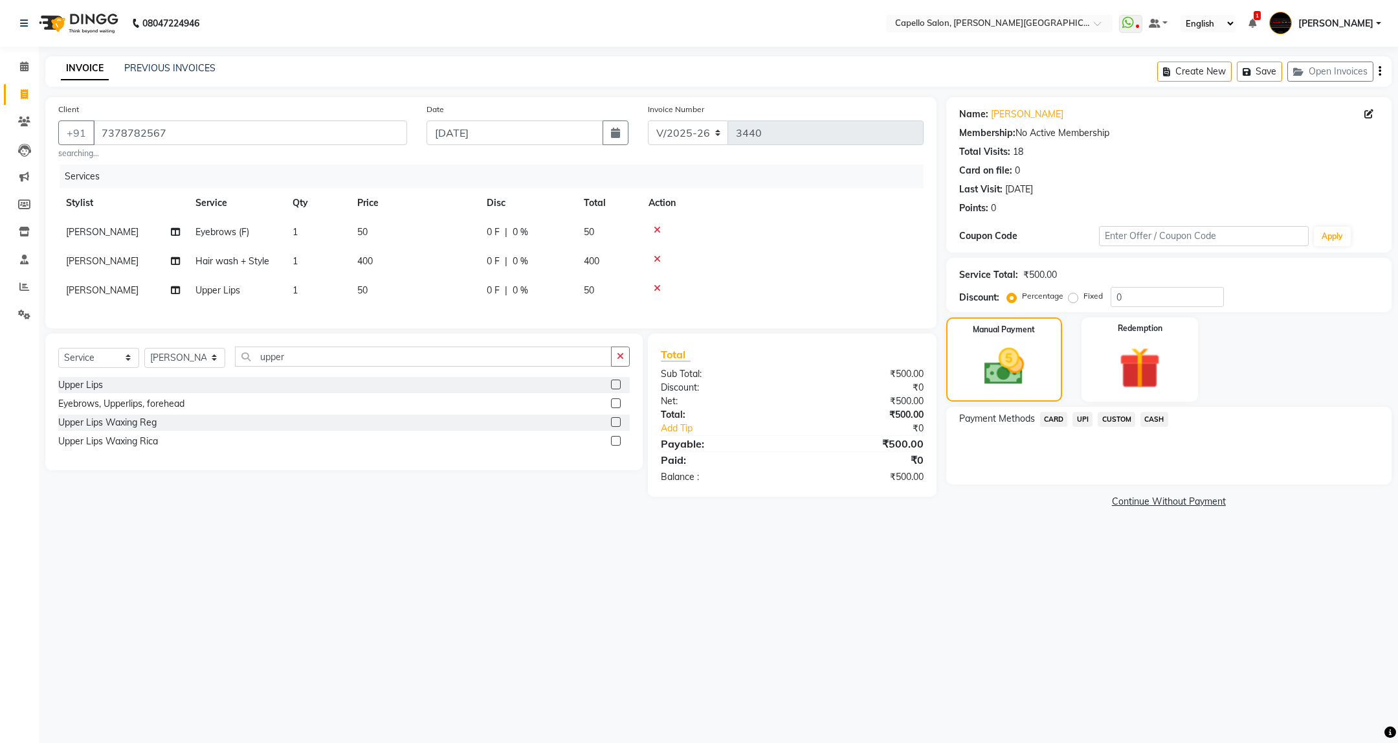
click at [1086, 420] on span "UPI" at bounding box center [1083, 419] width 20 height 15
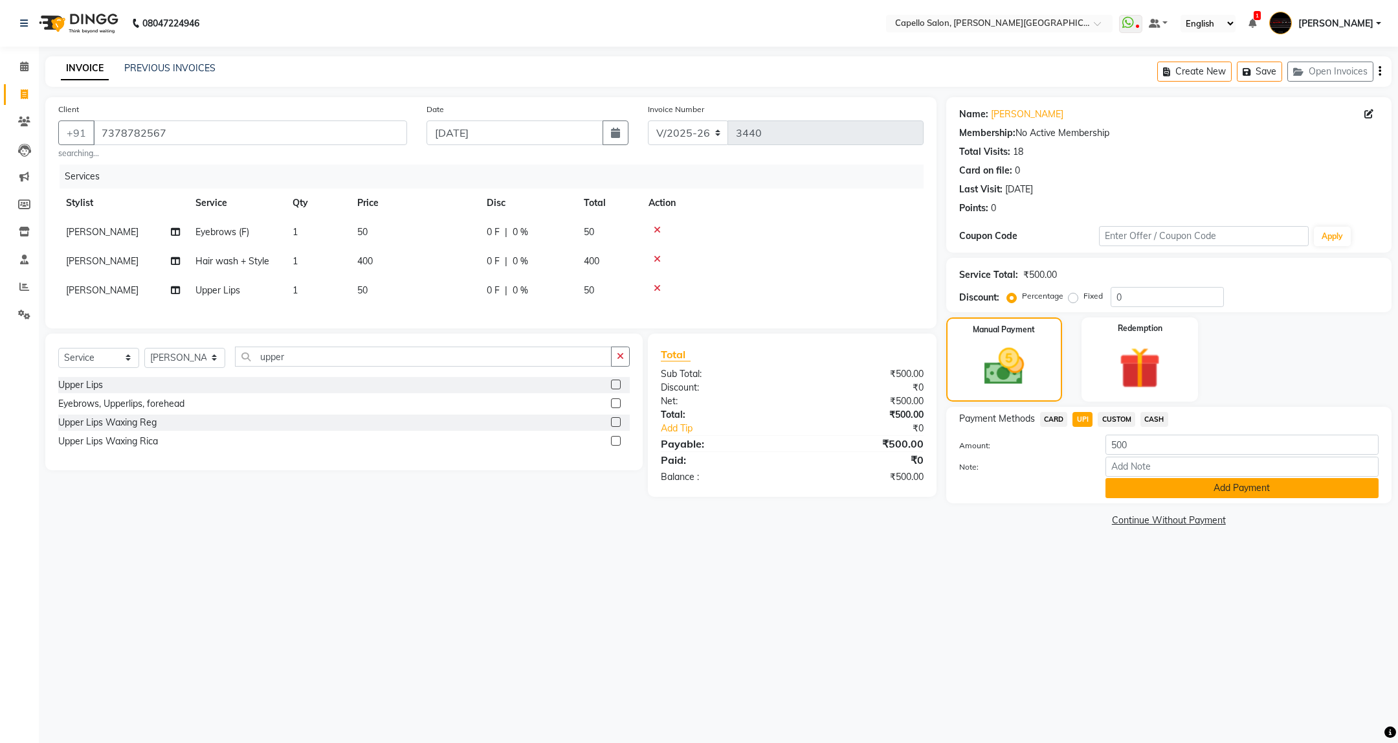
click at [1189, 491] on button "Add Payment" at bounding box center [1242, 488] width 273 height 20
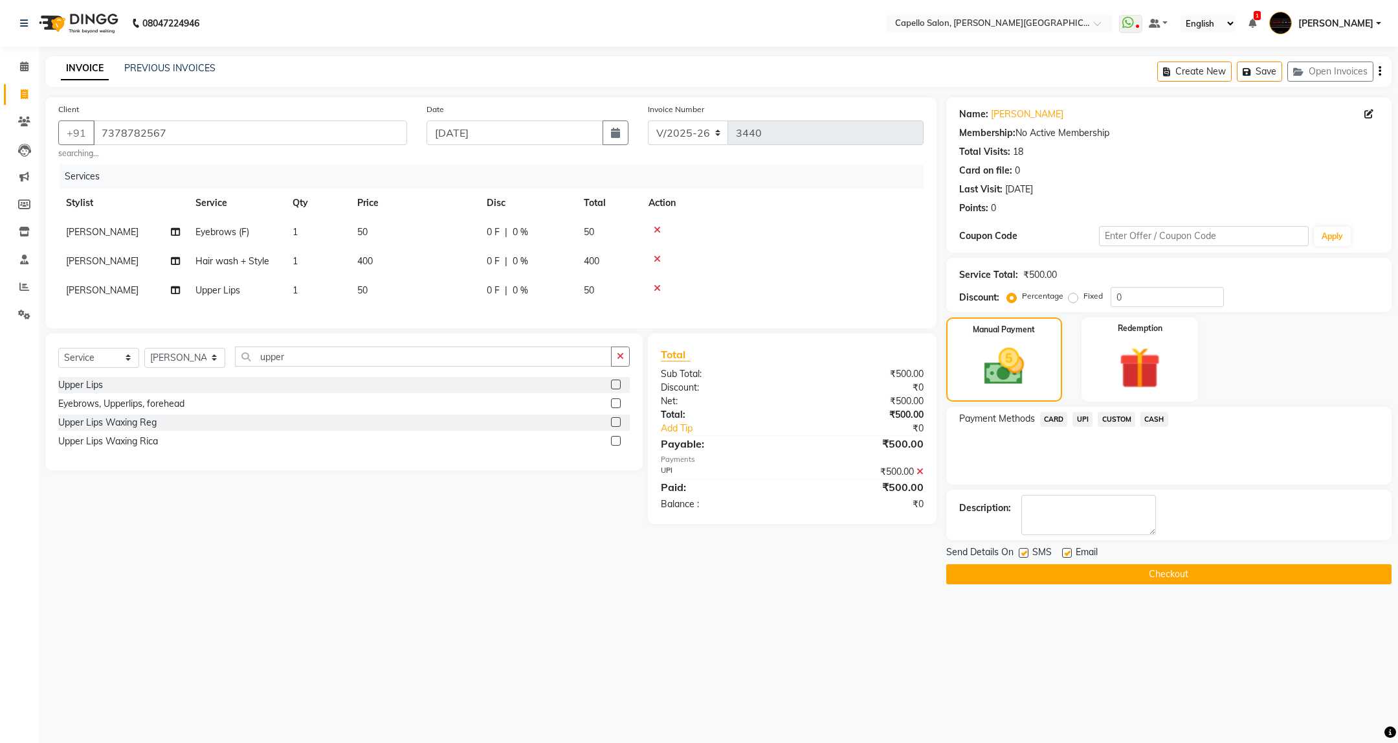
click at [1156, 568] on button "Checkout" at bounding box center [1169, 574] width 445 height 20
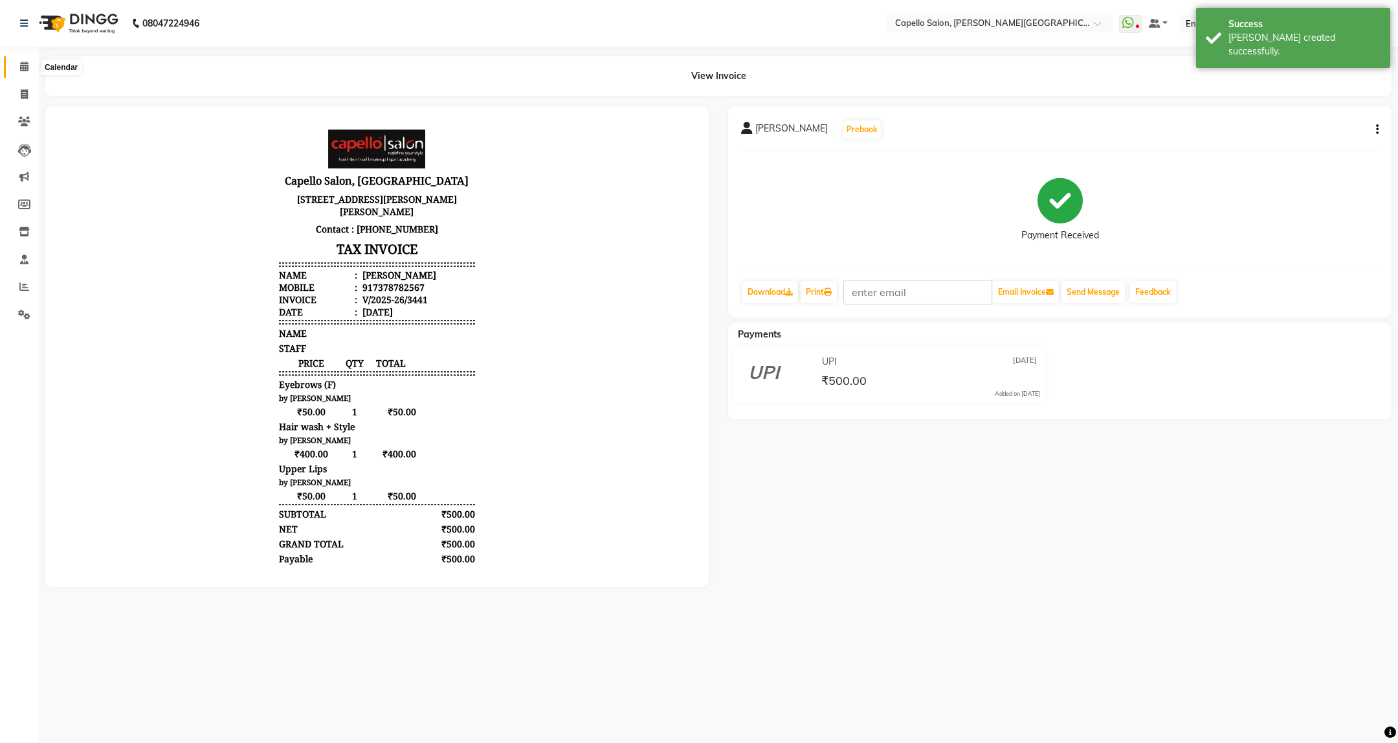
click at [16, 61] on span at bounding box center [24, 67] width 23 height 15
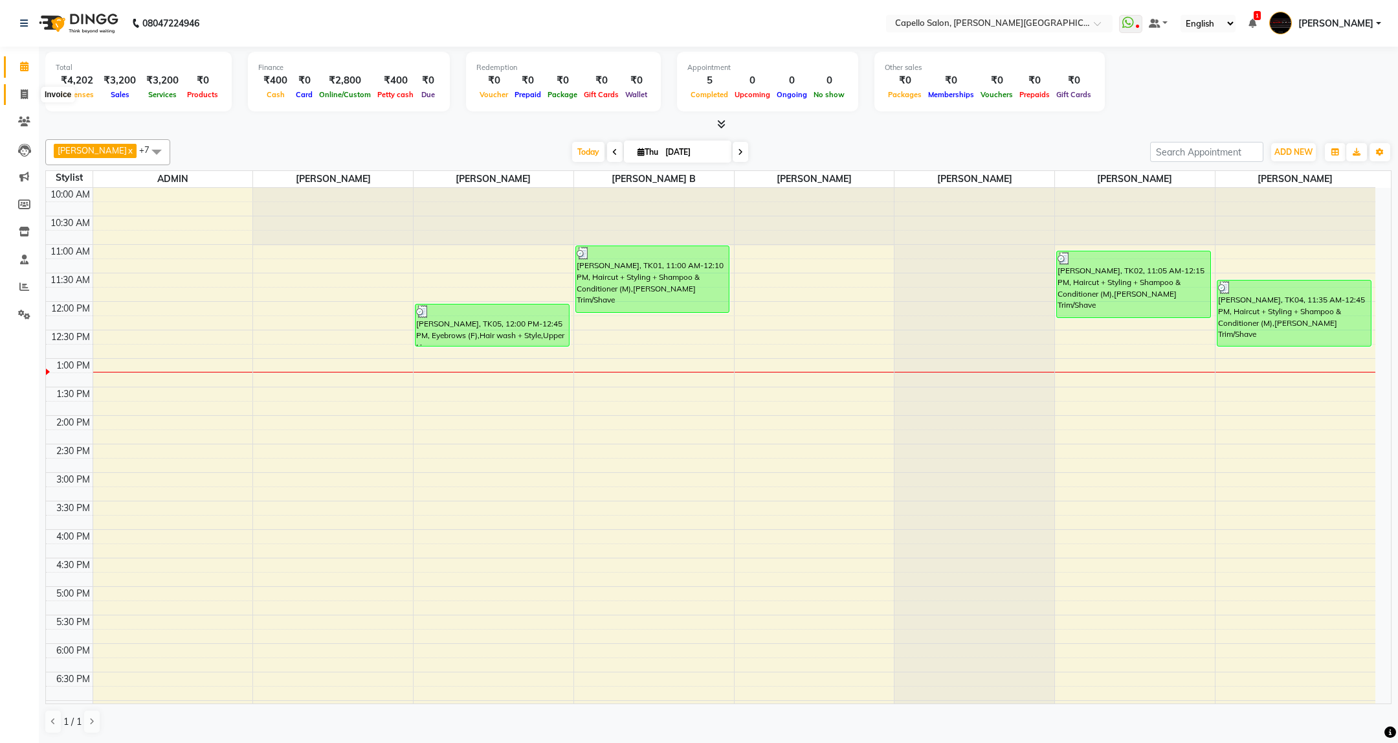
click at [13, 95] on span at bounding box center [24, 94] width 23 height 15
select select "service"
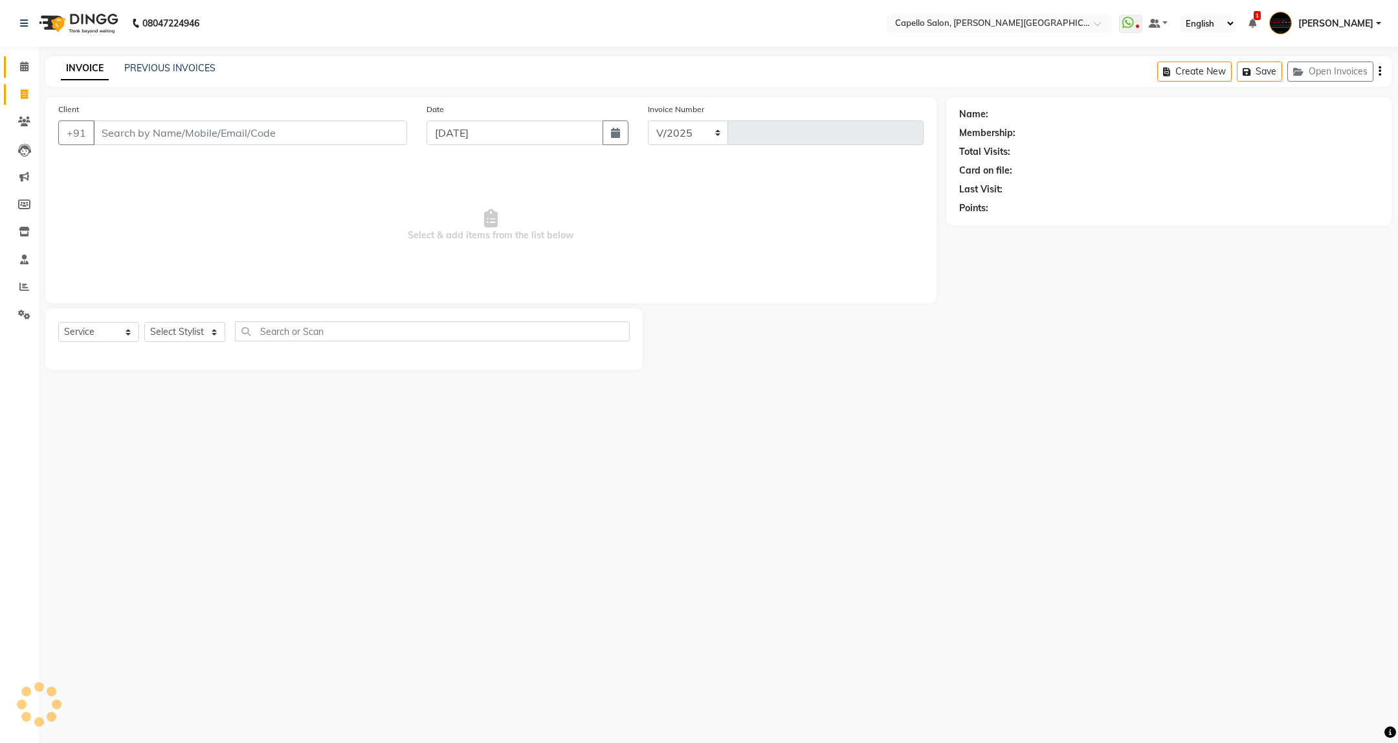
select select "811"
type input "3442"
click at [212, 334] on select "Select Stylist" at bounding box center [184, 332] width 81 height 20
select select "85086"
click at [144, 322] on select "Select Stylist ADMIN ANKUSH B Capello Trimurti Dushyant barsagade Kristee Raut …" at bounding box center [184, 332] width 81 height 20
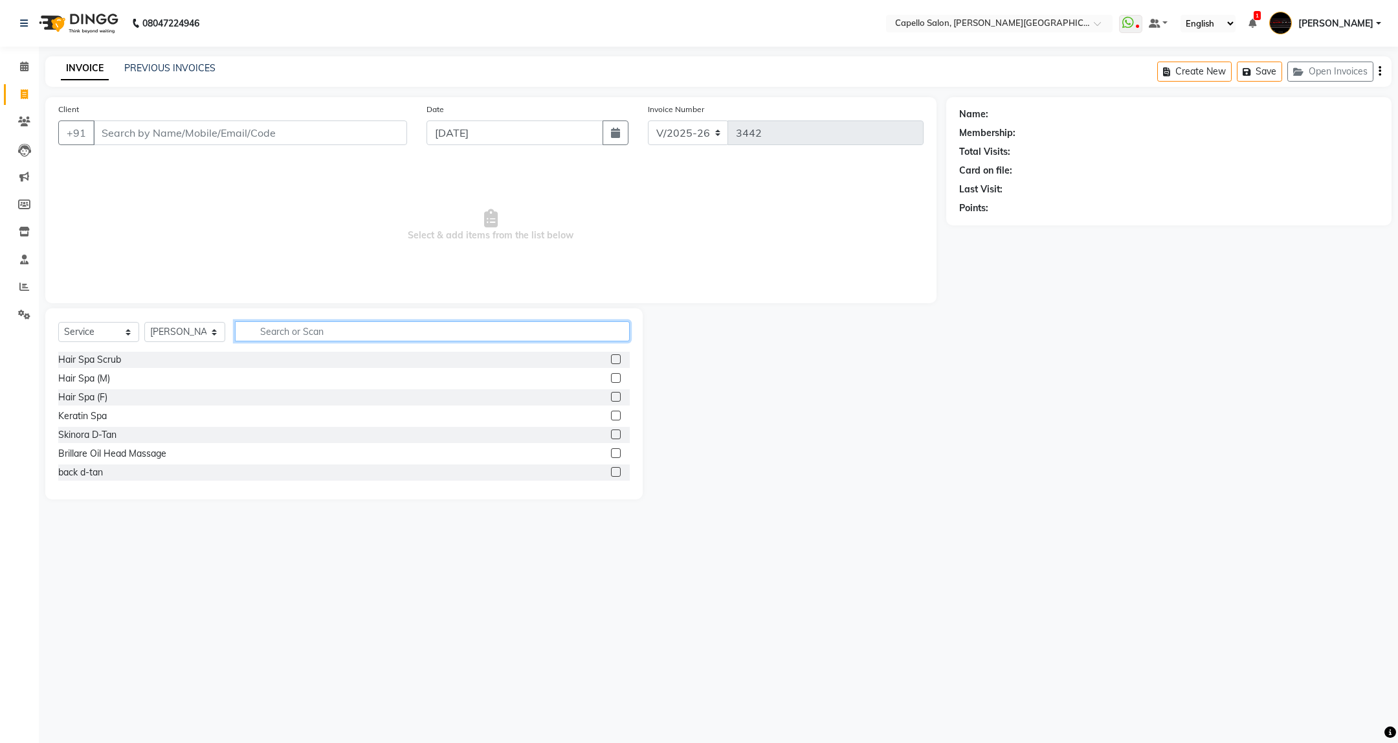
click at [348, 336] on input "text" at bounding box center [432, 331] width 394 height 20
type input "cut"
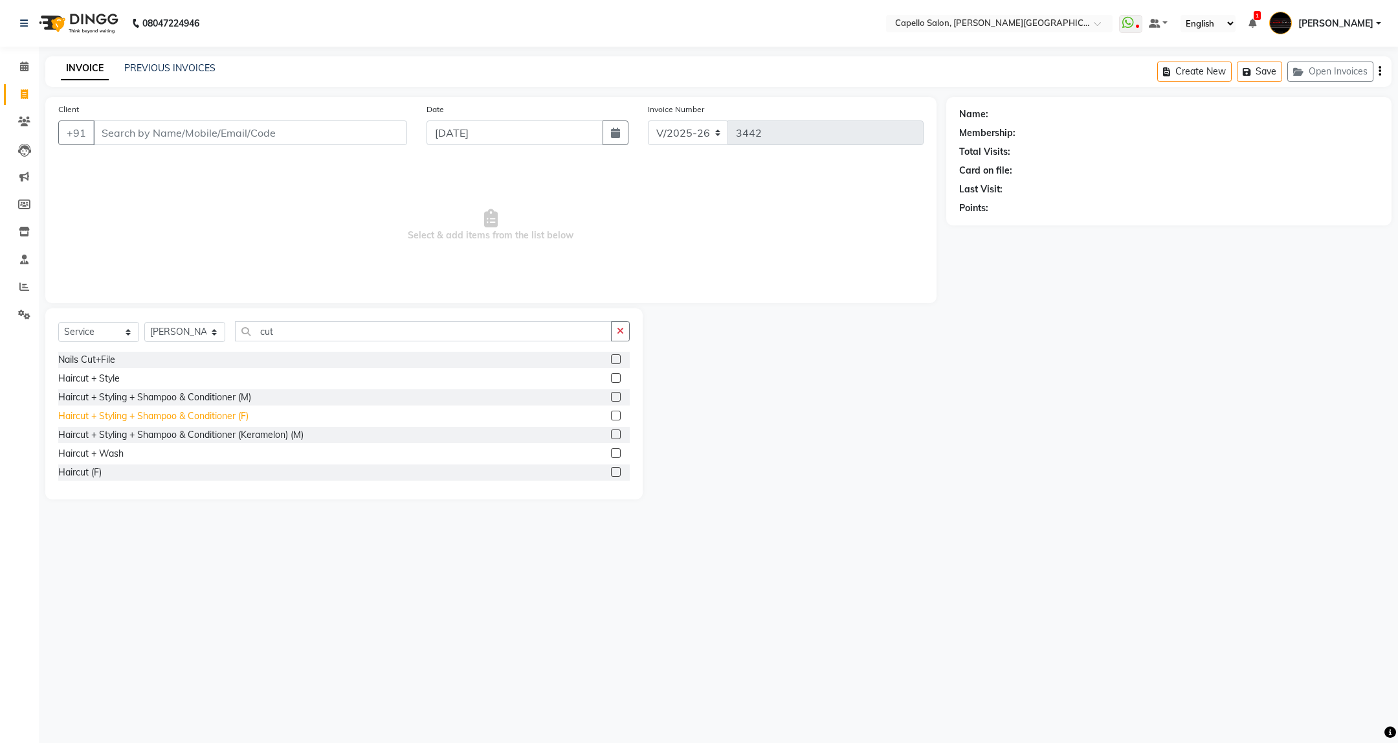
click at [218, 414] on div "Haircut + Styling + Shampoo & Conditioner (F)" at bounding box center [153, 416] width 190 height 14
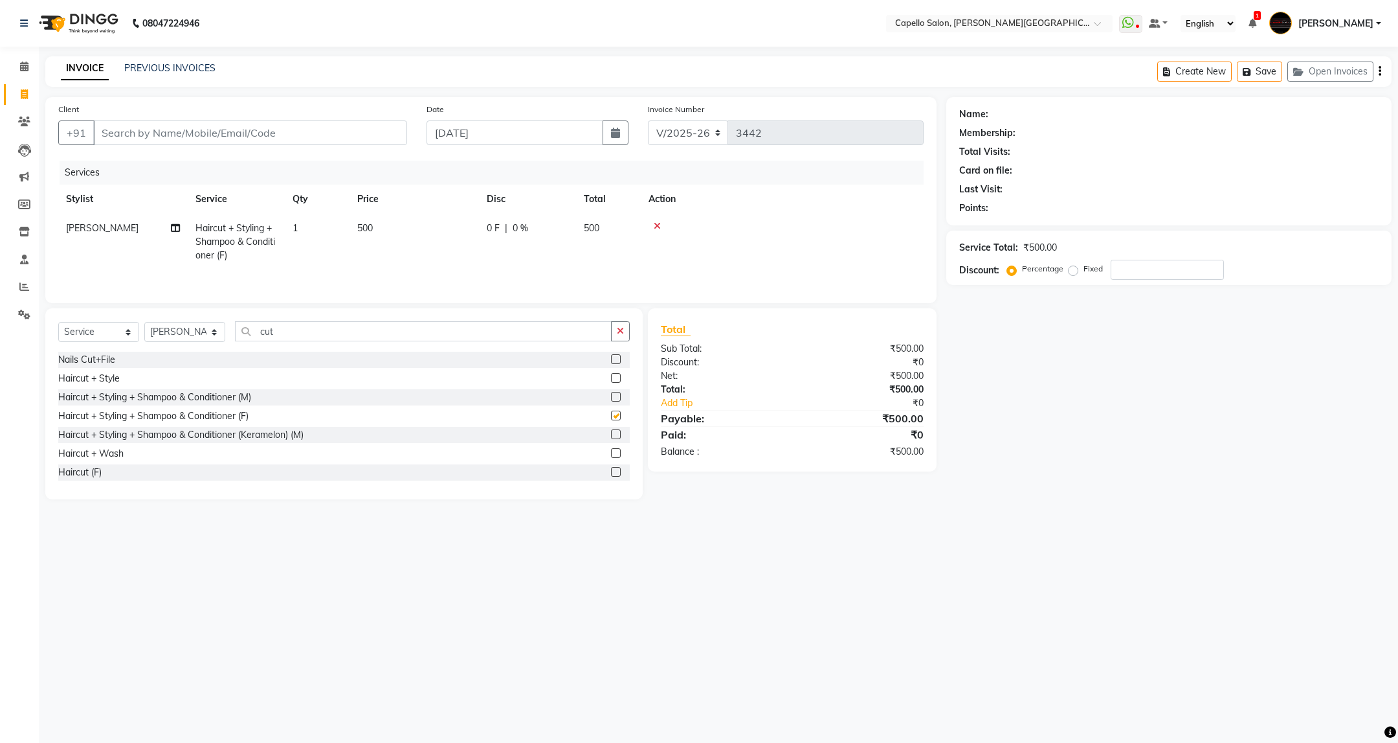
checkbox input "false"
click at [195, 339] on select "Select Stylist ADMIN ANKUSH B Capello Trimurti Dushyant barsagade Kristee Raut …" at bounding box center [184, 332] width 81 height 20
select select "40598"
click at [144, 327] on select "Select Stylist ADMIN ANKUSH B Capello Trimurti Dushyant barsagade Kristee Raut …" at bounding box center [184, 332] width 81 height 20
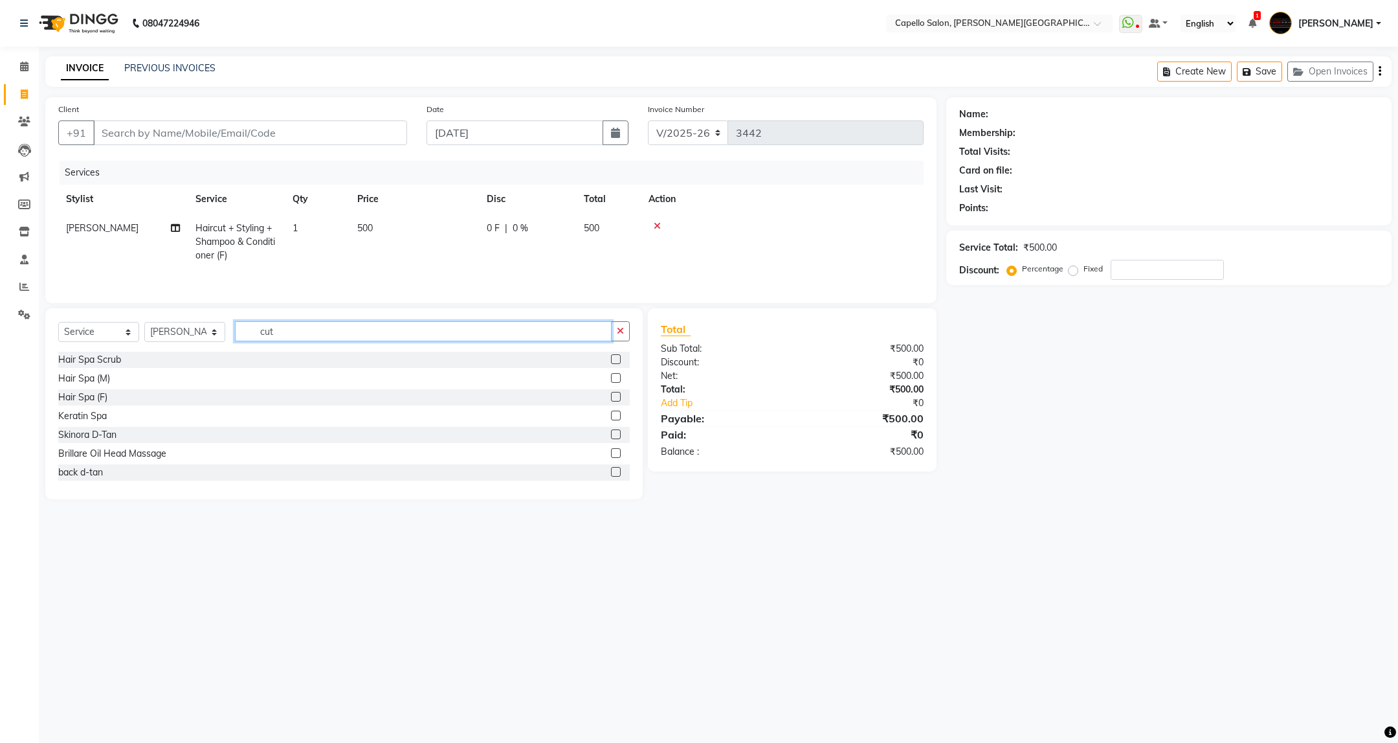
click at [313, 341] on input "cut" at bounding box center [423, 331] width 376 height 20
type input "cut"
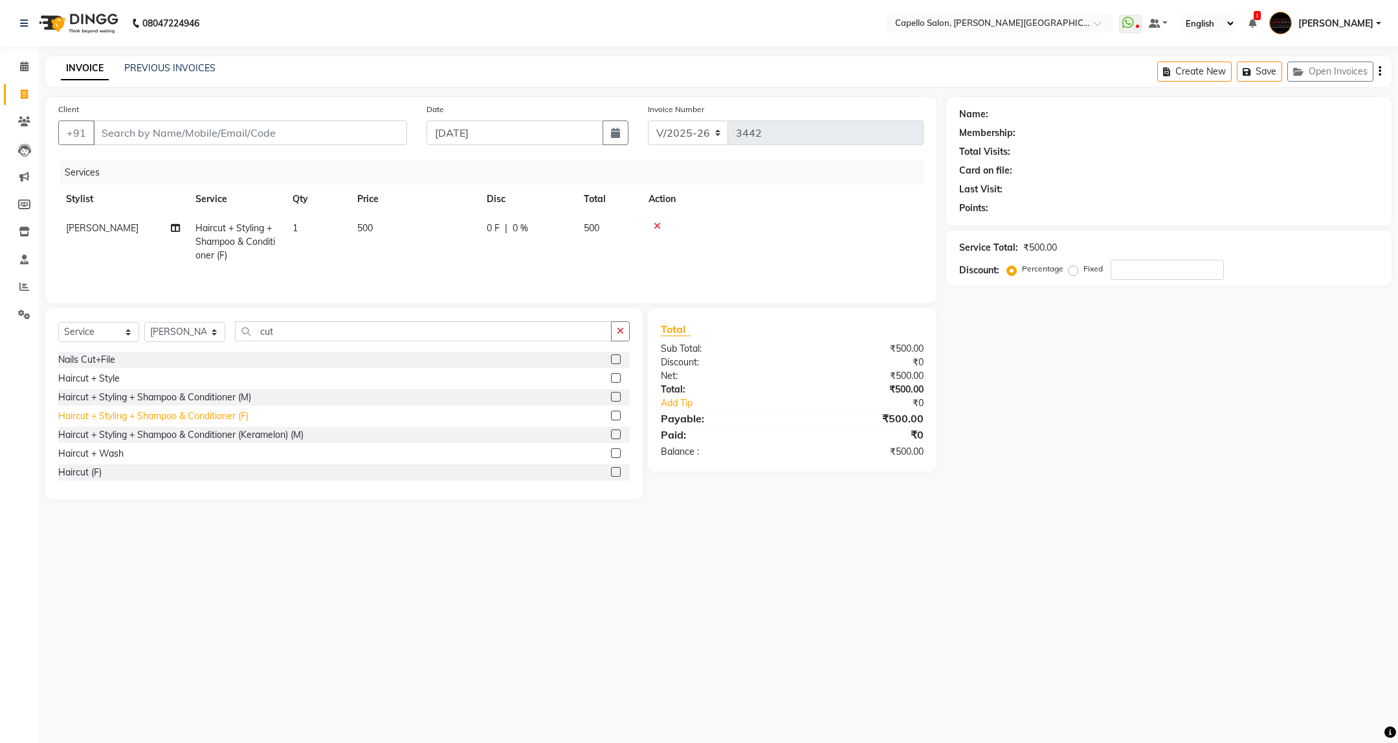
click at [212, 422] on div "Haircut + Styling + Shampoo & Conditioner (F)" at bounding box center [153, 416] width 190 height 14
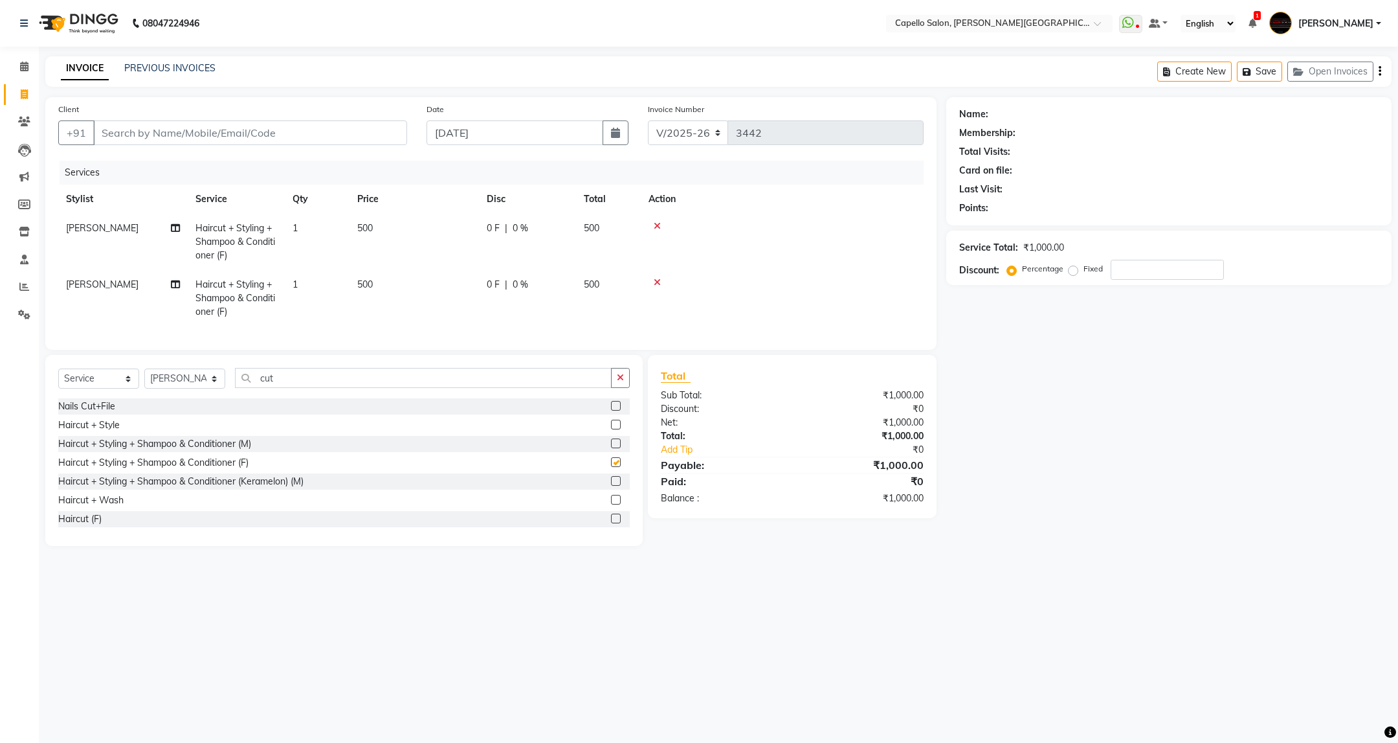
checkbox input "false"
drag, startPoint x: 287, startPoint y: 390, endPoint x: 249, endPoint y: 410, distance: 43.2
click at [249, 398] on div "Select Service Product Membership Package Voucher Prepaid Gift Card Select Styl…" at bounding box center [344, 383] width 572 height 30
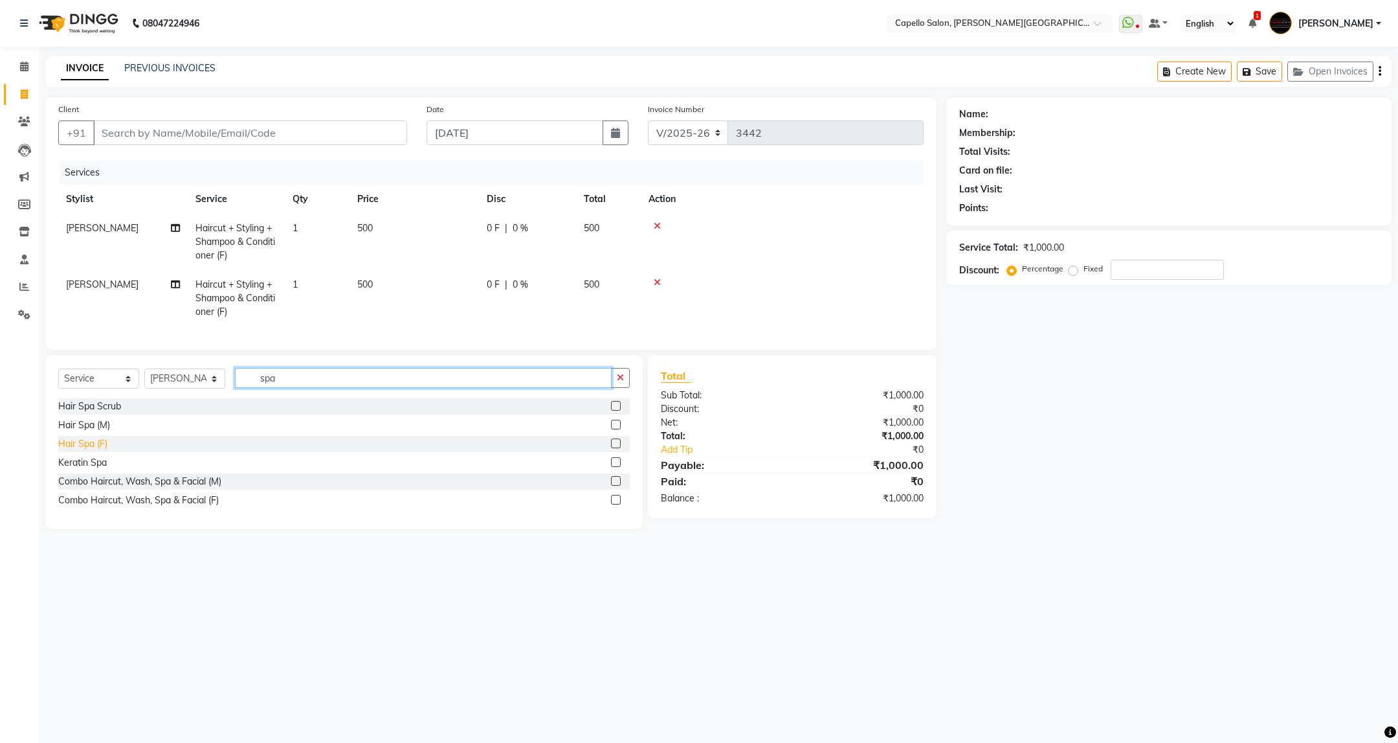
type input "spa"
click at [101, 451] on div "Hair Spa (F)" at bounding box center [82, 444] width 49 height 14
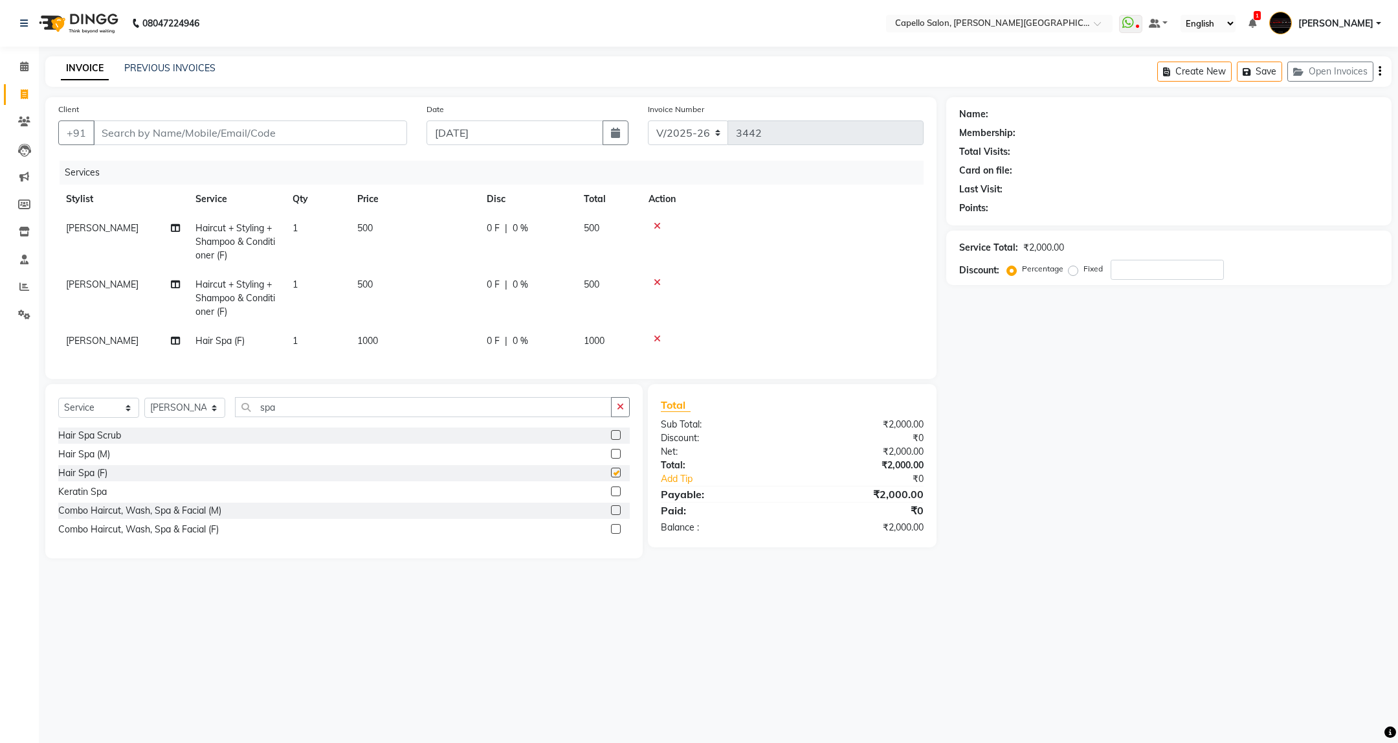
checkbox input "false"
click at [284, 132] on input "Client" at bounding box center [250, 132] width 314 height 25
click at [337, 131] on input "Client" at bounding box center [250, 132] width 314 height 25
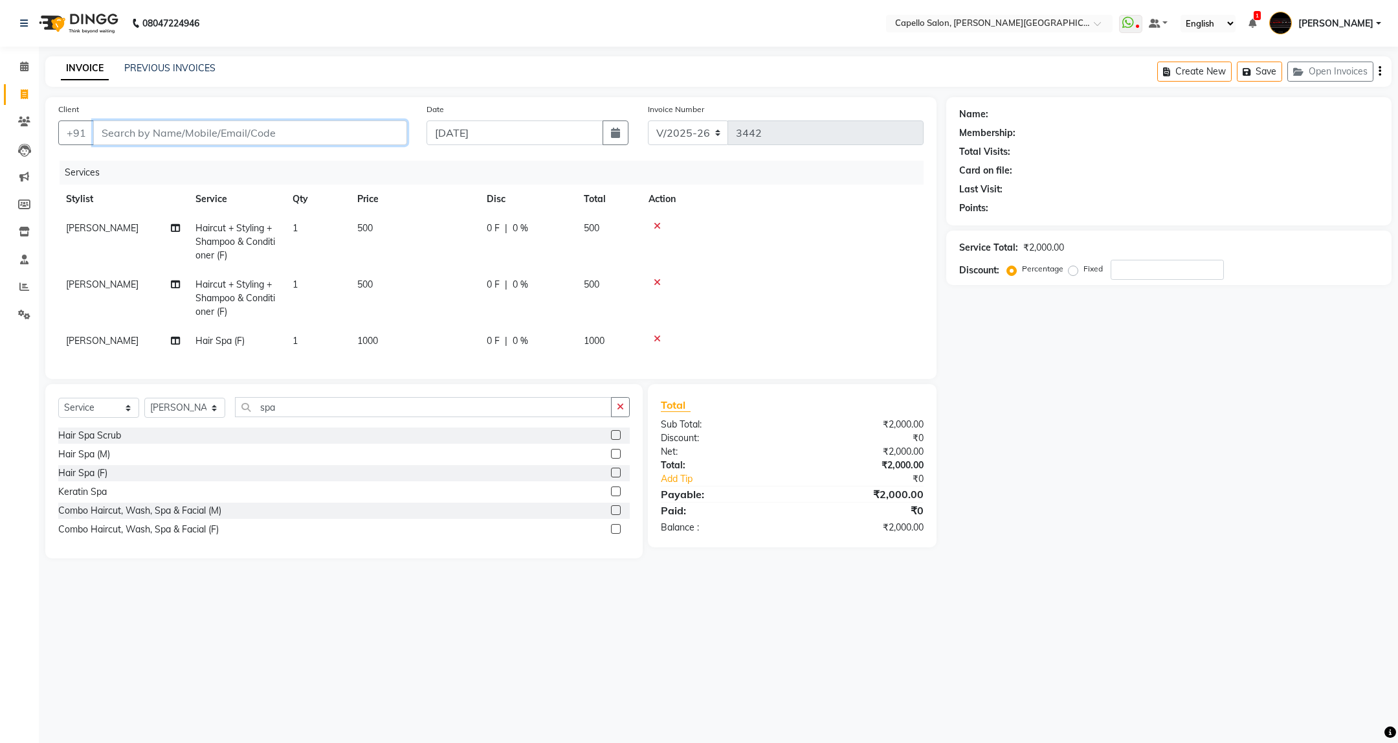
type input "9"
type input "0"
type input "9403789990"
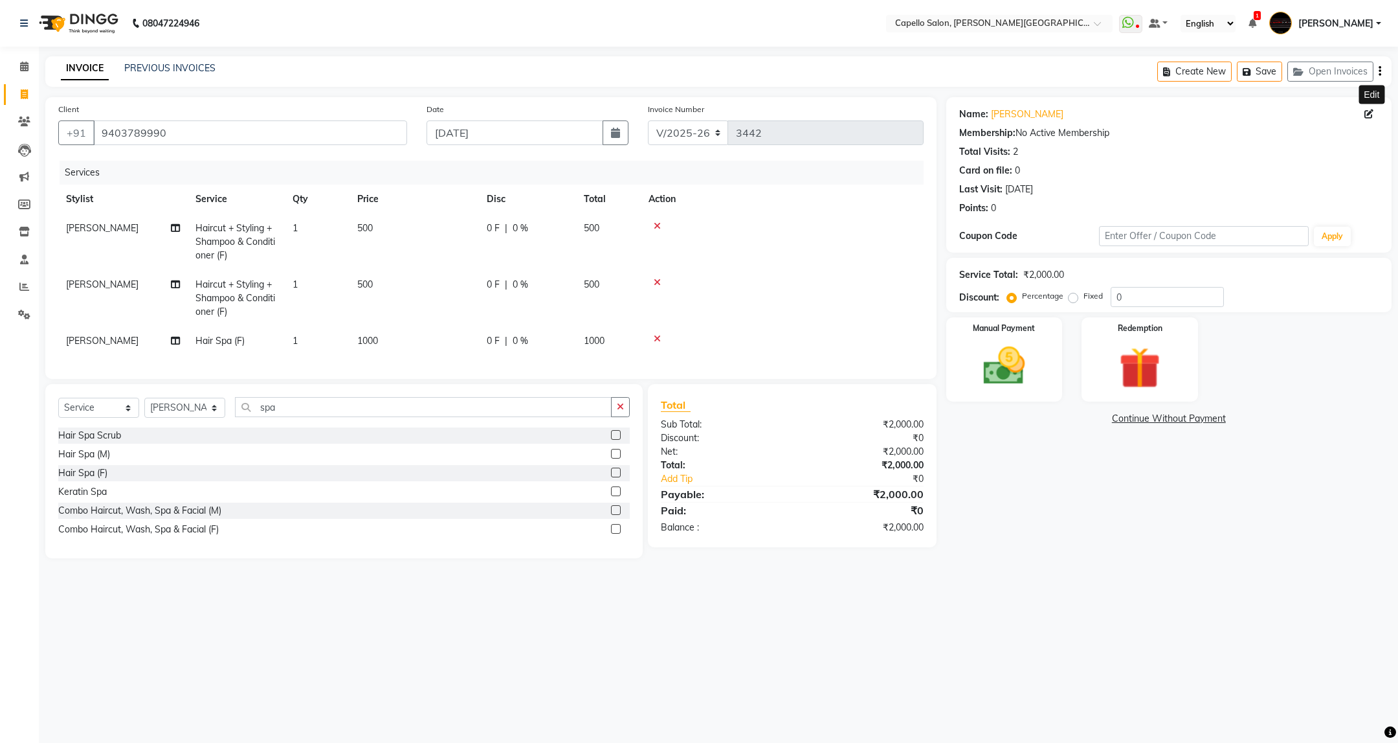
click at [1372, 115] on icon at bounding box center [1369, 113] width 9 height 9
select select "22"
select select "female"
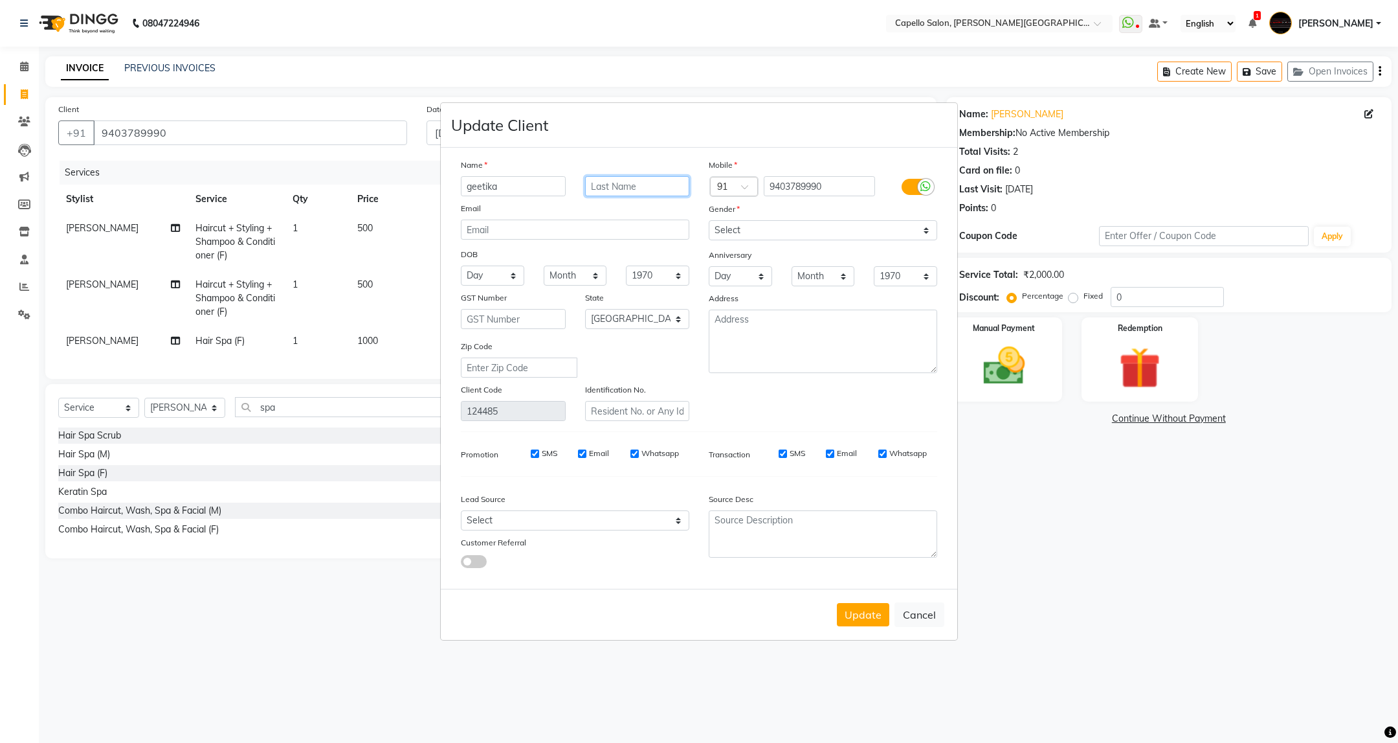
click at [603, 185] on input "text" at bounding box center [637, 186] width 105 height 20
type input "Tadlimbekar"
click at [865, 605] on button "Update" at bounding box center [863, 614] width 52 height 23
select select
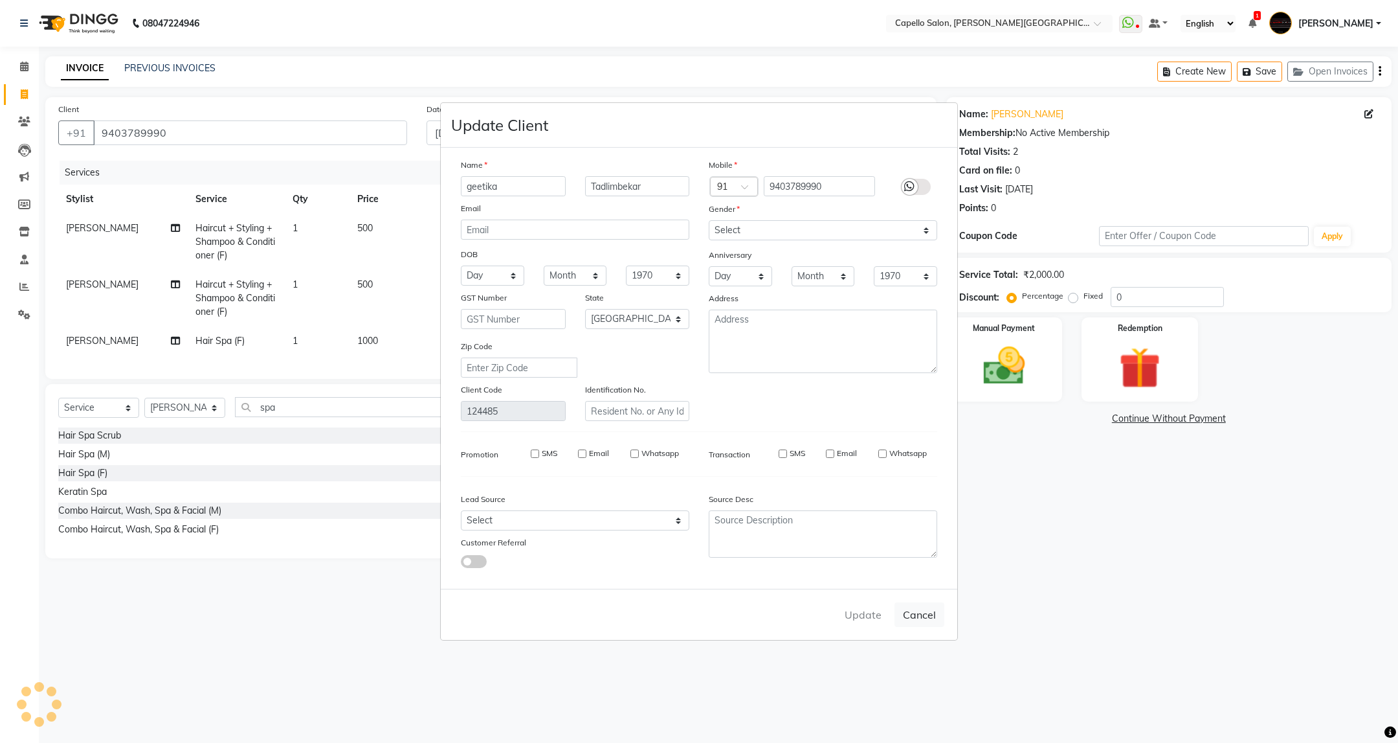
select select
select select "null"
select select
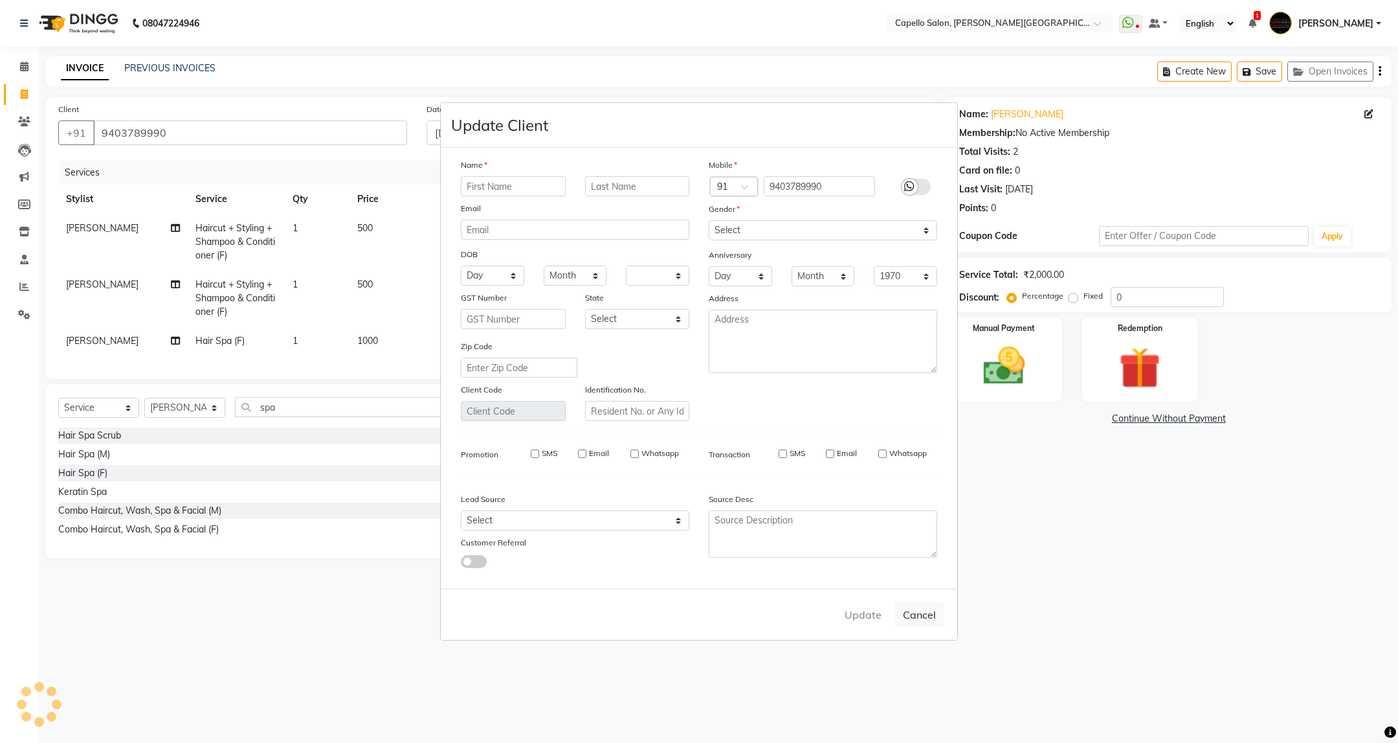
select select
checkbox input "false"
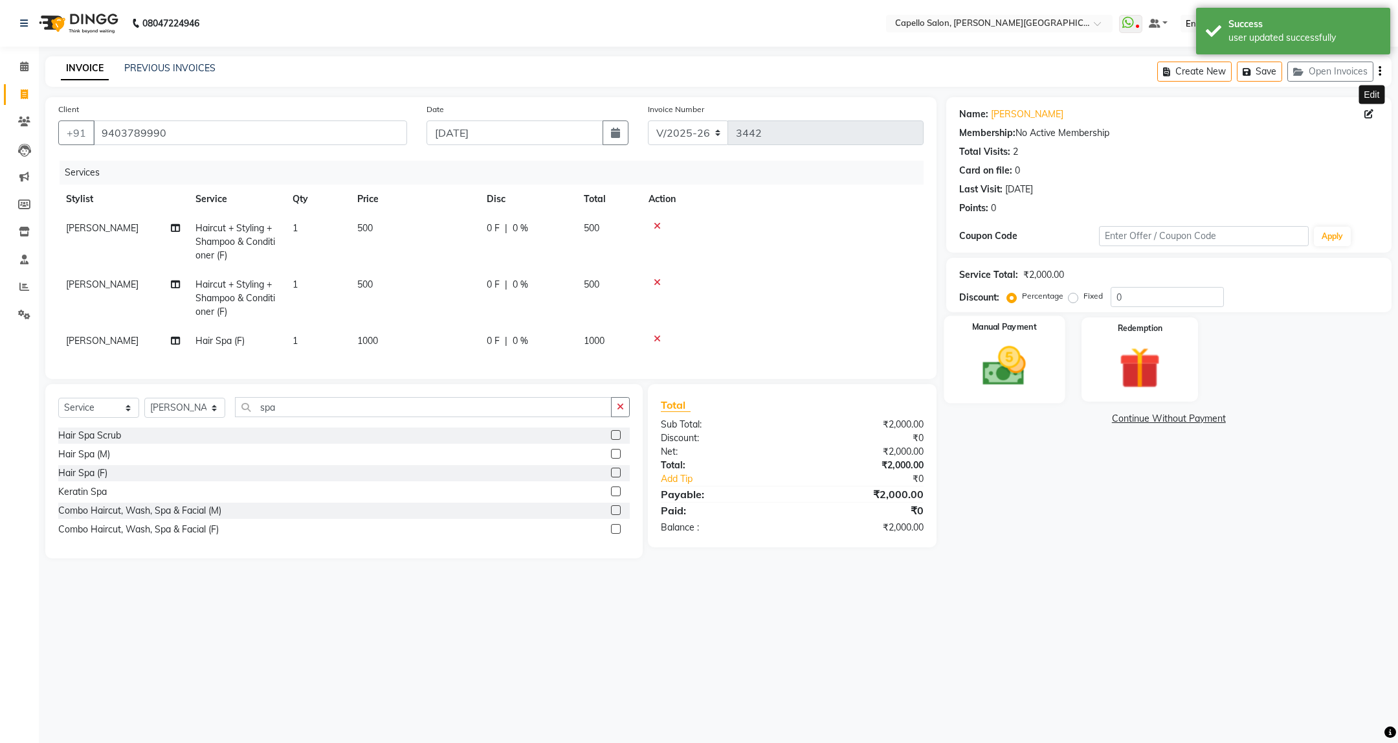
click at [1028, 387] on img at bounding box center [1004, 366] width 71 height 50
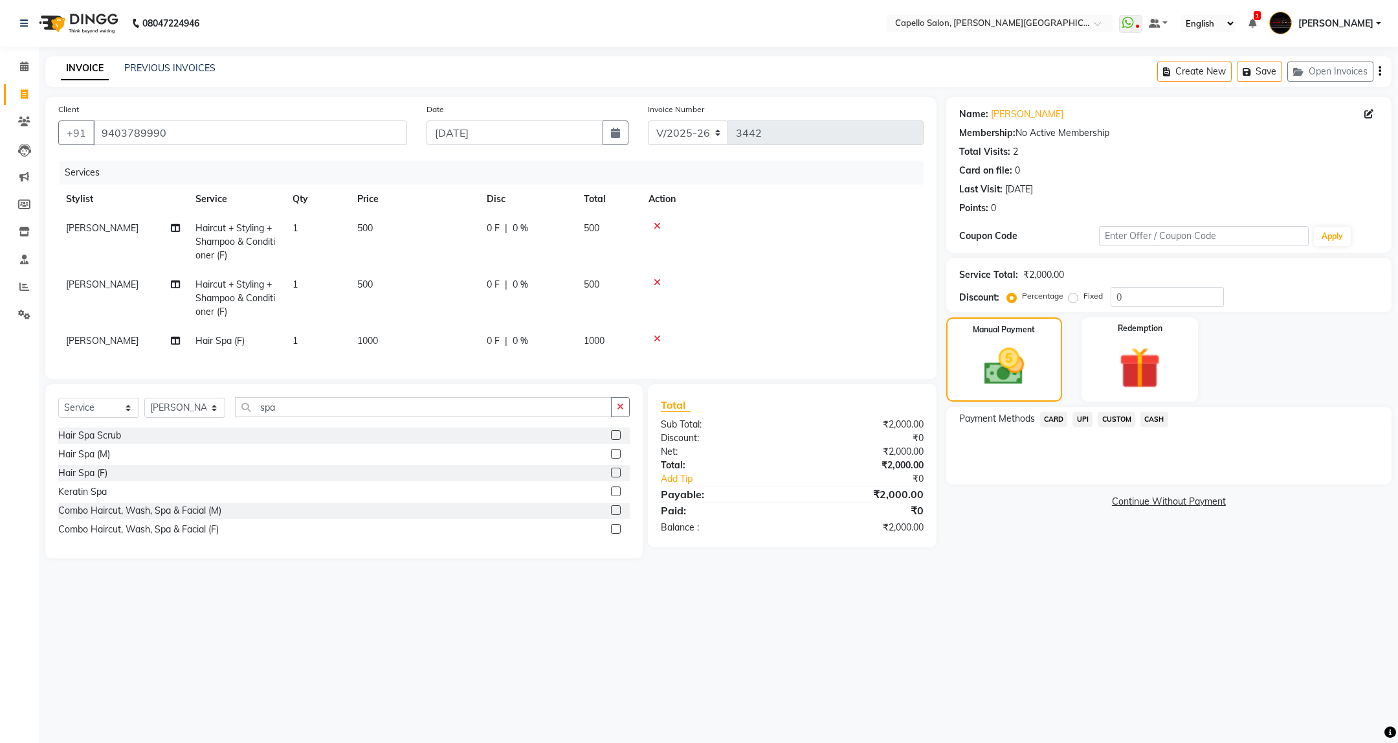
click at [1084, 421] on span "UPI" at bounding box center [1083, 419] width 20 height 15
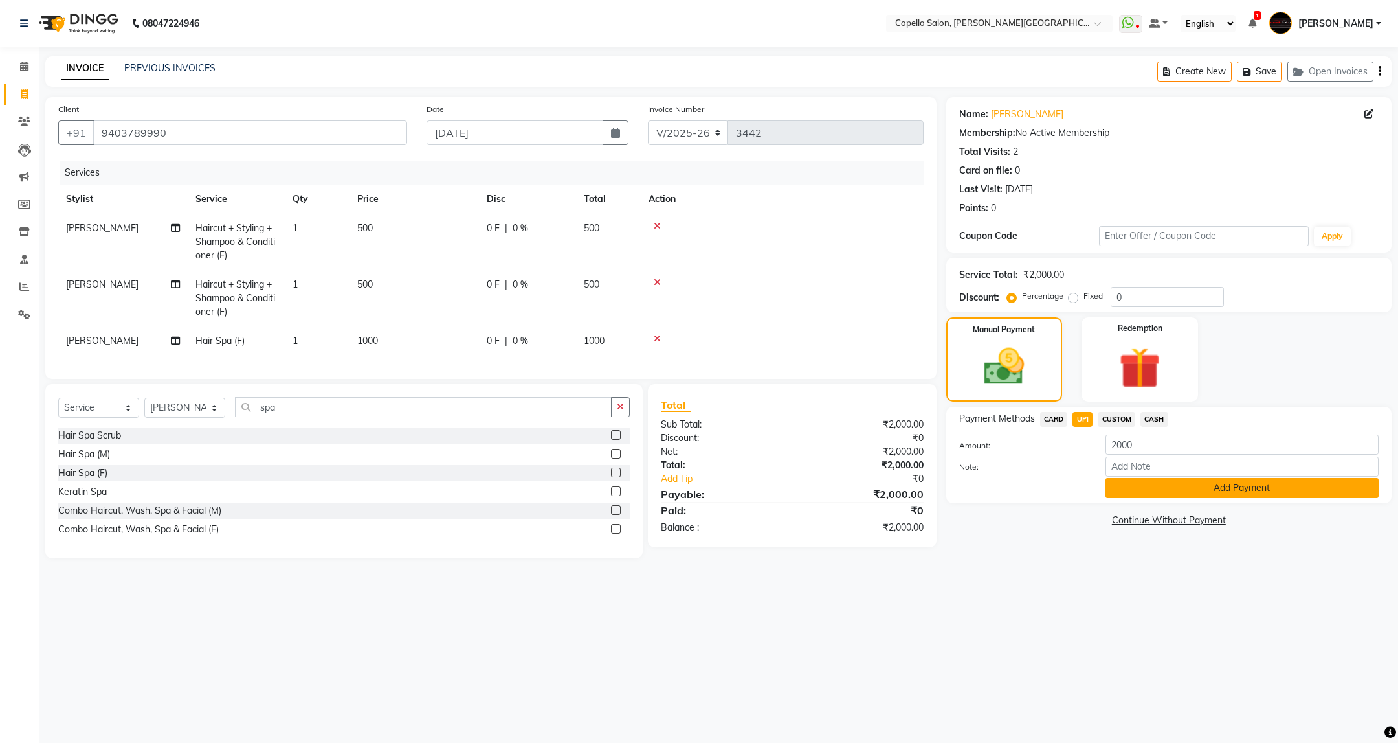
click at [1143, 493] on button "Add Payment" at bounding box center [1242, 488] width 273 height 20
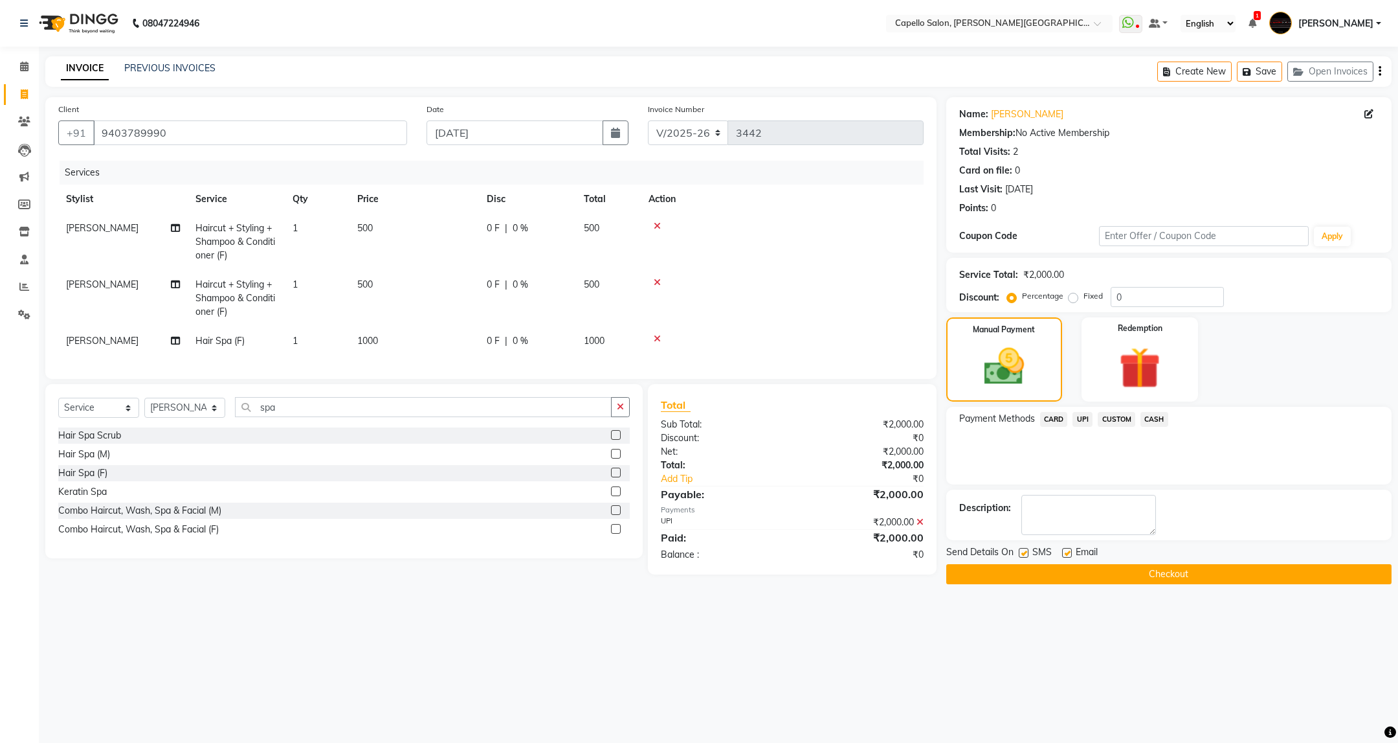
click at [1162, 581] on button "Checkout" at bounding box center [1169, 574] width 445 height 20
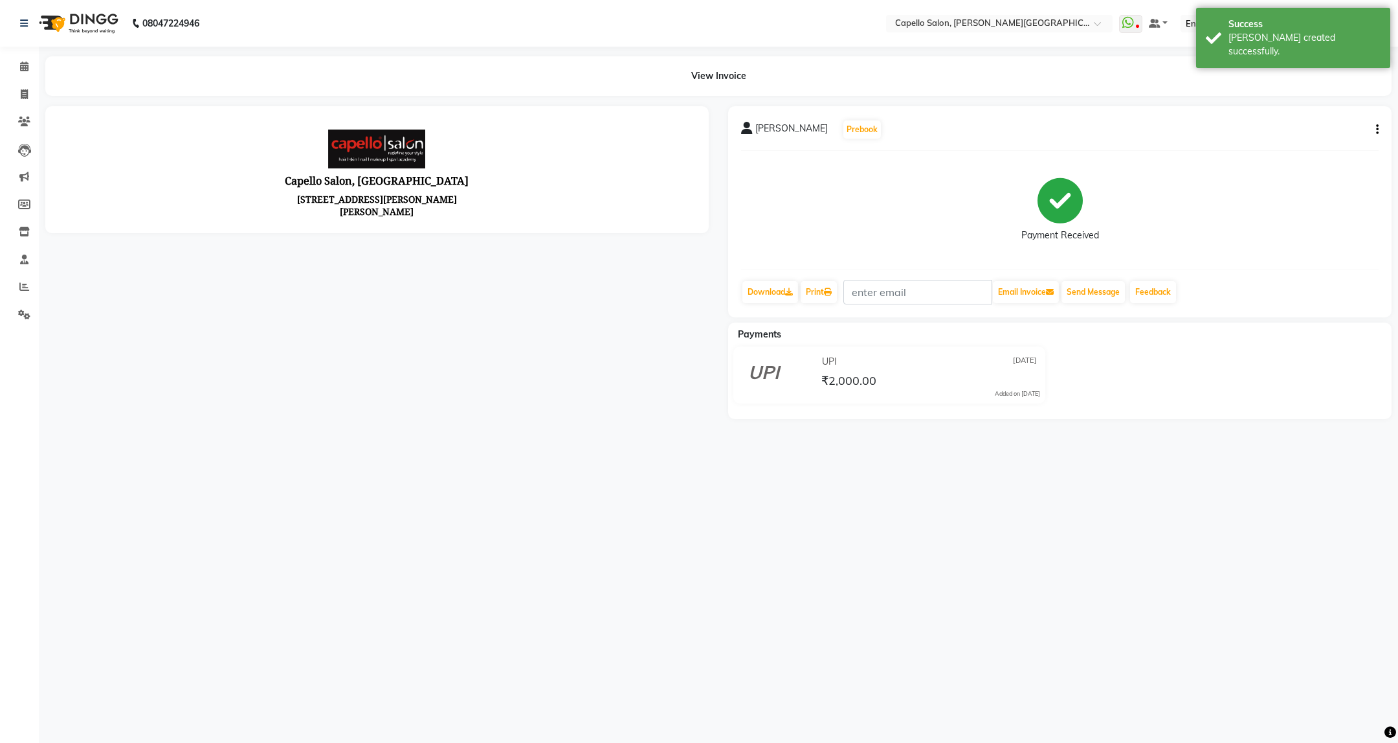
click at [1092, 263] on div "geetika Tadlimbekar Prebook Payment Received Download Print Email Invoice Send …" at bounding box center [1060, 211] width 664 height 211
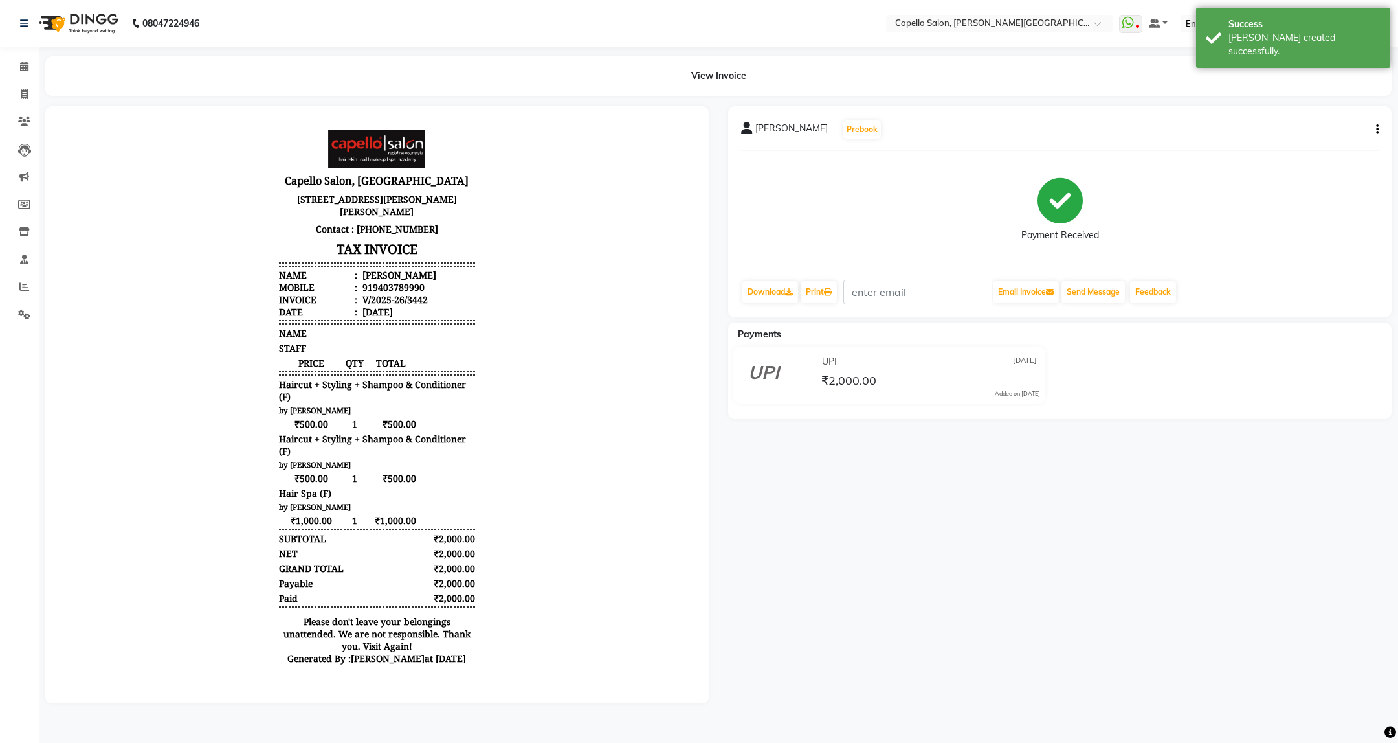
click at [1081, 307] on div "geetika Tadlimbekar Prebook Payment Received Download Print Email Invoice Send …" at bounding box center [1060, 211] width 664 height 211
click at [1081, 298] on button "Send Message" at bounding box center [1093, 292] width 63 height 22
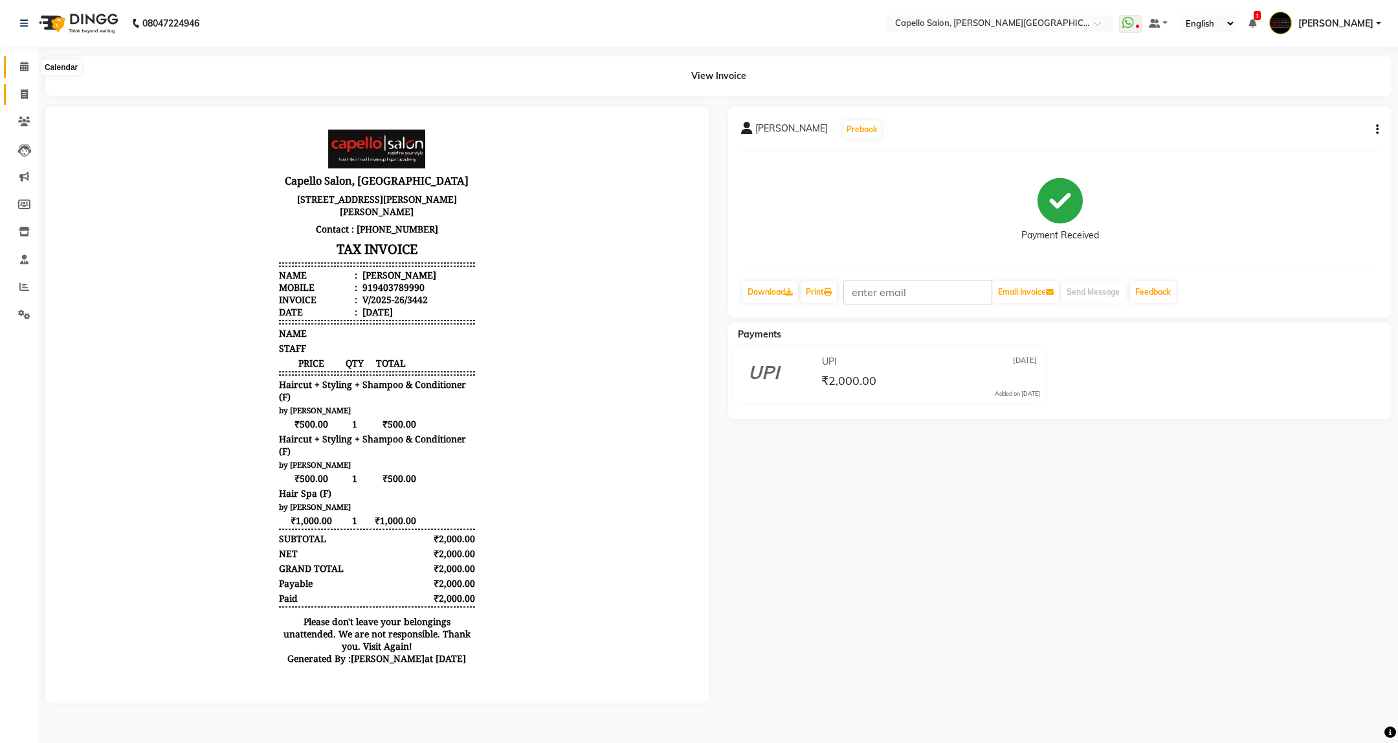
drag, startPoint x: 20, startPoint y: 63, endPoint x: 12, endPoint y: 91, distance: 29.7
click at [20, 63] on icon at bounding box center [24, 67] width 8 height 10
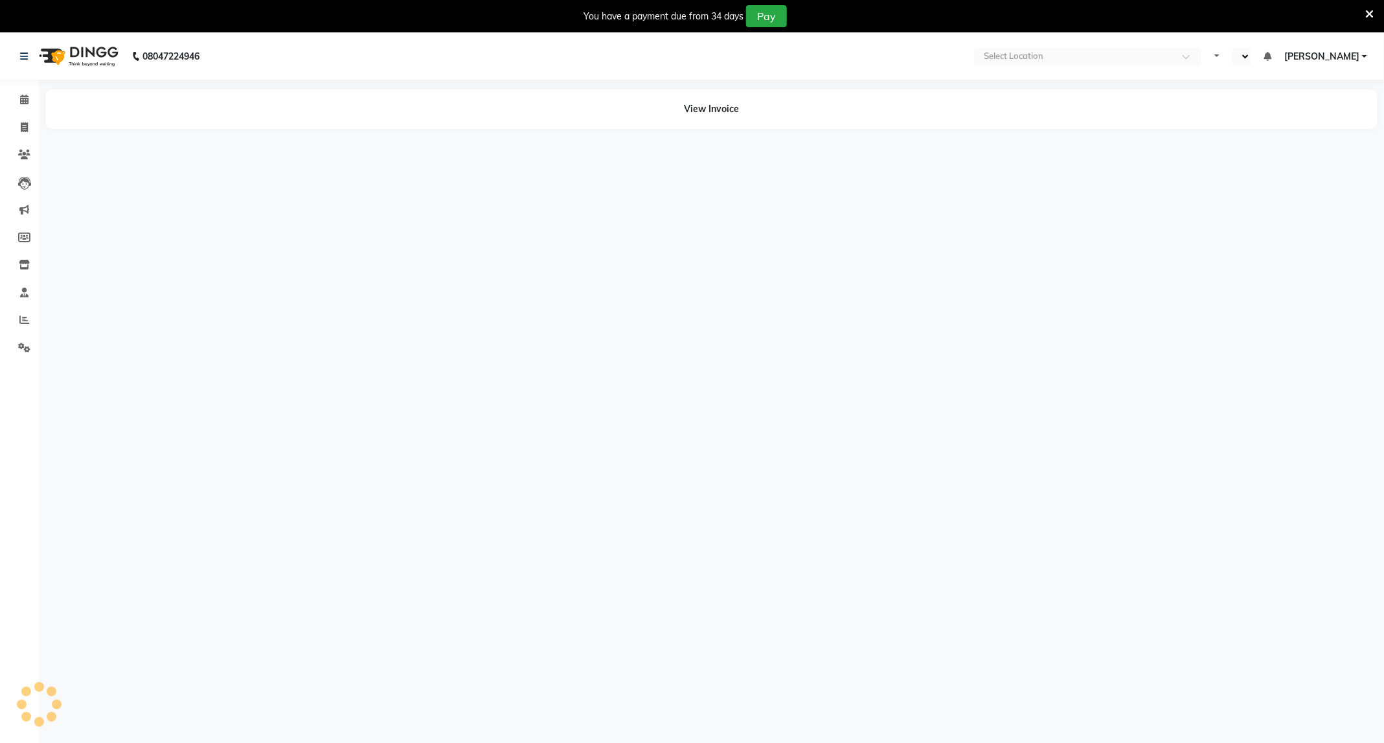
select select "en"
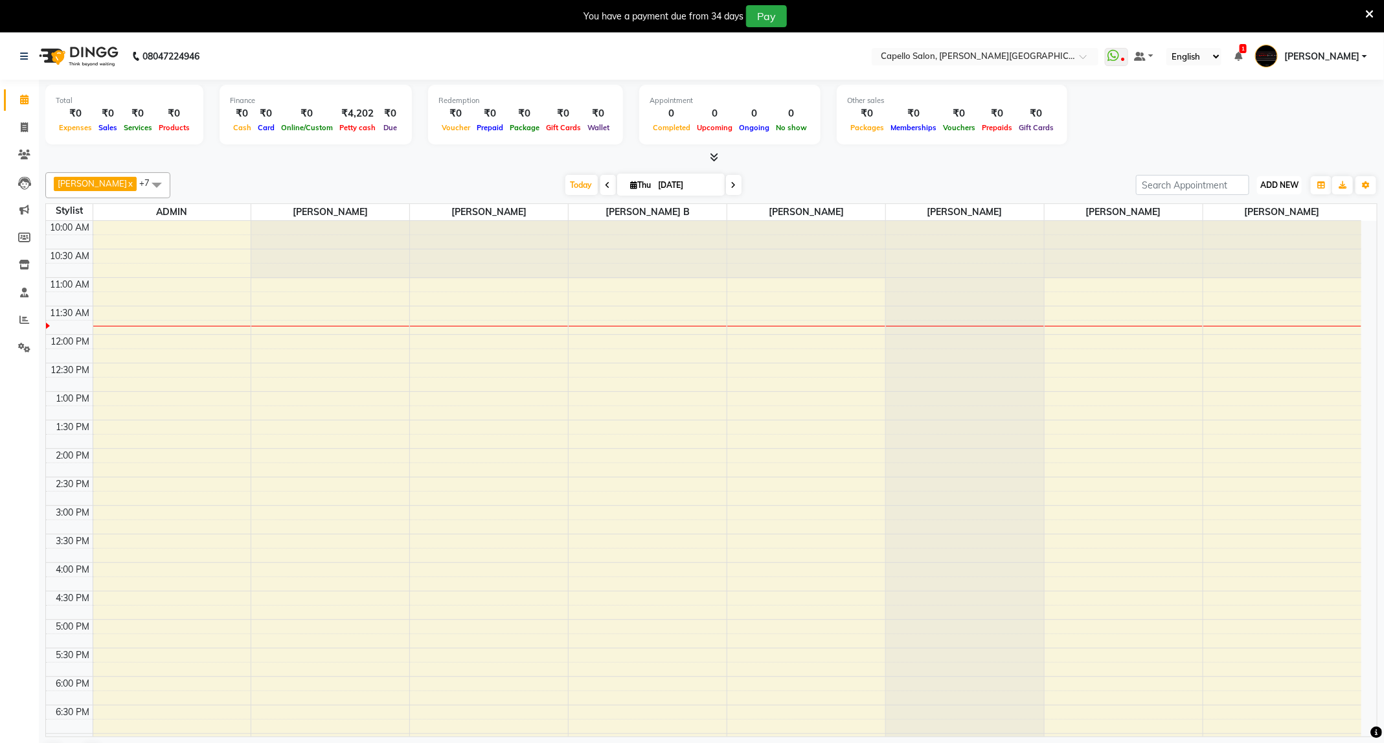
click at [1286, 179] on button "ADD NEW Toggle Dropdown" at bounding box center [1279, 185] width 45 height 18
click at [1278, 256] on link "Add Attendance" at bounding box center [1250, 261] width 102 height 17
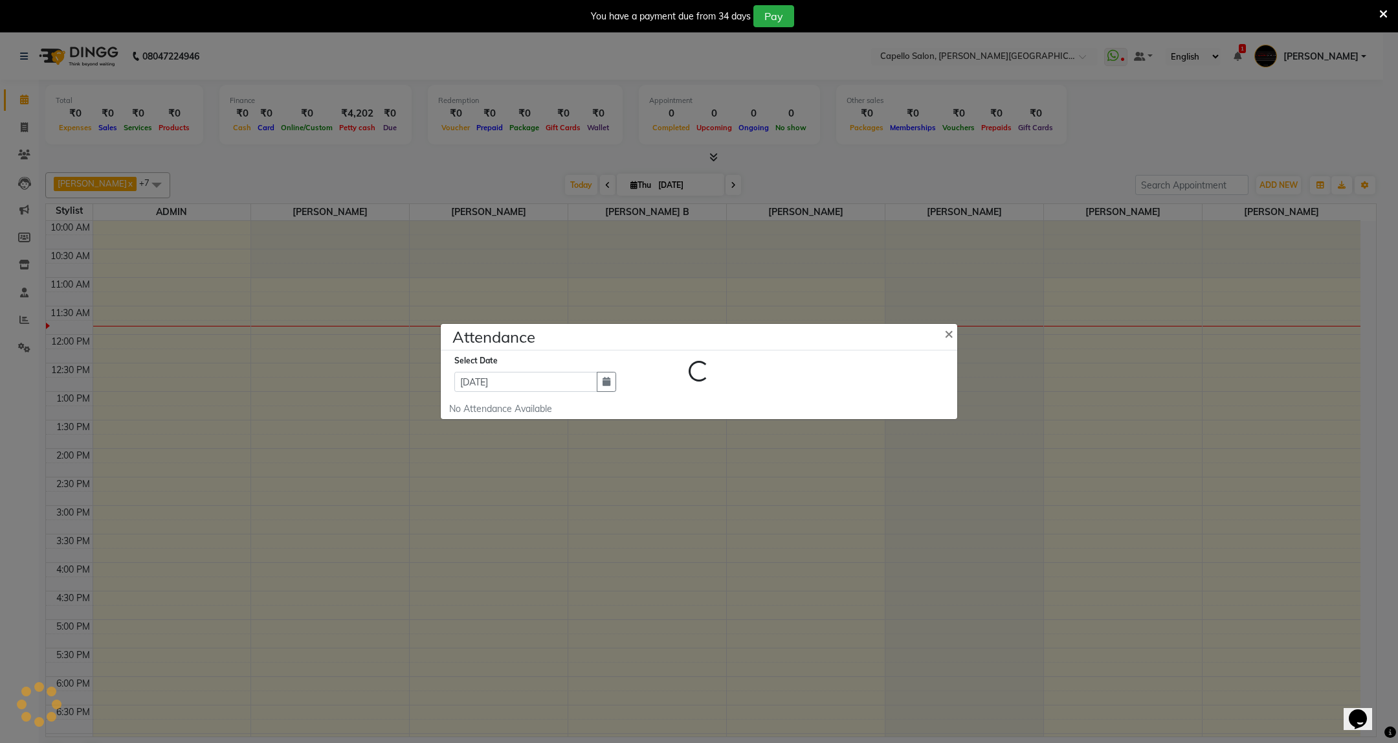
select select "W"
select select "A"
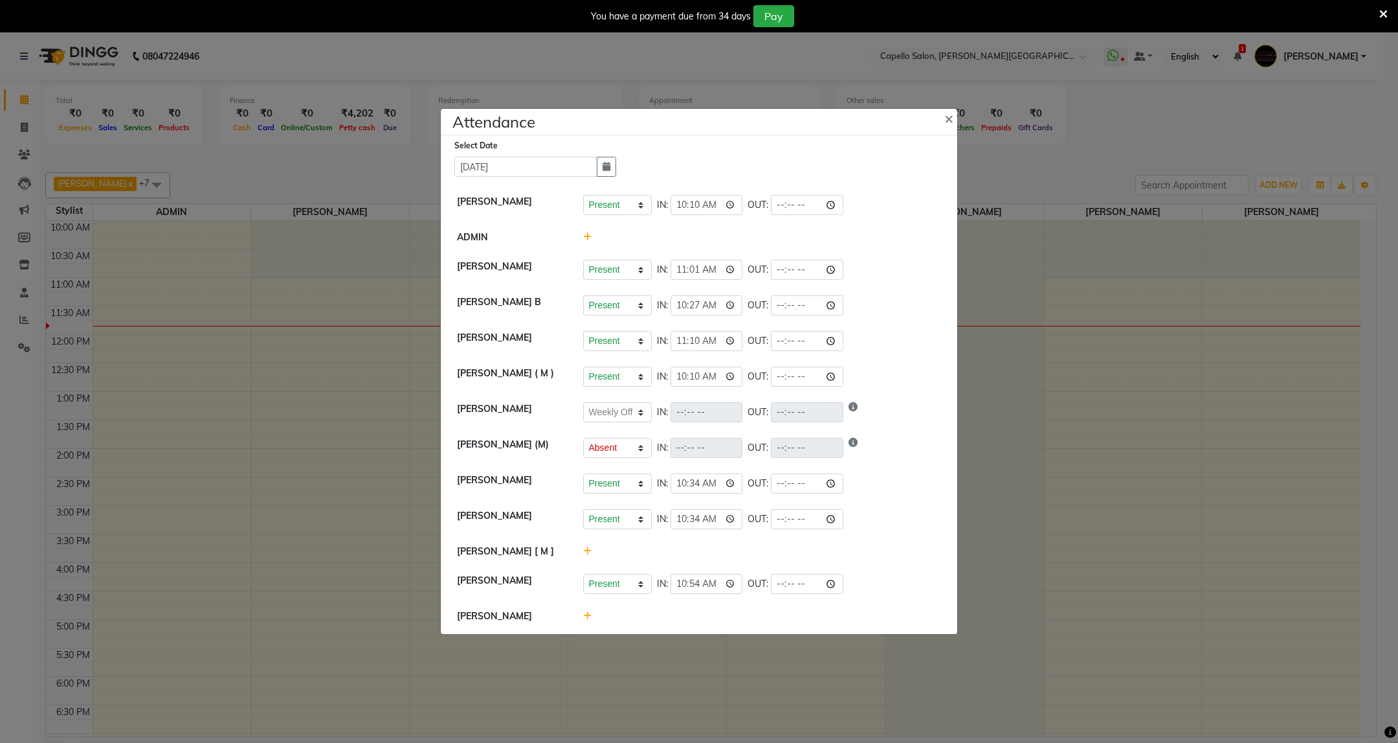
click at [589, 616] on icon at bounding box center [587, 615] width 8 height 9
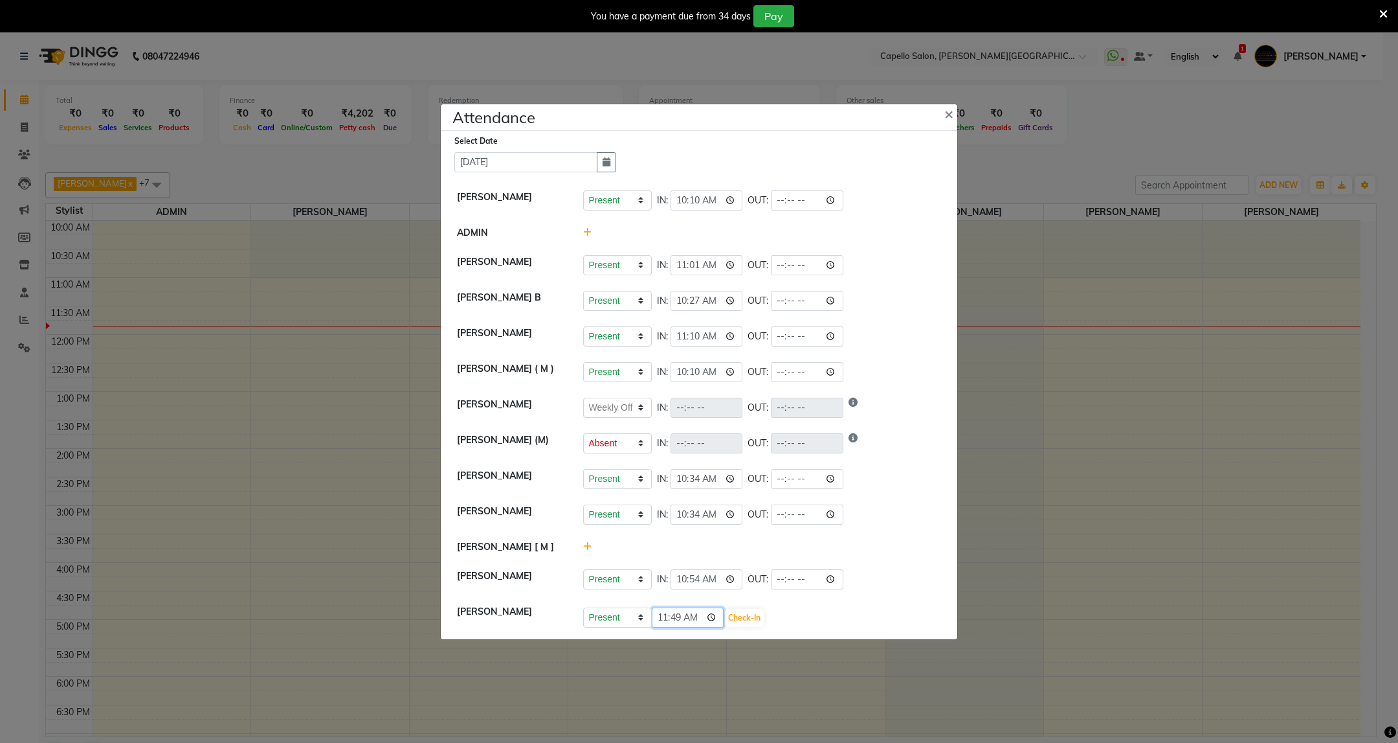
click at [686, 623] on input "11:49" at bounding box center [688, 617] width 73 height 20
type input "11:48"
click at [748, 620] on button "Check-In" at bounding box center [744, 618] width 39 height 18
select select "W"
select select "A"
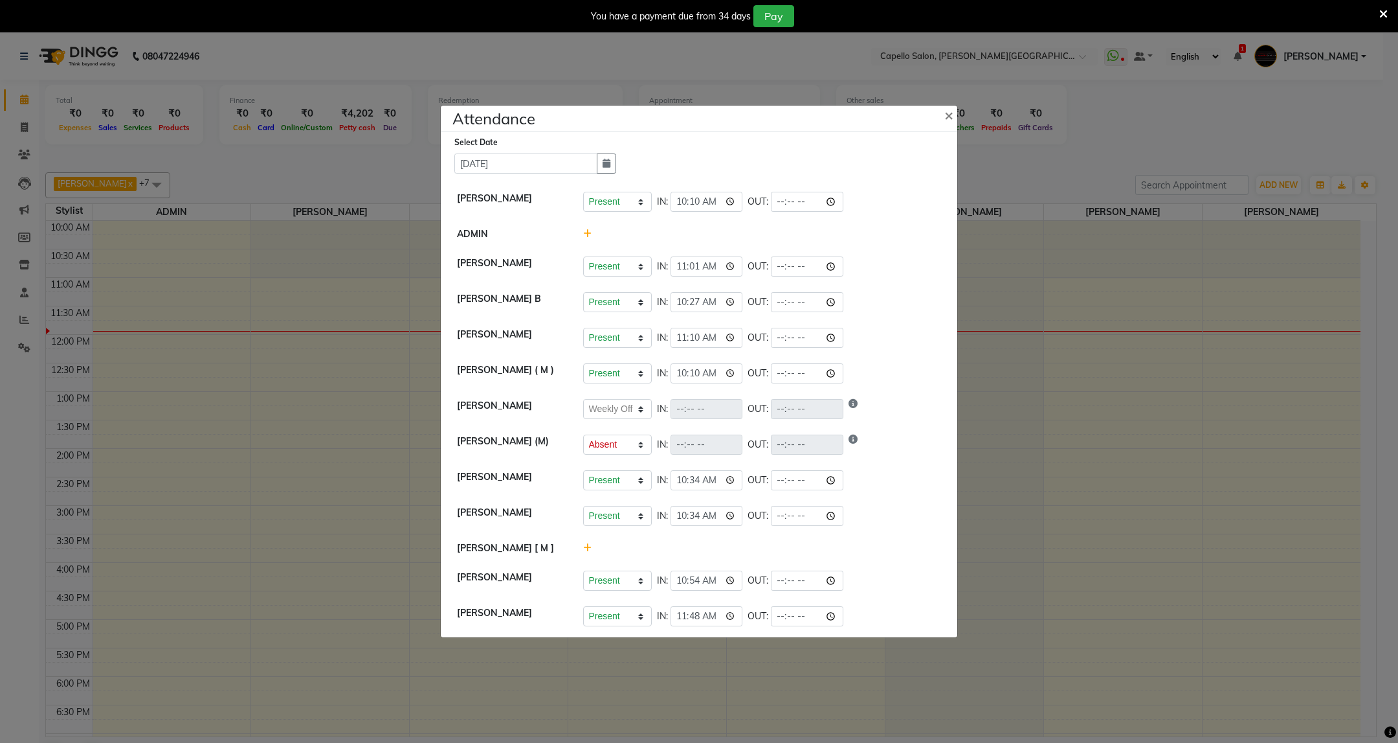
click at [1384, 18] on icon at bounding box center [1384, 14] width 8 height 12
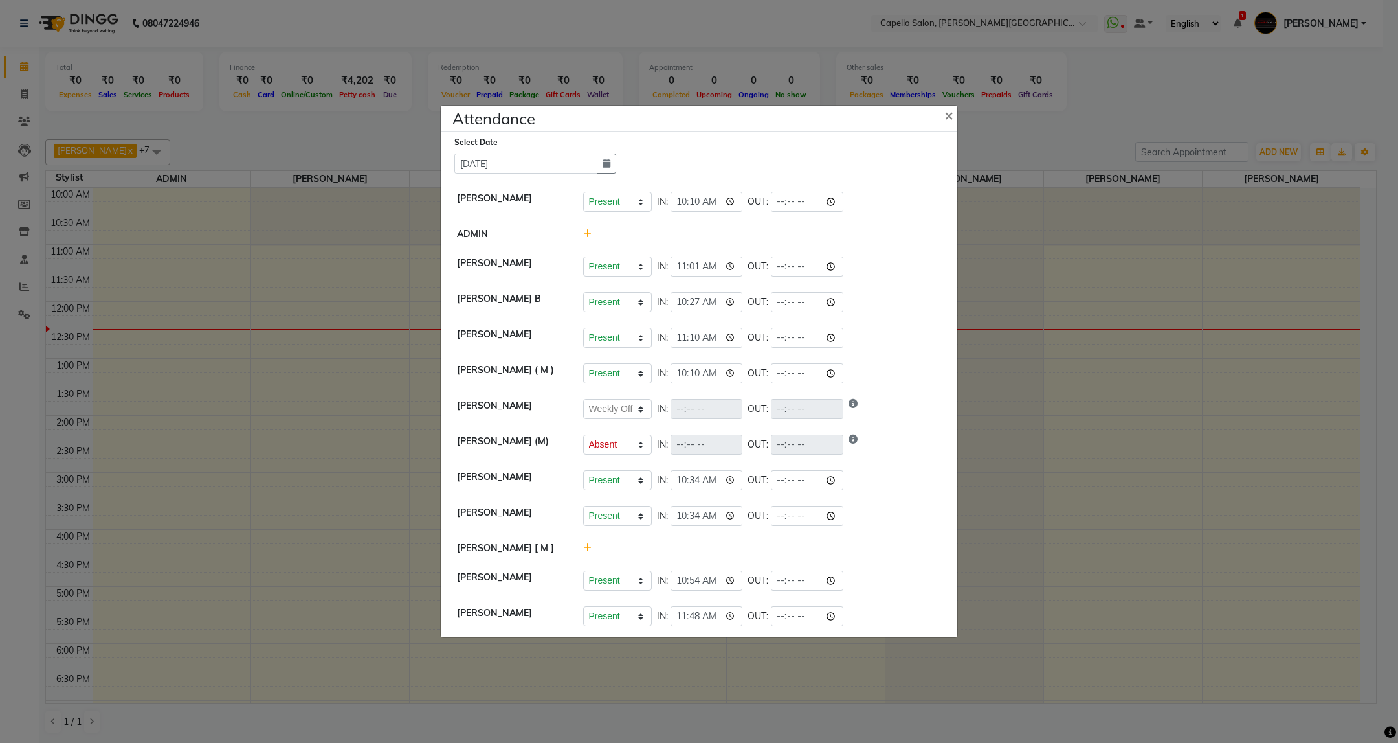
select select "W"
select select "A"
click at [952, 109] on span "×" at bounding box center [949, 114] width 9 height 19
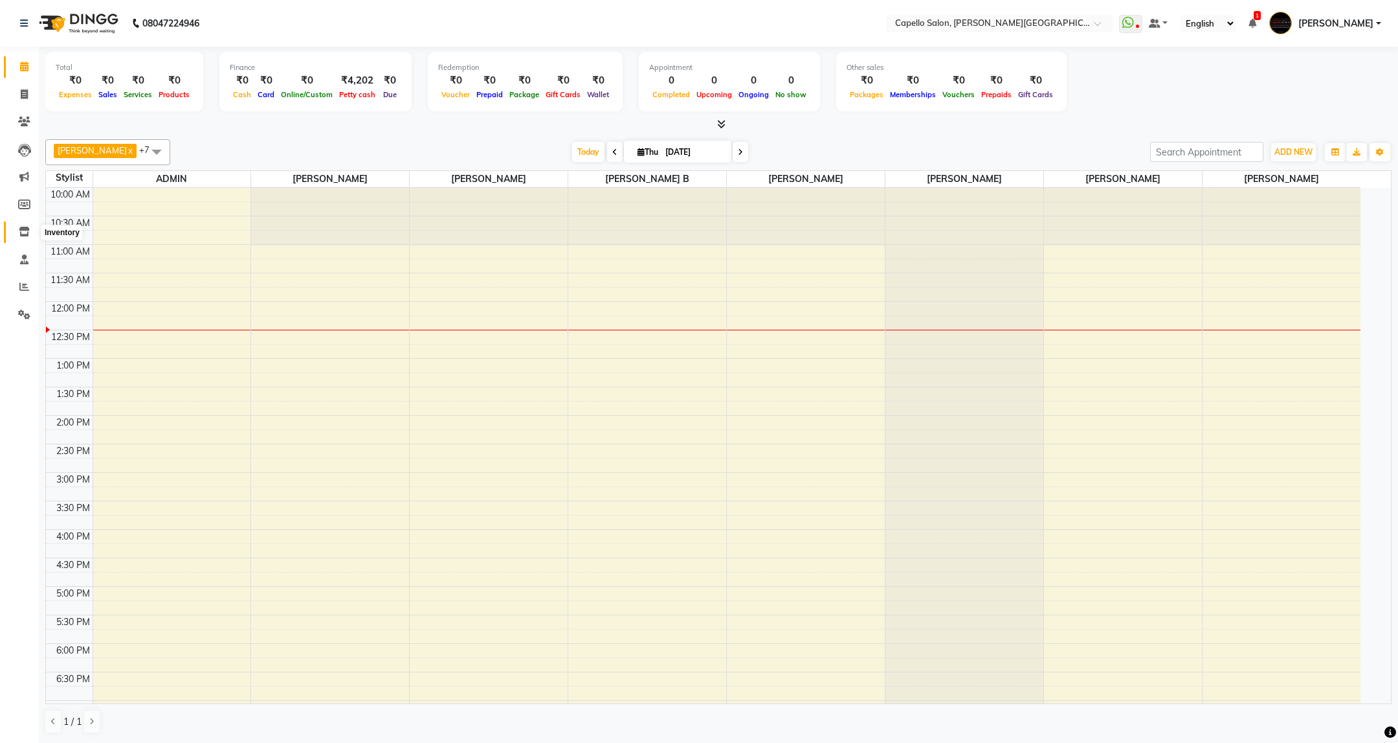
click at [27, 228] on icon at bounding box center [24, 232] width 11 height 10
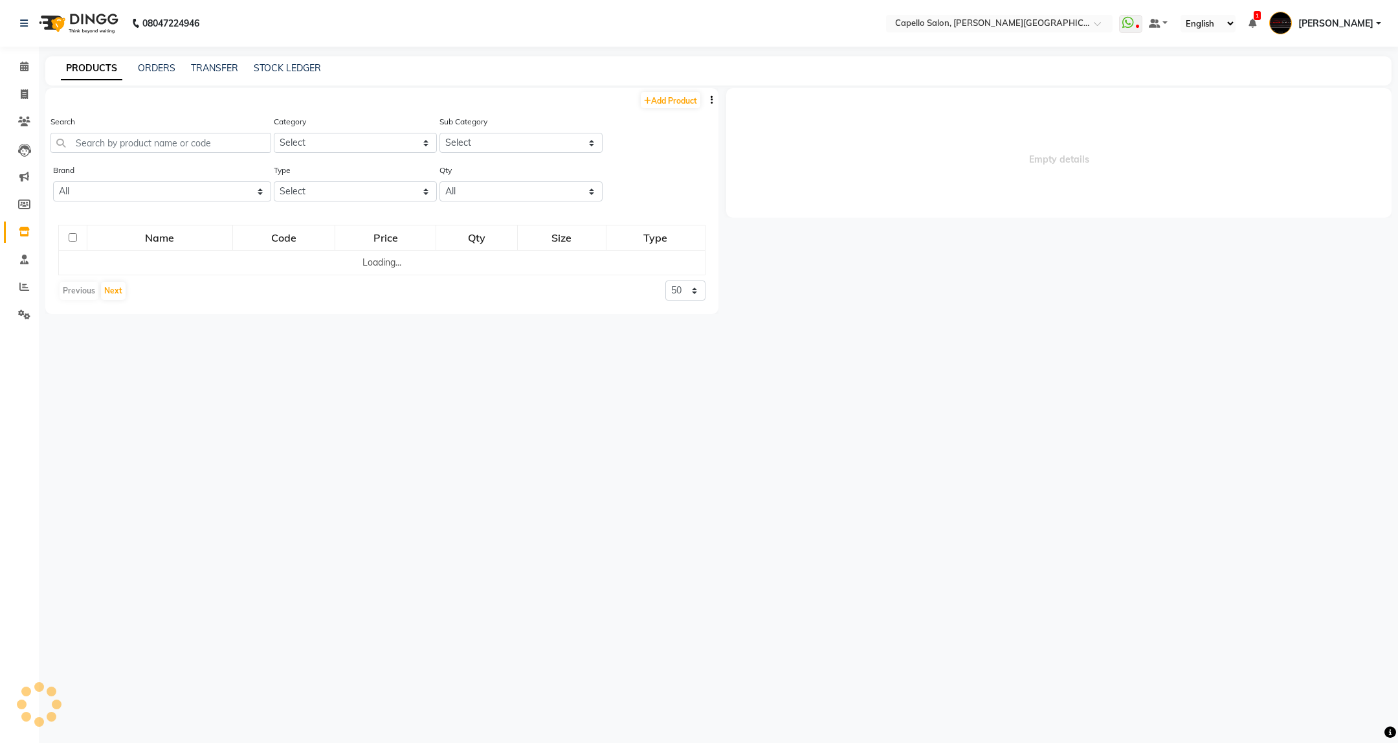
select select
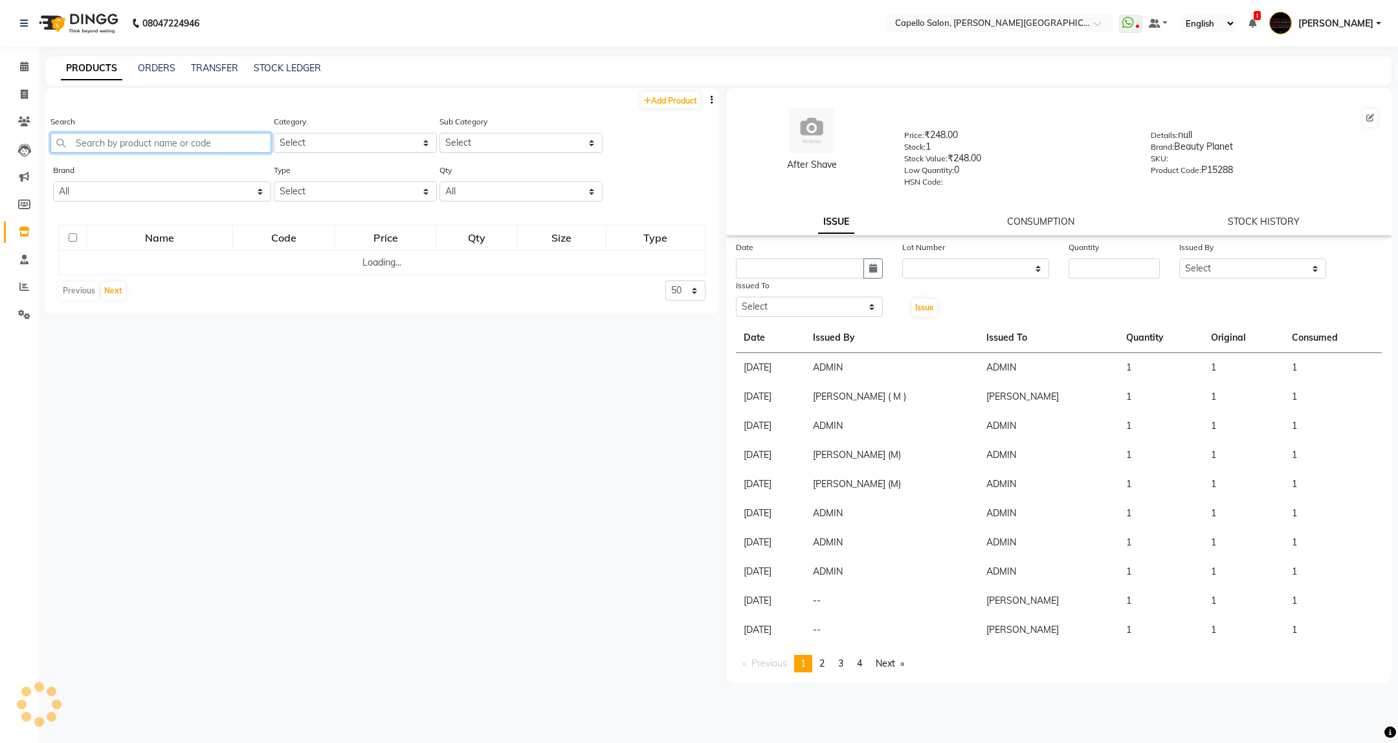
click at [222, 146] on input "text" at bounding box center [161, 143] width 221 height 20
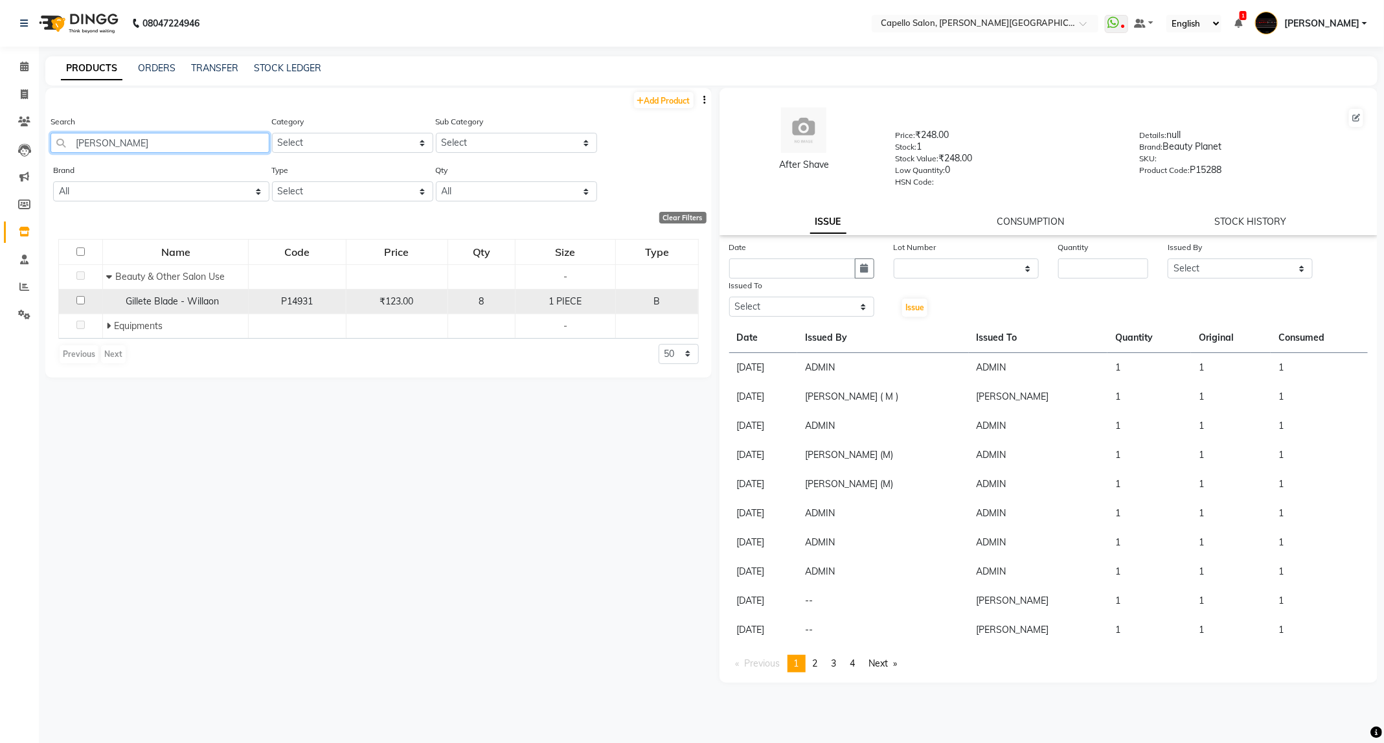
type input "gille"
click at [84, 299] on input "checkbox" at bounding box center [80, 300] width 8 height 8
checkbox input "true"
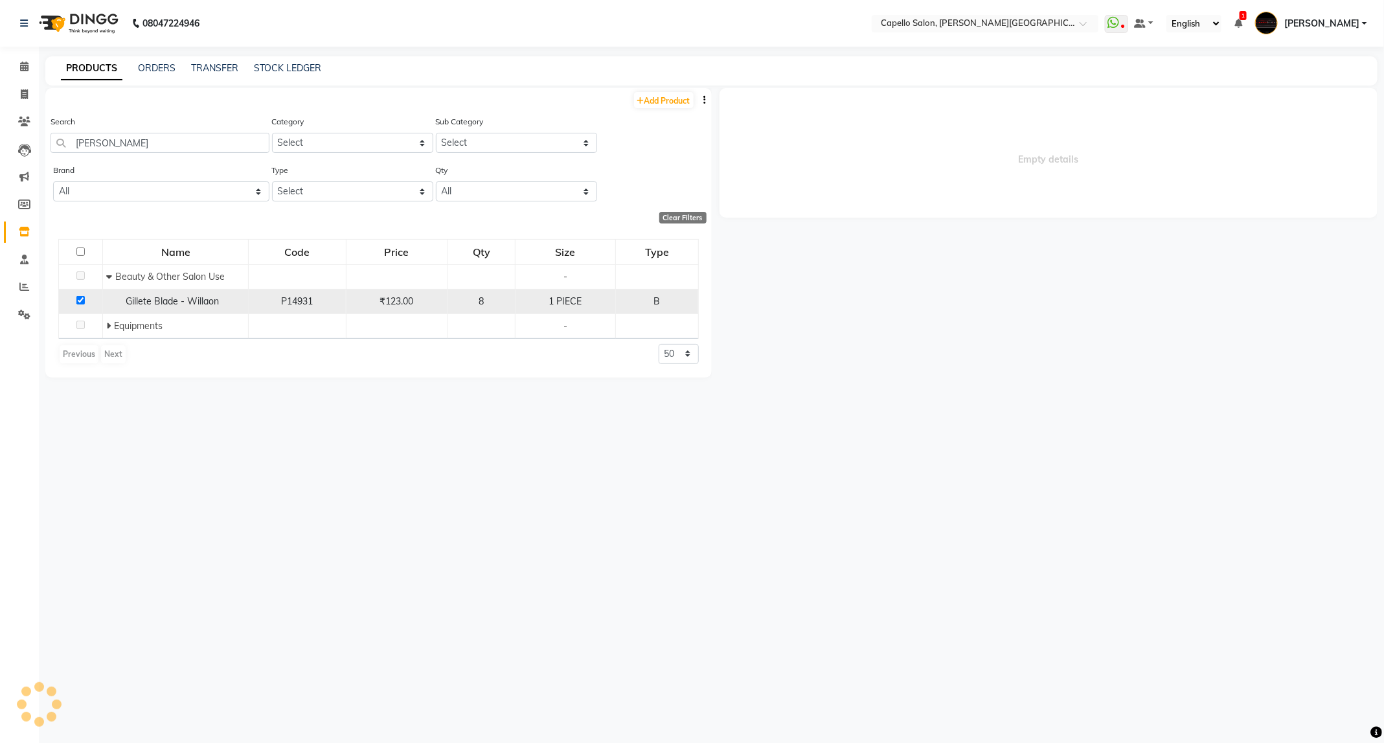
select select
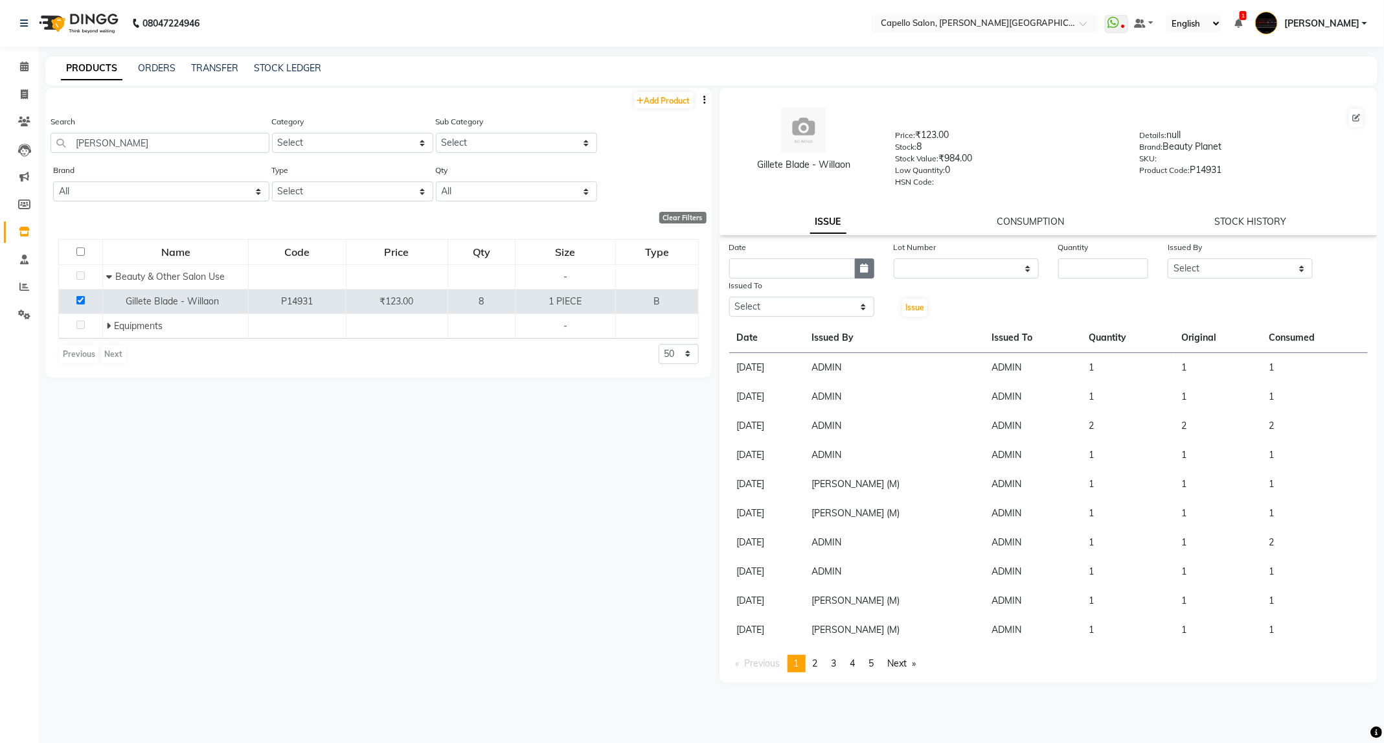
click at [857, 264] on button "button" at bounding box center [864, 268] width 19 height 20
select select "9"
select select "2025"
click at [805, 334] on div "4" at bounding box center [804, 335] width 21 height 21
type input "[DATE]"
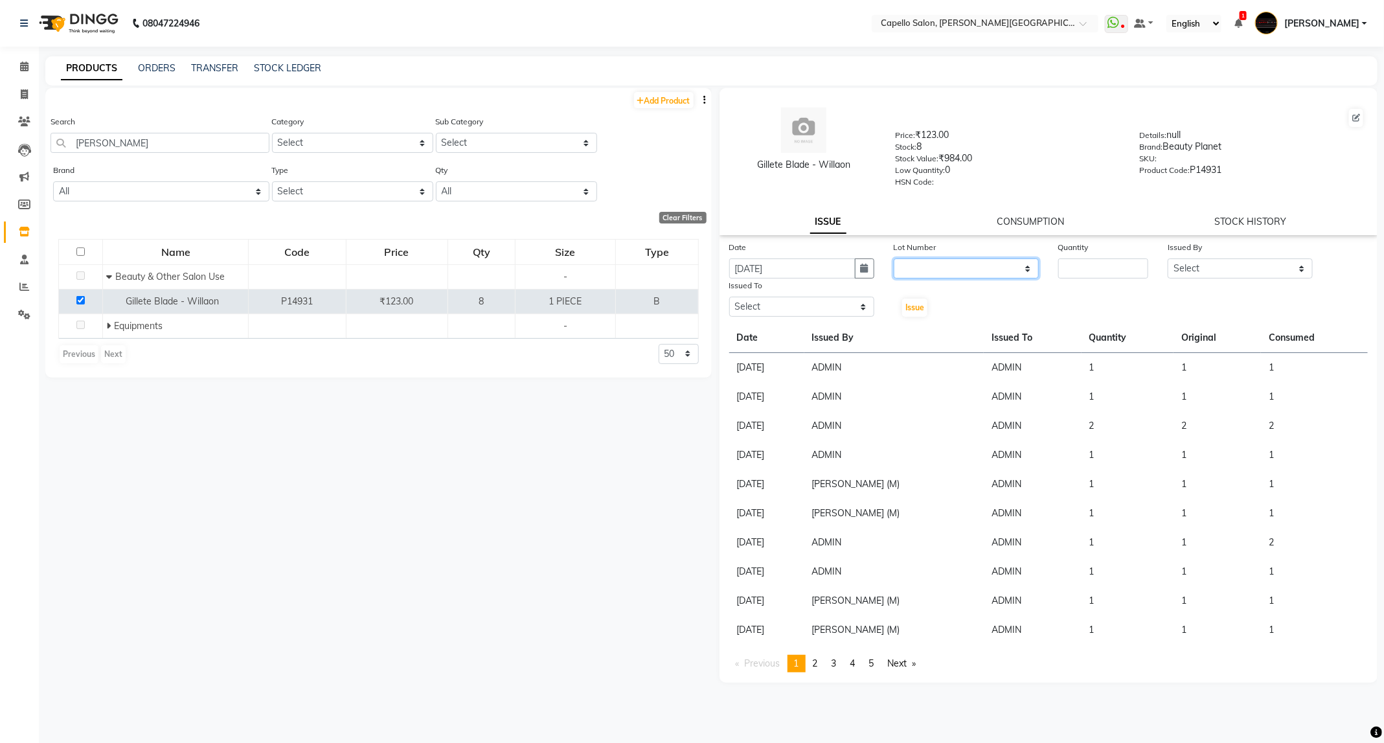
click at [935, 259] on select "None" at bounding box center [965, 268] width 145 height 20
drag, startPoint x: 943, startPoint y: 306, endPoint x: 947, endPoint y: 299, distance: 7.6
click at [943, 306] on div "Date 04-09-2025 Lot Number None Quantity Issued By Select ADMIN ANKUSH B Capell…" at bounding box center [1048, 279] width 658 height 78
click at [996, 268] on select "None" at bounding box center [965, 268] width 145 height 20
select select "0: null"
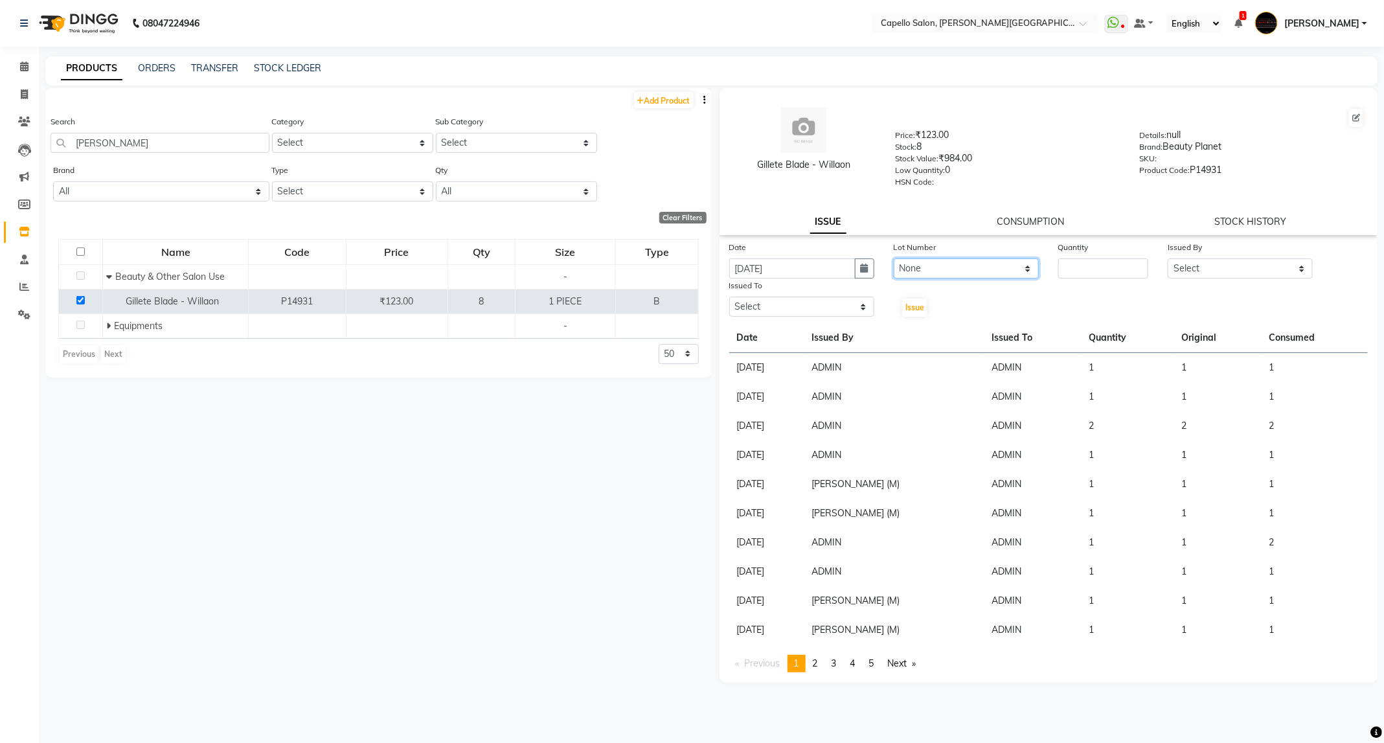
click at [893, 258] on select "None" at bounding box center [965, 268] width 145 height 20
click at [1115, 271] on input "number" at bounding box center [1103, 268] width 90 height 20
type input "1"
click at [1226, 271] on select "Select ADMIN ANKUSH B Capello Trimurti Dushyant barsagade Kristee Raut (M) Nare…" at bounding box center [1239, 268] width 145 height 20
select select "14656"
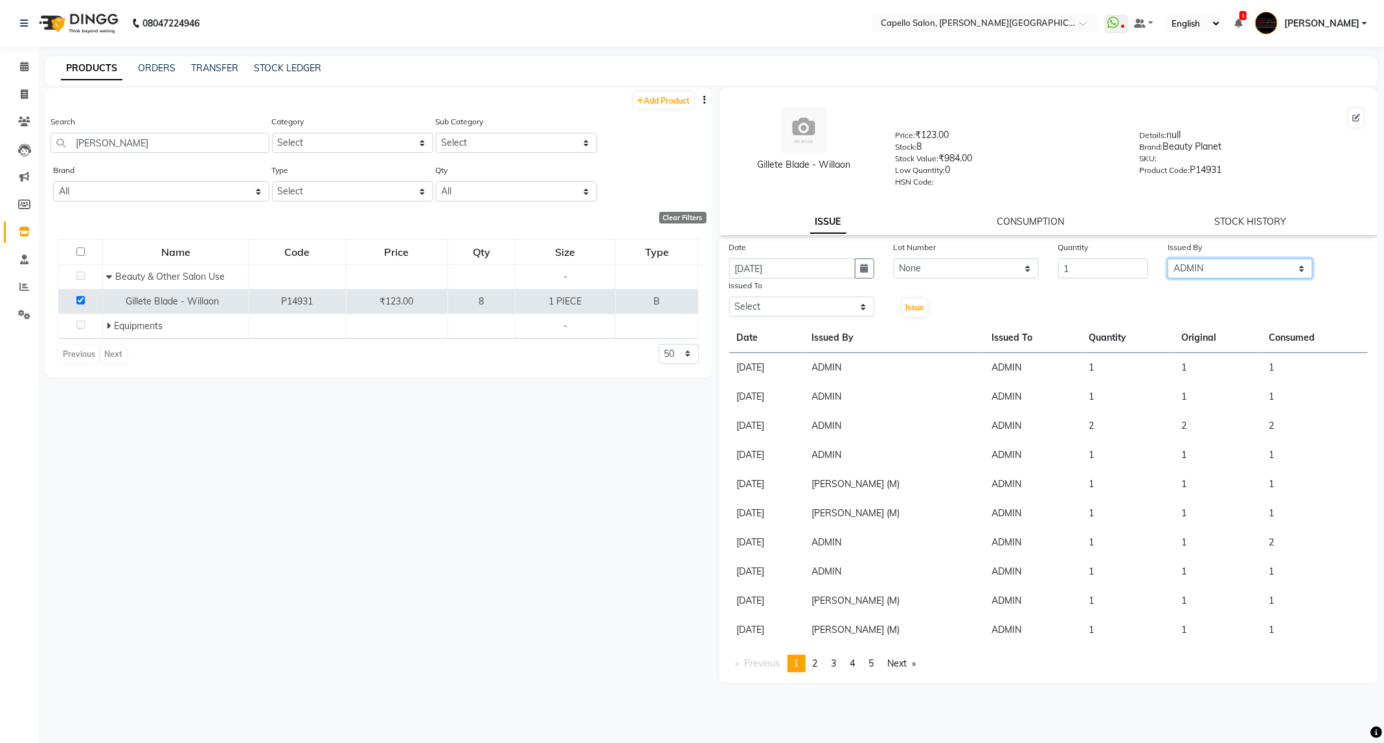
click at [1167, 258] on select "Select ADMIN ANKUSH B Capello Trimurti Dushyant barsagade Kristee Raut (M) Nare…" at bounding box center [1239, 268] width 145 height 20
click at [826, 309] on select "Select ADMIN ANKUSH B Capello Trimurti Dushyant barsagade Kristee Raut (M) Nare…" at bounding box center [801, 307] width 145 height 20
select select "14656"
click at [729, 297] on select "Select ADMIN ANKUSH B Capello Trimurti Dushyant barsagade Kristee Raut (M) Nare…" at bounding box center [801, 307] width 145 height 20
click at [923, 309] on span "Issue" at bounding box center [914, 307] width 19 height 10
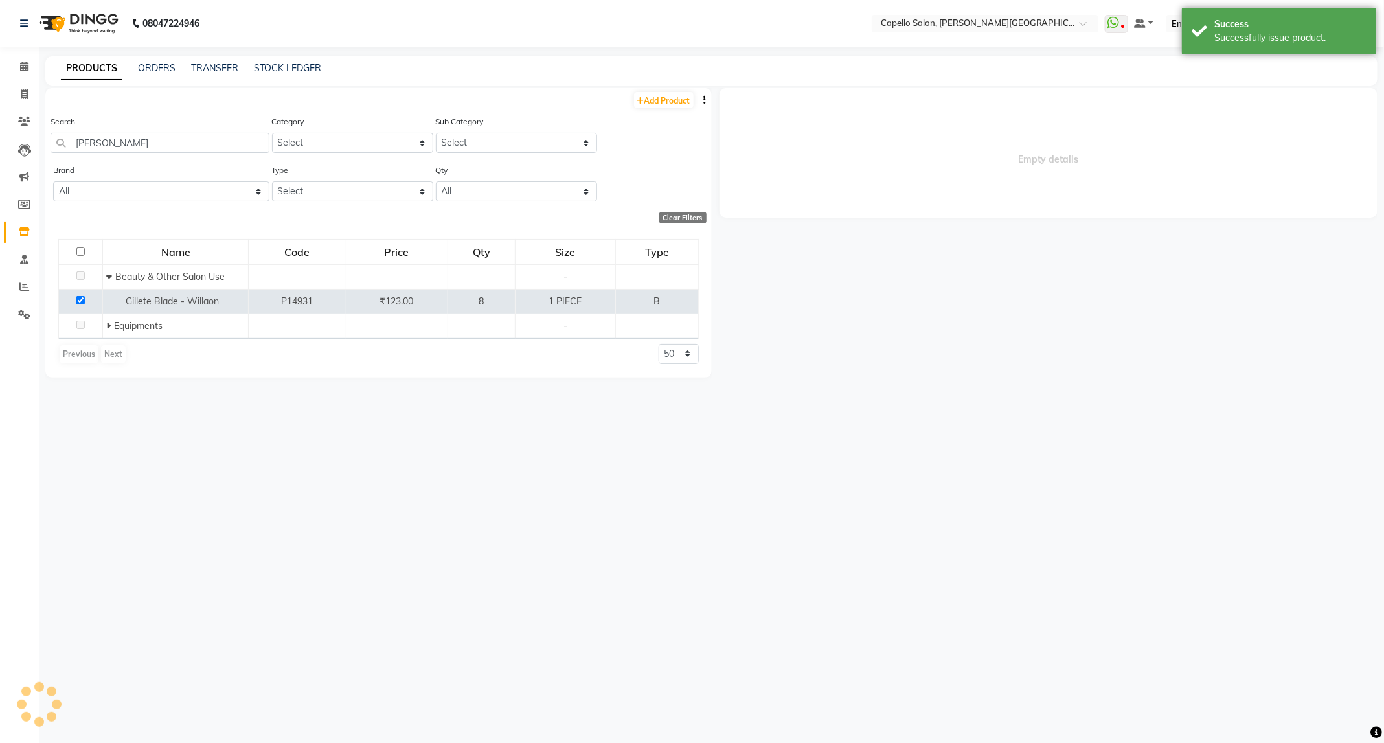
select select
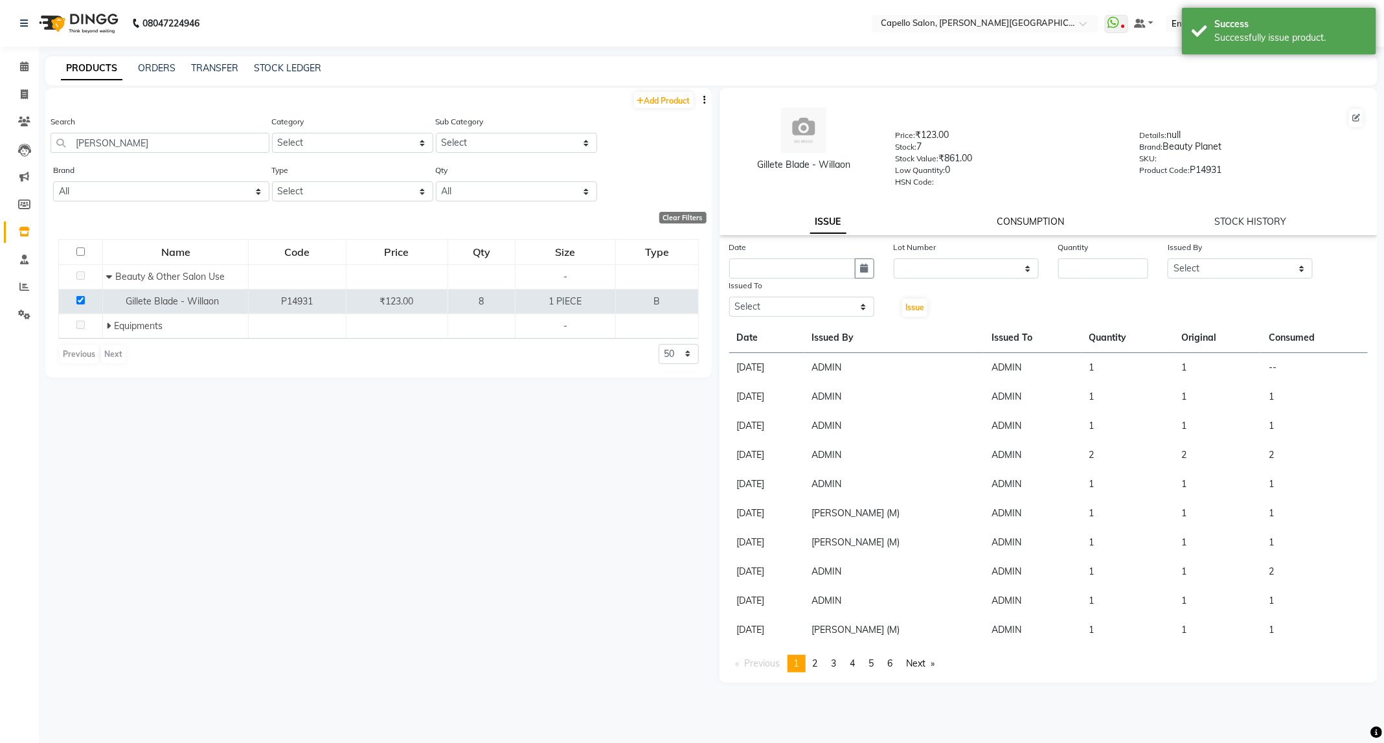
click at [1044, 221] on link "CONSUMPTION" at bounding box center [1029, 222] width 67 height 12
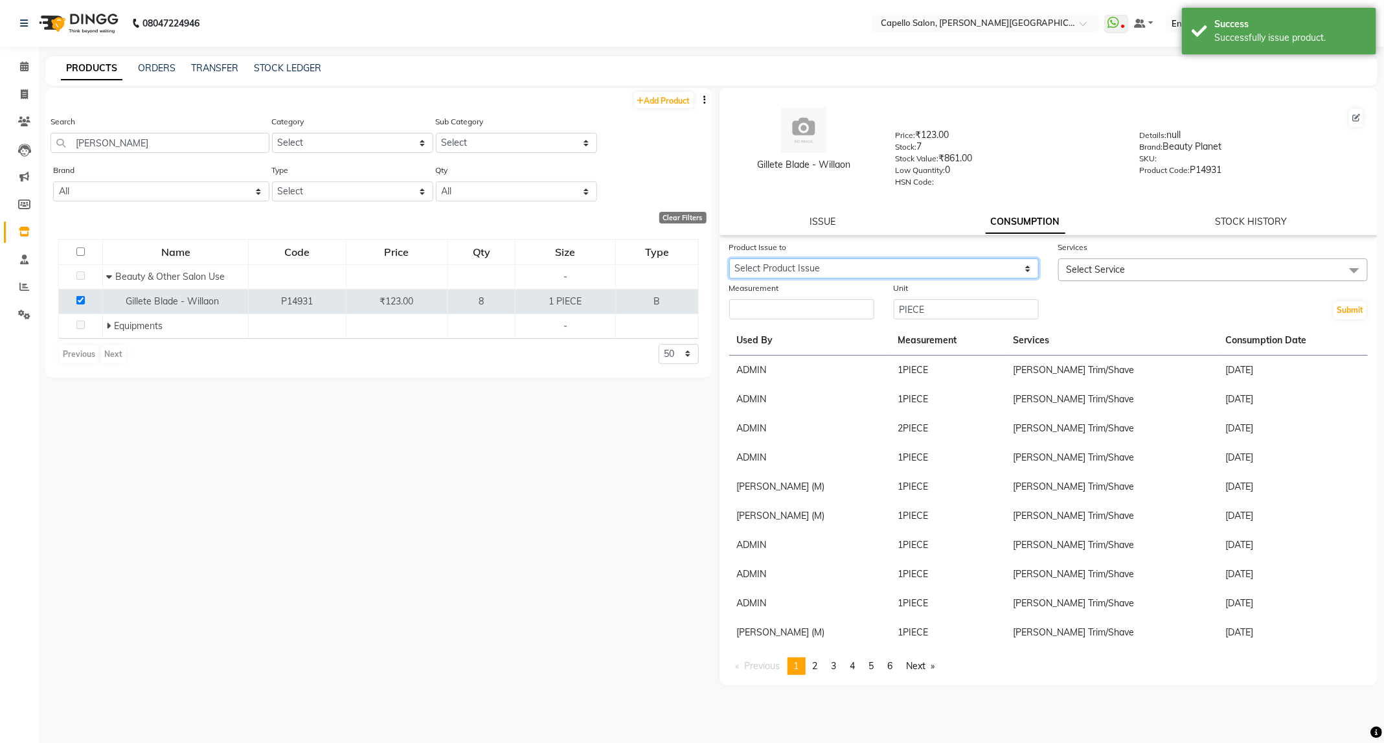
click at [1003, 274] on select "Select Product Issue 2025-09-04, Issued to: ADMIN, Balance: 1" at bounding box center [883, 268] width 309 height 20
select select "1203771"
click at [729, 258] on select "Select Product Issue 2025-09-04, Issued to: ADMIN, Balance: 1" at bounding box center [883, 268] width 309 height 20
click at [1115, 264] on span "Select Service" at bounding box center [1095, 270] width 59 height 12
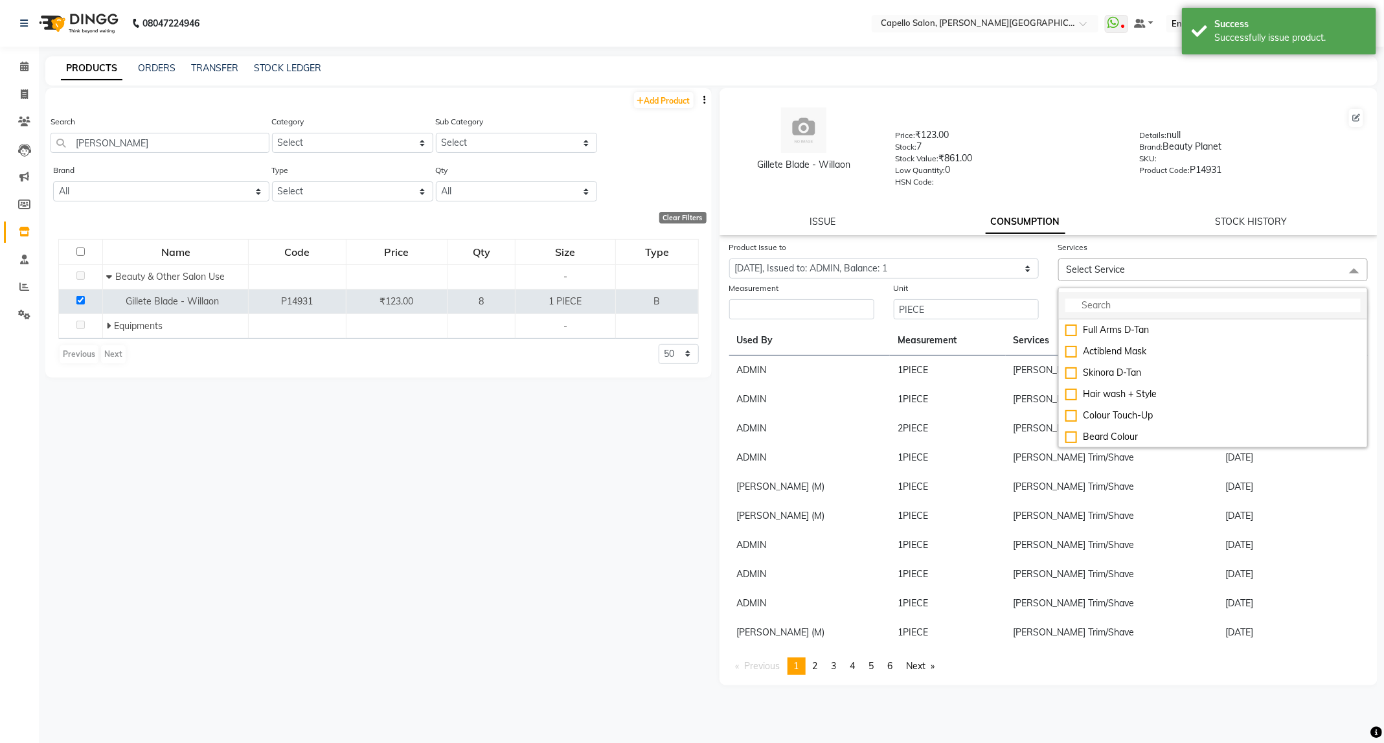
click at [1116, 295] on li at bounding box center [1213, 305] width 308 height 27
click at [1119, 304] on input "multiselect-search" at bounding box center [1212, 305] width 295 height 14
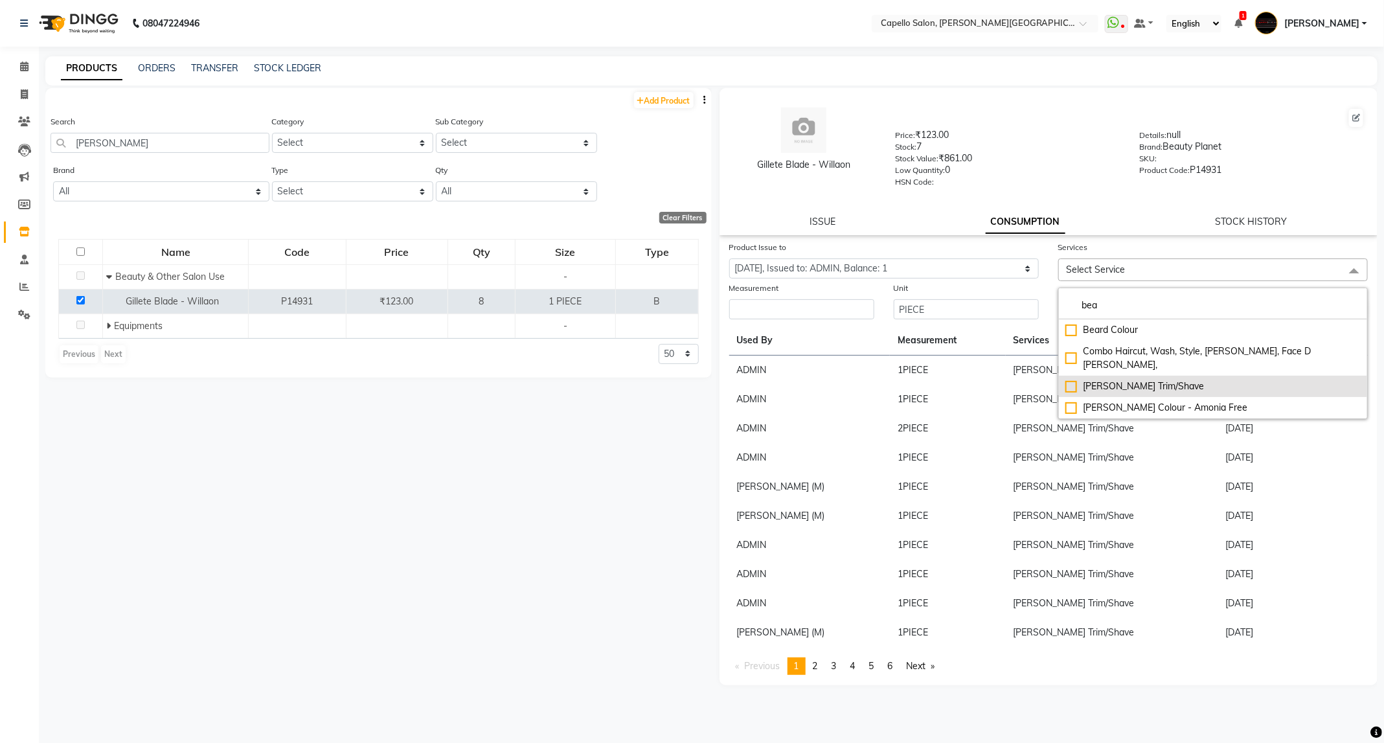
type input "bea"
click at [1113, 379] on div "[PERSON_NAME] Trim/Shave" at bounding box center [1212, 386] width 295 height 14
checkbox input "true"
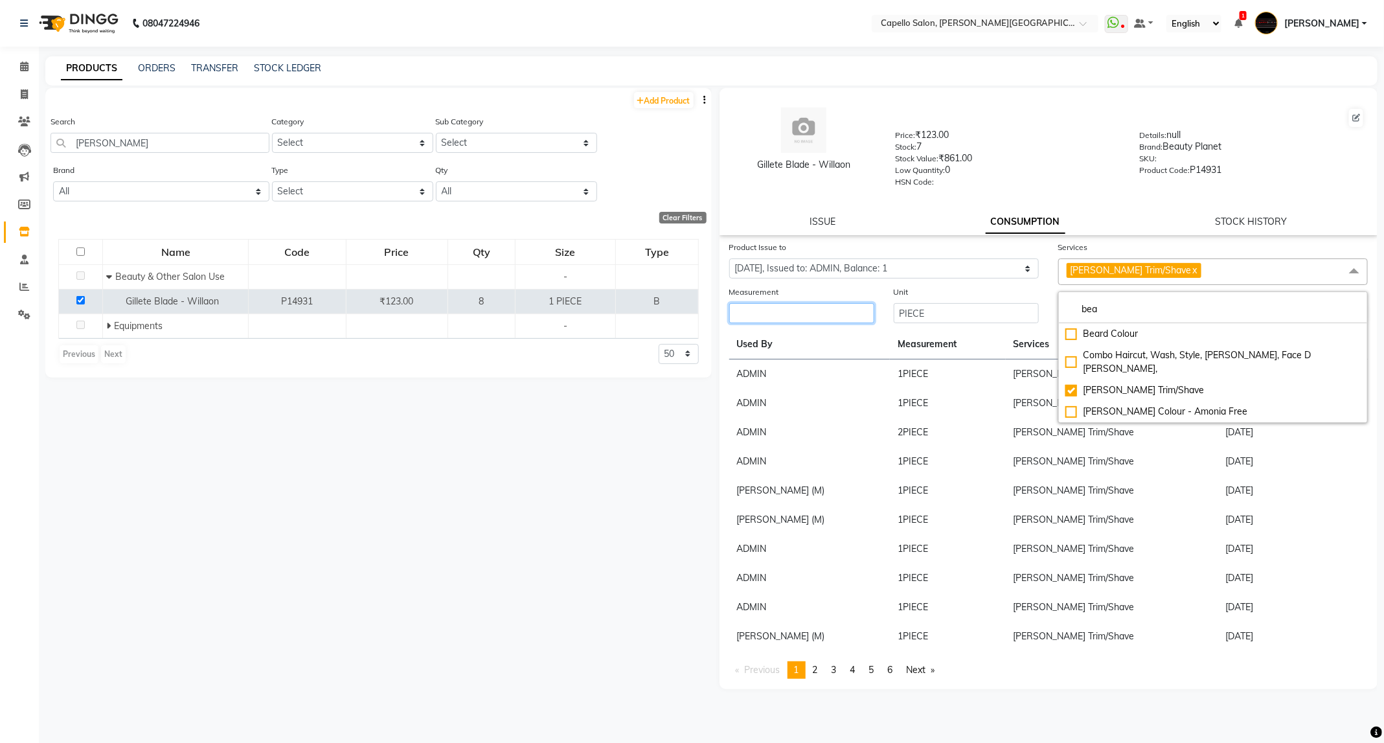
click at [840, 315] on input "number" at bounding box center [801, 313] width 145 height 20
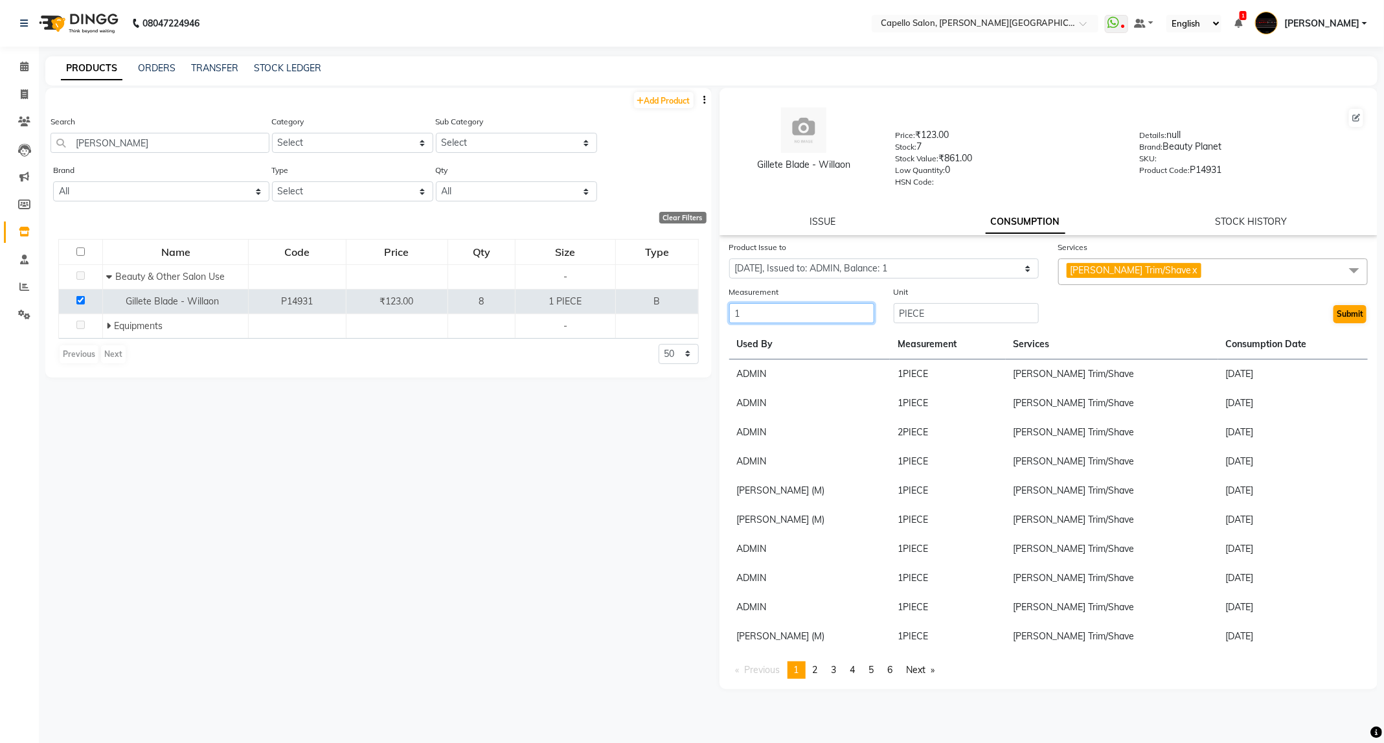
type input "1"
click at [1360, 309] on button "Submit" at bounding box center [1349, 314] width 33 height 18
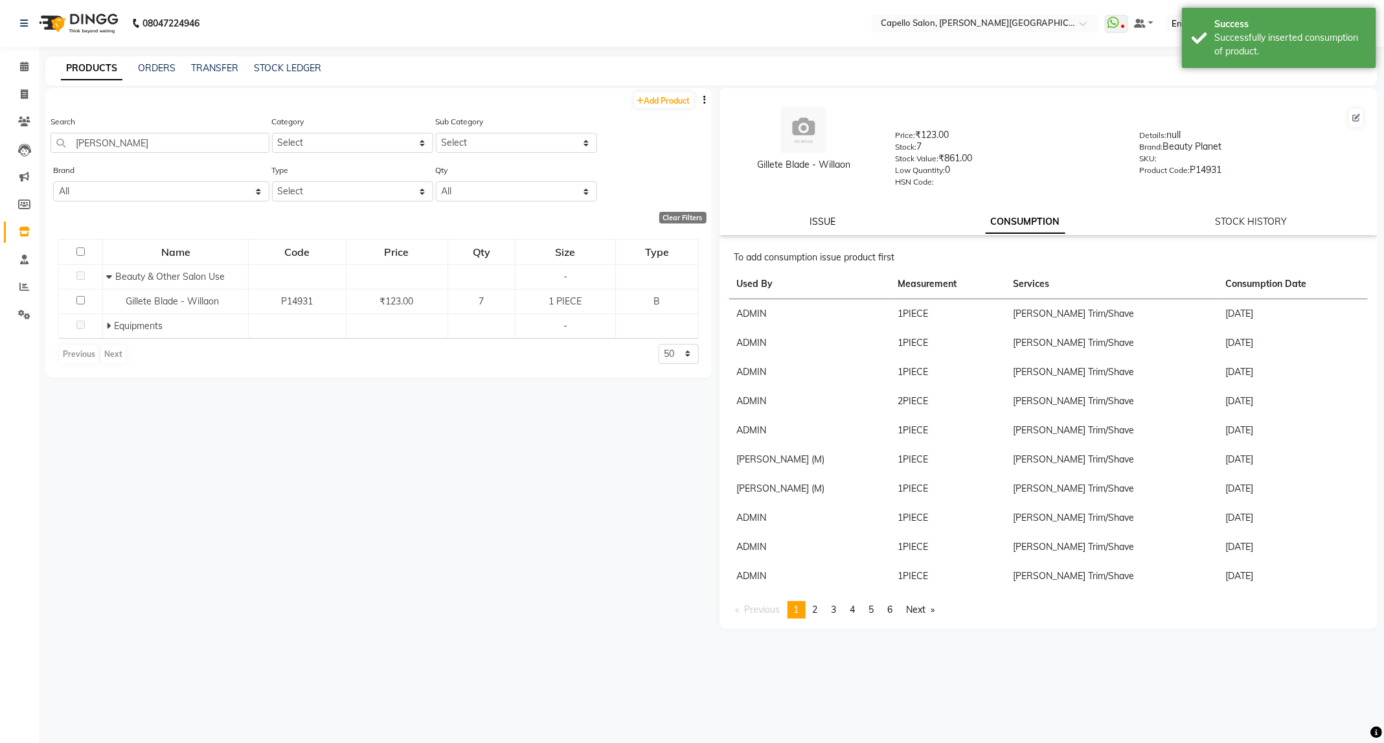
click at [829, 219] on link "ISSUE" at bounding box center [822, 222] width 26 height 12
select select
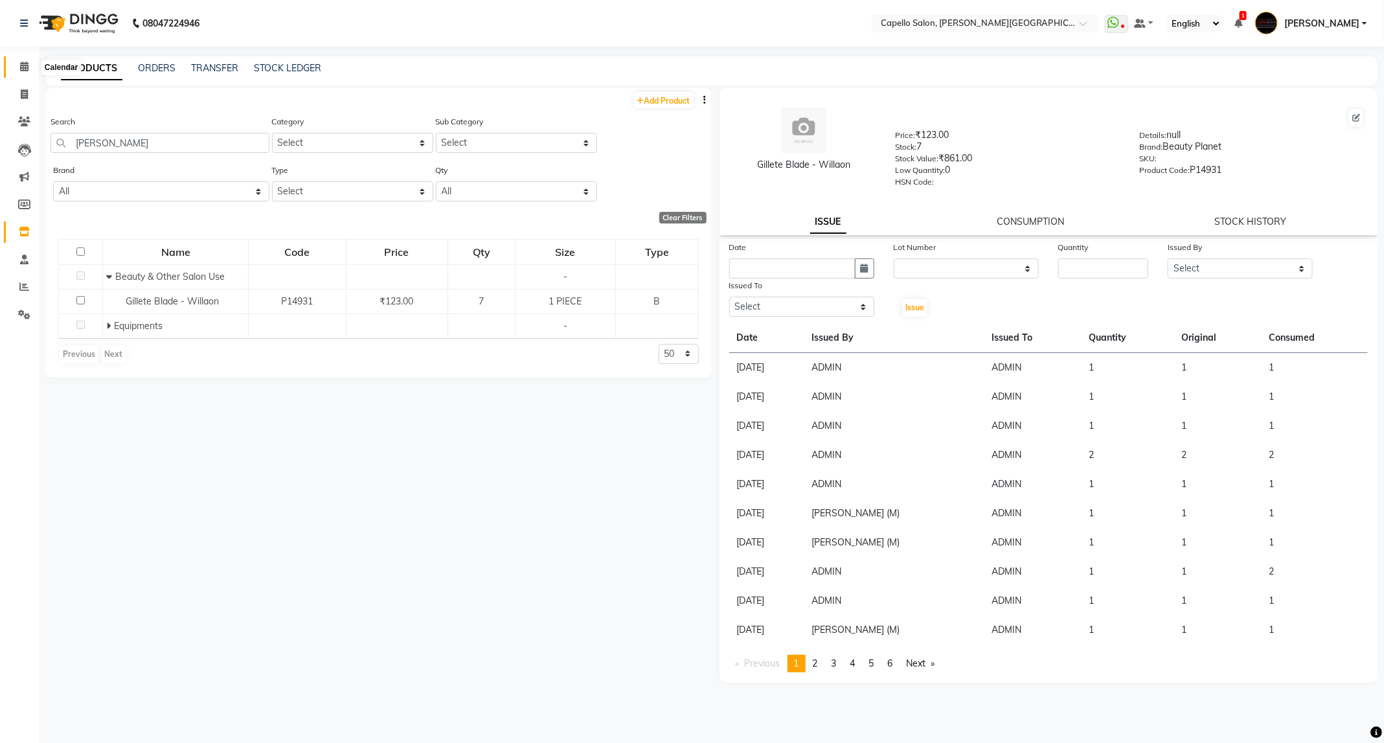
drag, startPoint x: 20, startPoint y: 66, endPoint x: 76, endPoint y: 0, distance: 86.4
click at [20, 66] on icon at bounding box center [24, 67] width 8 height 10
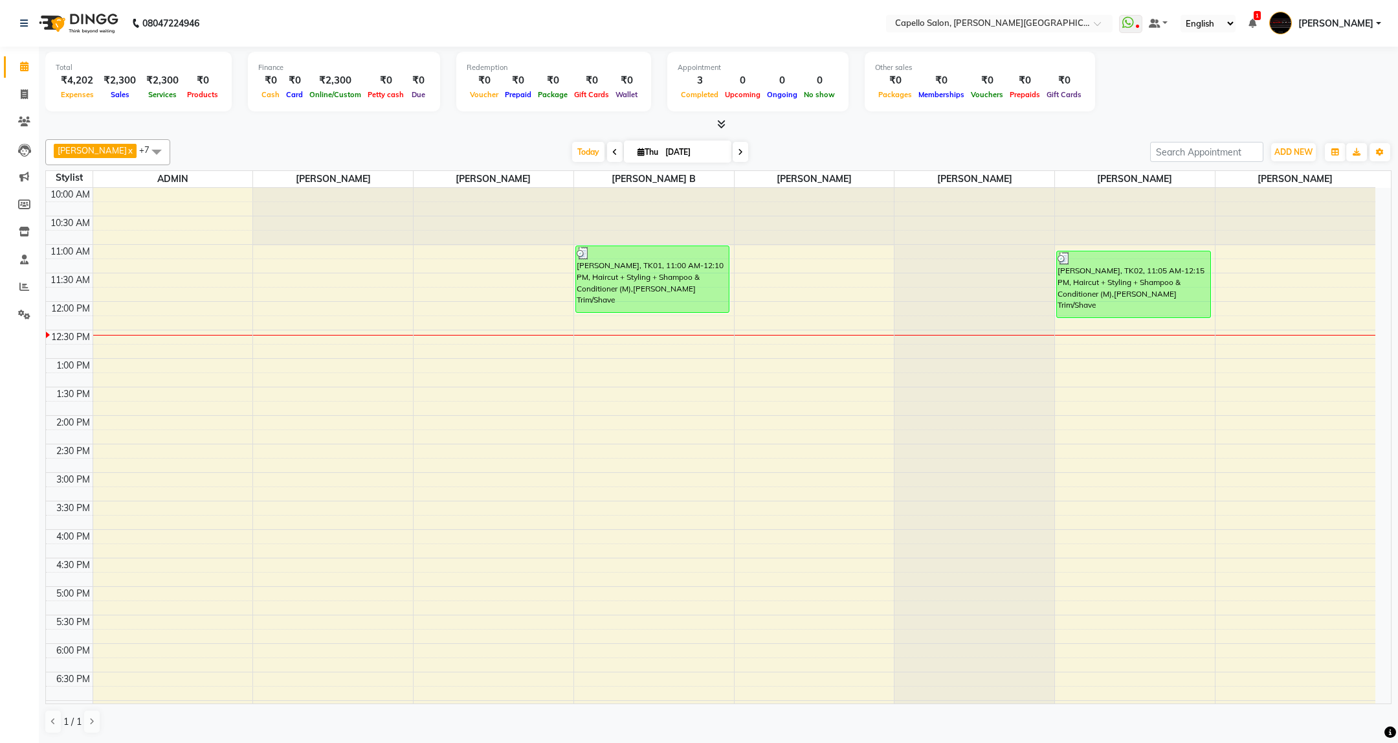
click at [607, 154] on span at bounding box center [615, 152] width 16 height 20
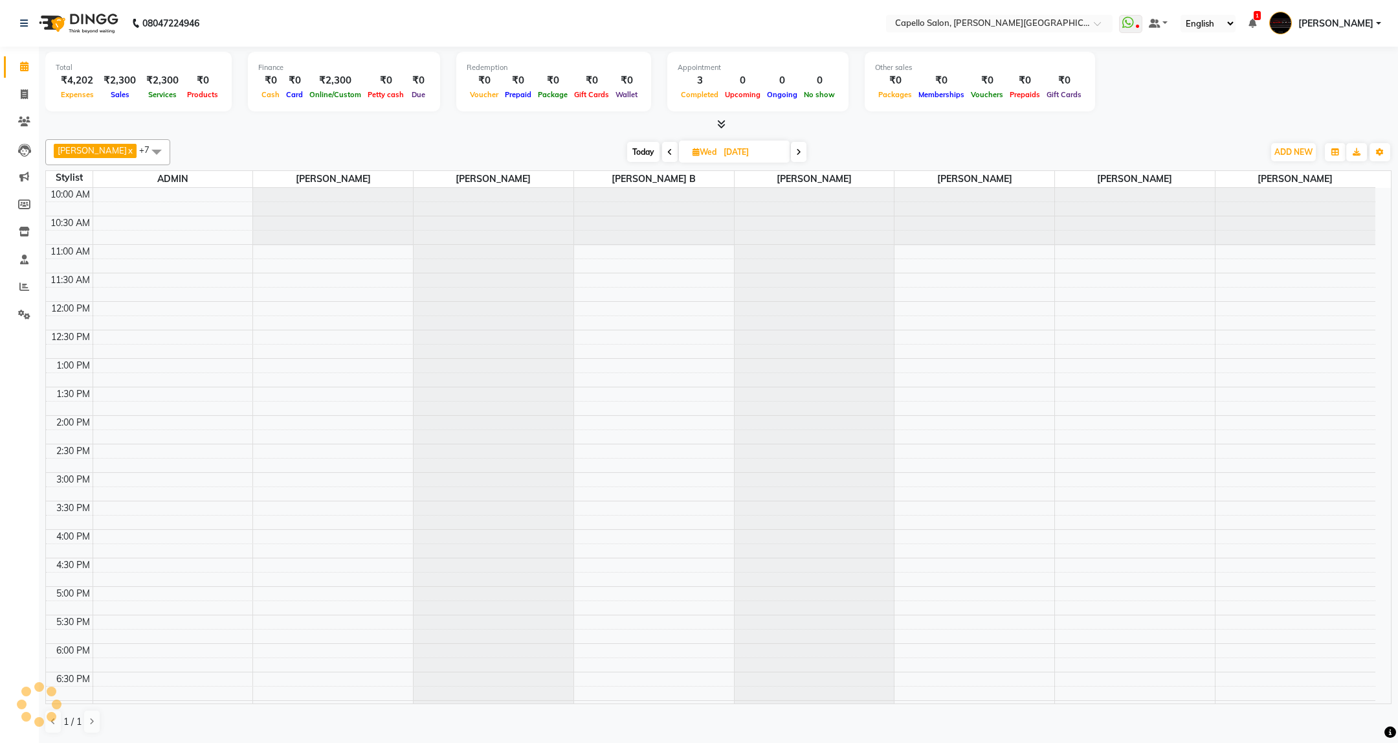
scroll to position [117, 0]
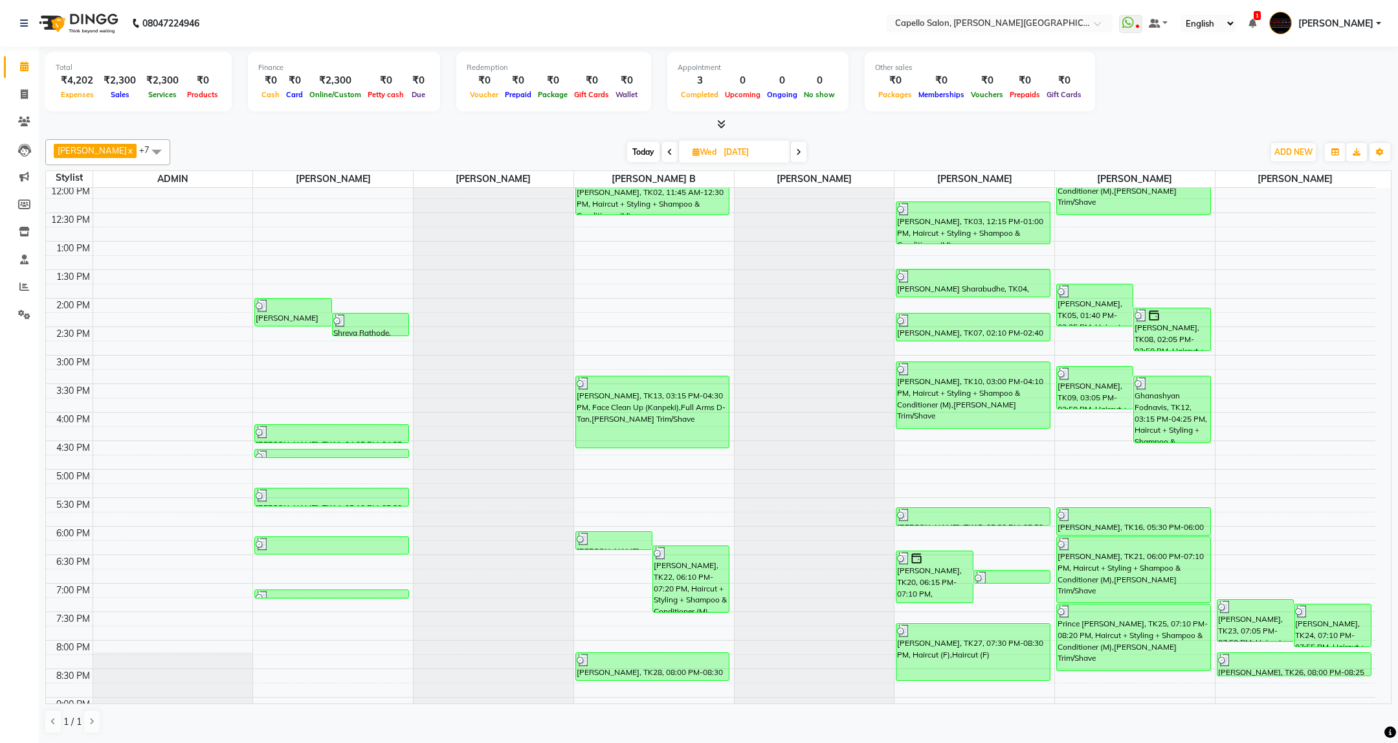
click at [668, 155] on icon at bounding box center [670, 152] width 5 height 8
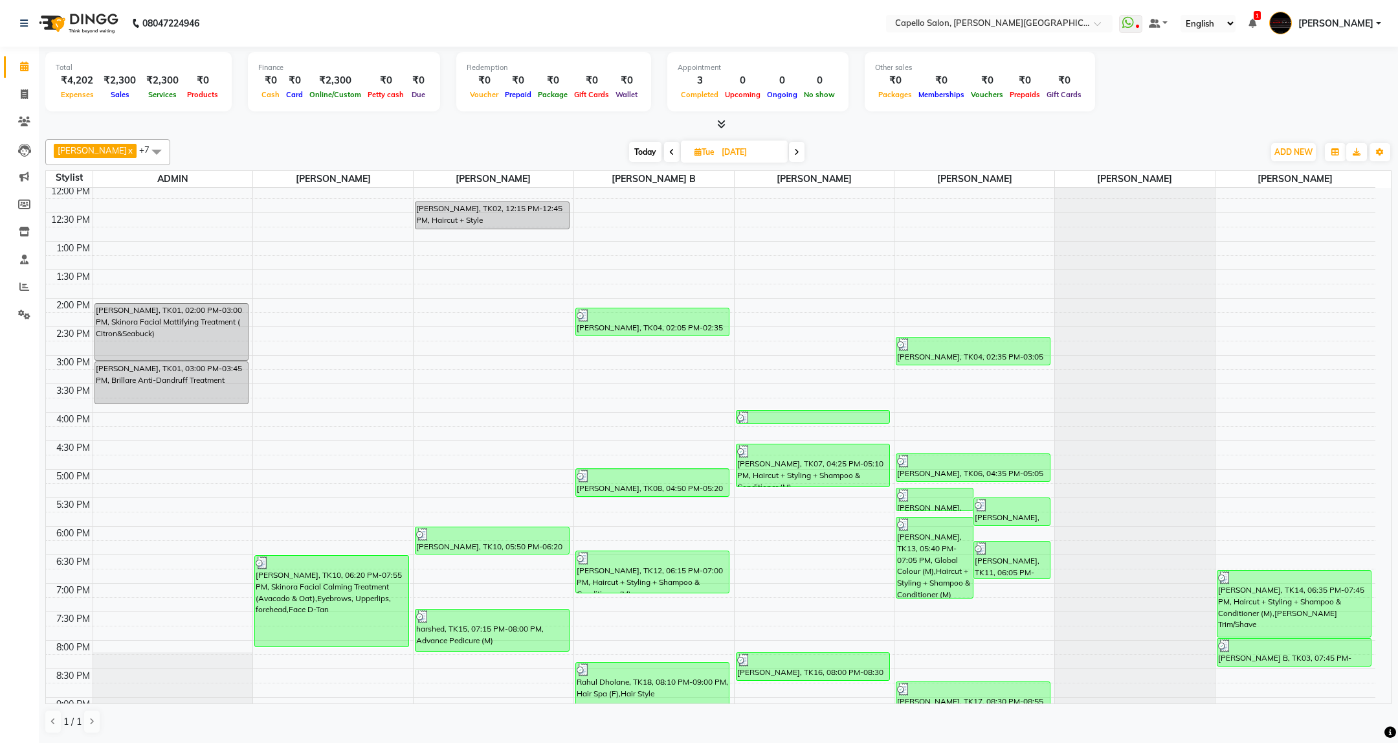
click at [639, 150] on span "Today" at bounding box center [645, 152] width 32 height 20
type input "[DATE]"
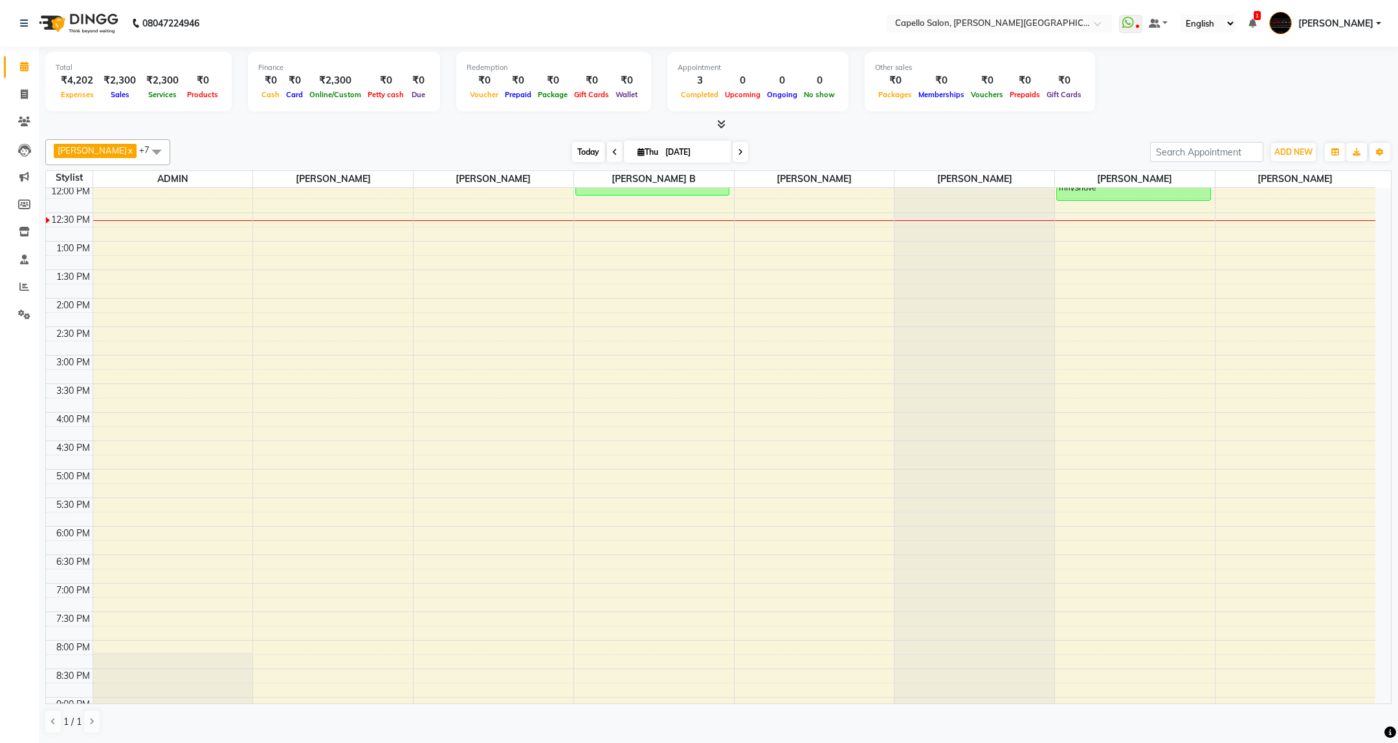
click at [572, 155] on span "Today" at bounding box center [588, 152] width 32 height 20
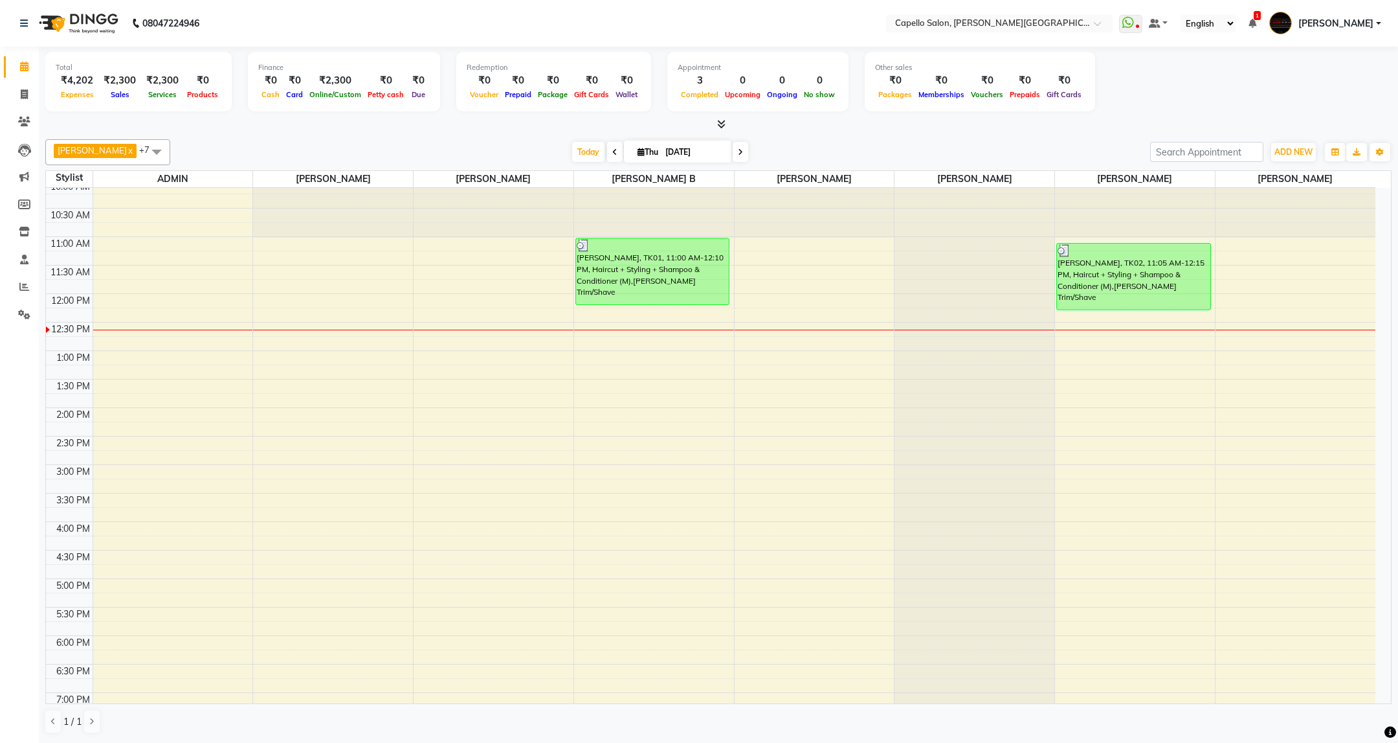
scroll to position [0, 0]
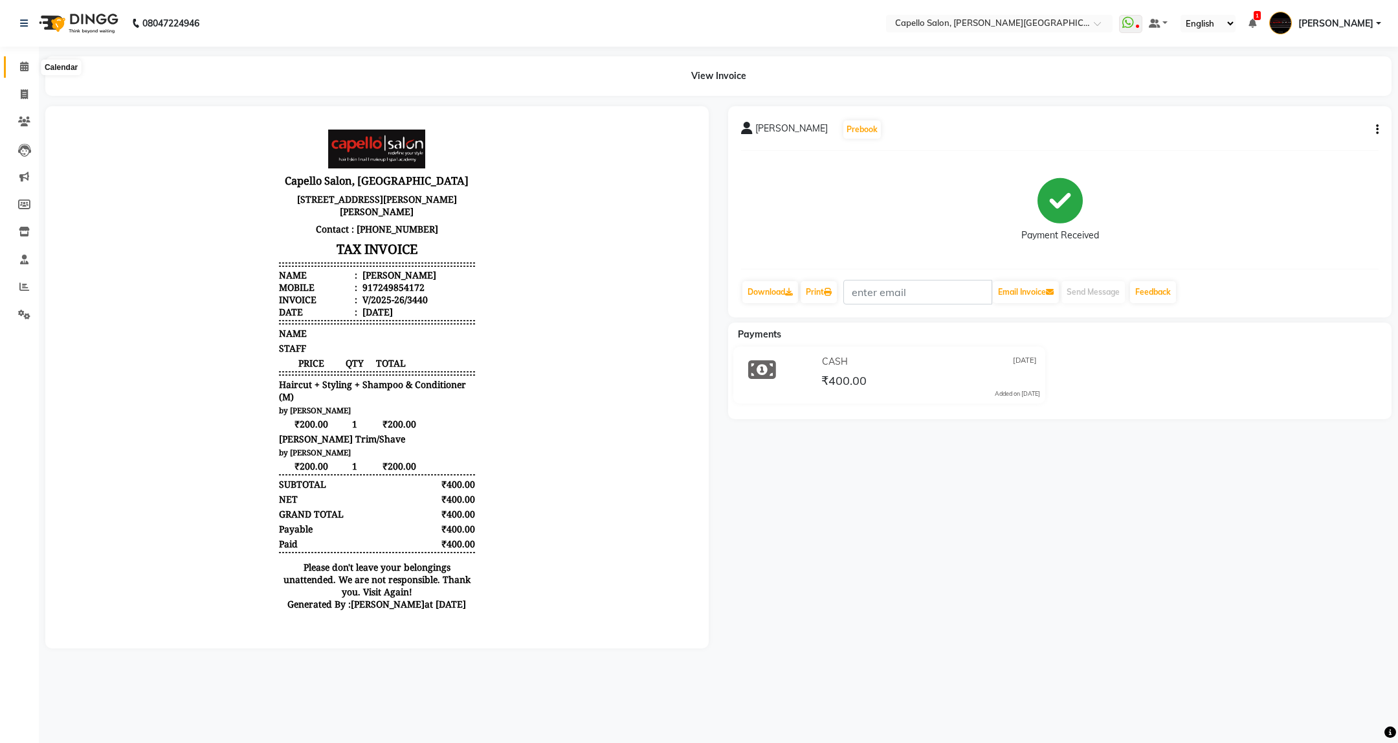
click at [27, 72] on span at bounding box center [24, 67] width 23 height 15
